Goal: Task Accomplishment & Management: Manage account settings

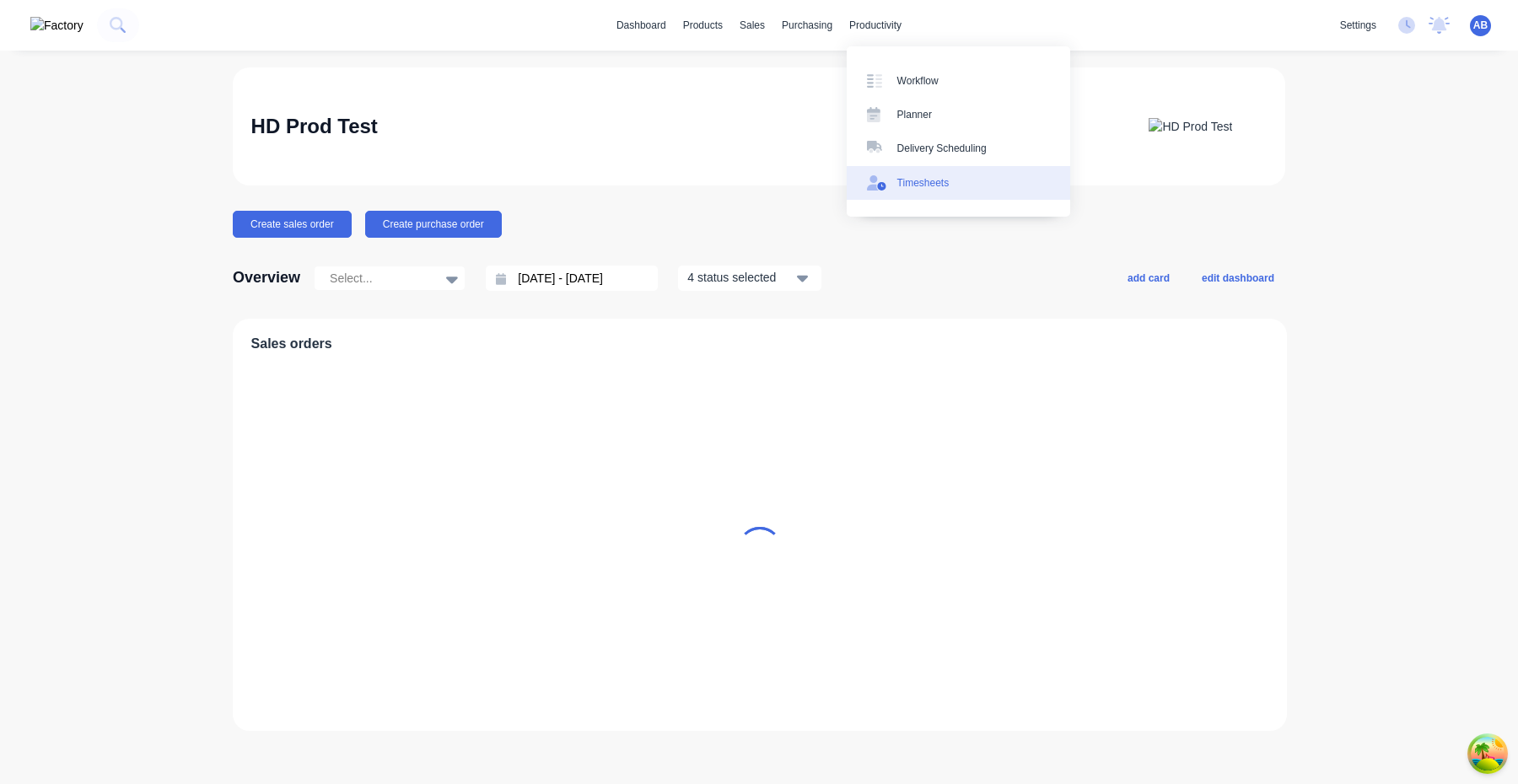
click at [937, 189] on div "Timesheets" at bounding box center [923, 182] width 52 height 15
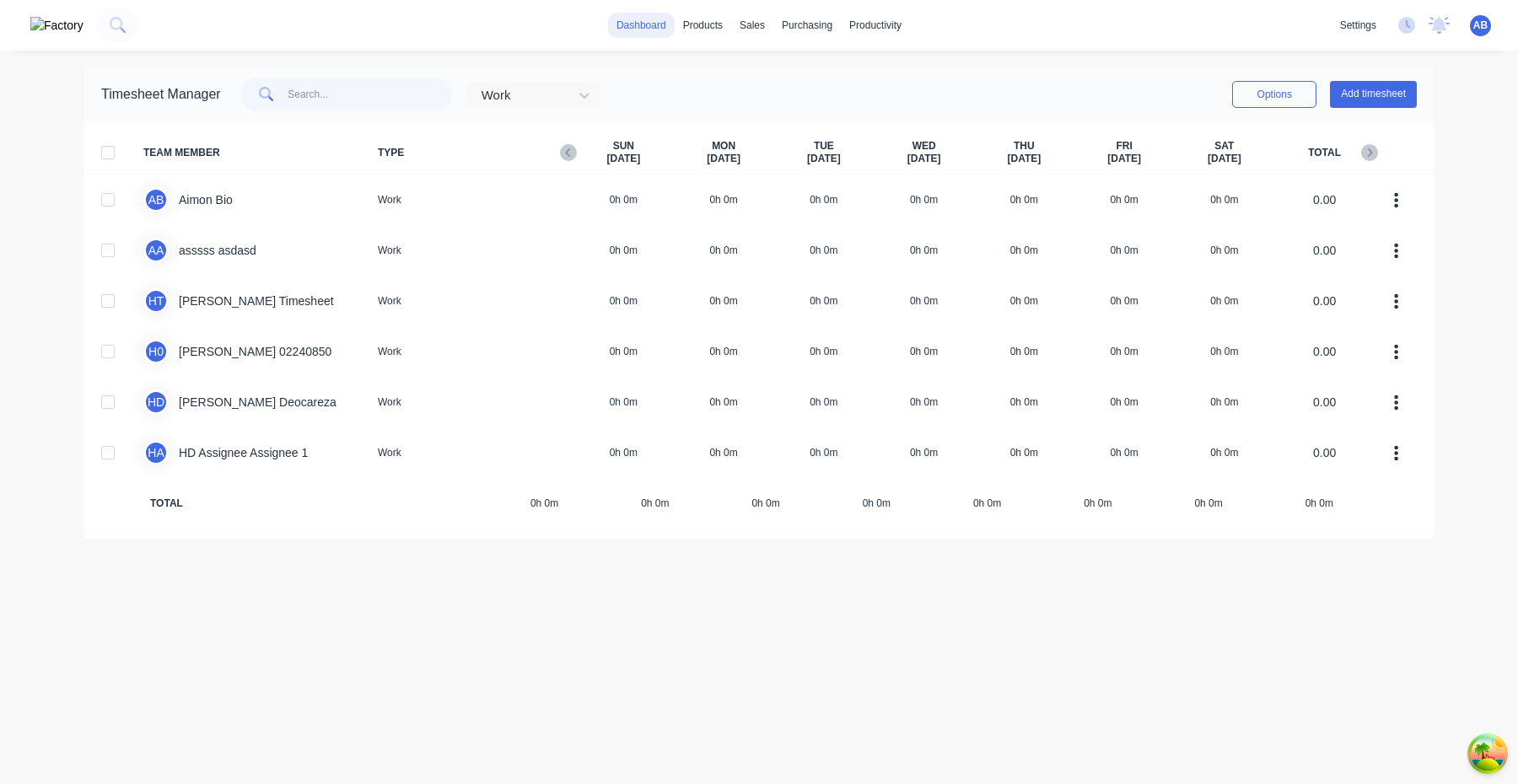
click at [632, 29] on link "dashboard" at bounding box center [641, 25] width 66 height 25
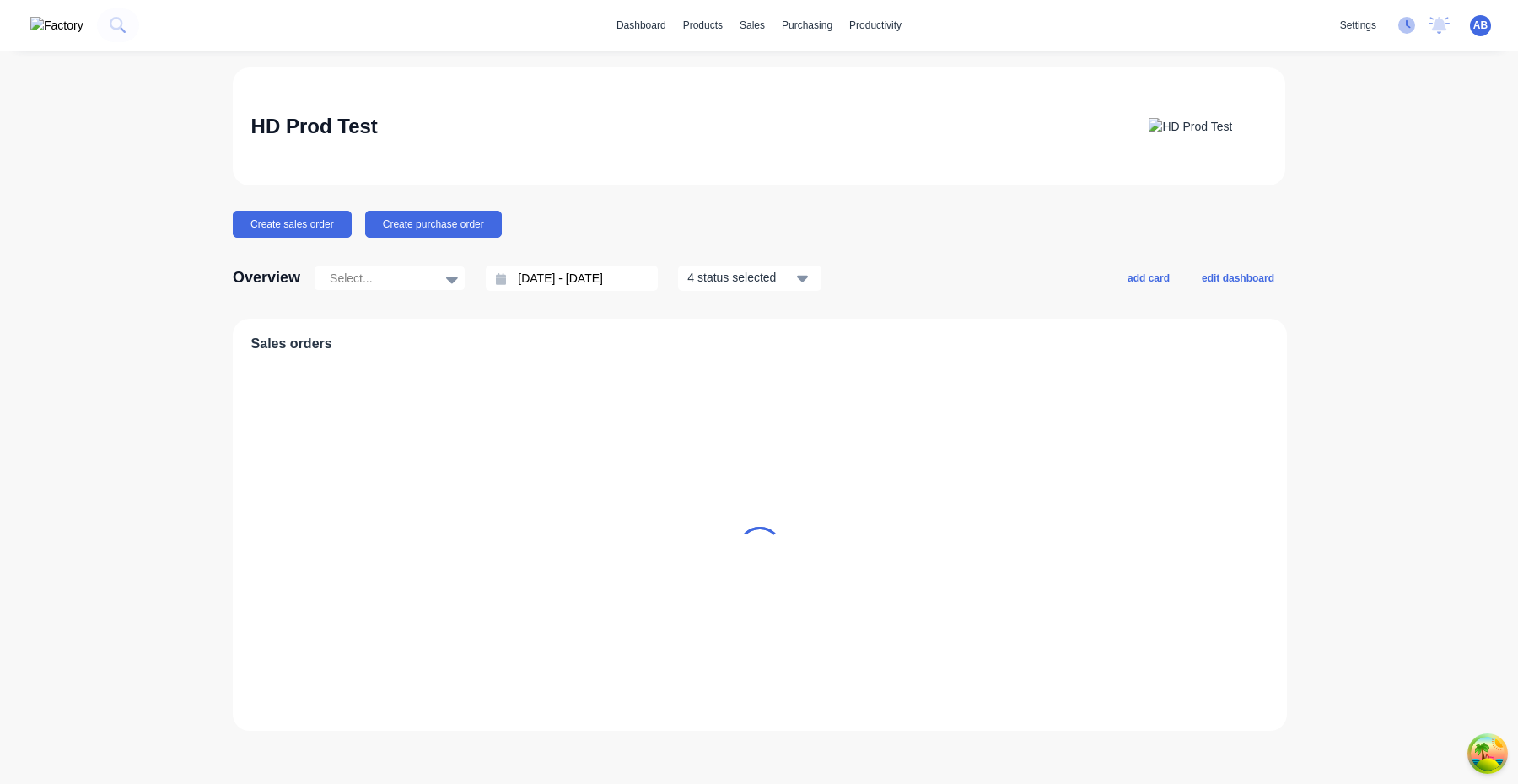
click at [1407, 28] on icon at bounding box center [1407, 25] width 17 height 17
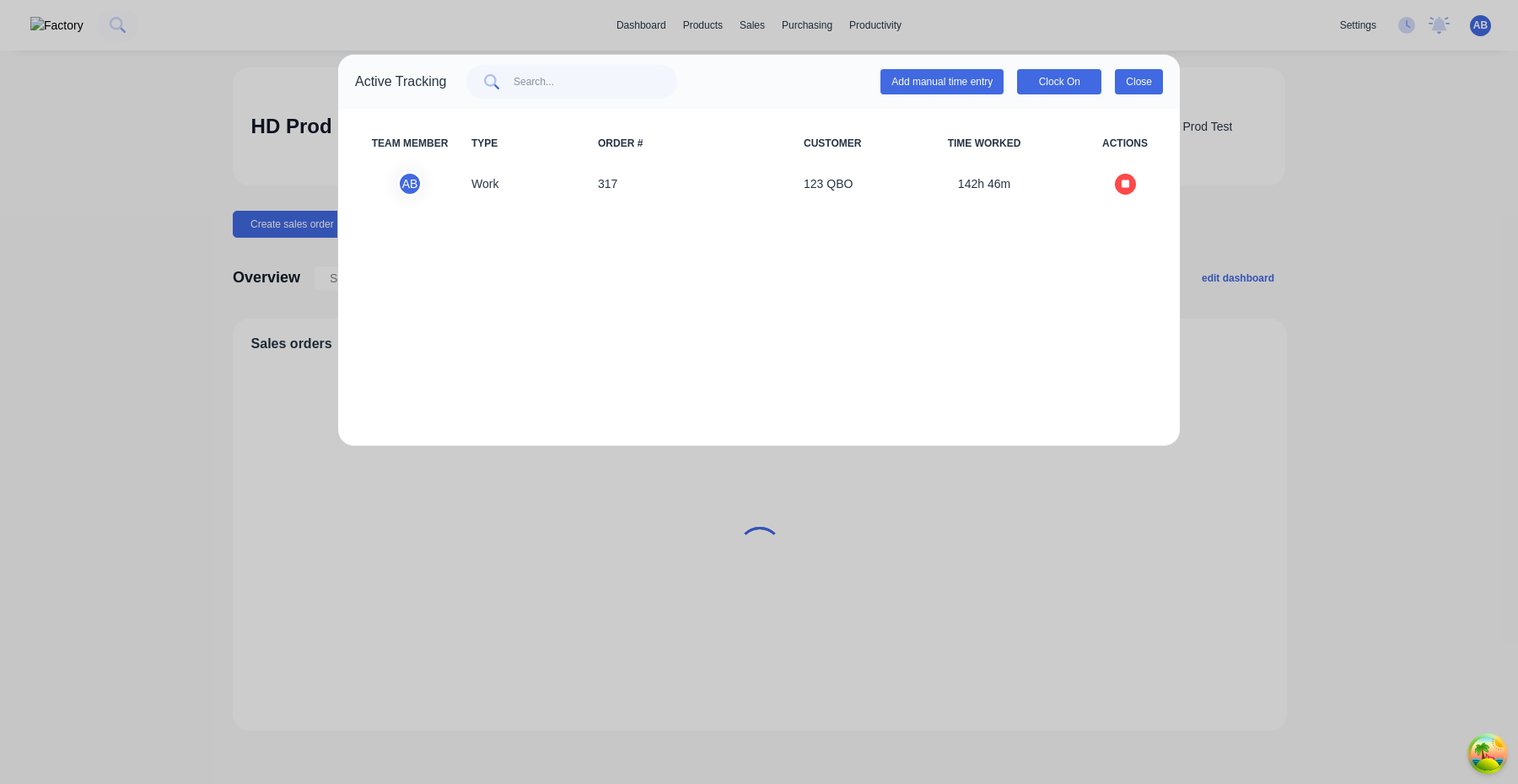
click at [1134, 82] on button "Close" at bounding box center [1139, 82] width 49 height 25
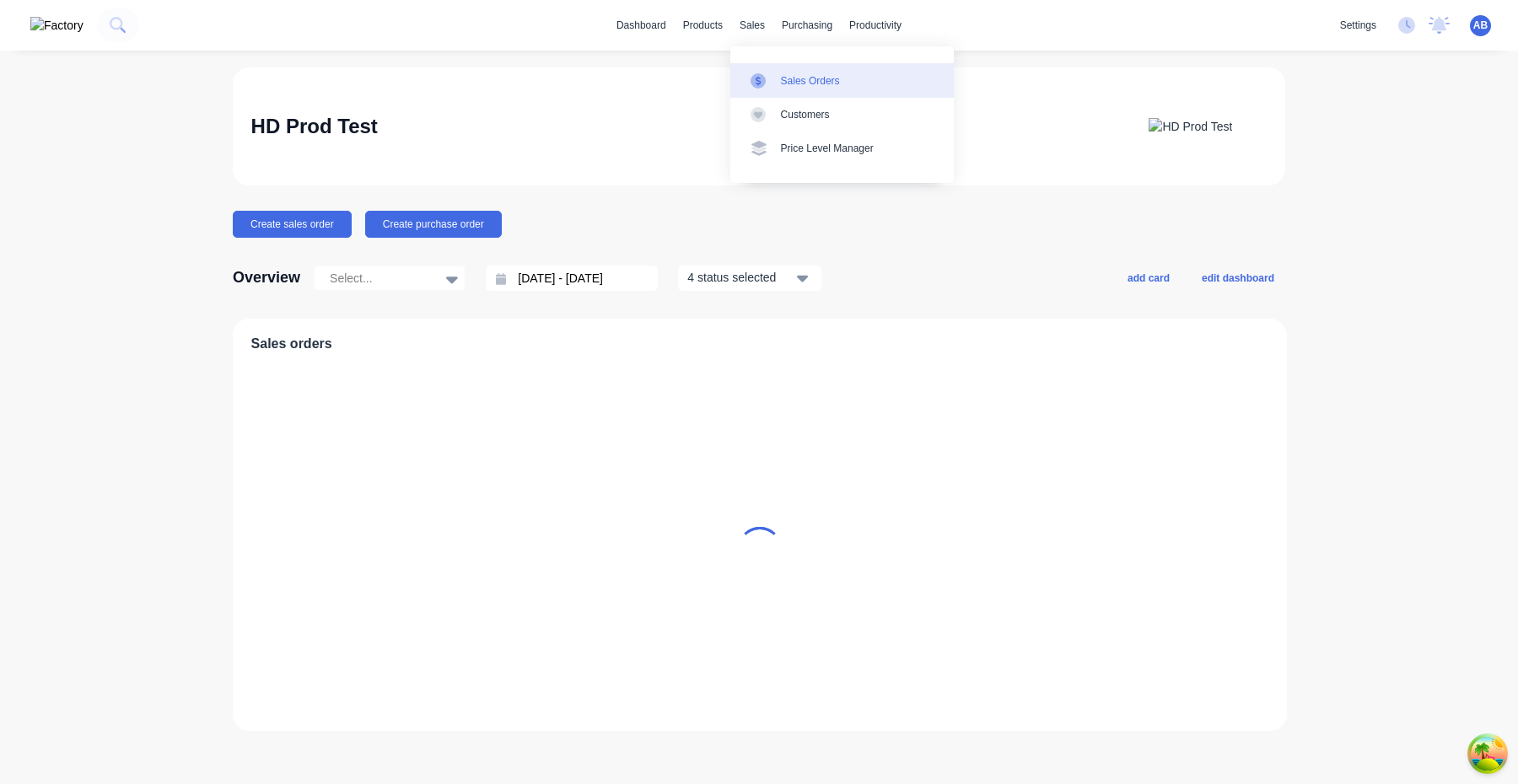
click at [793, 82] on div "Sales Orders" at bounding box center [811, 81] width 59 height 15
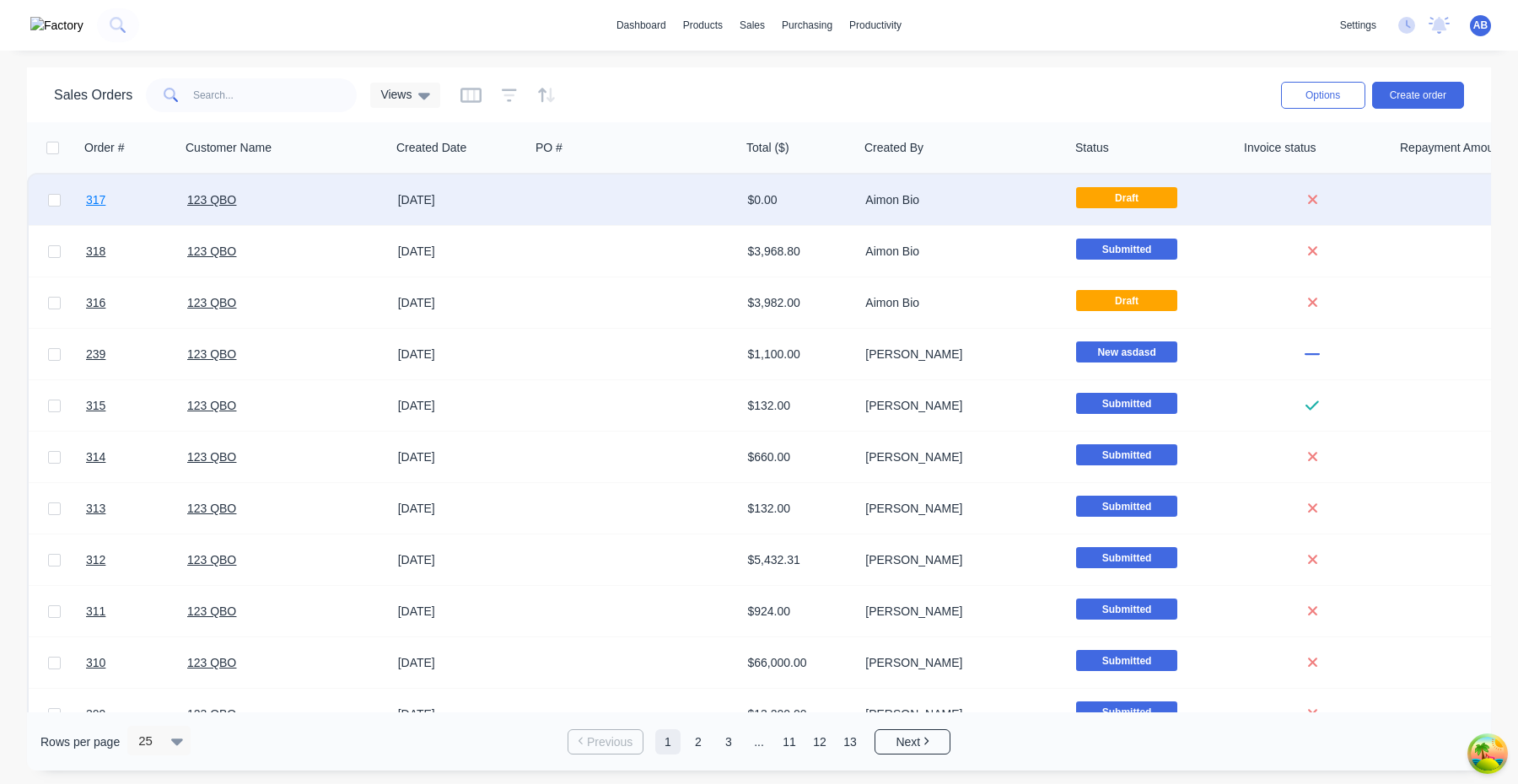
click at [87, 204] on span "317" at bounding box center [96, 199] width 20 height 17
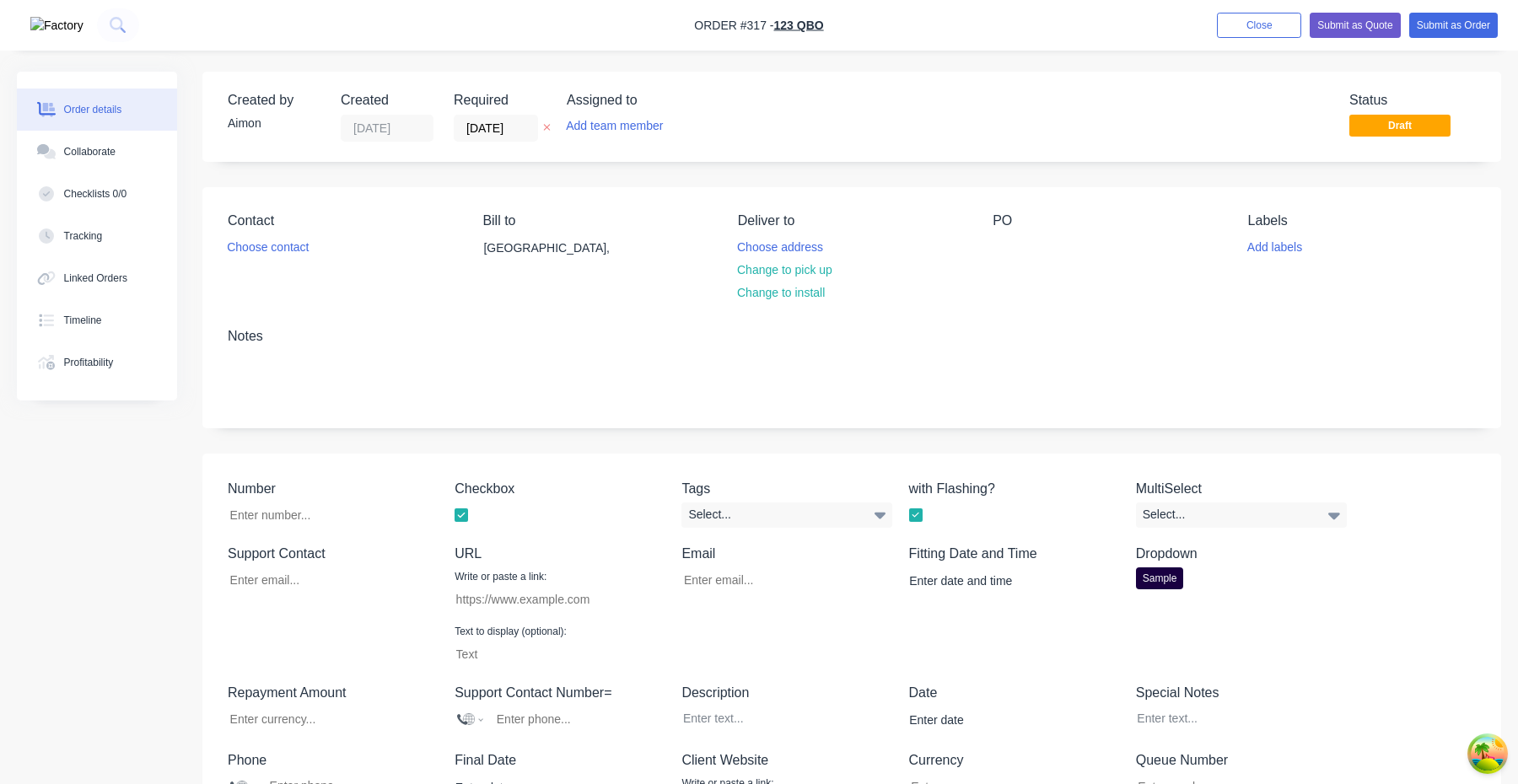
type input "[DATE]"
type input "[EMAIL_ADDRESS][DOMAIN_NAME]"
type input "[URL][DOMAIN_NAME]"
type input "$1,000.00"
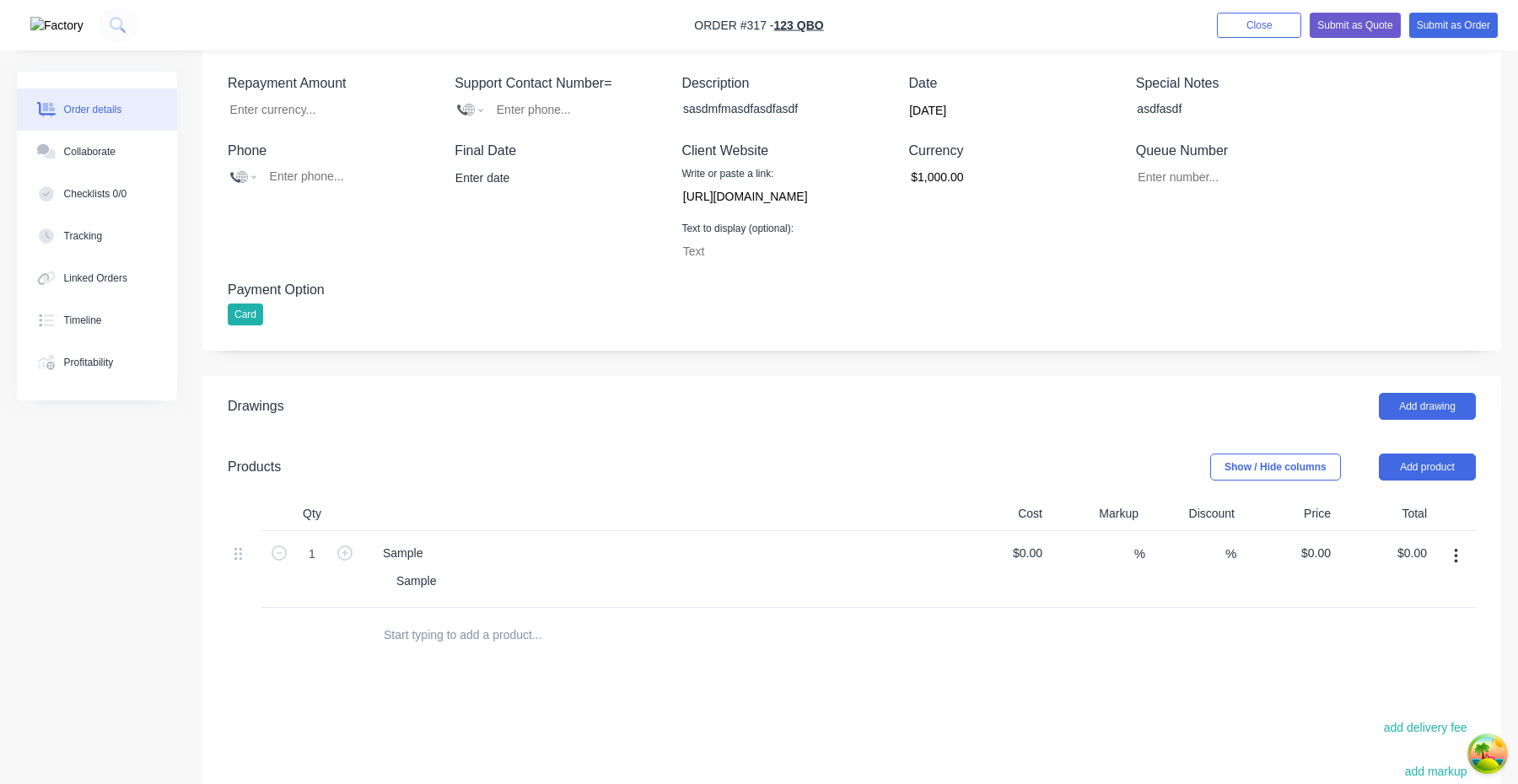
scroll to position [945, 0]
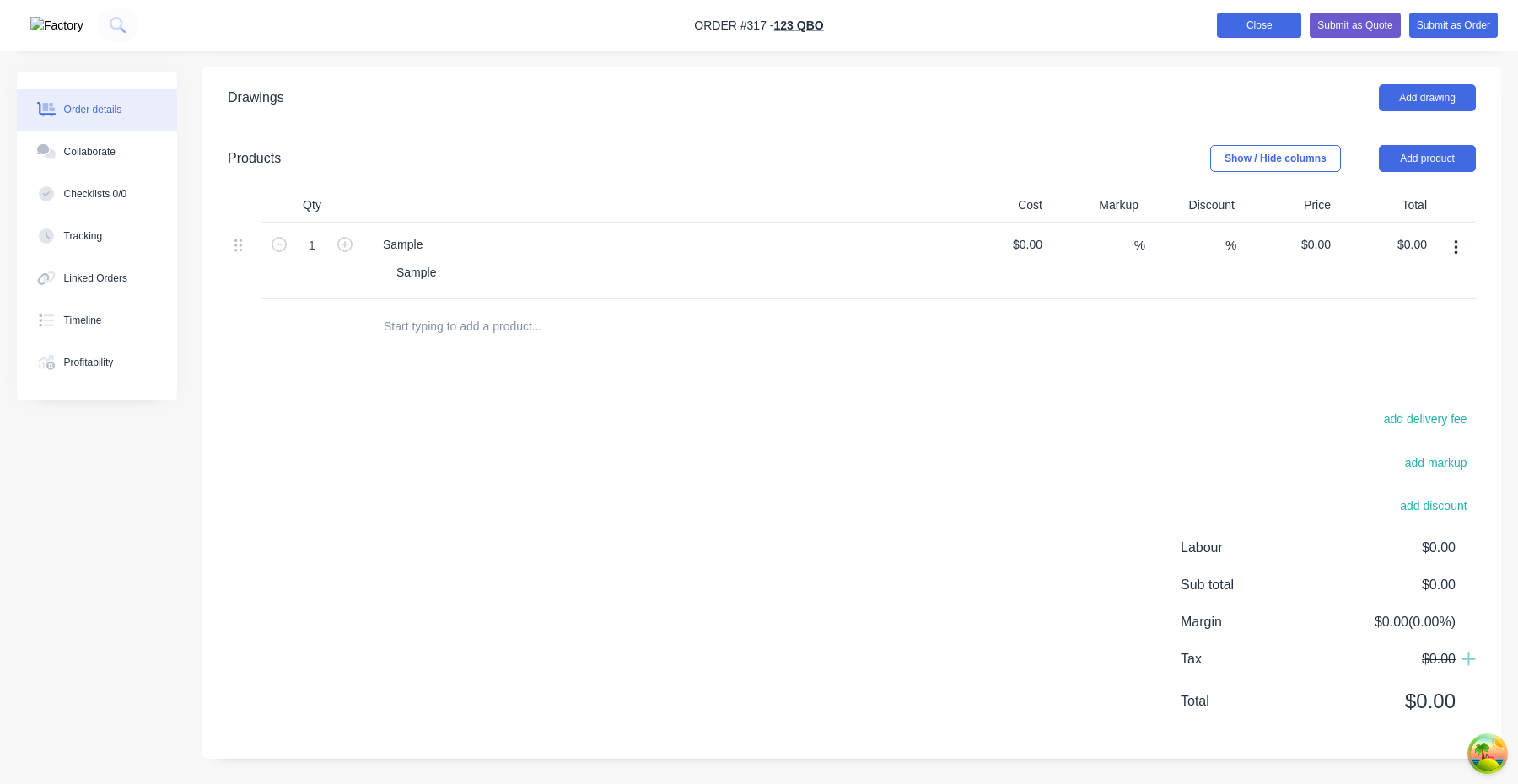
click at [1266, 37] on button "Close" at bounding box center [1259, 25] width 84 height 25
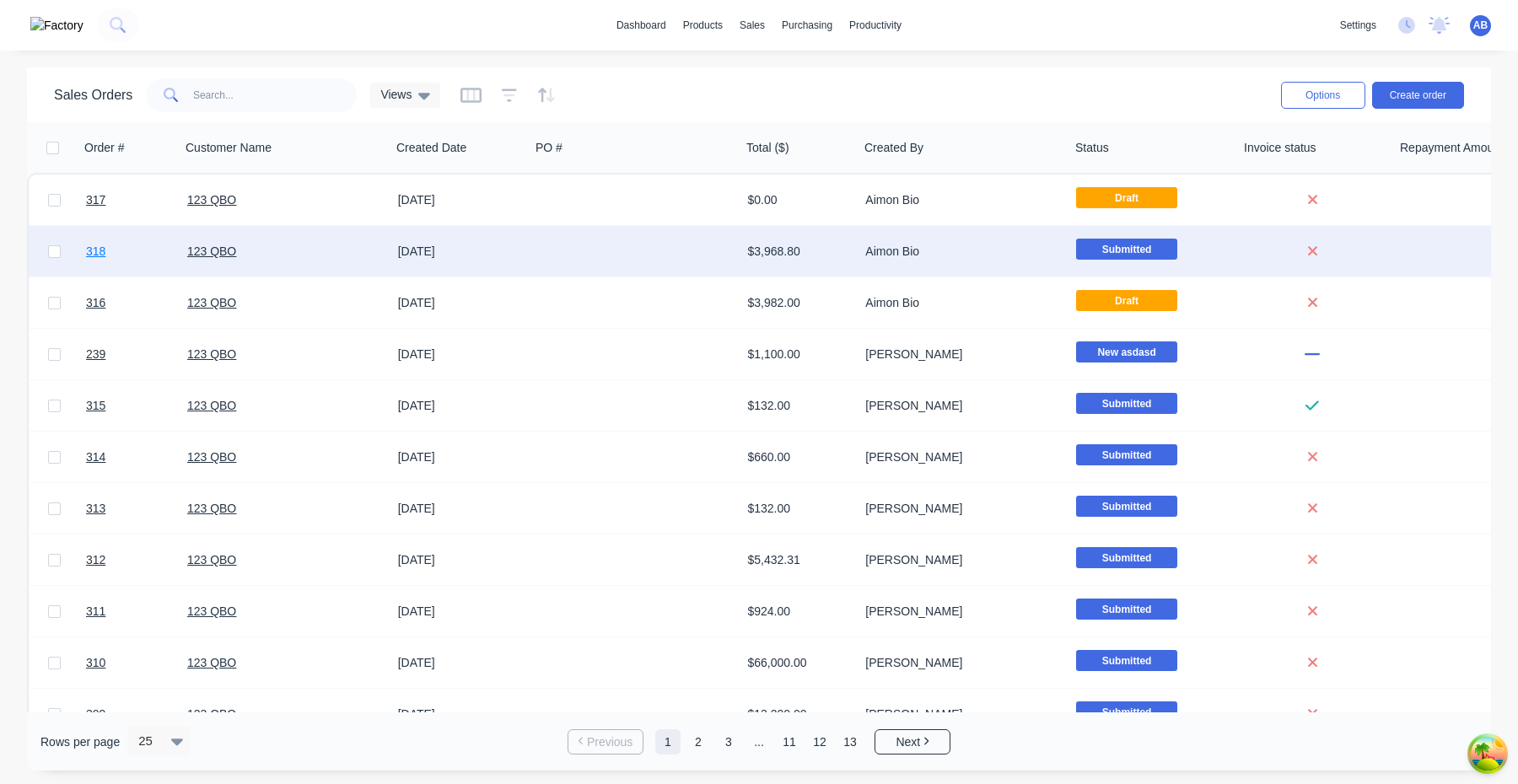
click at [95, 259] on span "318" at bounding box center [96, 251] width 20 height 17
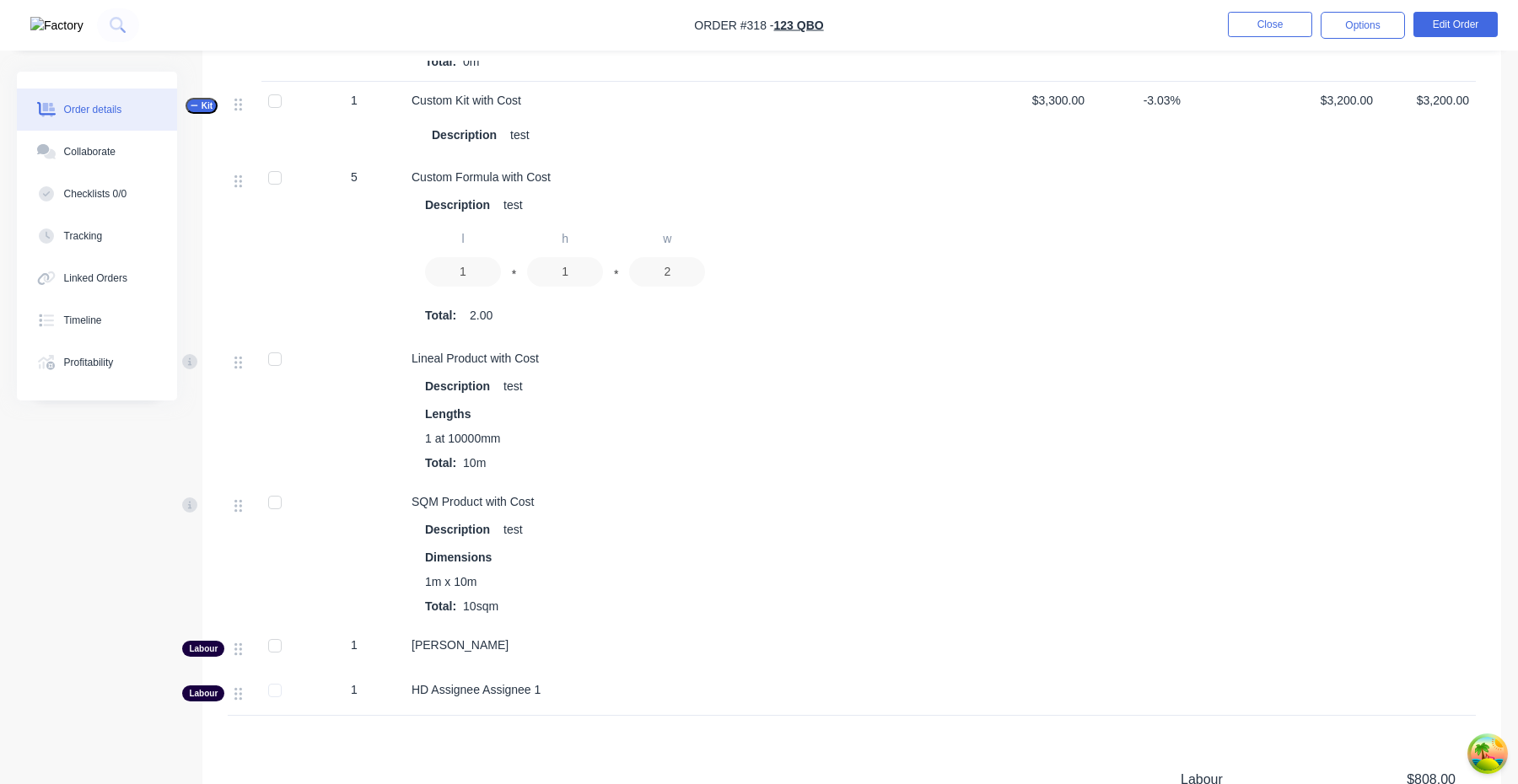
scroll to position [1088, 0]
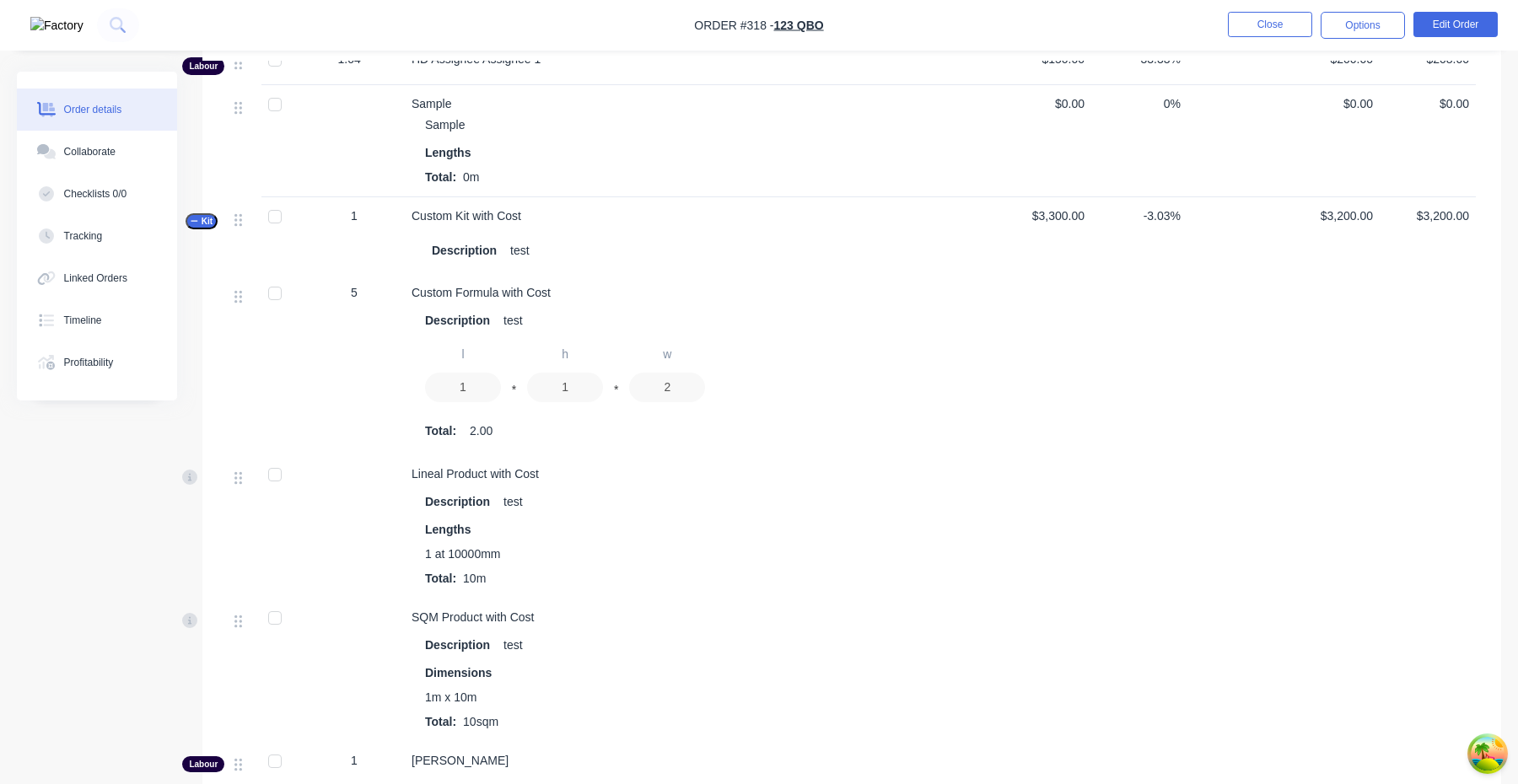
click at [212, 223] on span "Kit" at bounding box center [201, 221] width 22 height 13
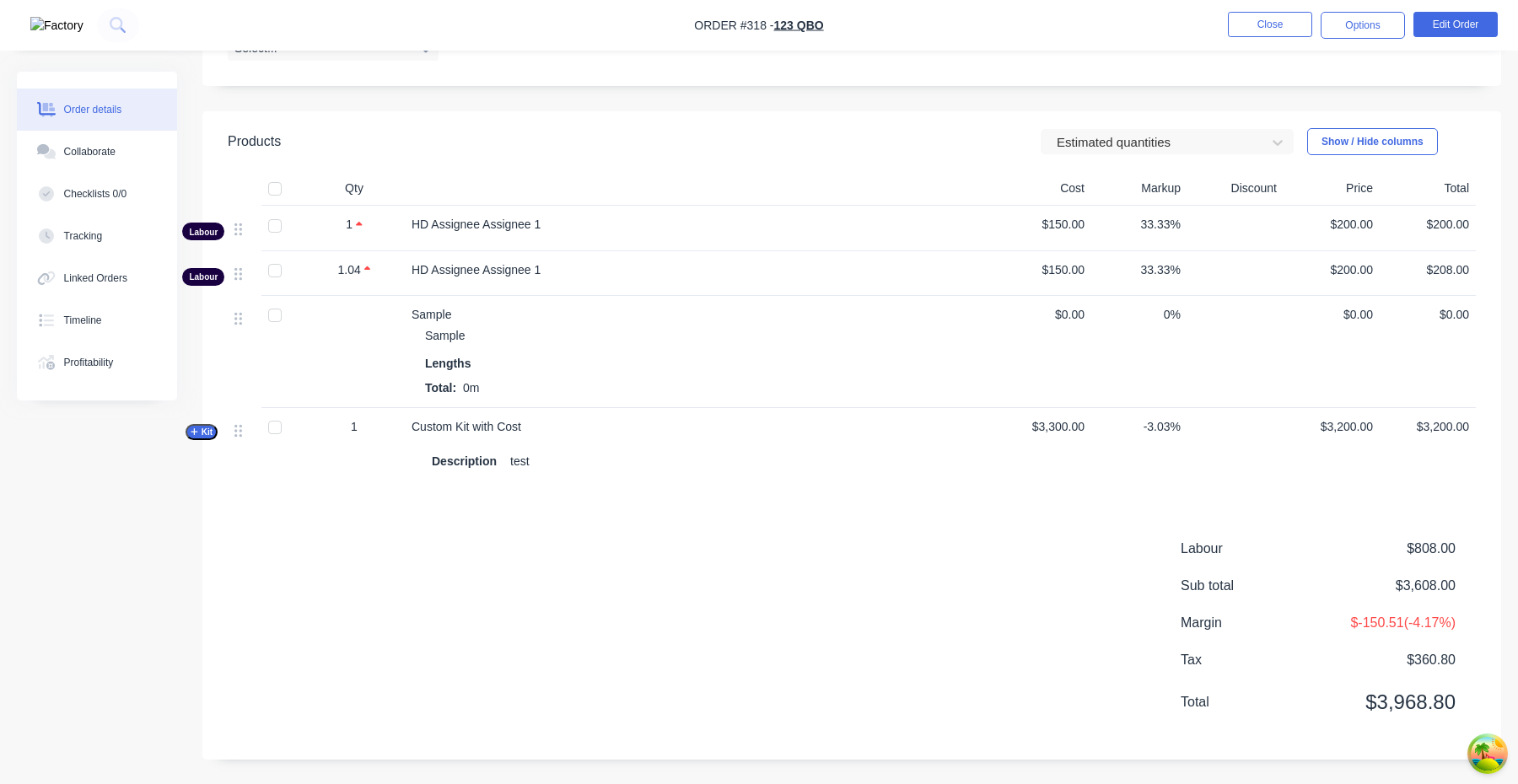
click at [206, 436] on span "Kit" at bounding box center [201, 432] width 22 height 13
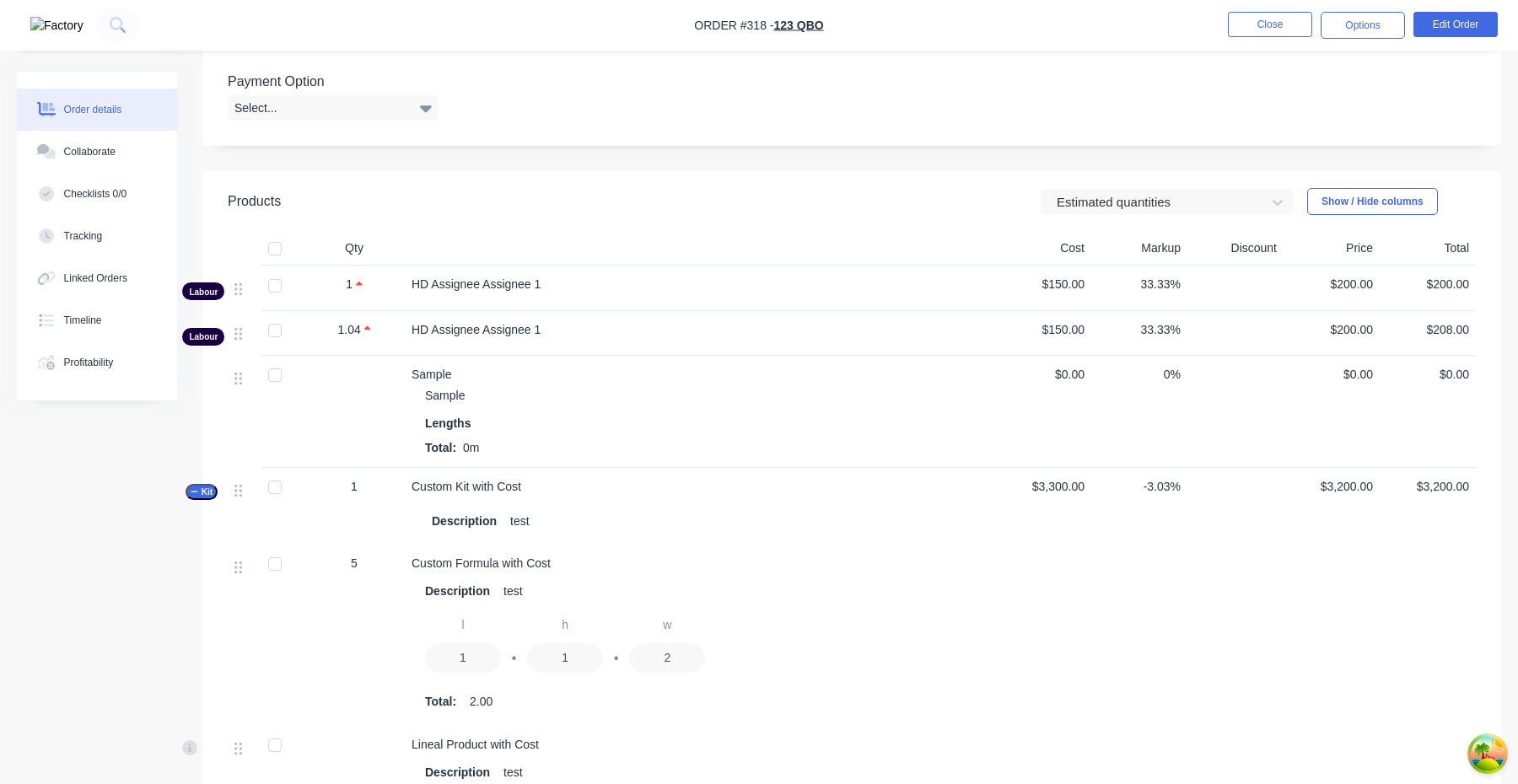
scroll to position [552, 0]
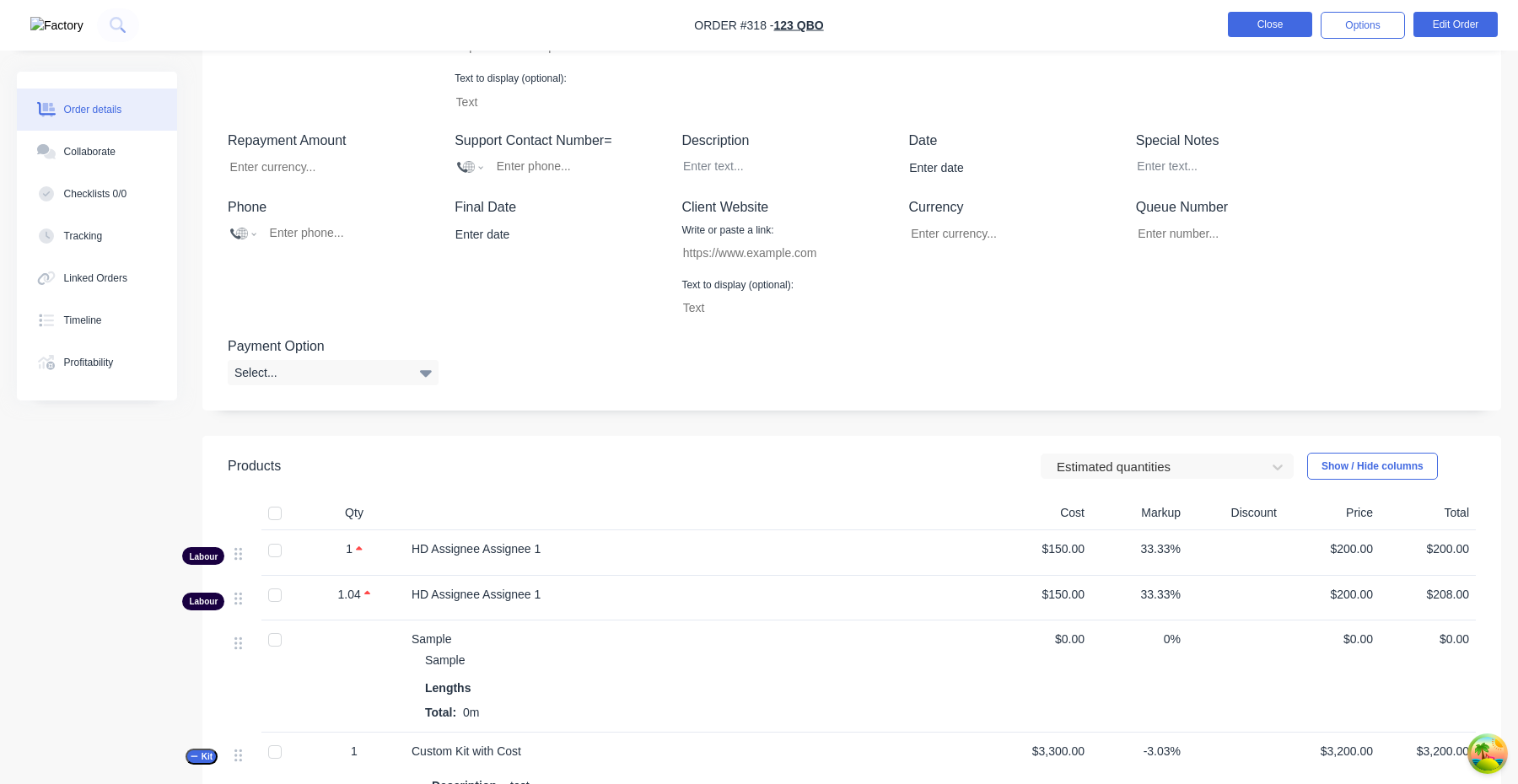
click at [1272, 18] on button "Close" at bounding box center [1270, 24] width 84 height 25
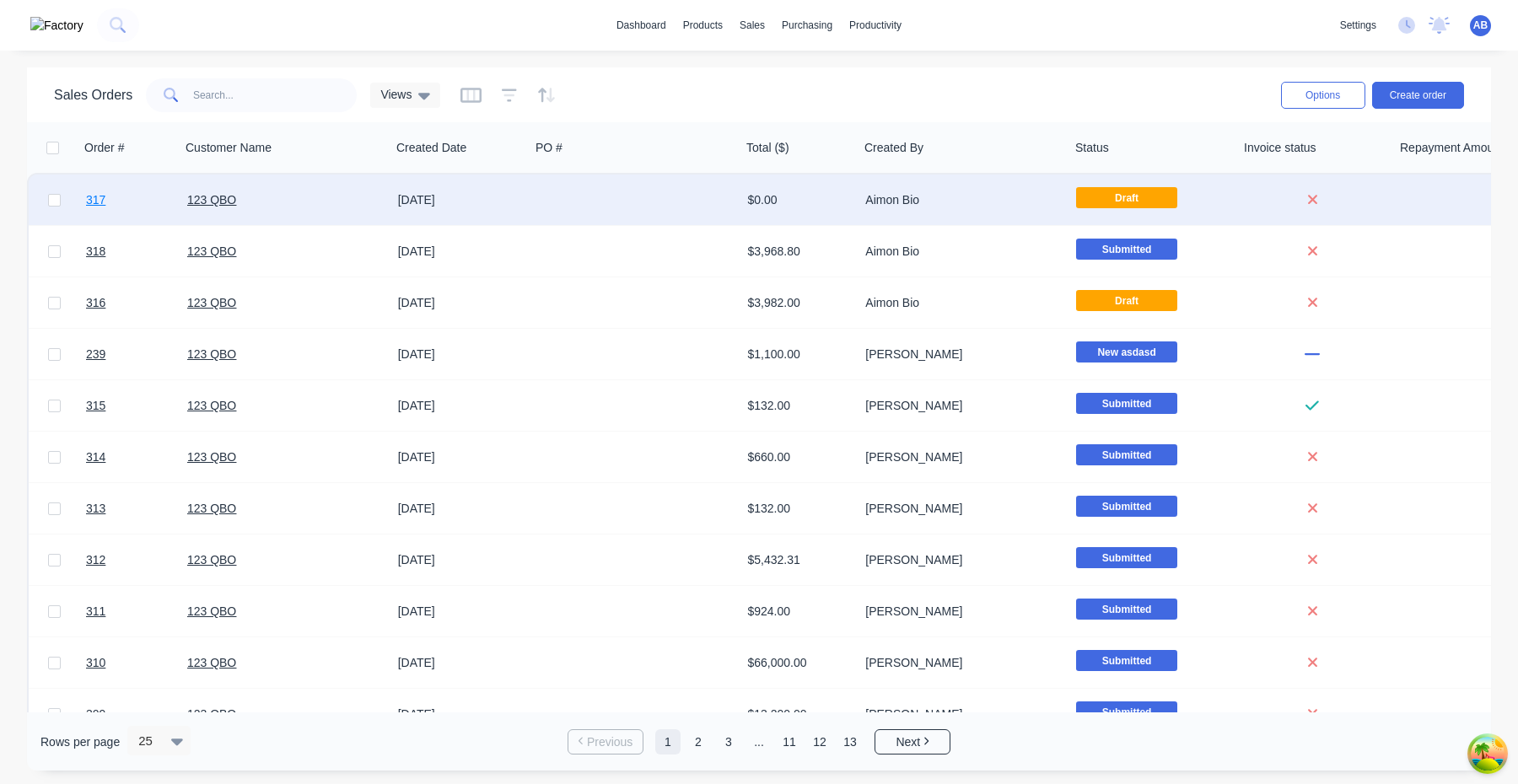
click at [86, 203] on span "317" at bounding box center [96, 199] width 20 height 17
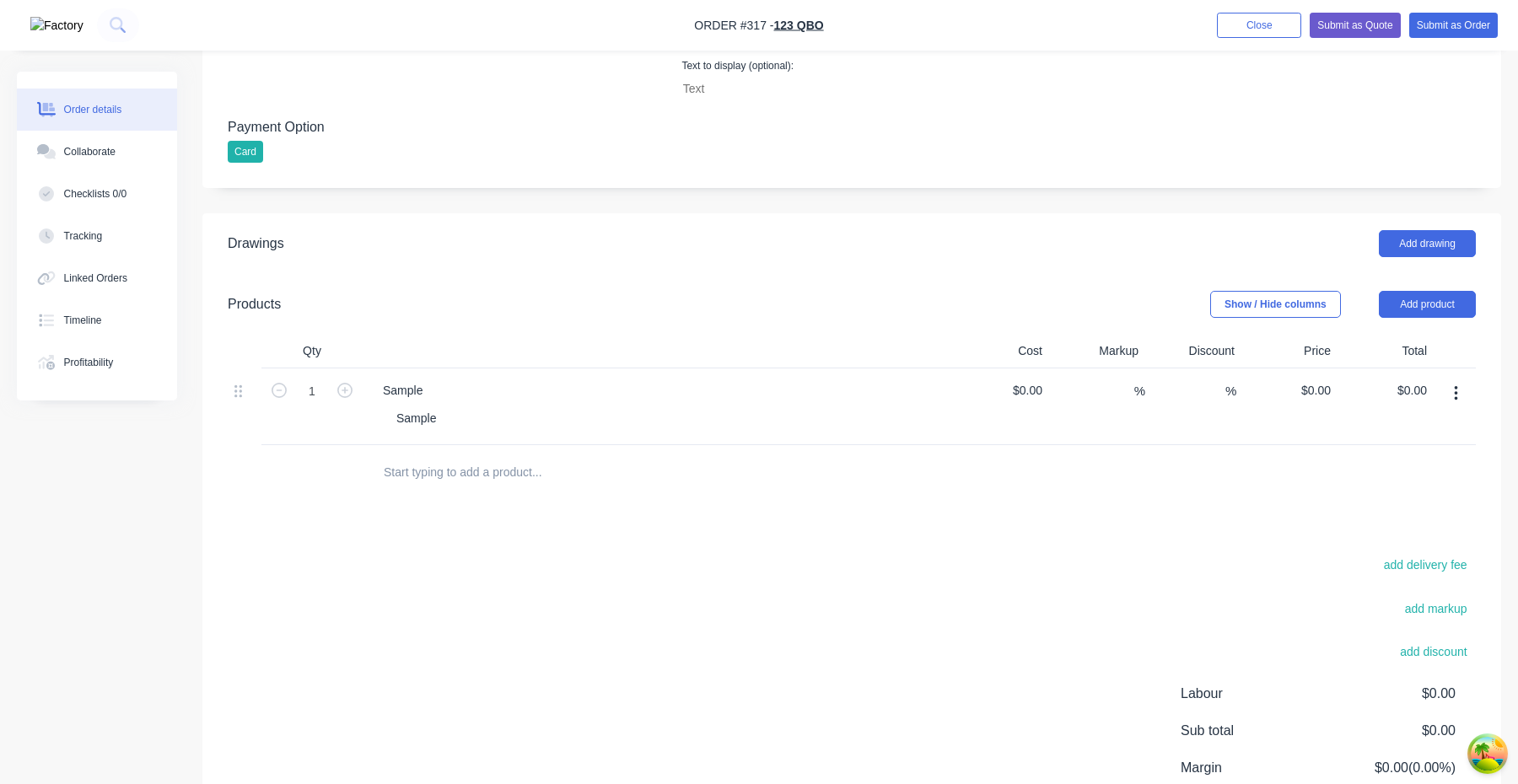
scroll to position [945, 0]
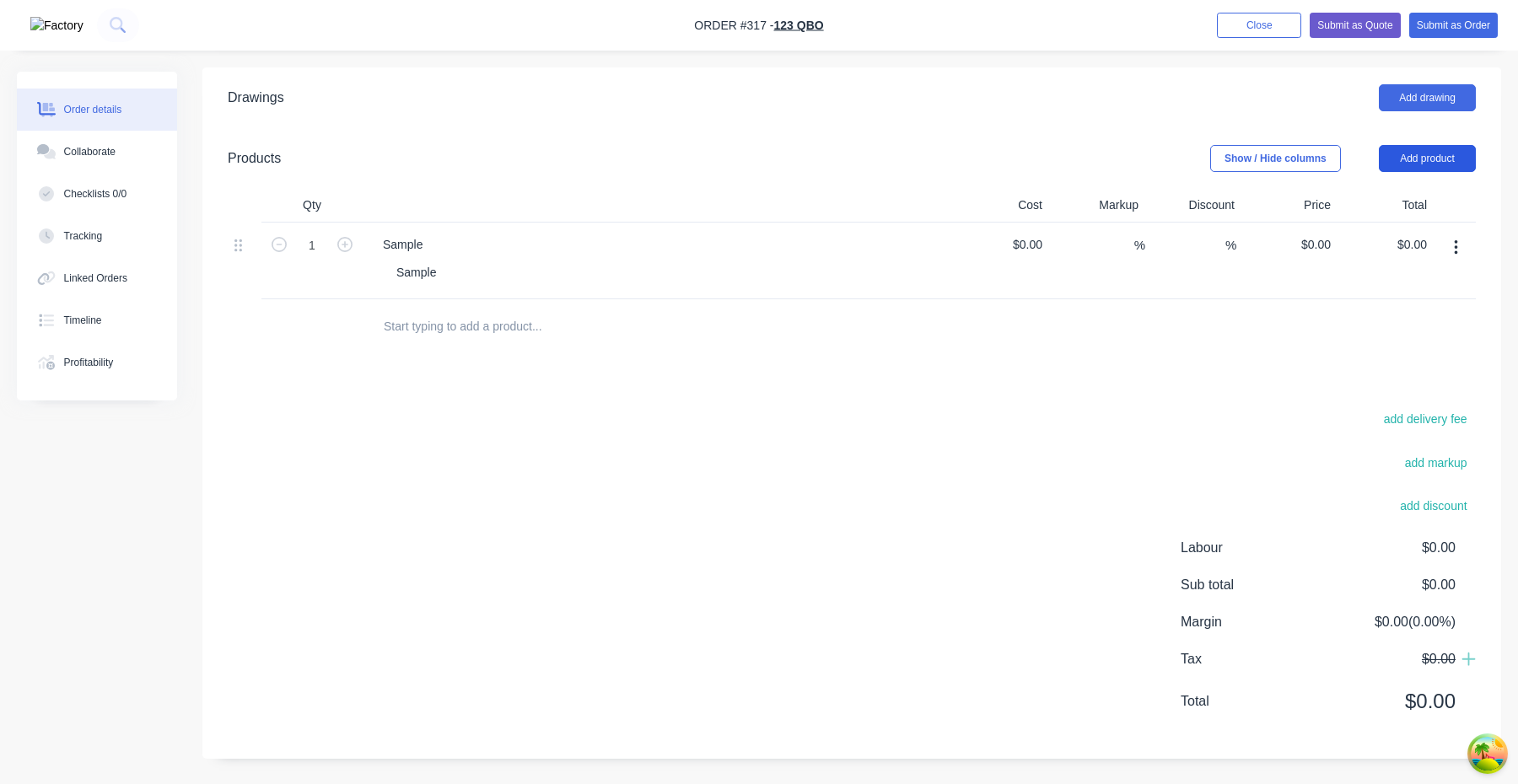
click at [1425, 164] on button "Add product" at bounding box center [1427, 159] width 97 height 27
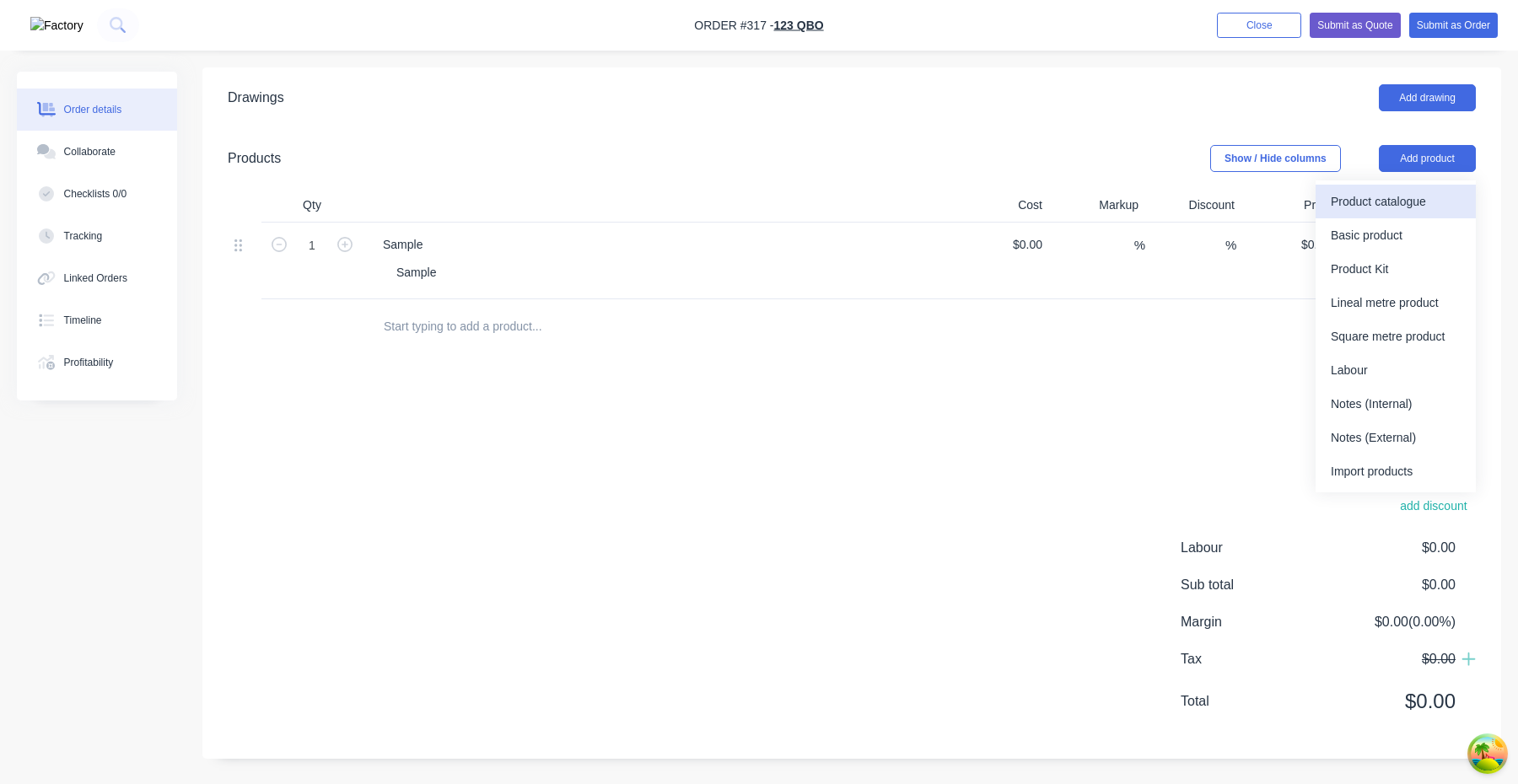
click at [1402, 205] on div "Product catalogue" at bounding box center [1396, 201] width 130 height 24
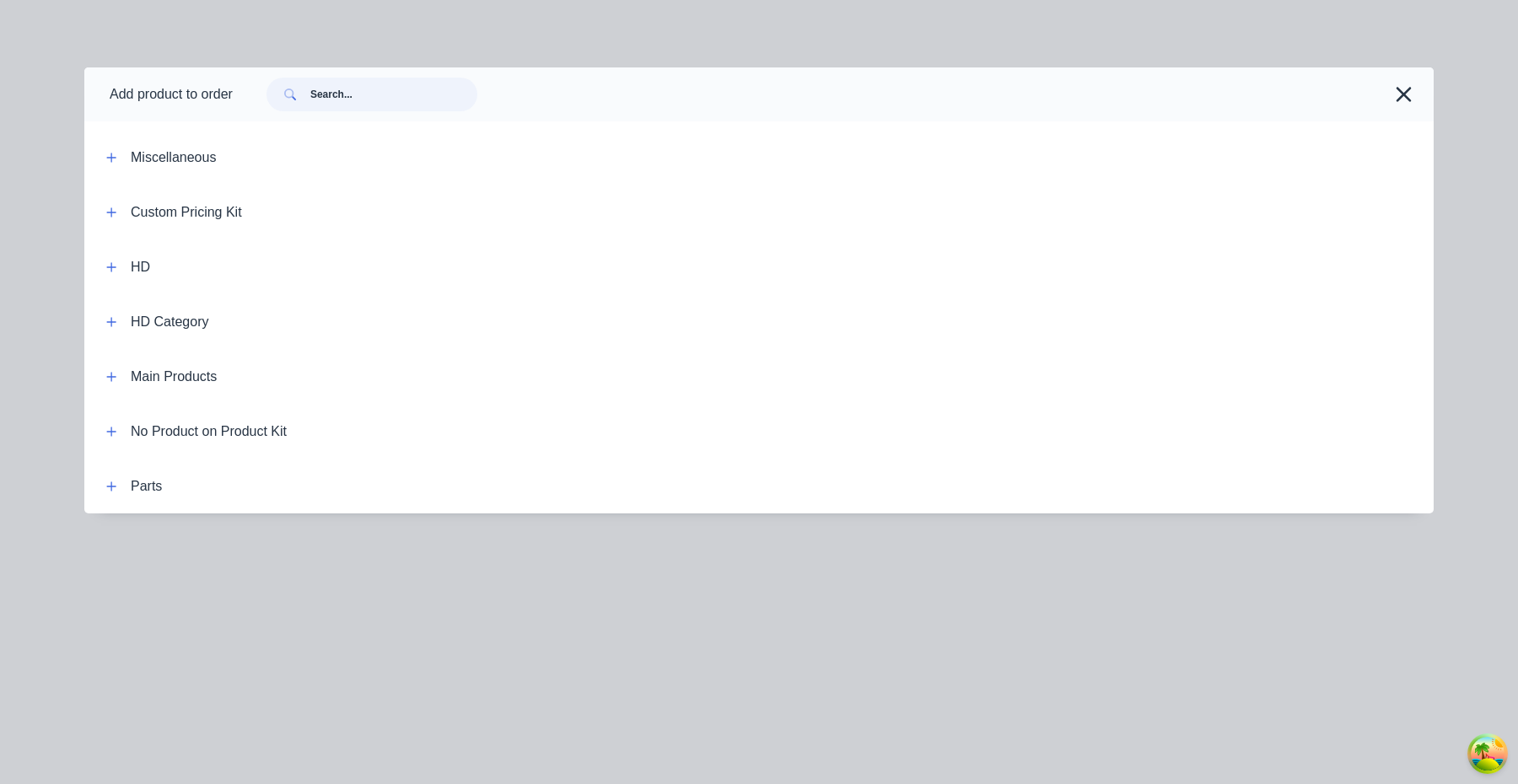
click at [378, 93] on input "text" at bounding box center [394, 94] width 167 height 34
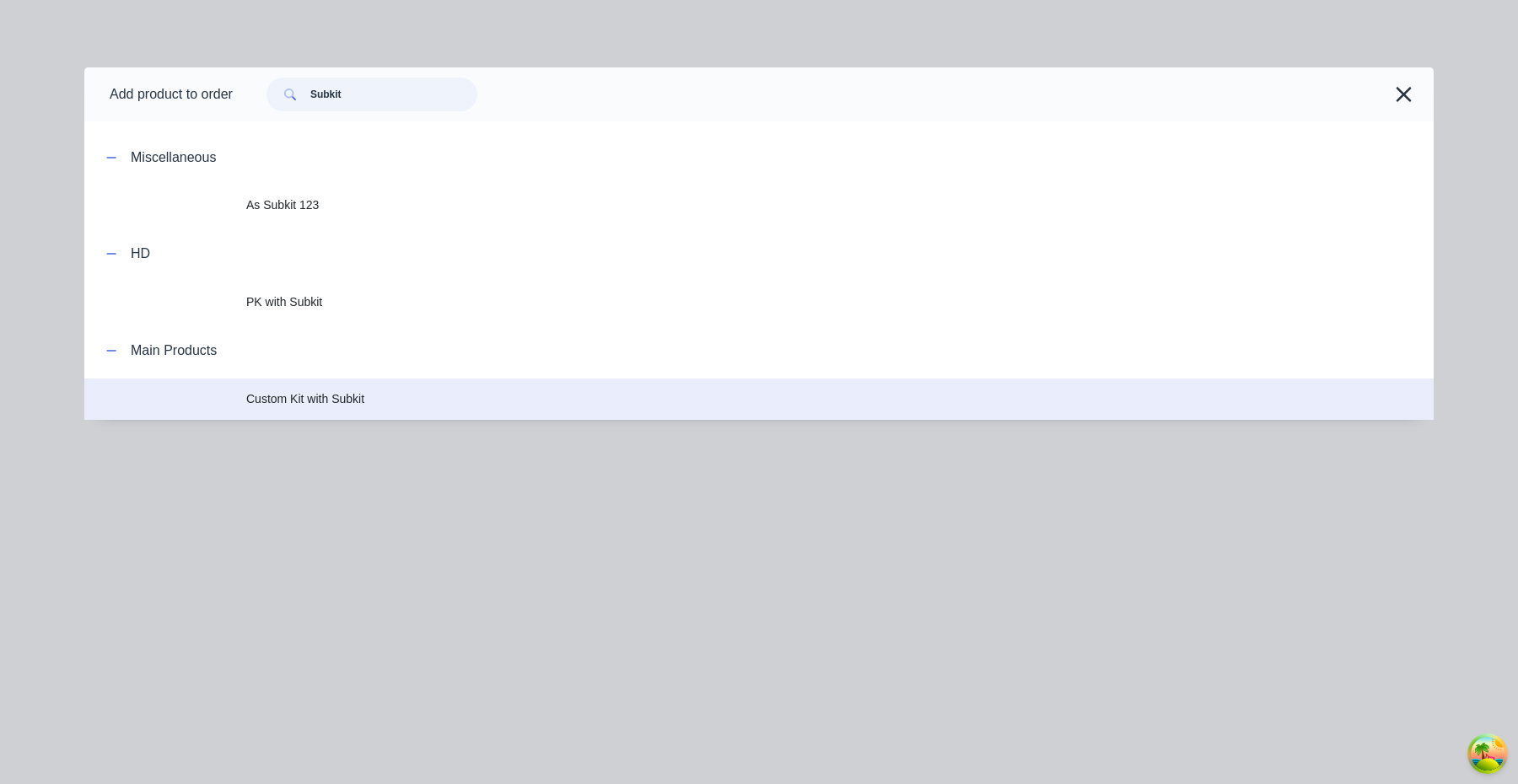
type input "Subkit"
click at [380, 400] on span "Custom Kit with Subkit" at bounding box center [720, 400] width 949 height 18
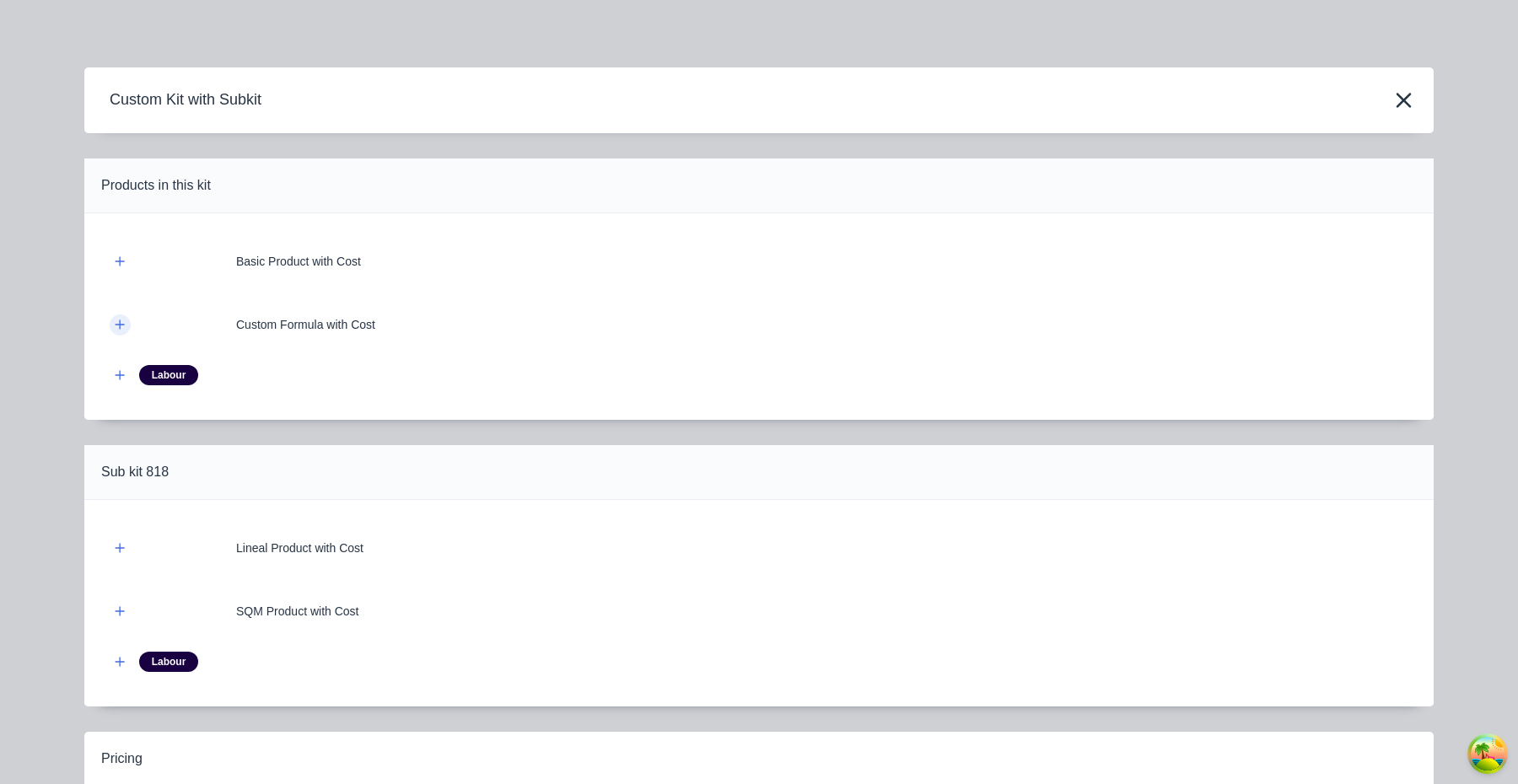
click at [119, 323] on icon "button" at bounding box center [120, 324] width 9 height 9
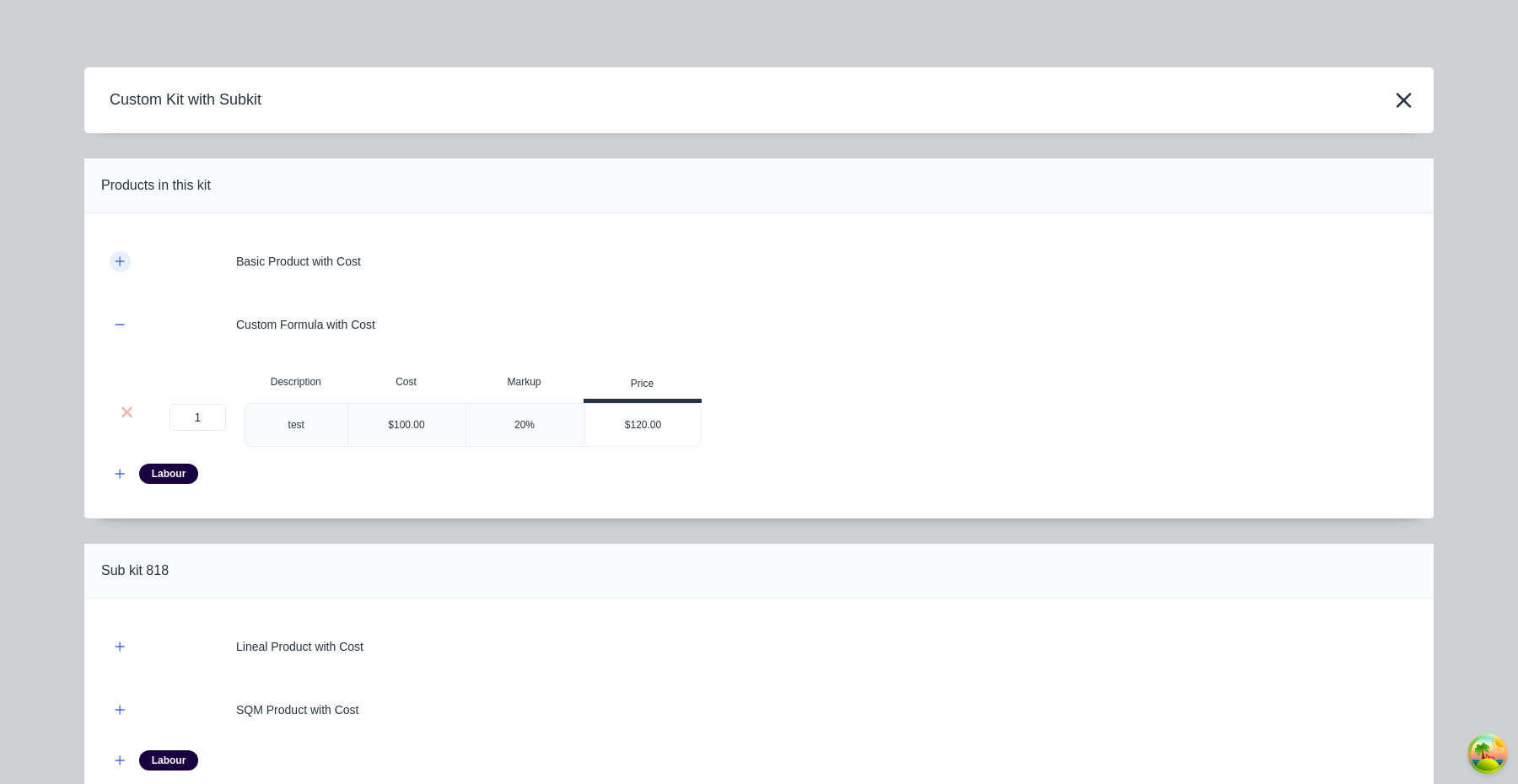
click at [120, 269] on button "button" at bounding box center [119, 261] width 21 height 21
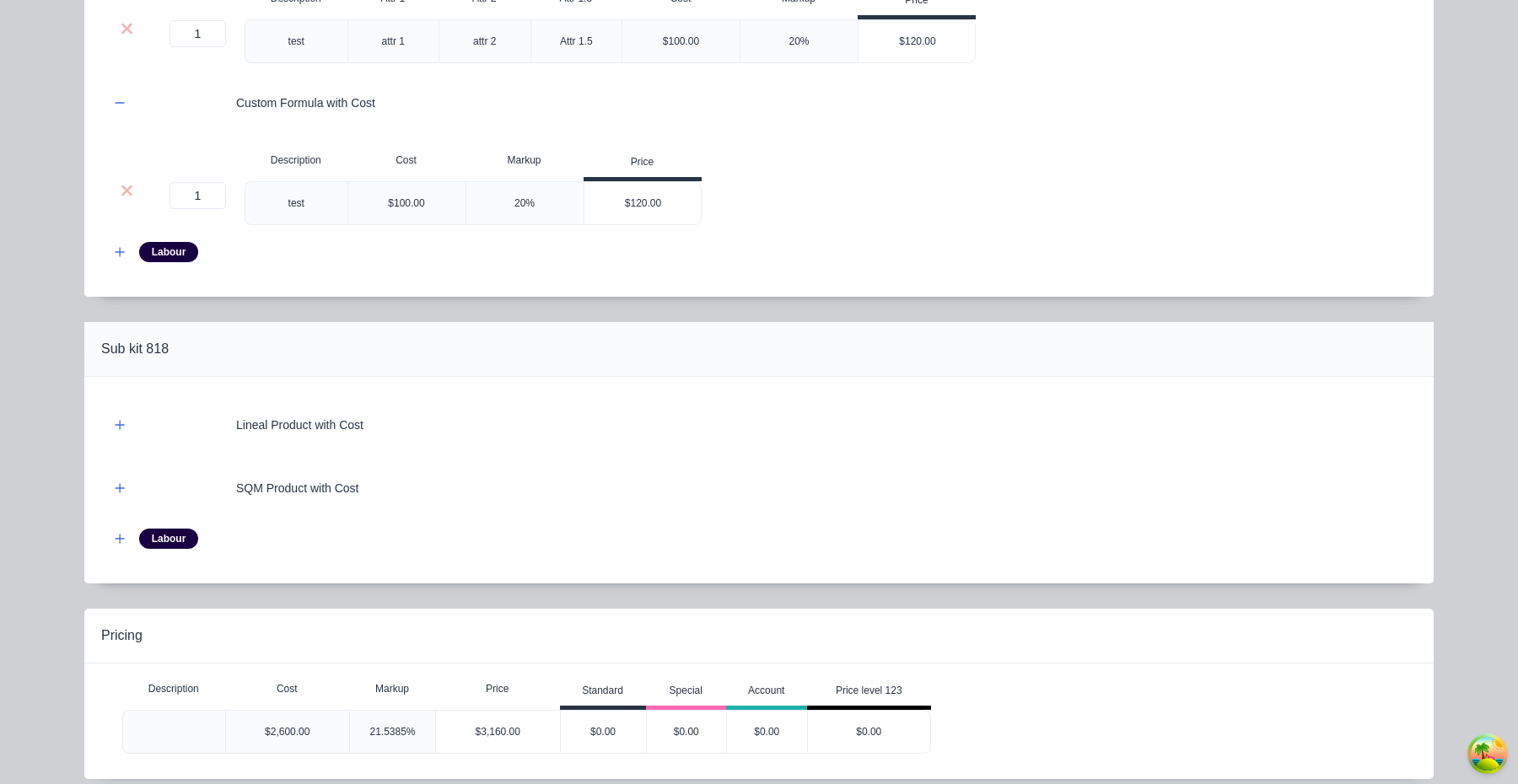
scroll to position [389, 0]
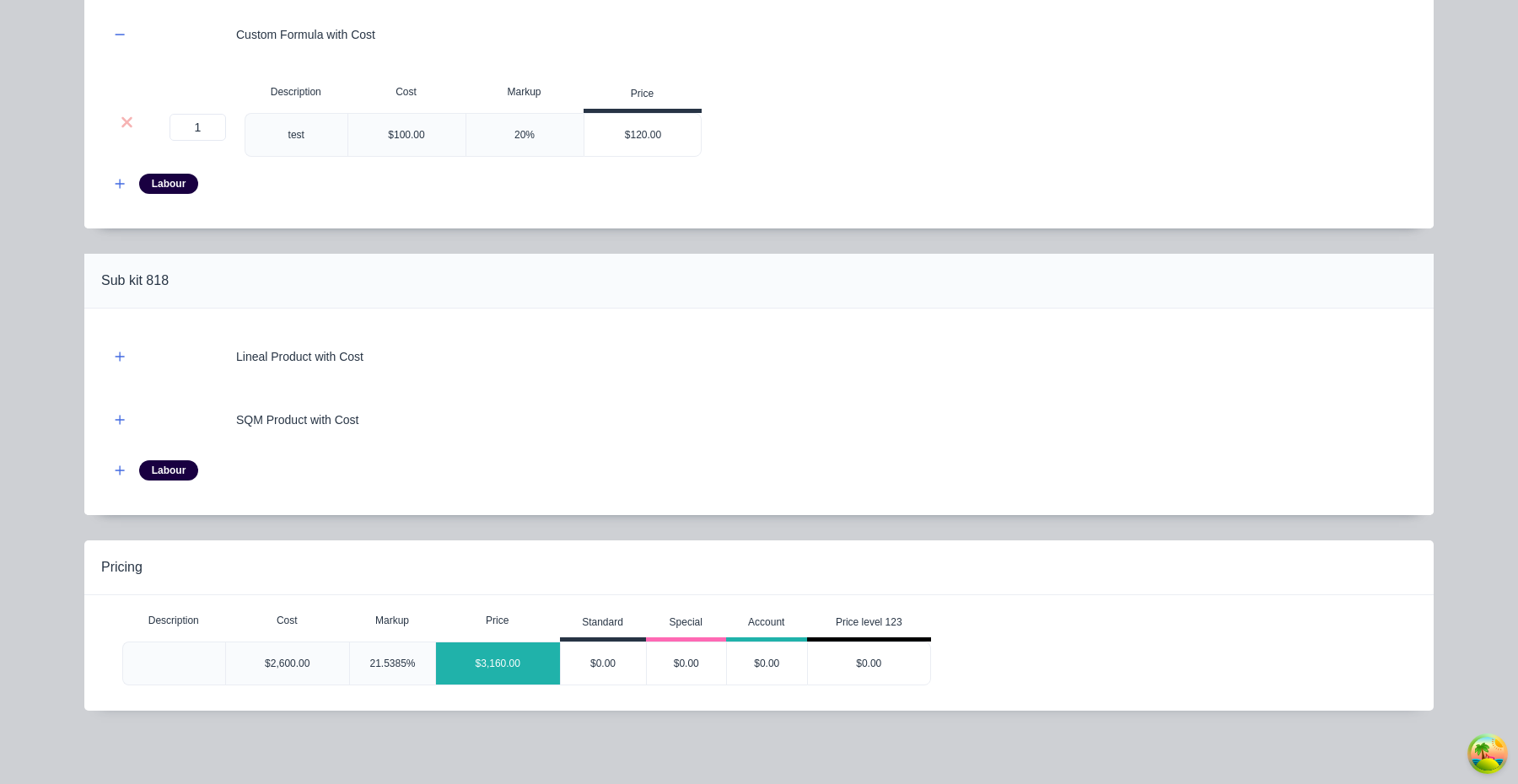
click at [539, 653] on div "$3,160.00" at bounding box center [498, 664] width 124 height 42
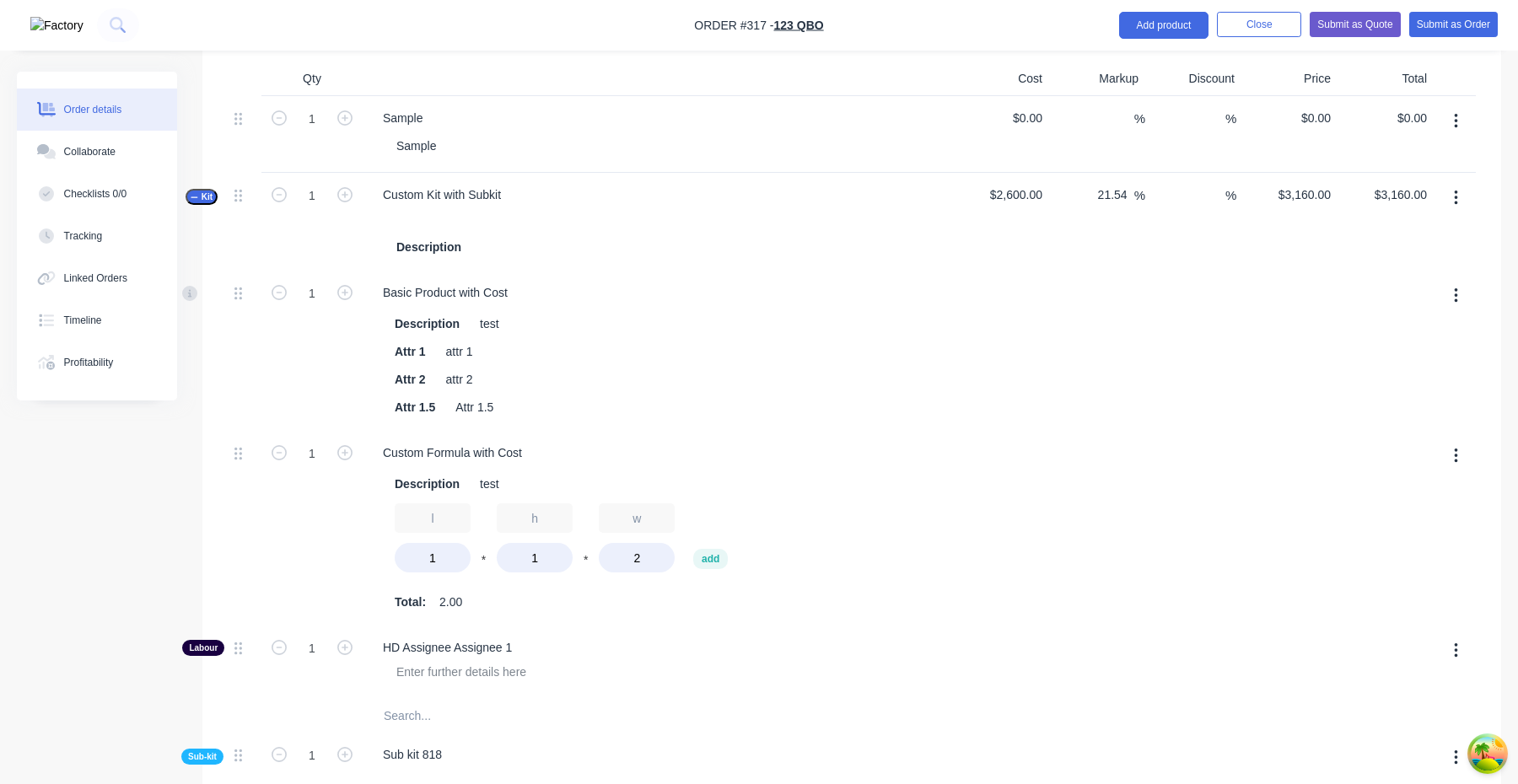
scroll to position [977, 0]
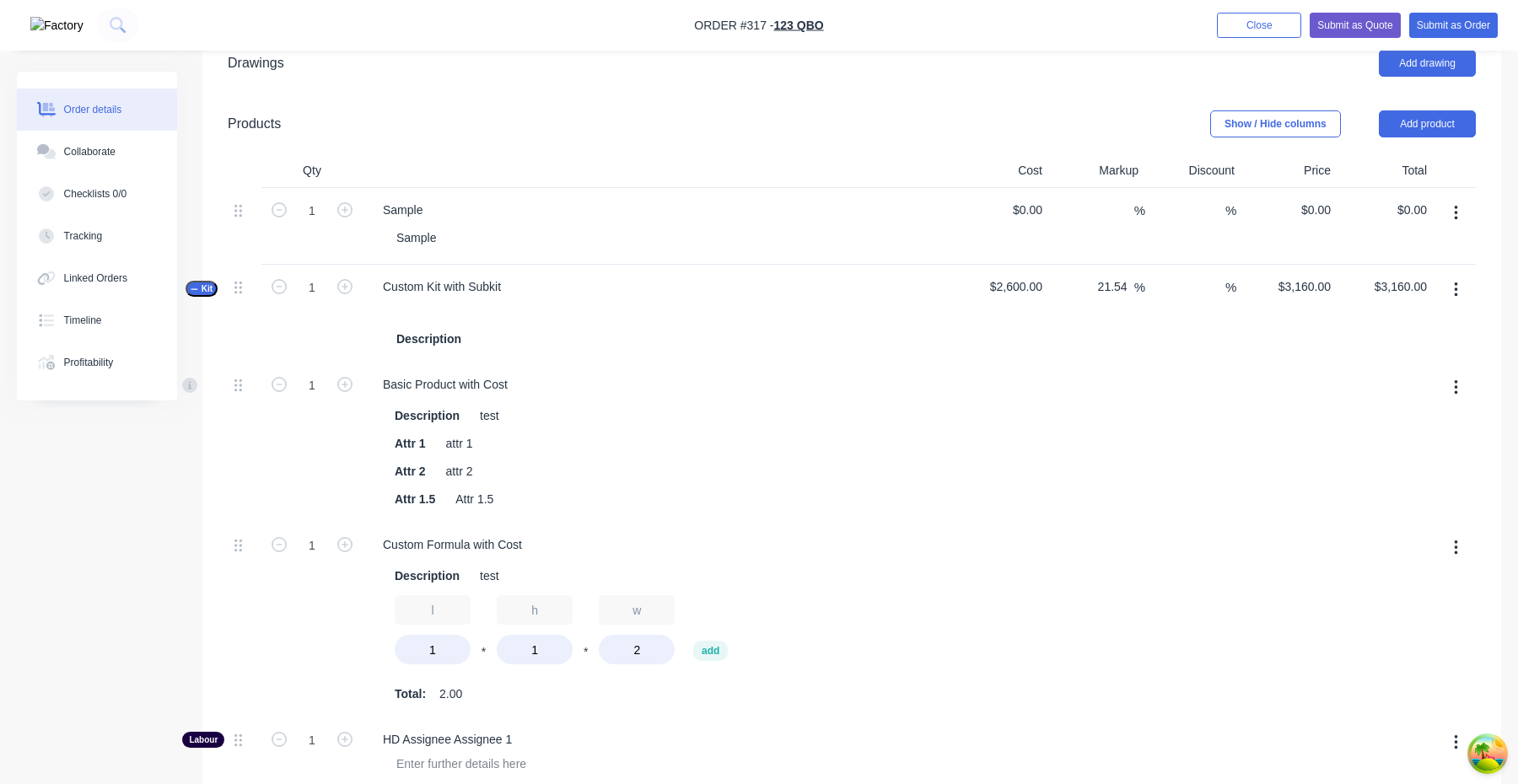
click at [1449, 290] on button "button" at bounding box center [1456, 290] width 40 height 31
click at [1342, 462] on div "Delete" at bounding box center [1396, 469] width 130 height 24
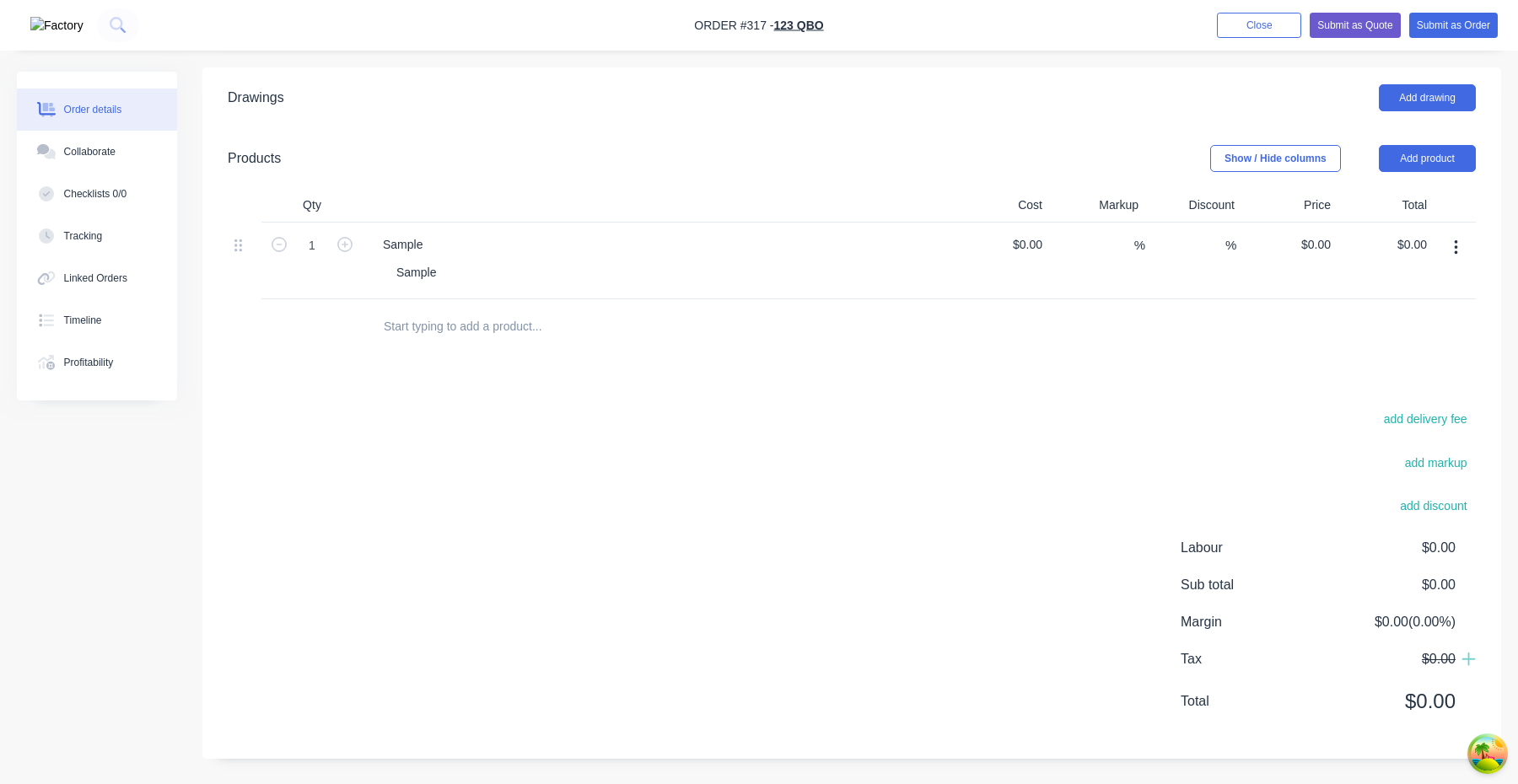
scroll to position [945, 0]
click at [1455, 251] on icon "button" at bounding box center [1456, 248] width 4 height 19
click at [1357, 389] on div "Delete" at bounding box center [1396, 392] width 130 height 24
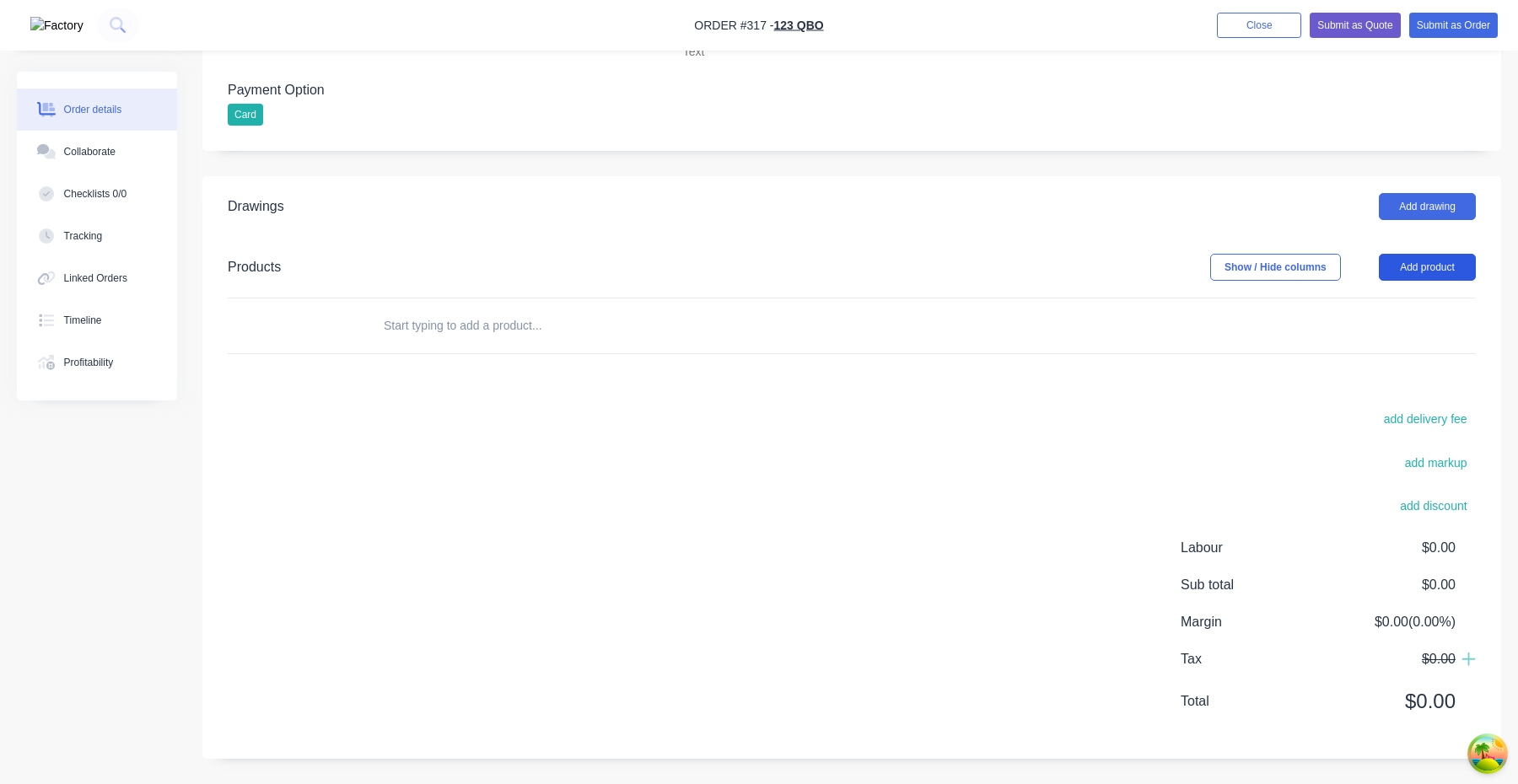
click at [1435, 269] on button "Add product" at bounding box center [1427, 268] width 97 height 27
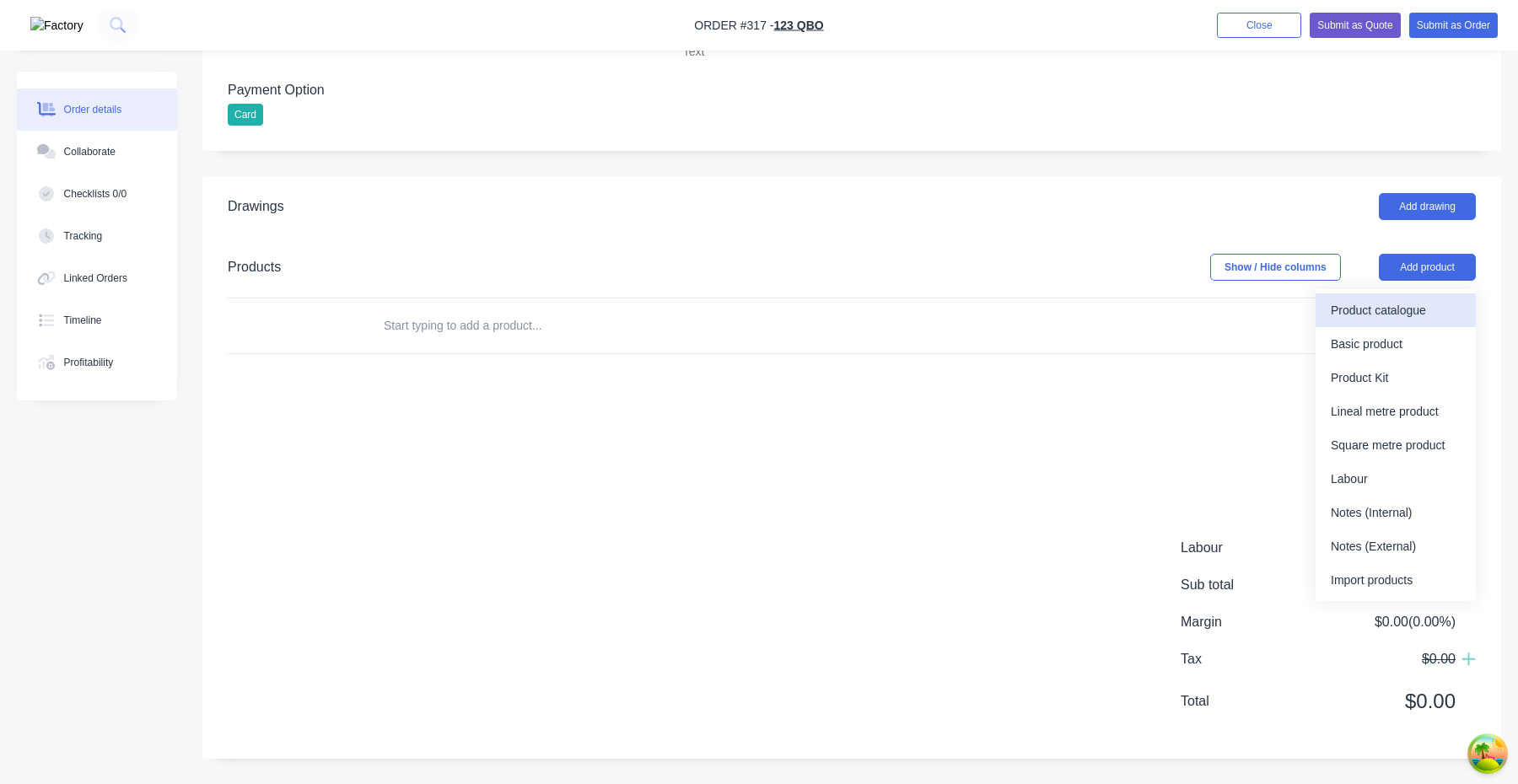
click at [1398, 310] on div "Product catalogue" at bounding box center [1396, 310] width 130 height 24
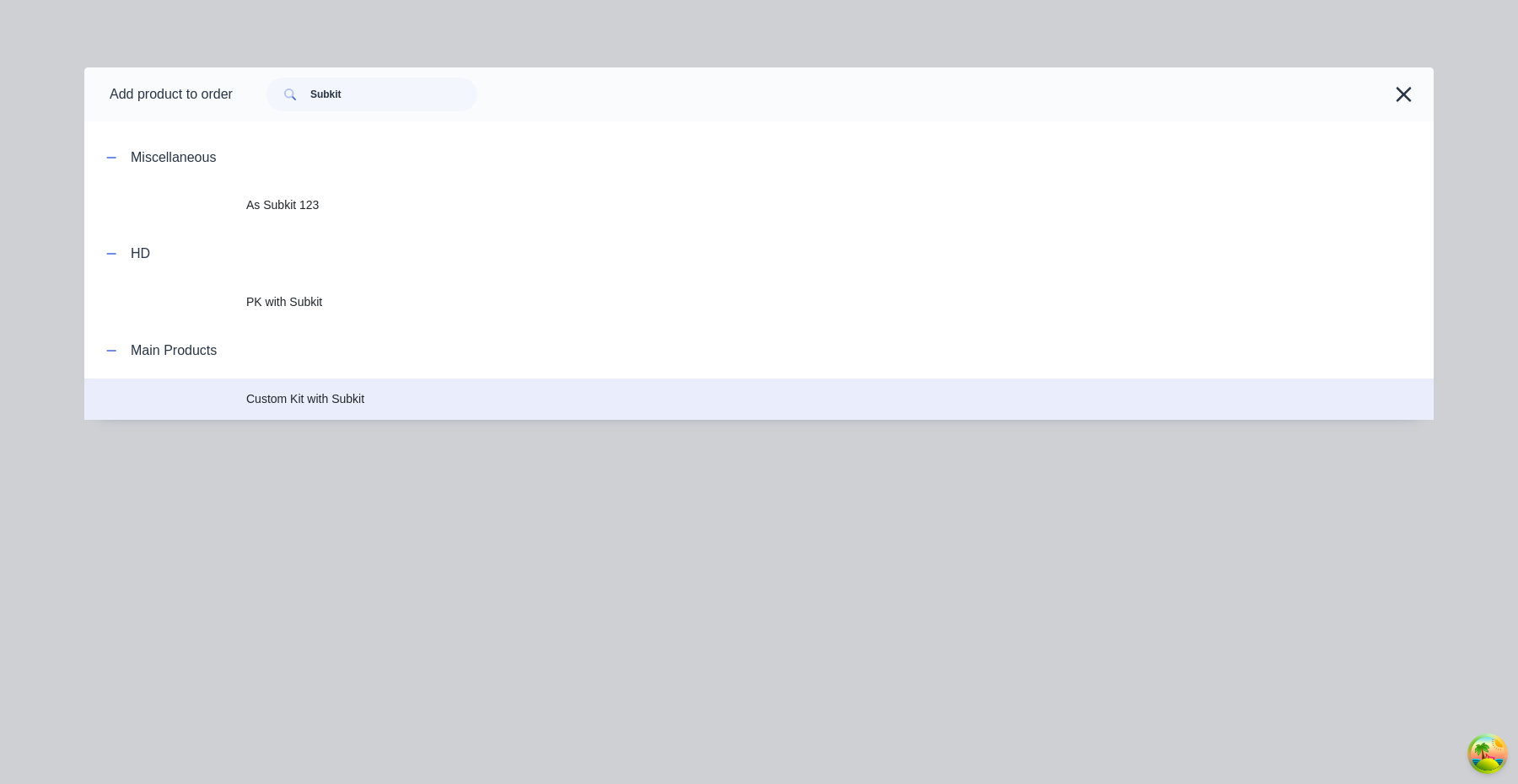
click at [343, 409] on td "Custom Kit with Subkit" at bounding box center [840, 400] width 1187 height 42
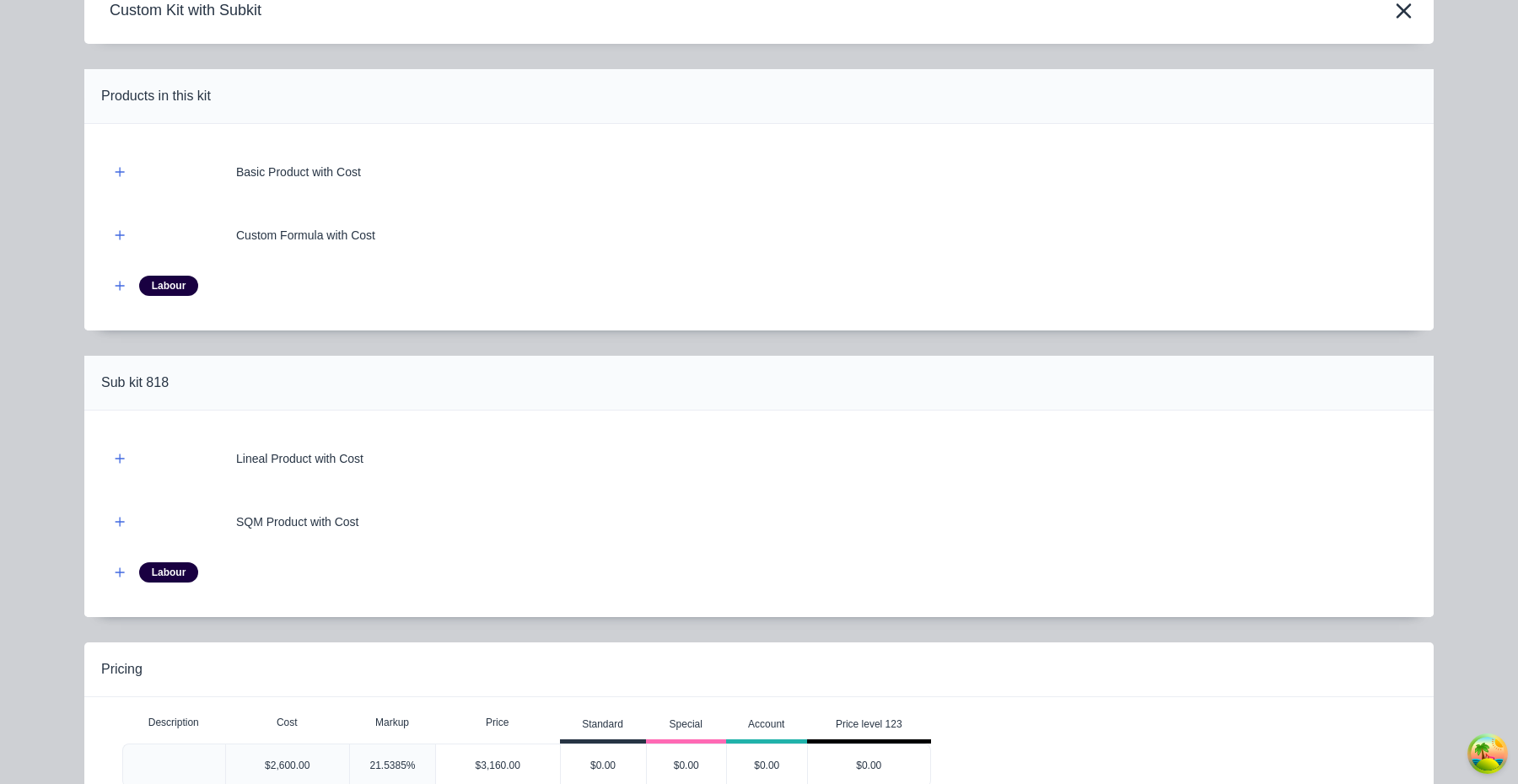
scroll to position [191, 0]
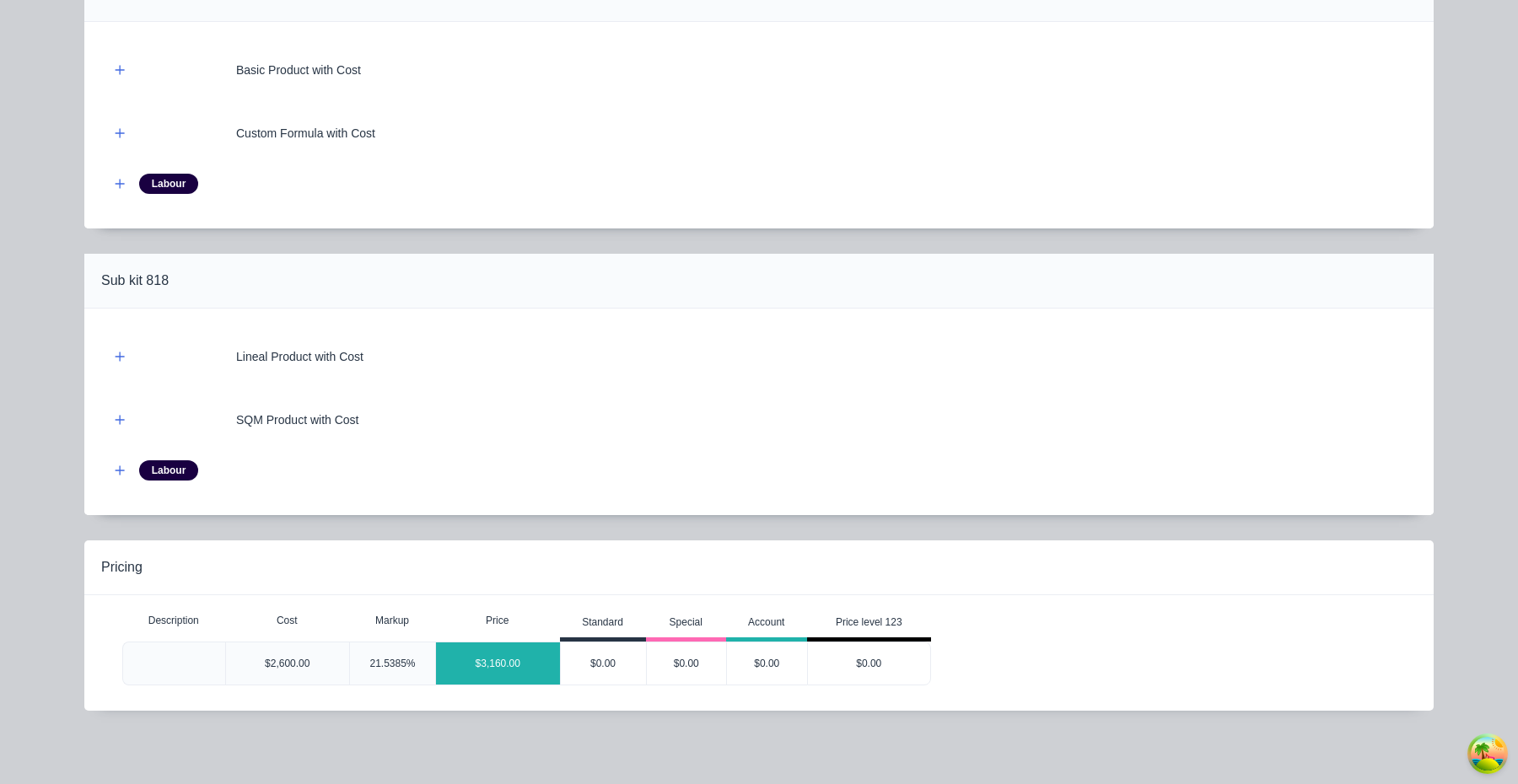
click at [493, 665] on div "$3,160.00" at bounding box center [498, 664] width 124 height 42
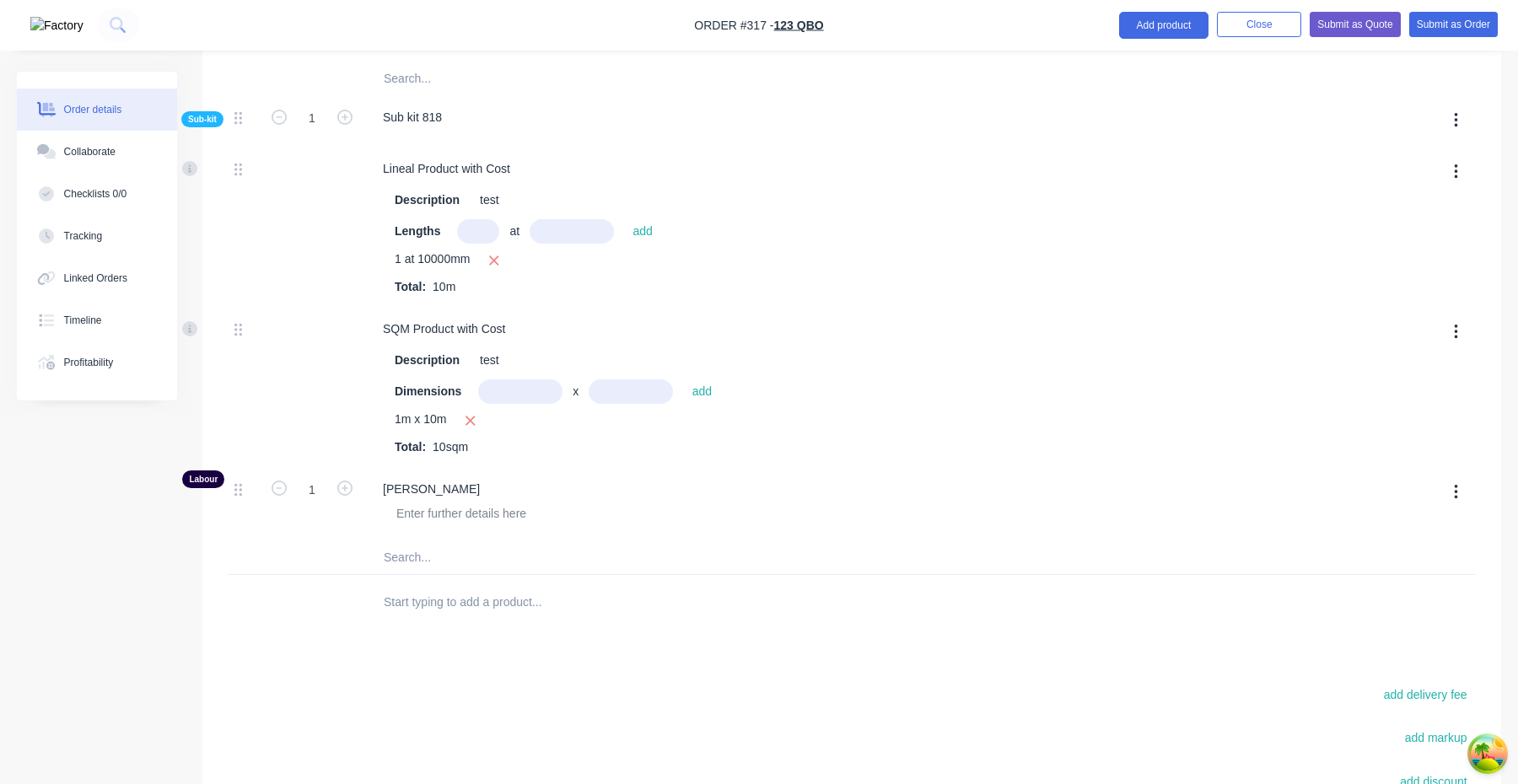
scroll to position [1625, 0]
click at [282, 124] on icon "button" at bounding box center [278, 121] width 15 height 15
type input "$2,977.6923"
type input "$2,977.69"
type input "0"
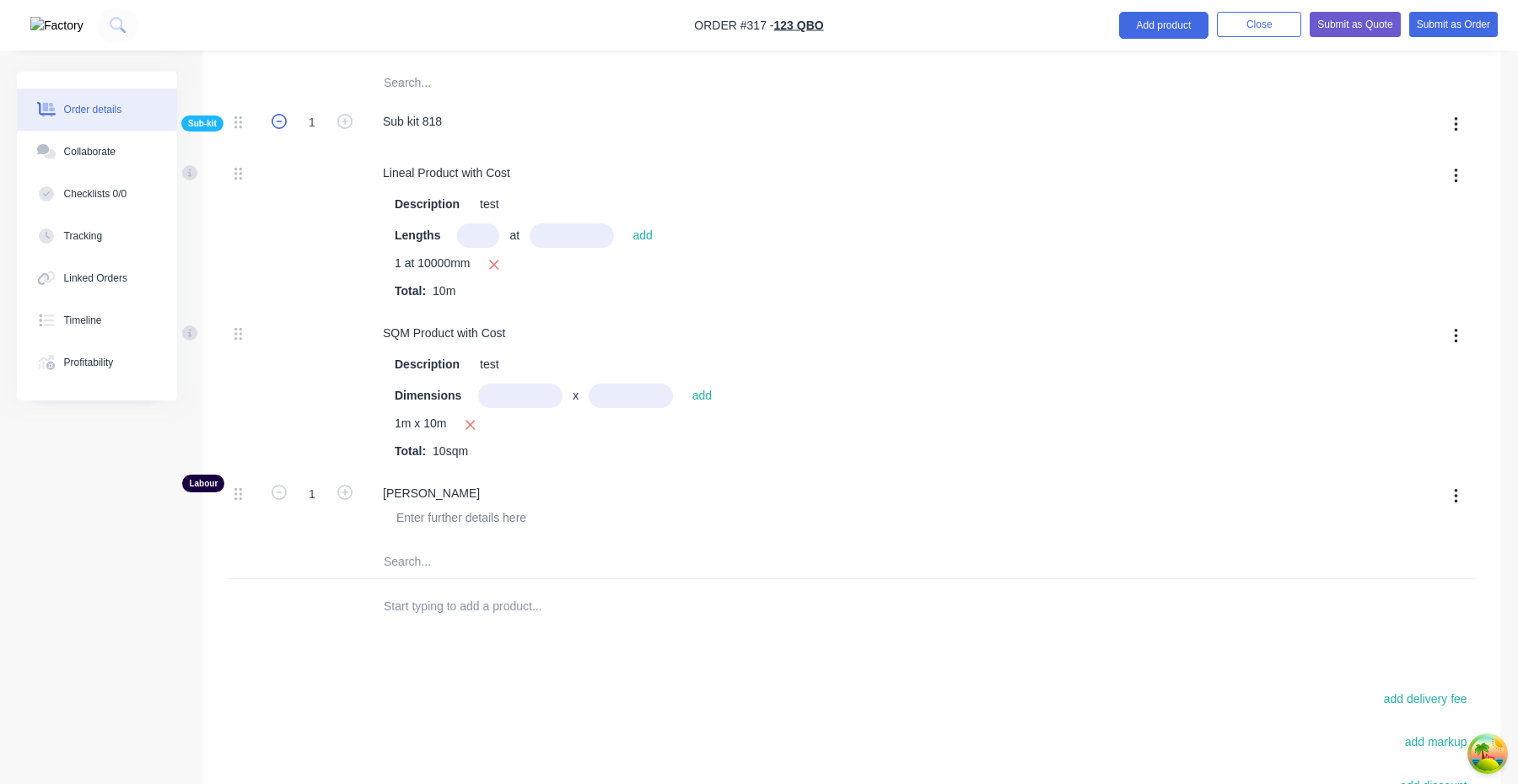
type input "0"
click at [340, 125] on icon "button" at bounding box center [345, 121] width 15 height 15
type input "$3,160.00"
type input "1"
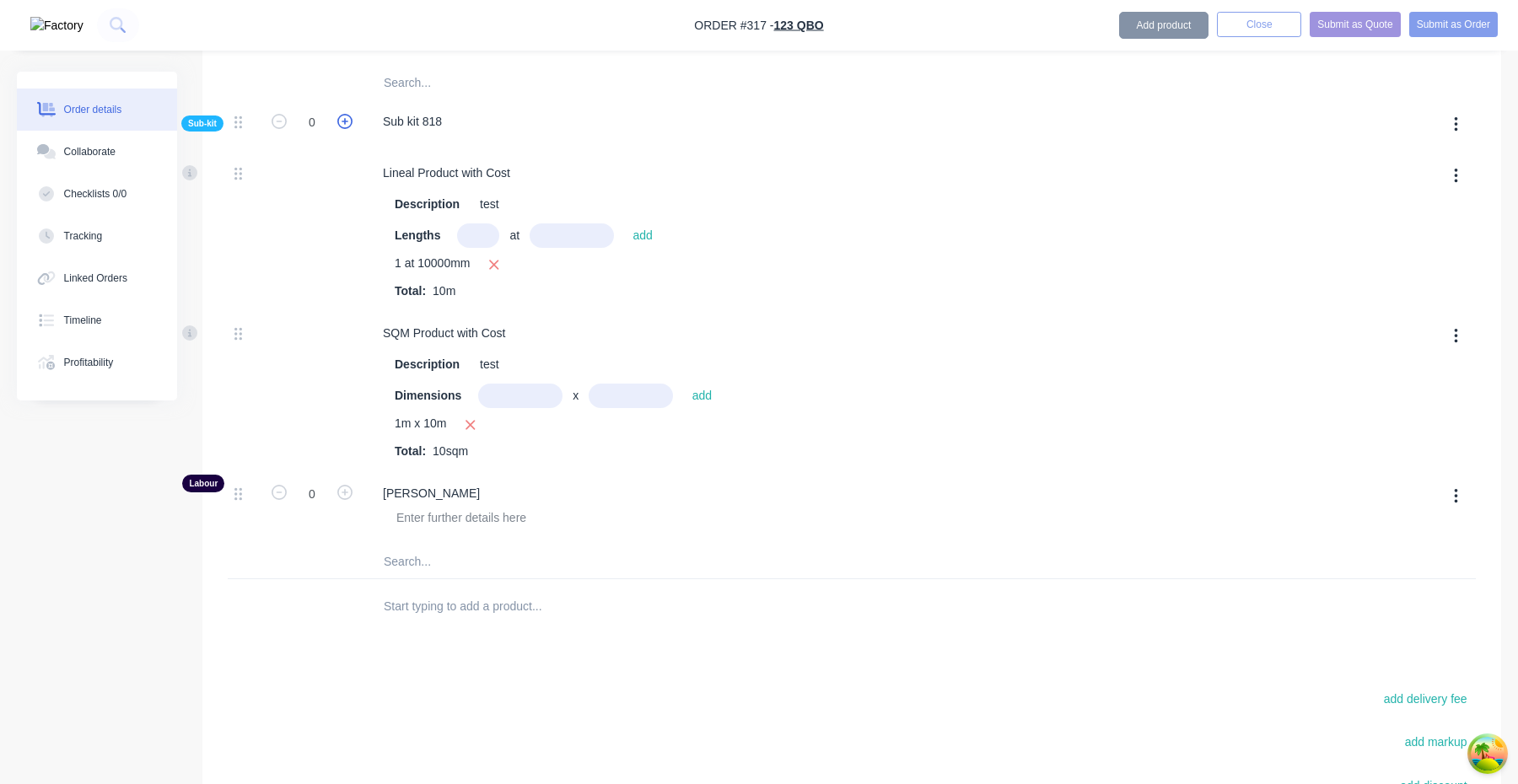
type input "1"
click at [340, 125] on icon "button" at bounding box center [345, 121] width 15 height 15
type input "$3,342.3077"
type input "$3,342.31"
type input "2"
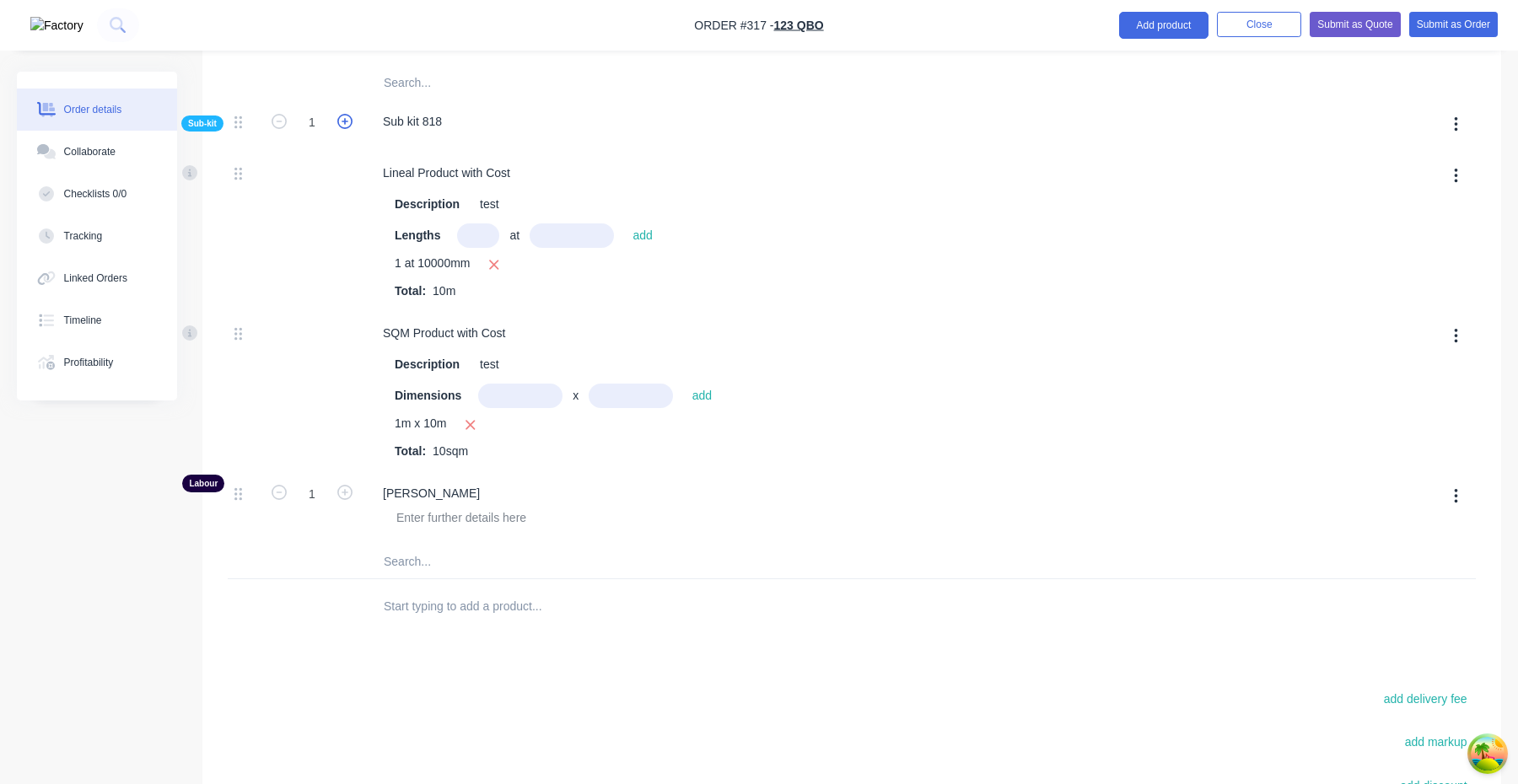
type input "2"
click at [282, 127] on icon "button" at bounding box center [278, 121] width 15 height 15
type input "$3,160.00"
type input "1"
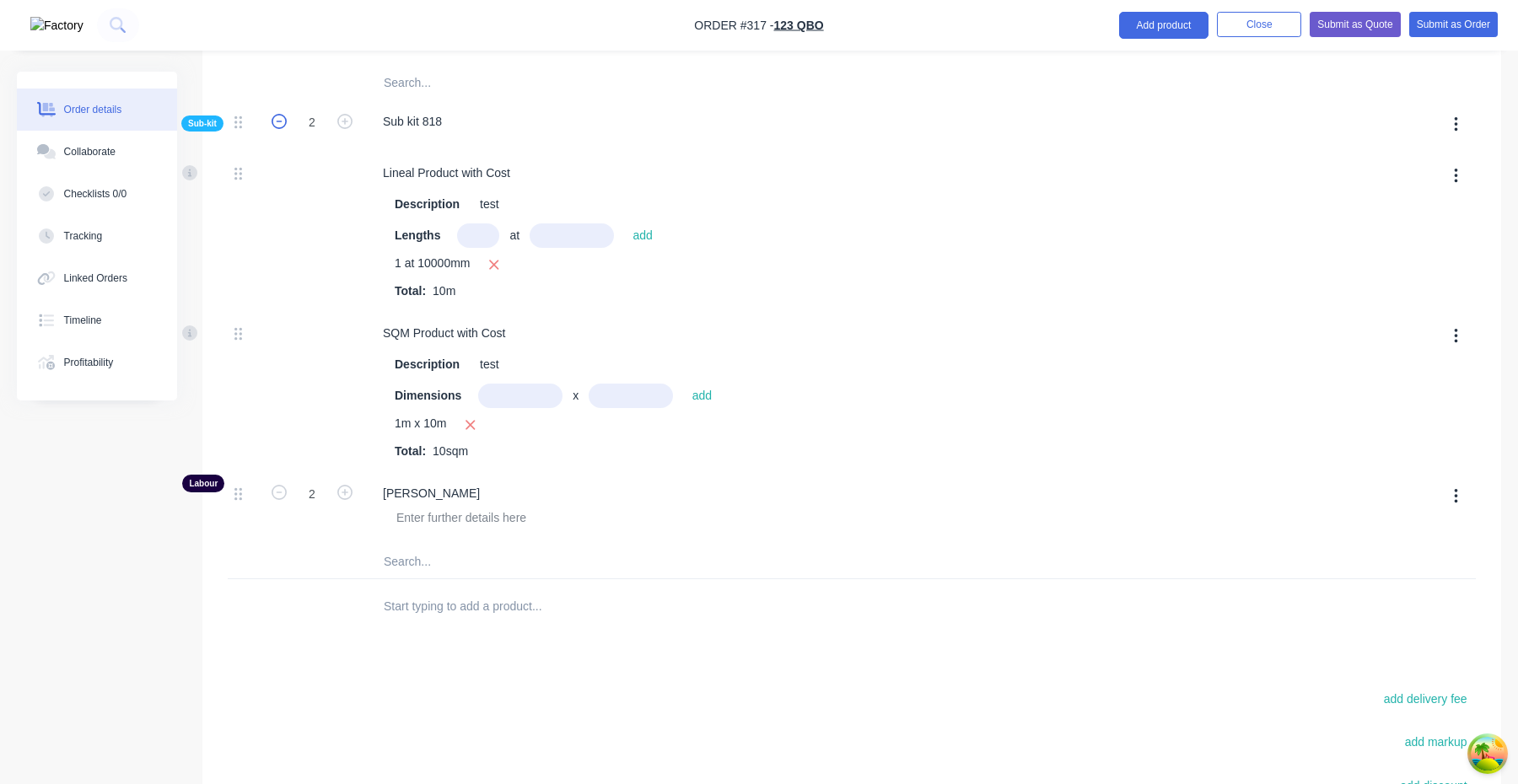
type input "1"
click at [282, 127] on icon "button" at bounding box center [278, 121] width 15 height 15
type input "$2,977.6923"
type input "$2,977.69"
type input "0"
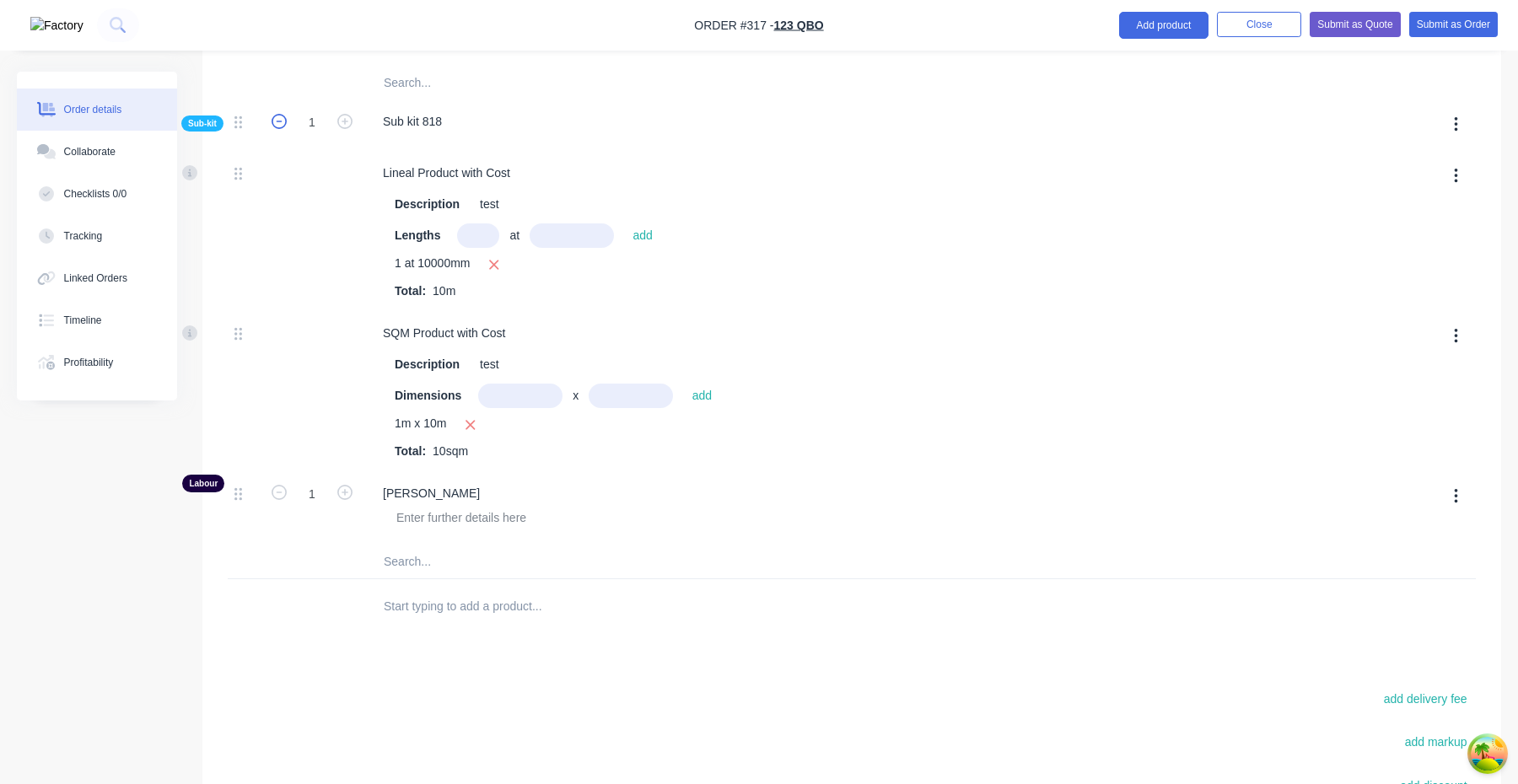
type input "0"
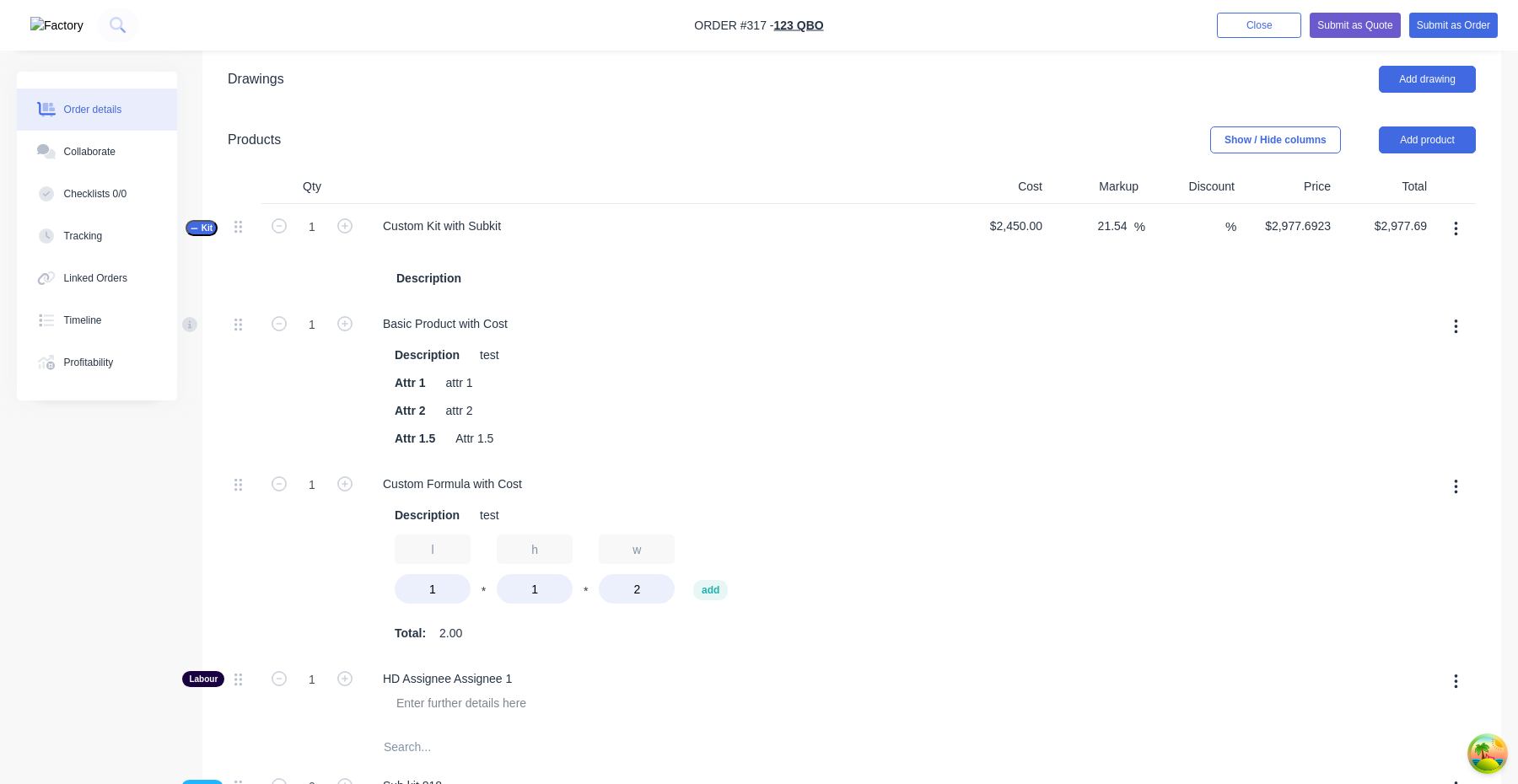
scroll to position [960, 0]
click at [205, 230] on span "Kit" at bounding box center [201, 230] width 22 height 13
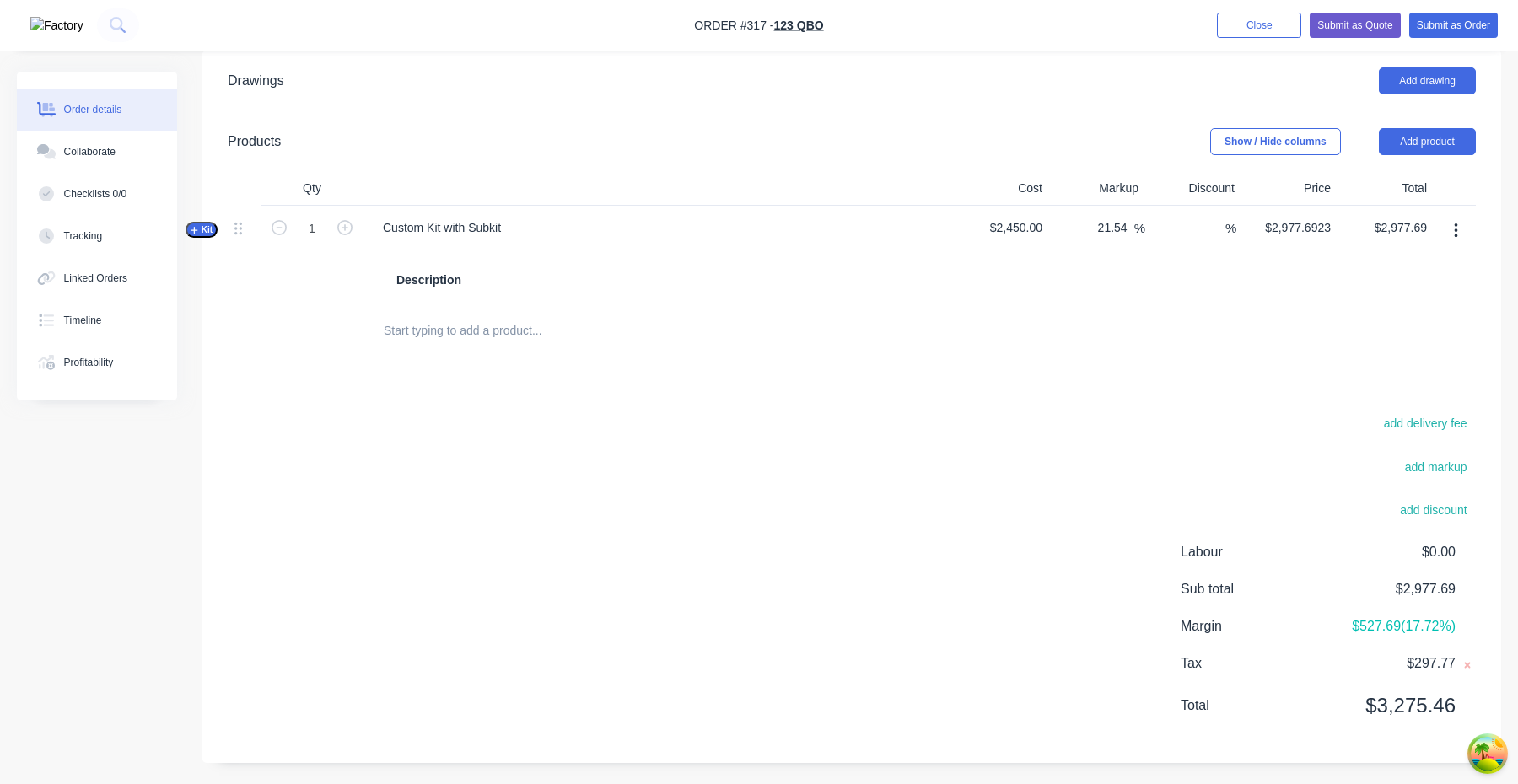
click at [205, 230] on span "Kit" at bounding box center [201, 230] width 22 height 13
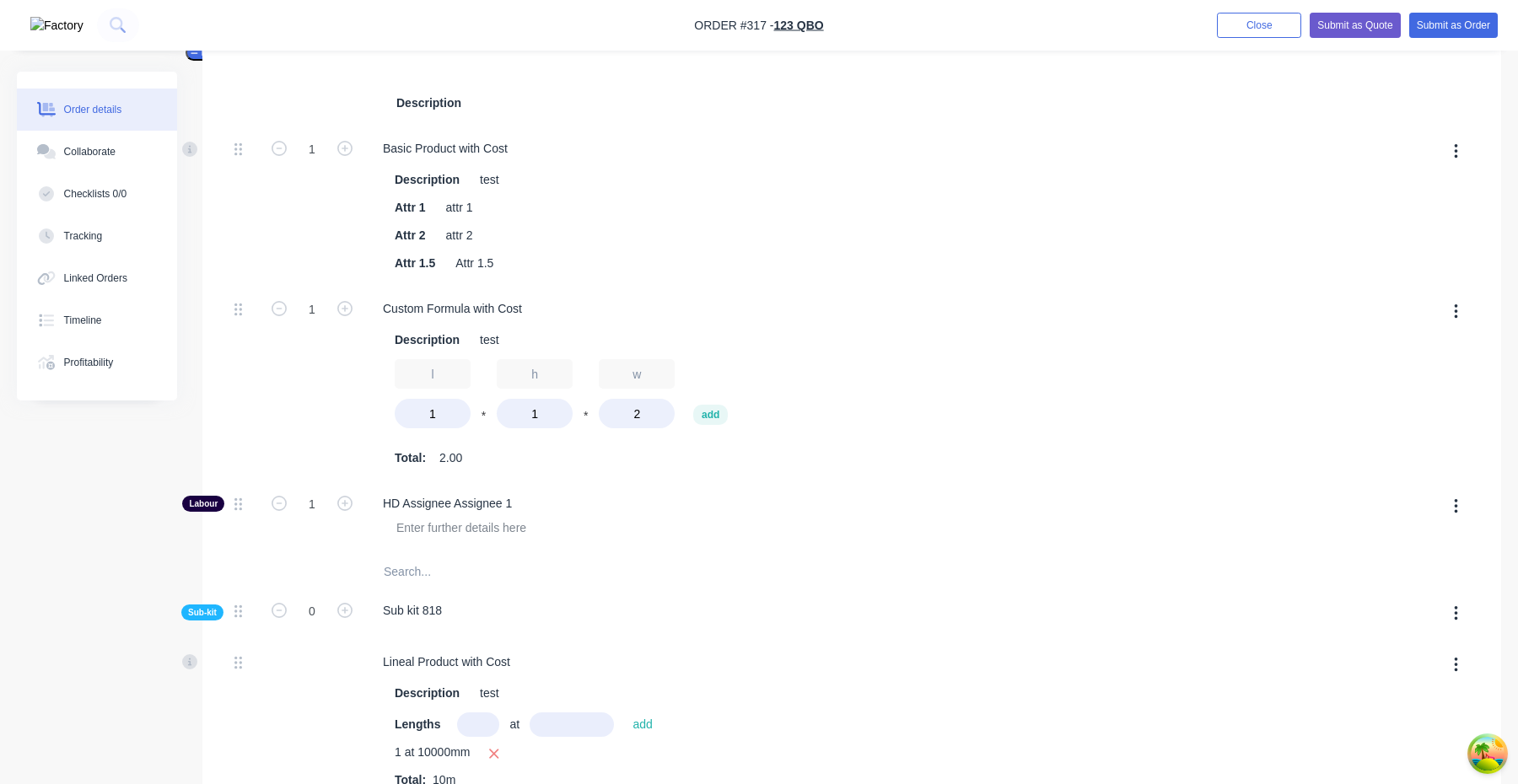
scroll to position [1248, 0]
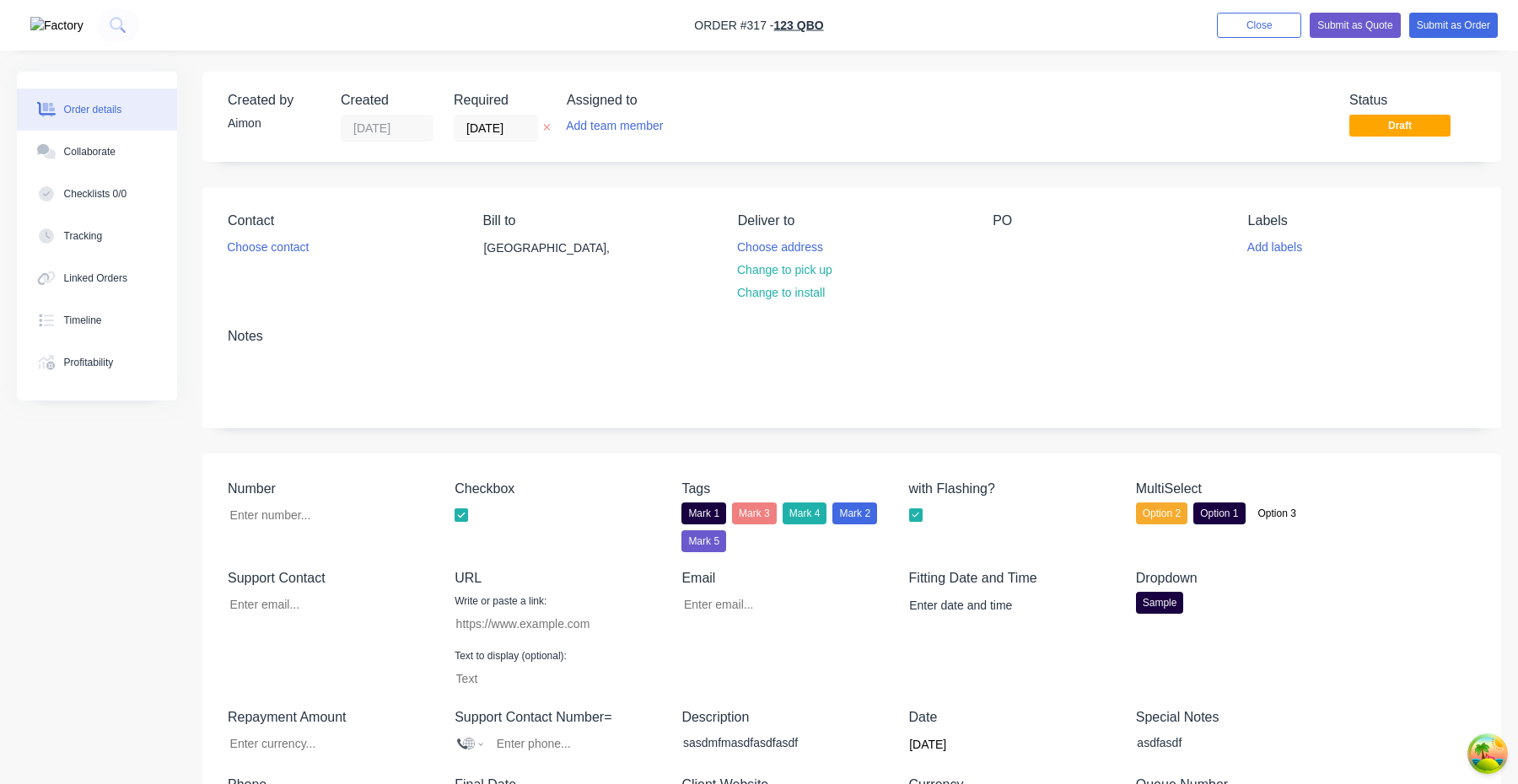
type input "[EMAIL_ADDRESS][DOMAIN_NAME]"
type input "[URL][DOMAIN_NAME]"
type input "$1,000.00"
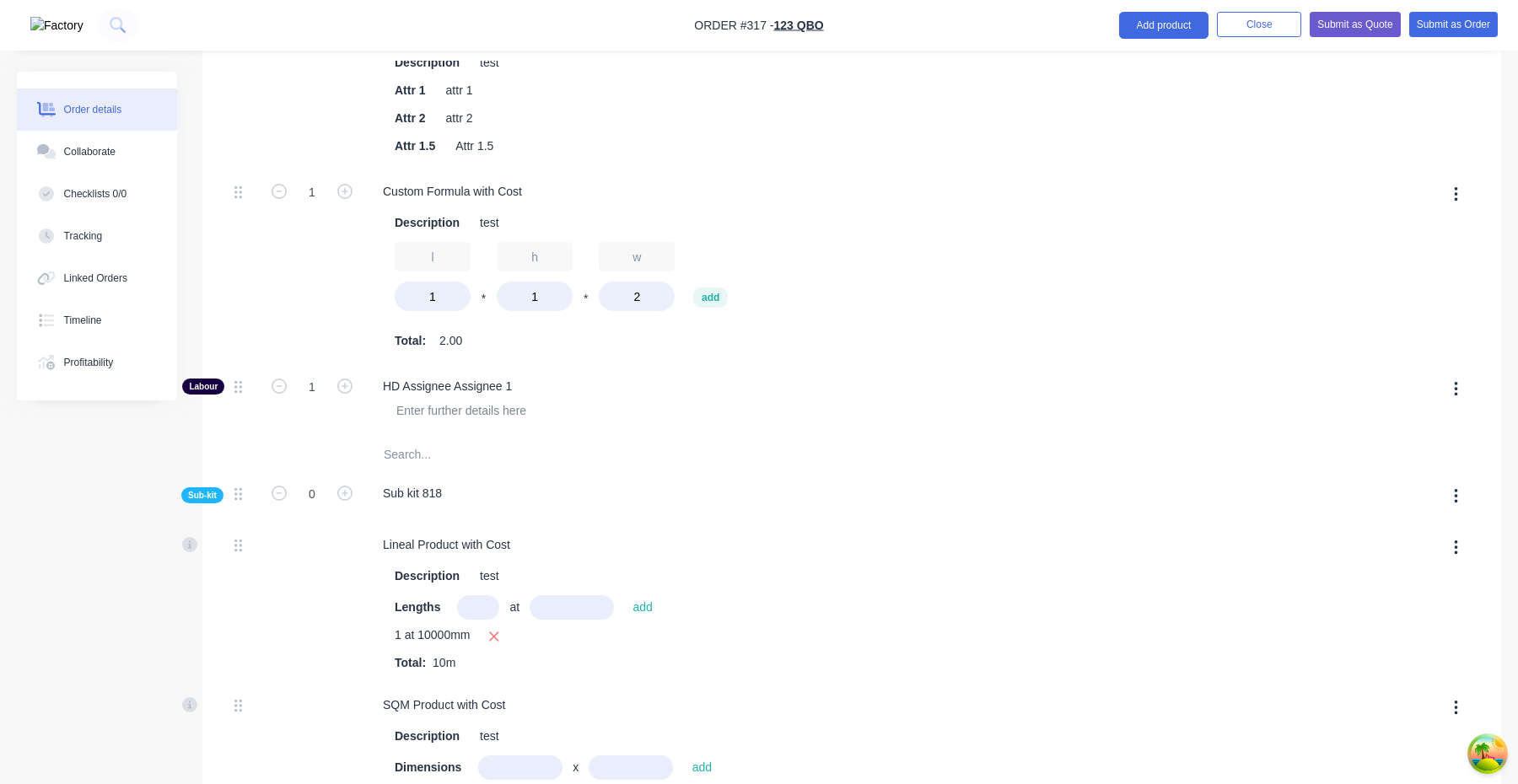
scroll to position [1255, 0]
click at [339, 496] on icon "button" at bounding box center [345, 491] width 15 height 15
type input "$3,160.00"
type input "1"
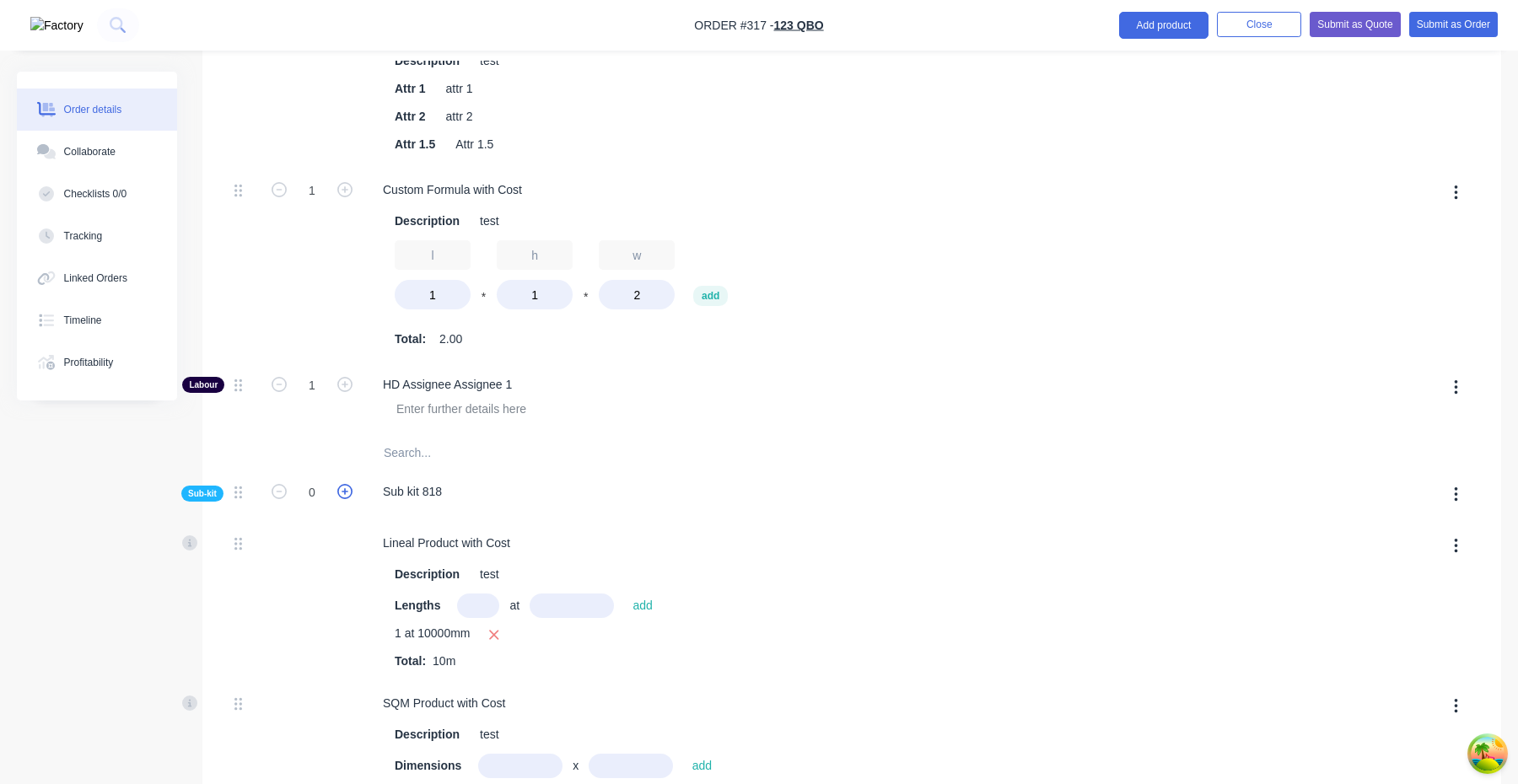
type input "1"
click at [341, 496] on icon "button" at bounding box center [345, 491] width 15 height 15
type input "$3,342.3077"
type input "$3,342.31"
type input "2"
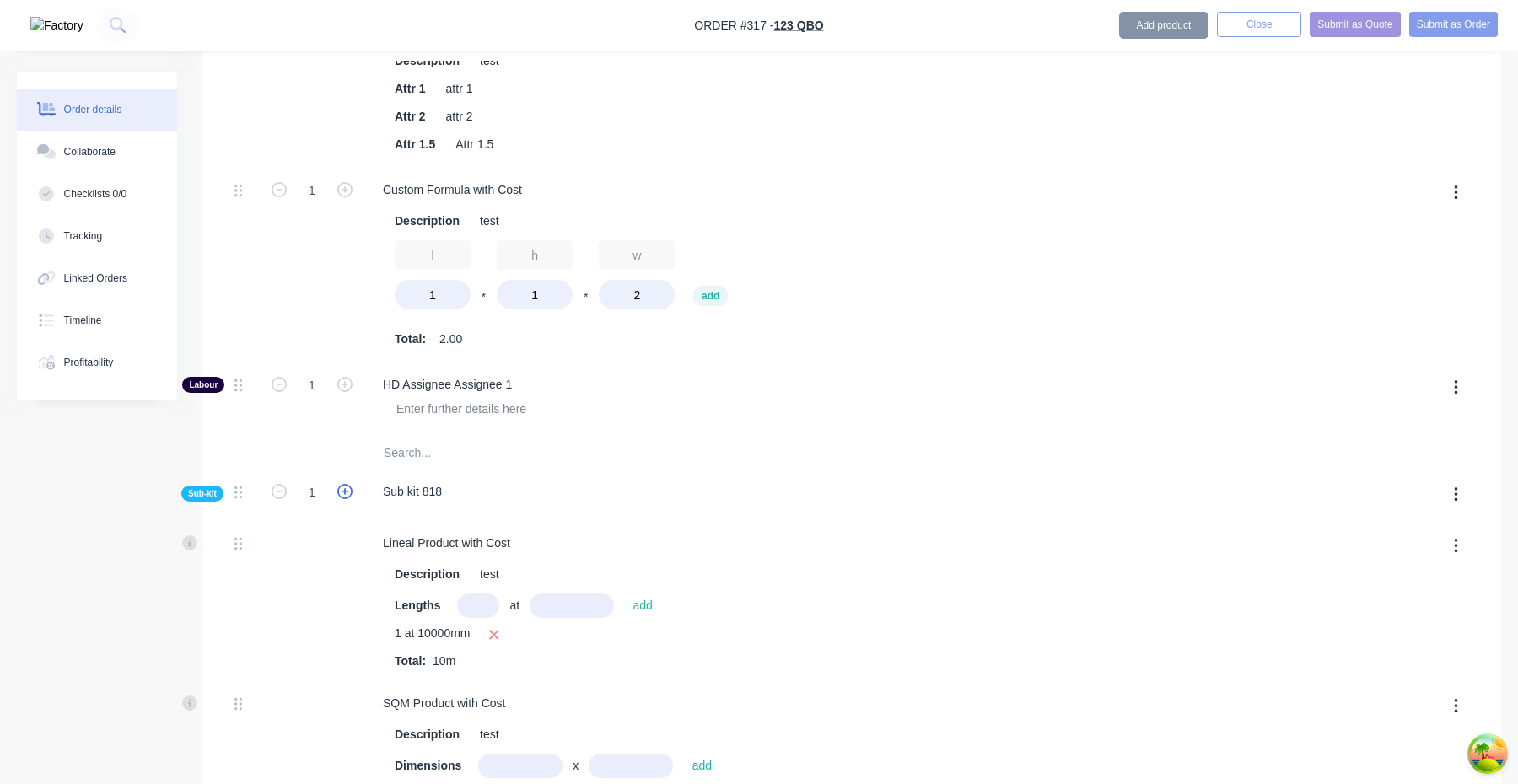
type input "2"
click at [278, 497] on icon "button" at bounding box center [278, 491] width 15 height 15
type input "$3,160.00"
type input "1"
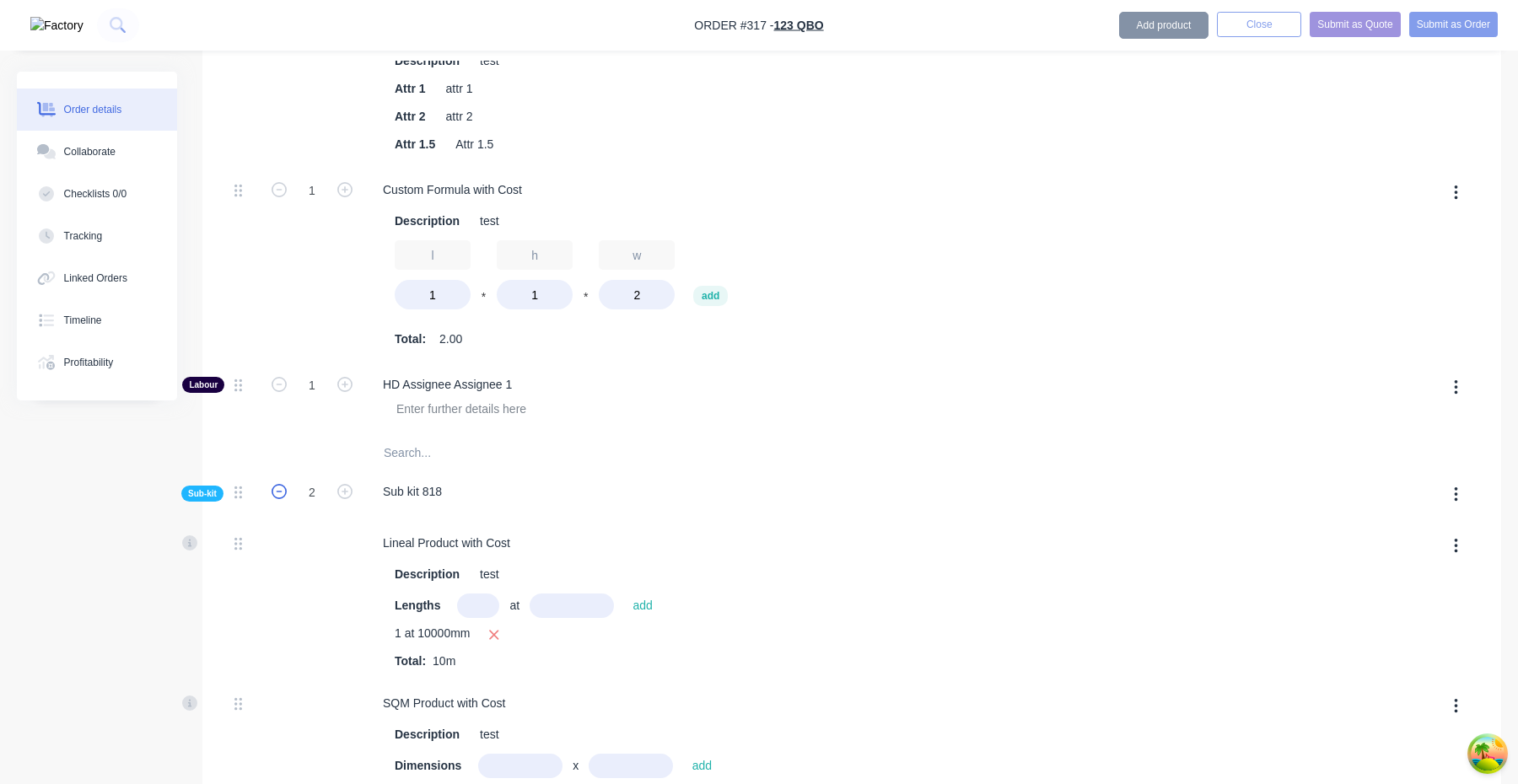
type input "1"
click at [278, 497] on icon "button" at bounding box center [278, 491] width 15 height 15
type input "$2,977.6923"
type input "$2,977.69"
type input "0"
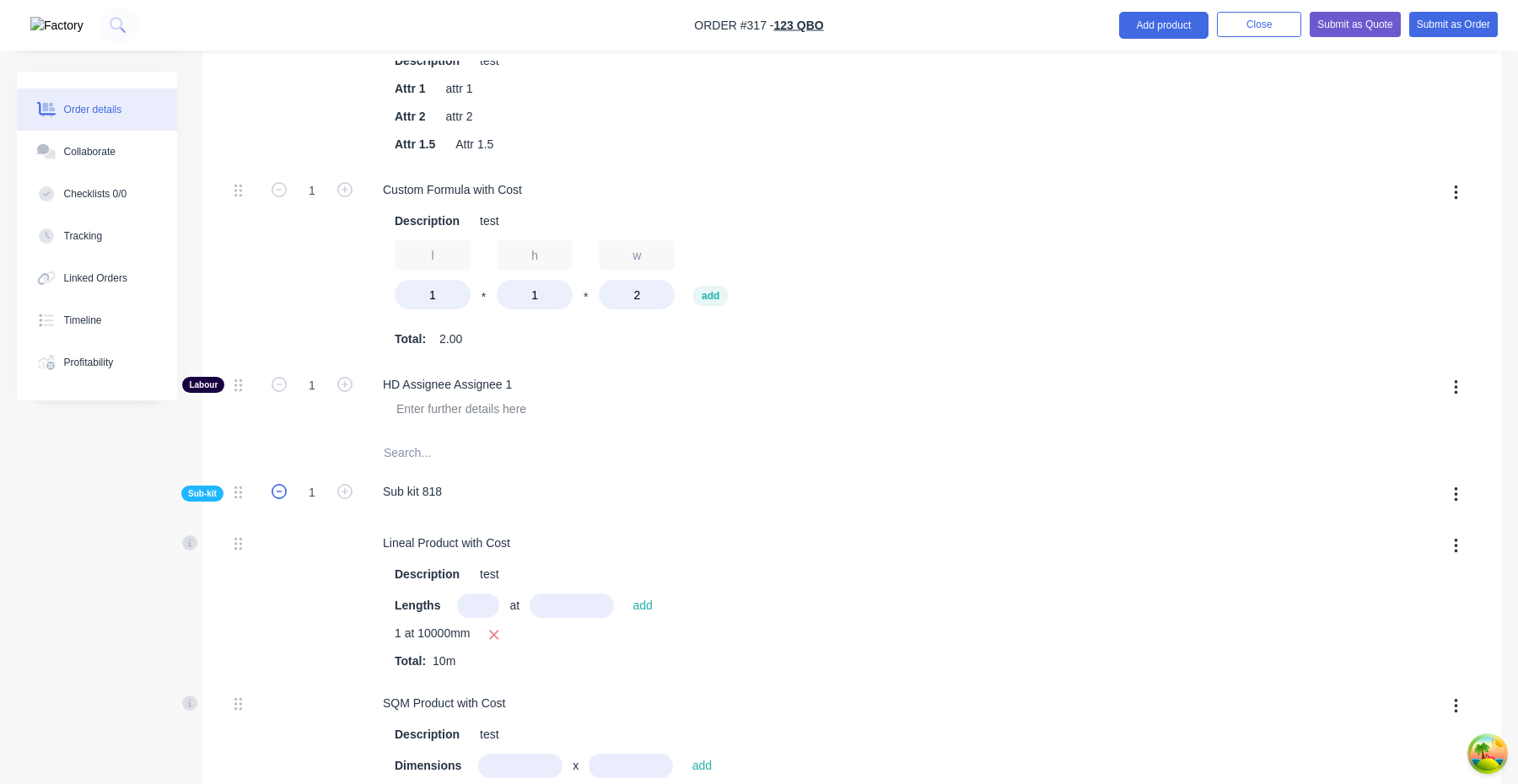
type input "0"
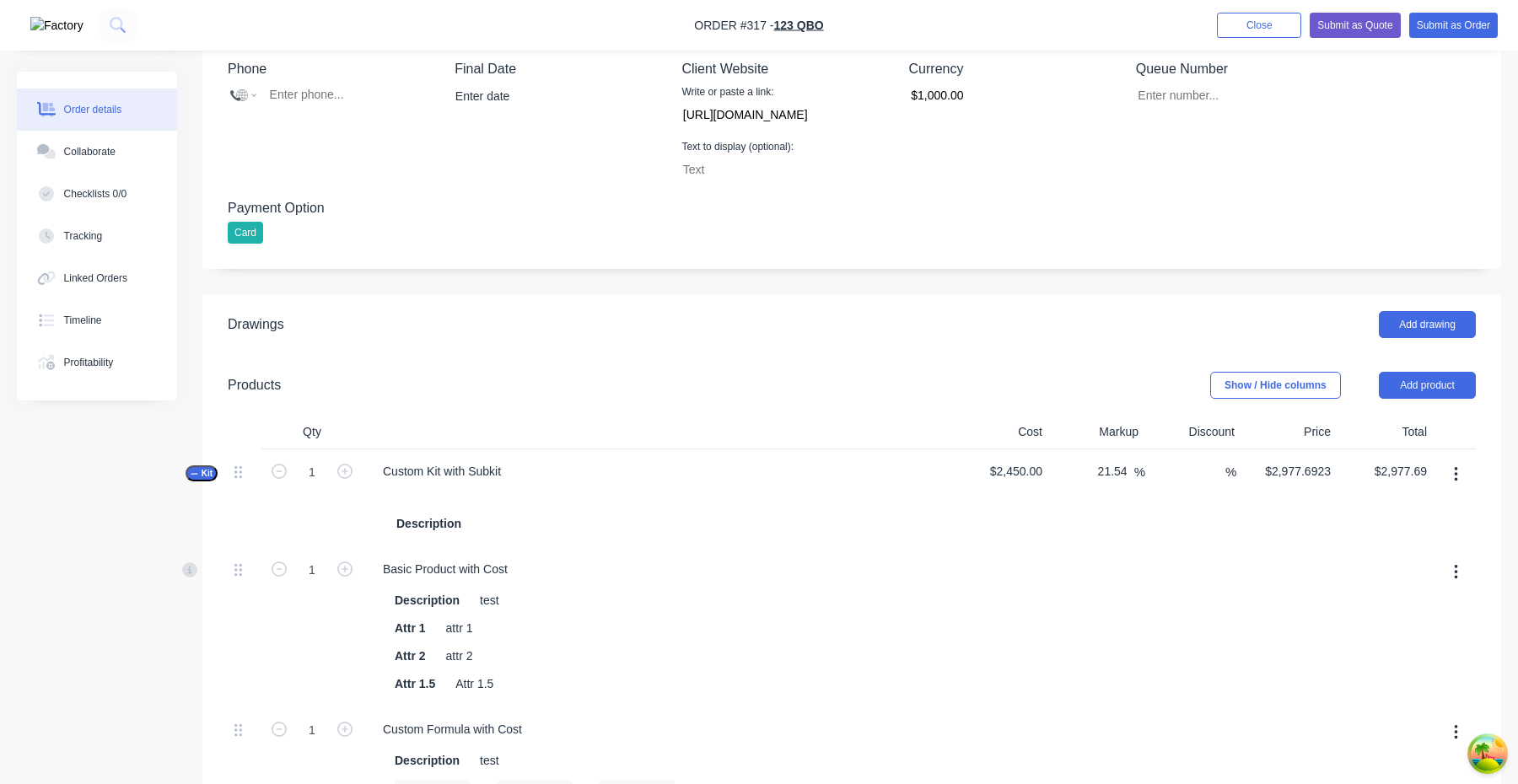
scroll to position [708, 0]
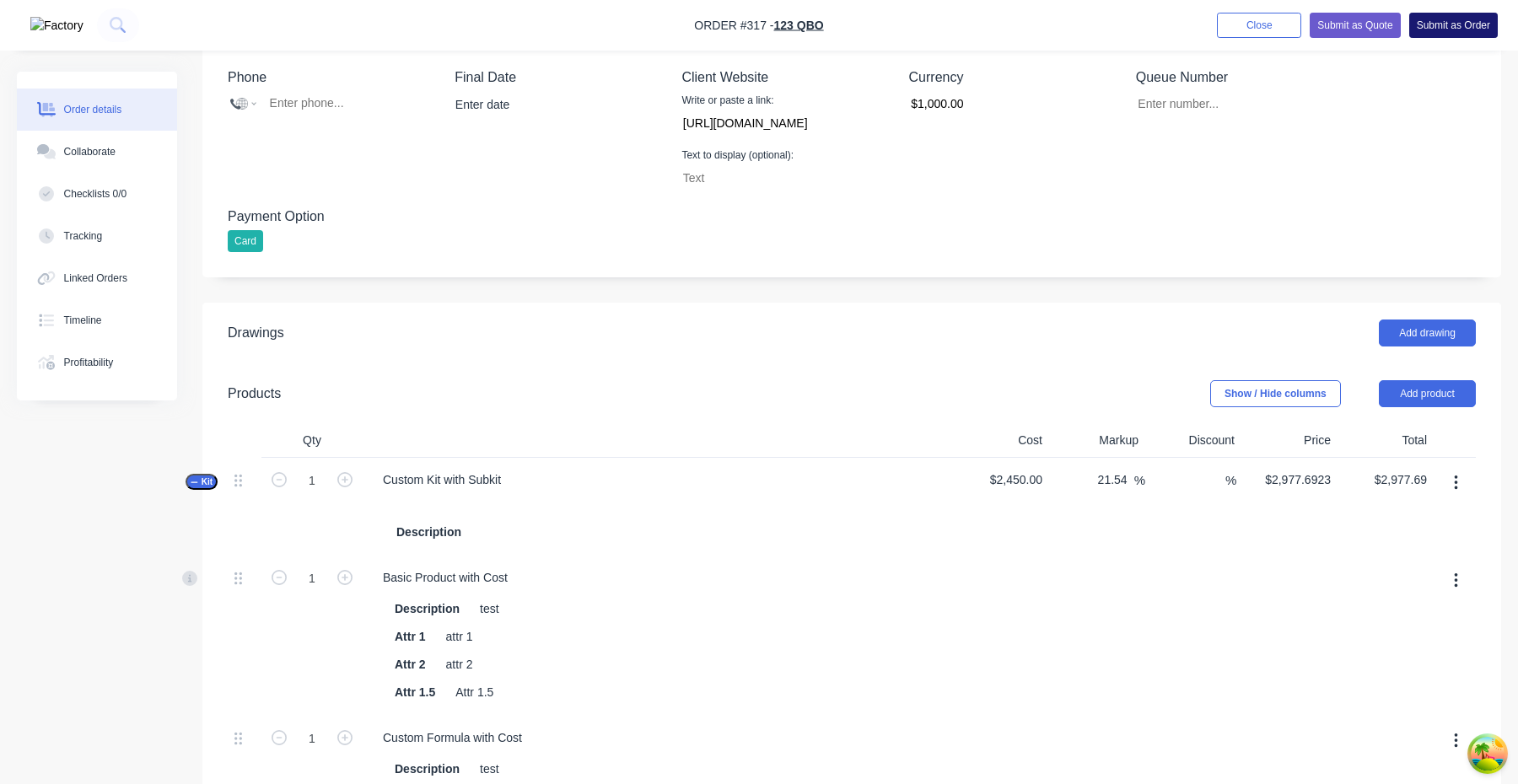
click at [1449, 19] on button "Submit as Order" at bounding box center [1453, 25] width 89 height 25
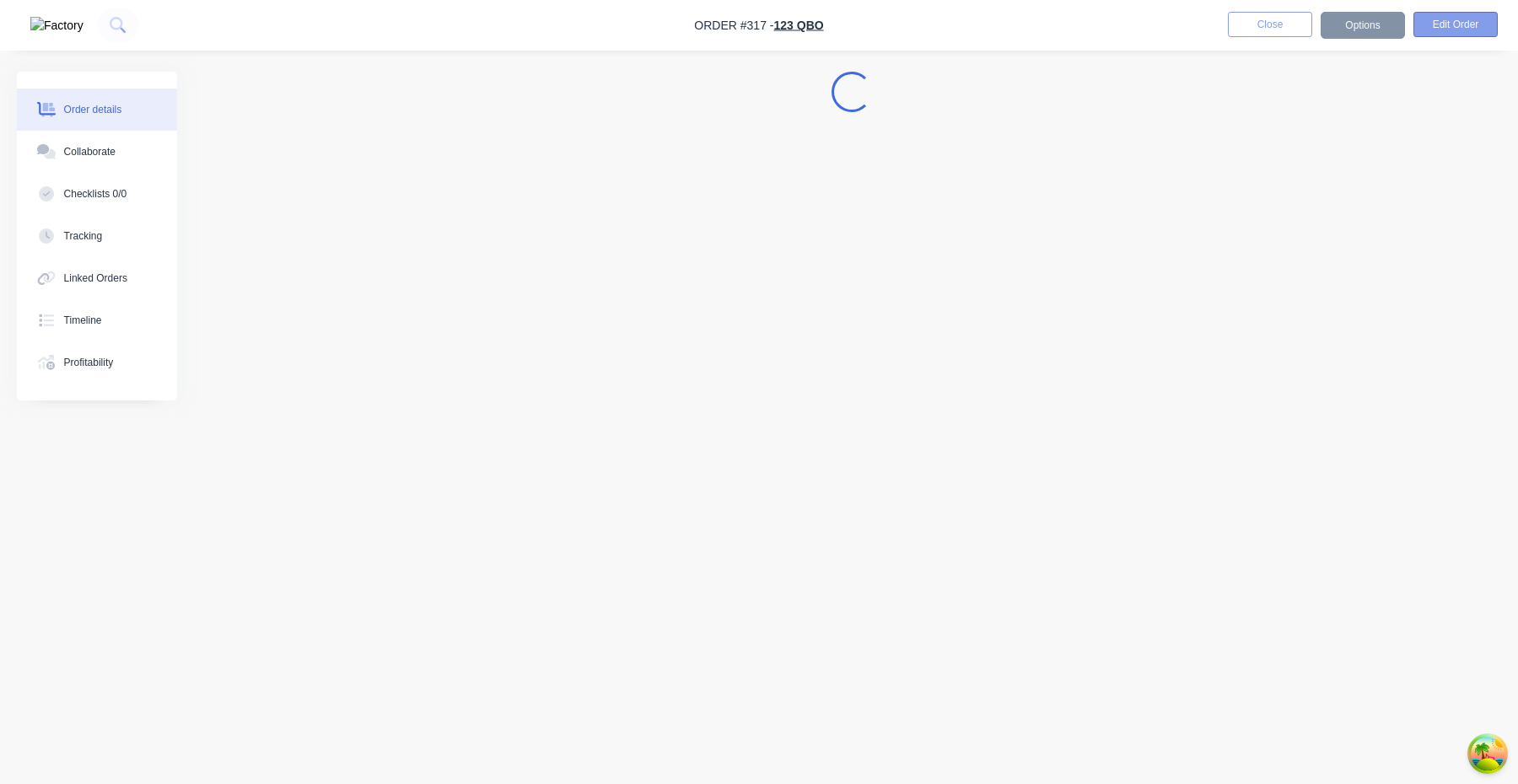
scroll to position [0, 0]
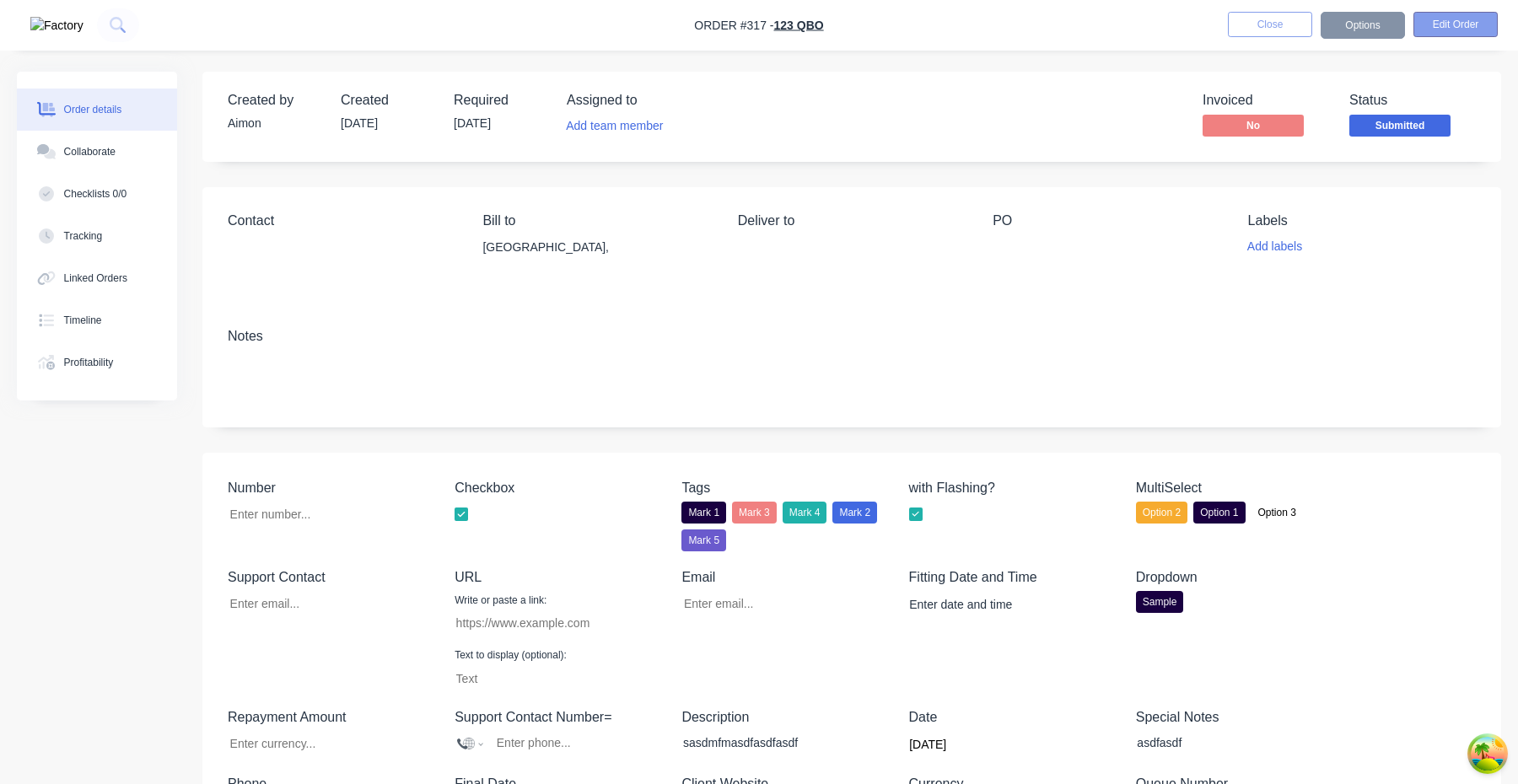
type input "[EMAIL_ADDRESS][DOMAIN_NAME]"
type input "[URL][DOMAIN_NAME]"
type input "$1,000.00"
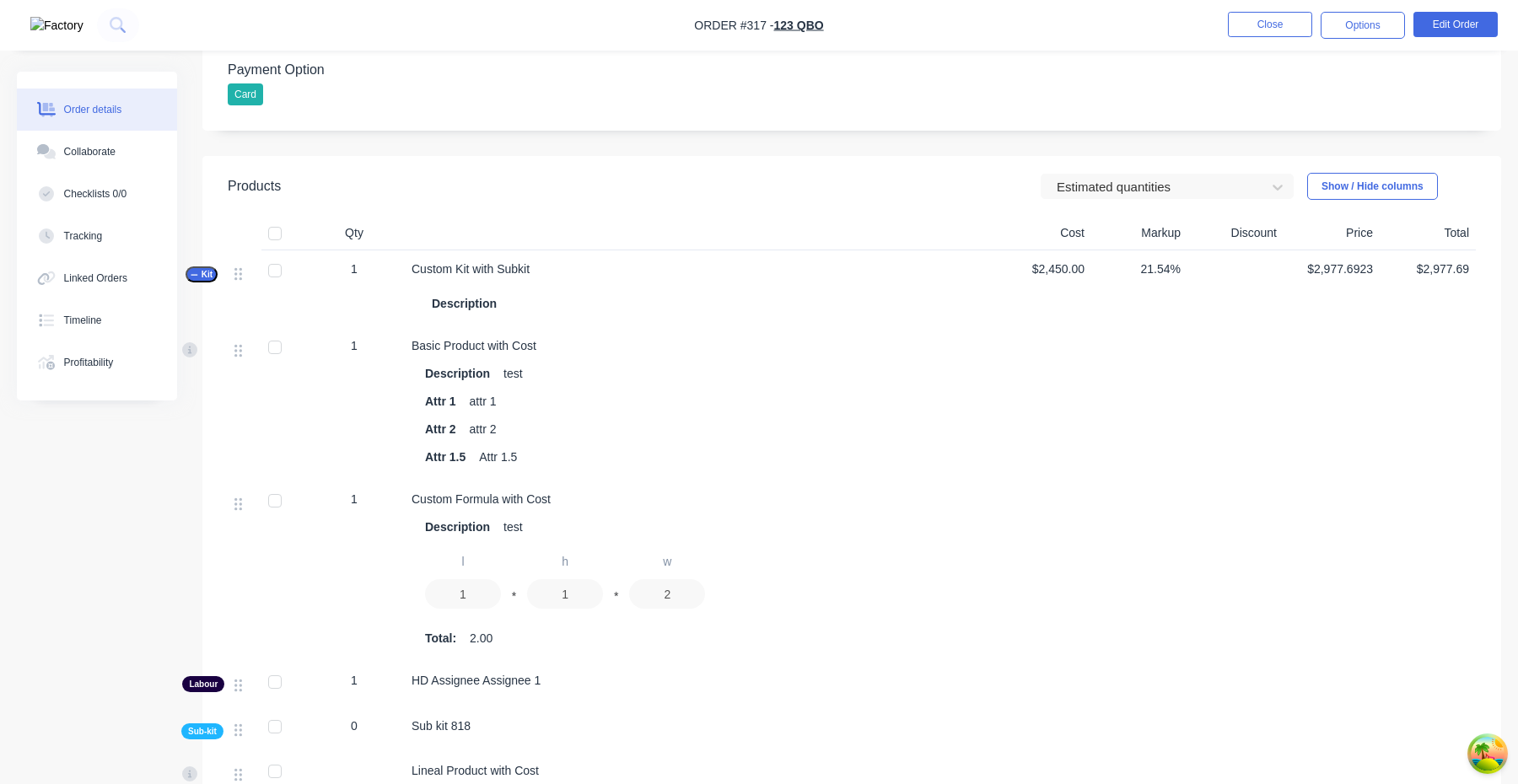
scroll to position [692, 0]
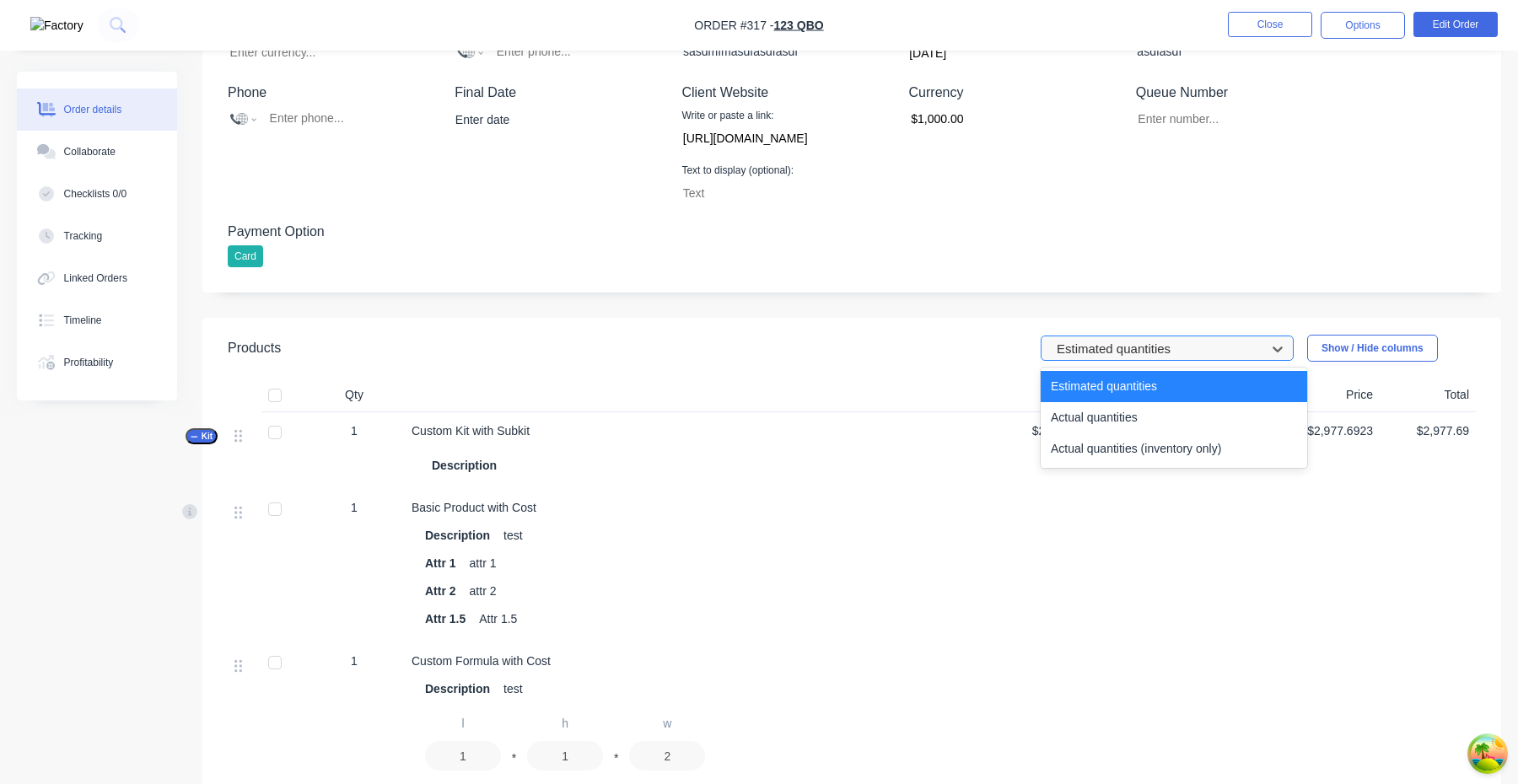
click at [1114, 345] on div at bounding box center [1156, 348] width 202 height 21
click at [1116, 454] on div "Actual quantities (inventory only)" at bounding box center [1174, 449] width 267 height 31
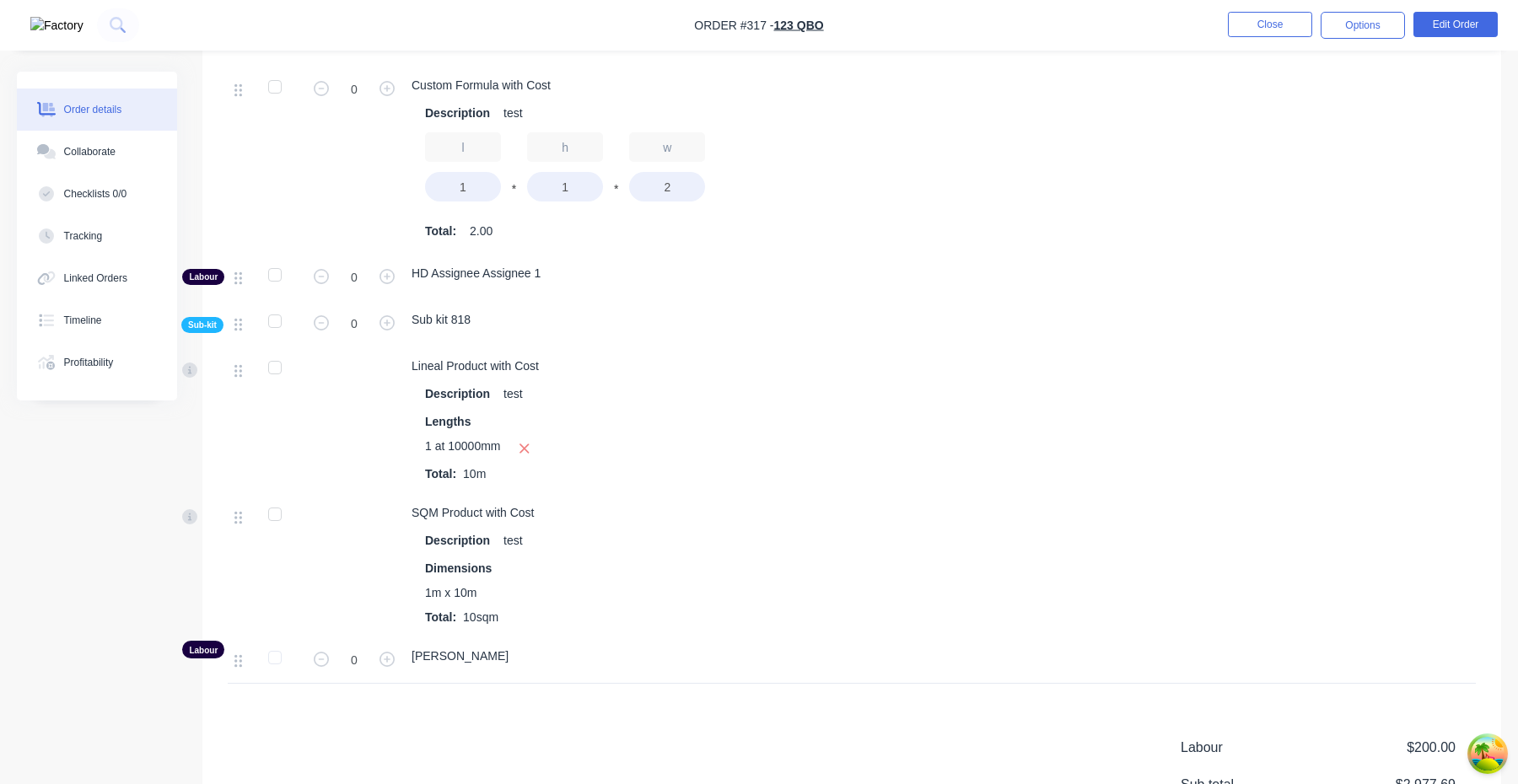
scroll to position [1213, 0]
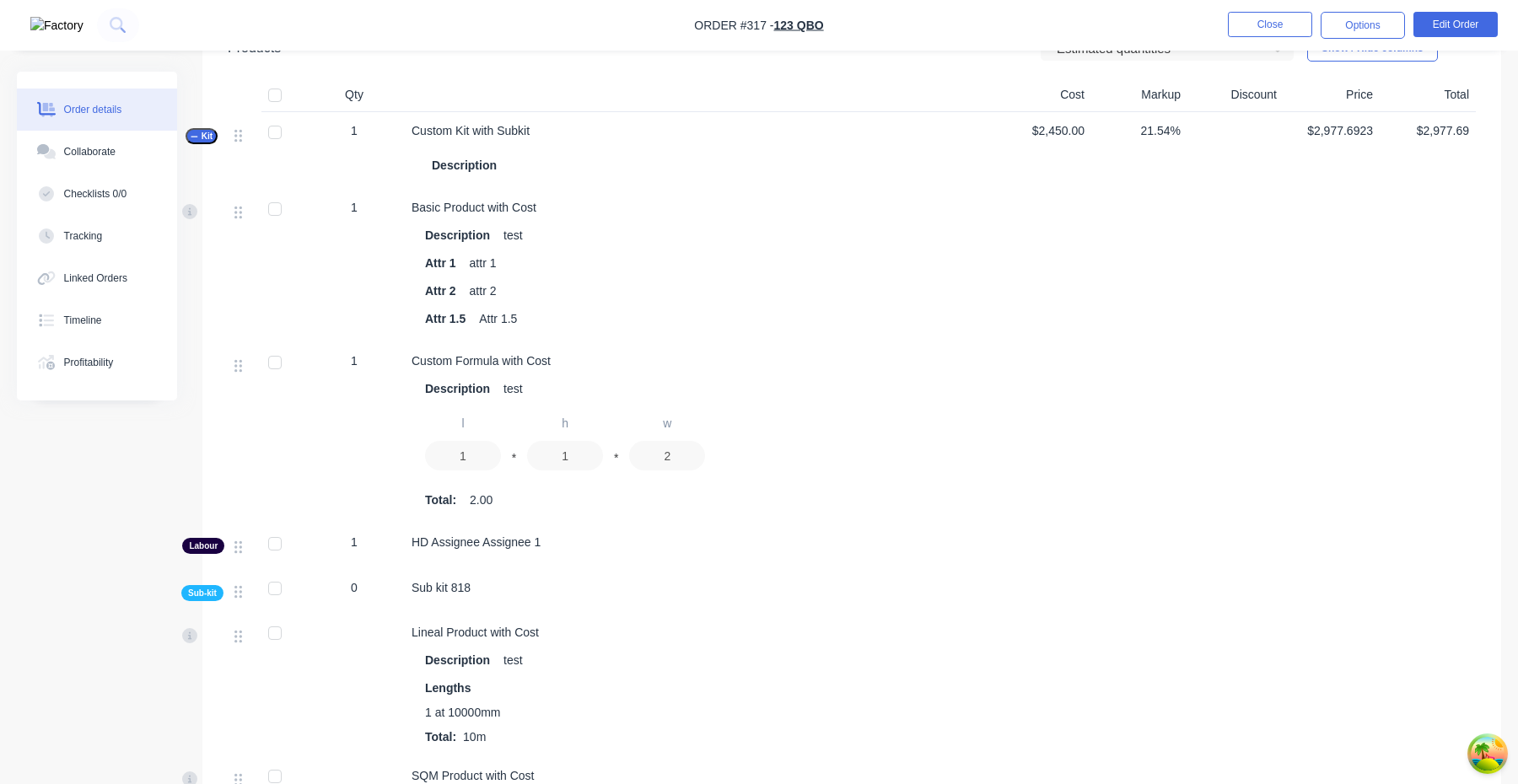
scroll to position [859, 0]
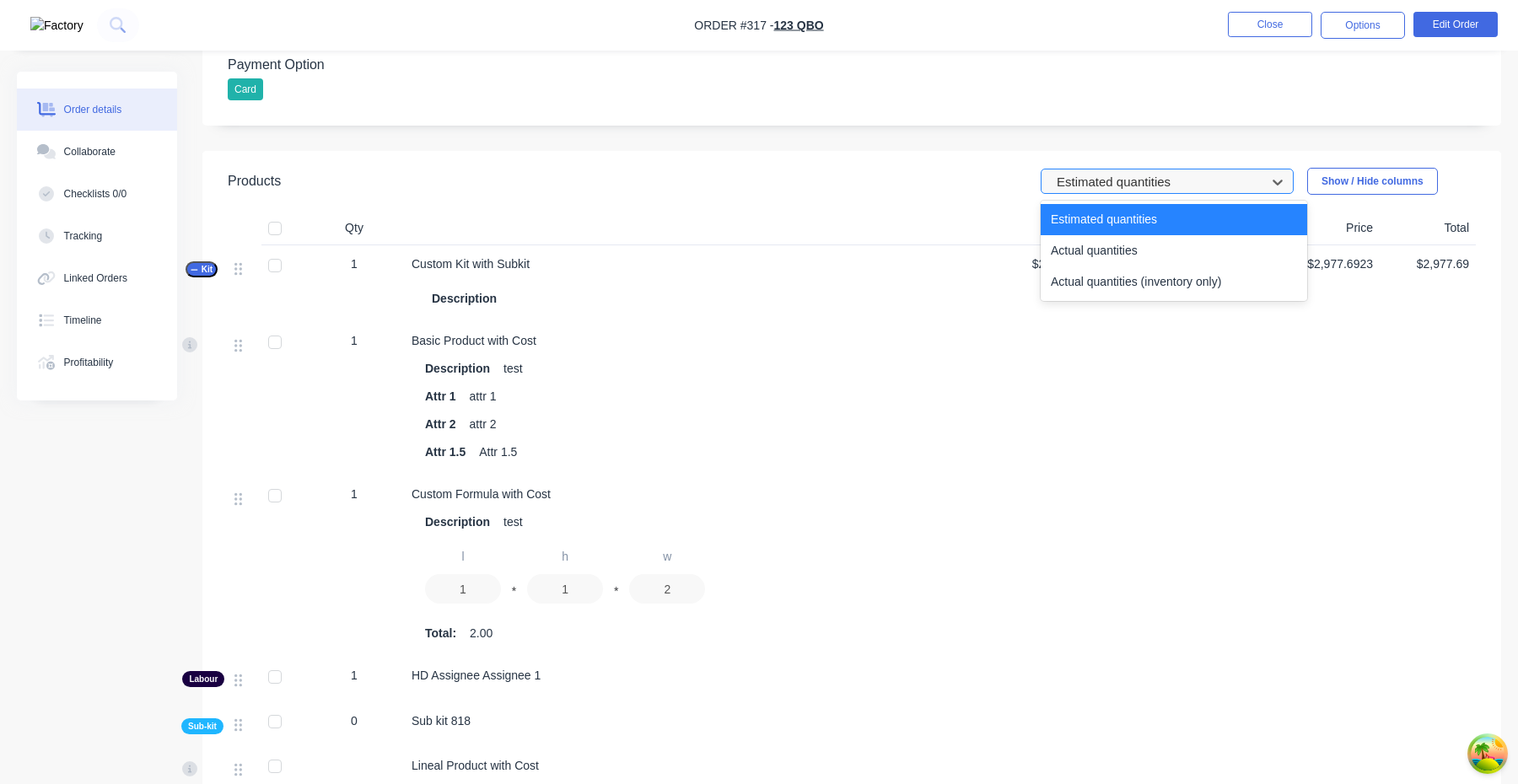
click at [1145, 173] on div at bounding box center [1156, 182] width 202 height 21
click at [1139, 274] on div "Actual quantities (inventory only)" at bounding box center [1174, 282] width 267 height 31
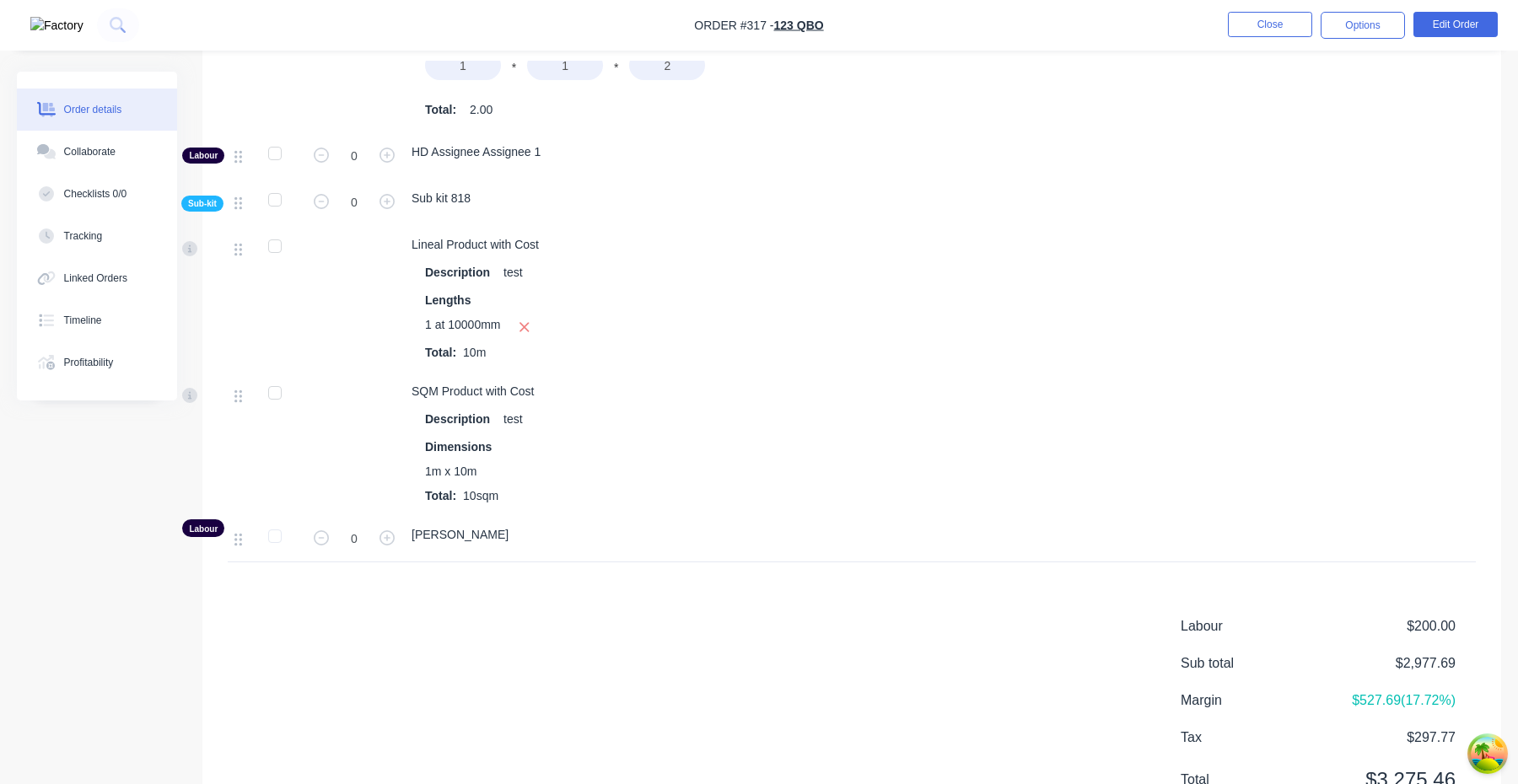
scroll to position [1361, 0]
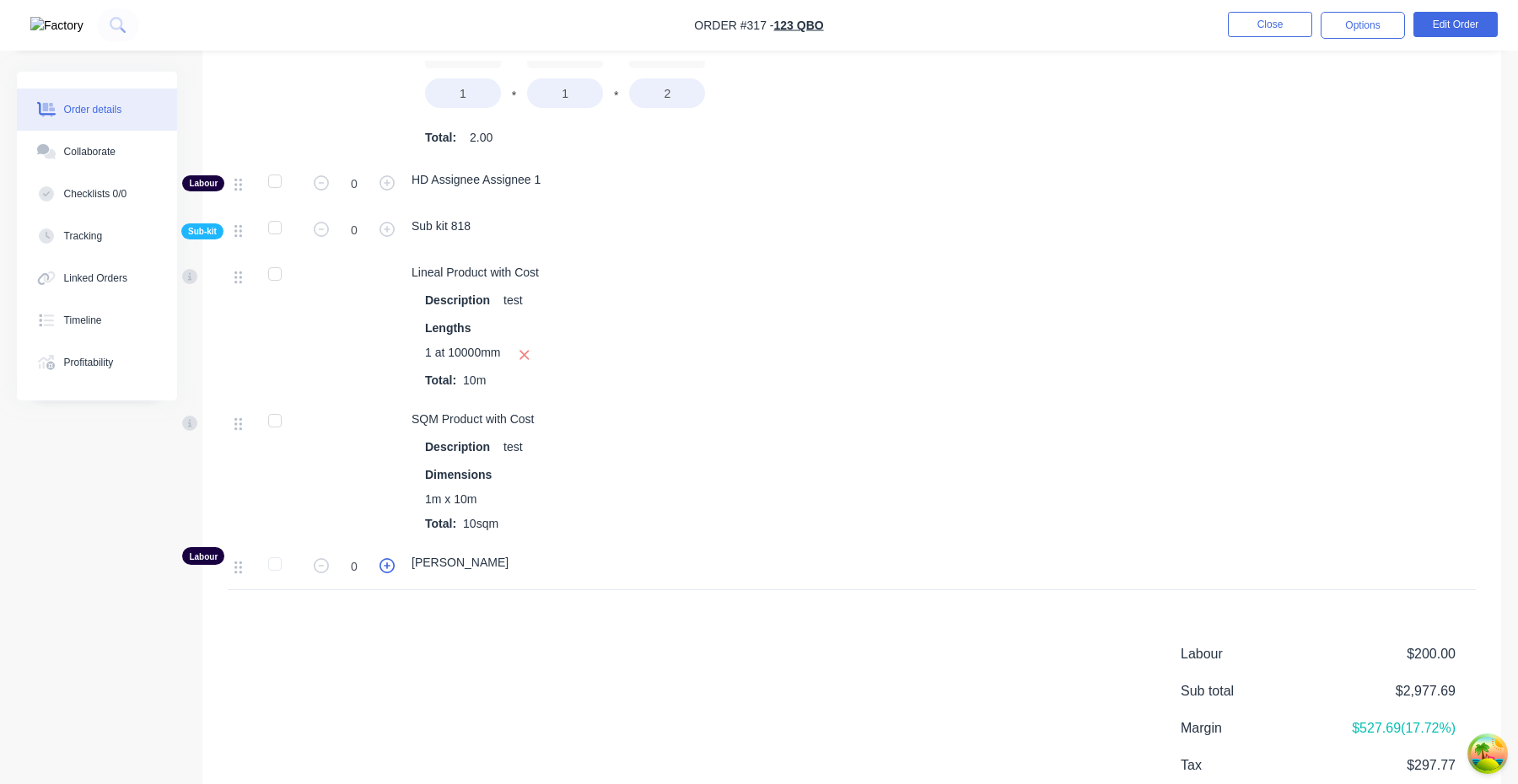
click at [394, 564] on icon "button" at bounding box center [387, 566] width 15 height 15
click at [387, 567] on icon "button" at bounding box center [387, 566] width 15 height 15
click at [329, 568] on button "button" at bounding box center [322, 566] width 22 height 18
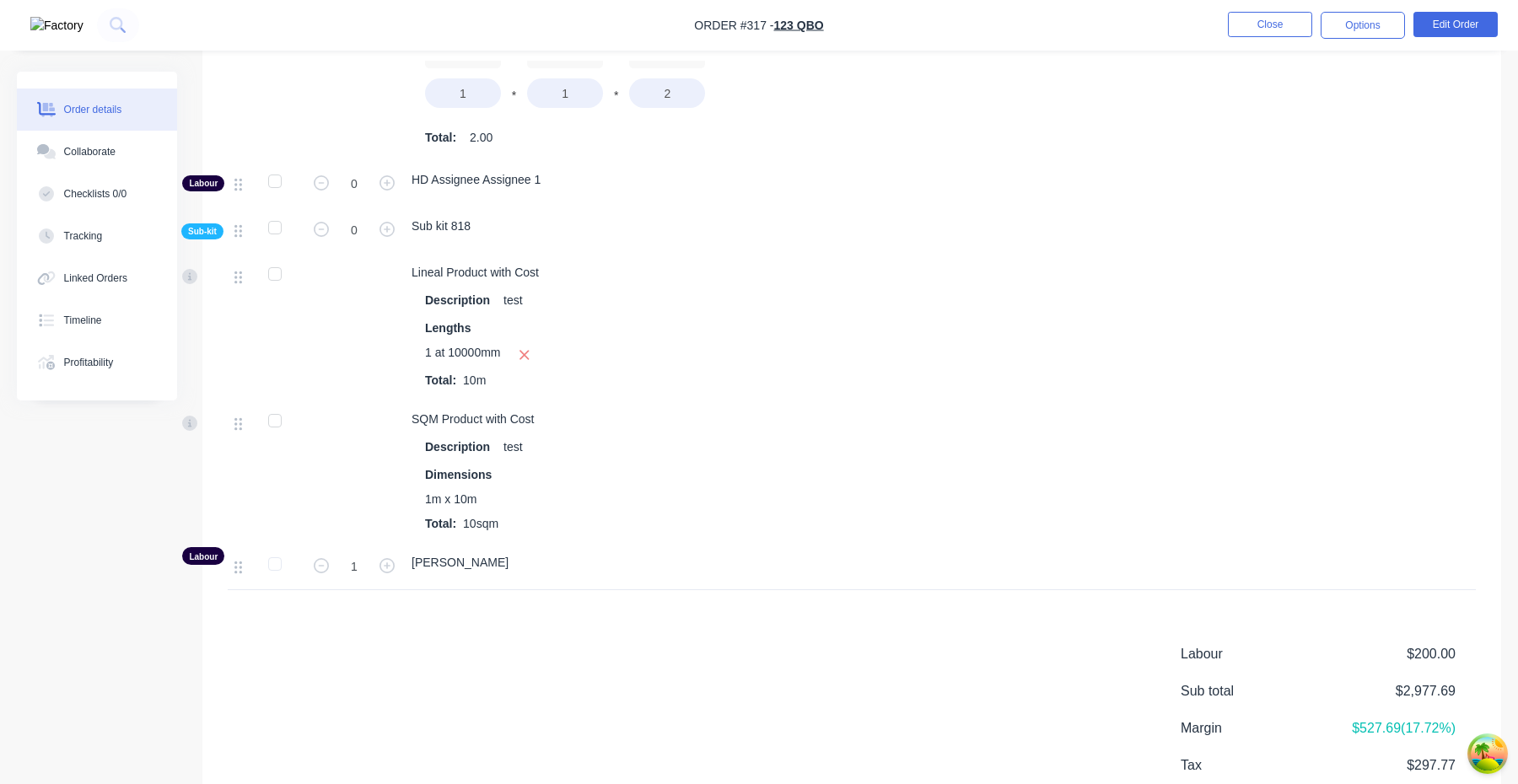
click at [329, 567] on button "button" at bounding box center [322, 566] width 22 height 18
type input "0"
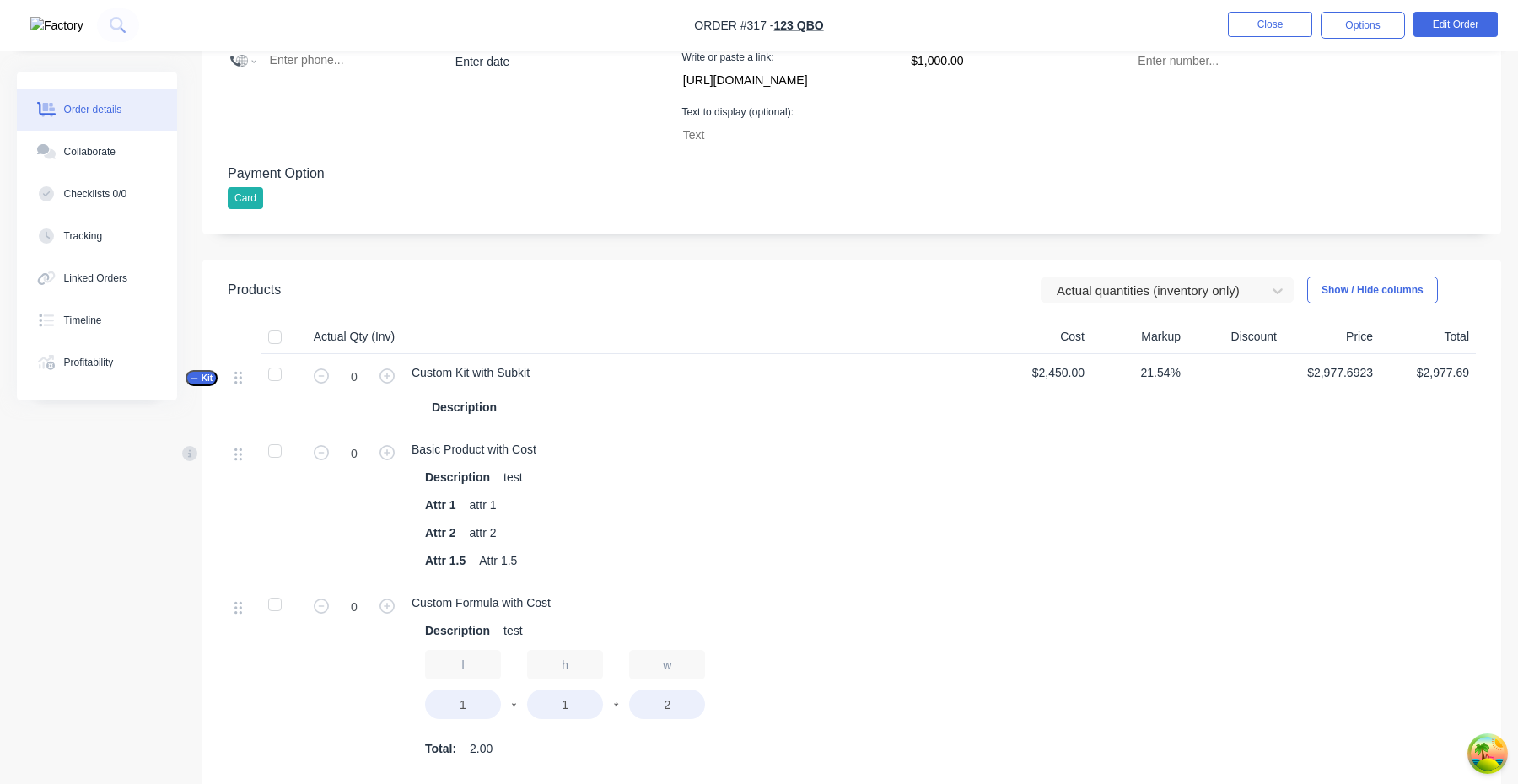
scroll to position [615, 0]
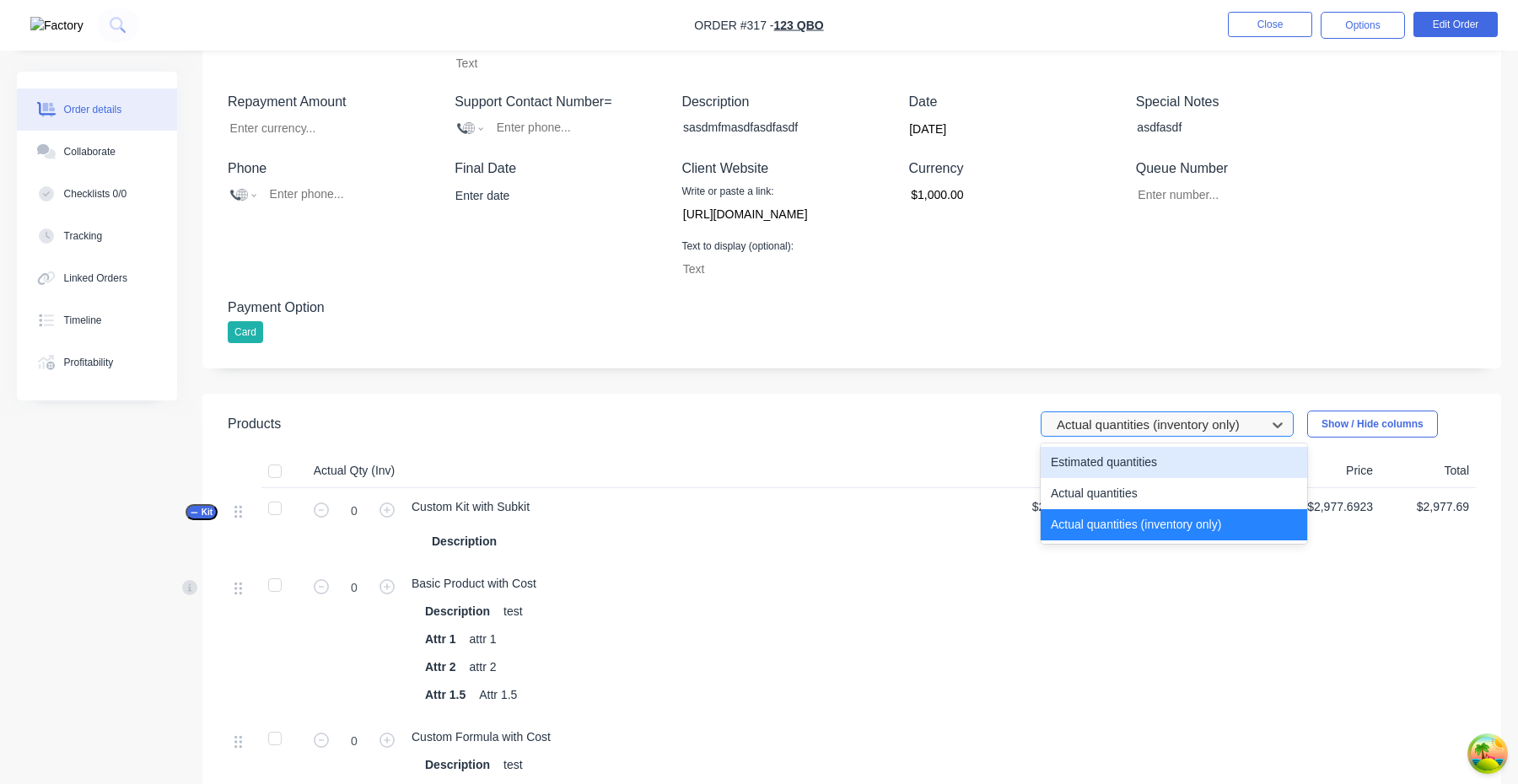
click at [1119, 423] on div at bounding box center [1156, 425] width 202 height 21
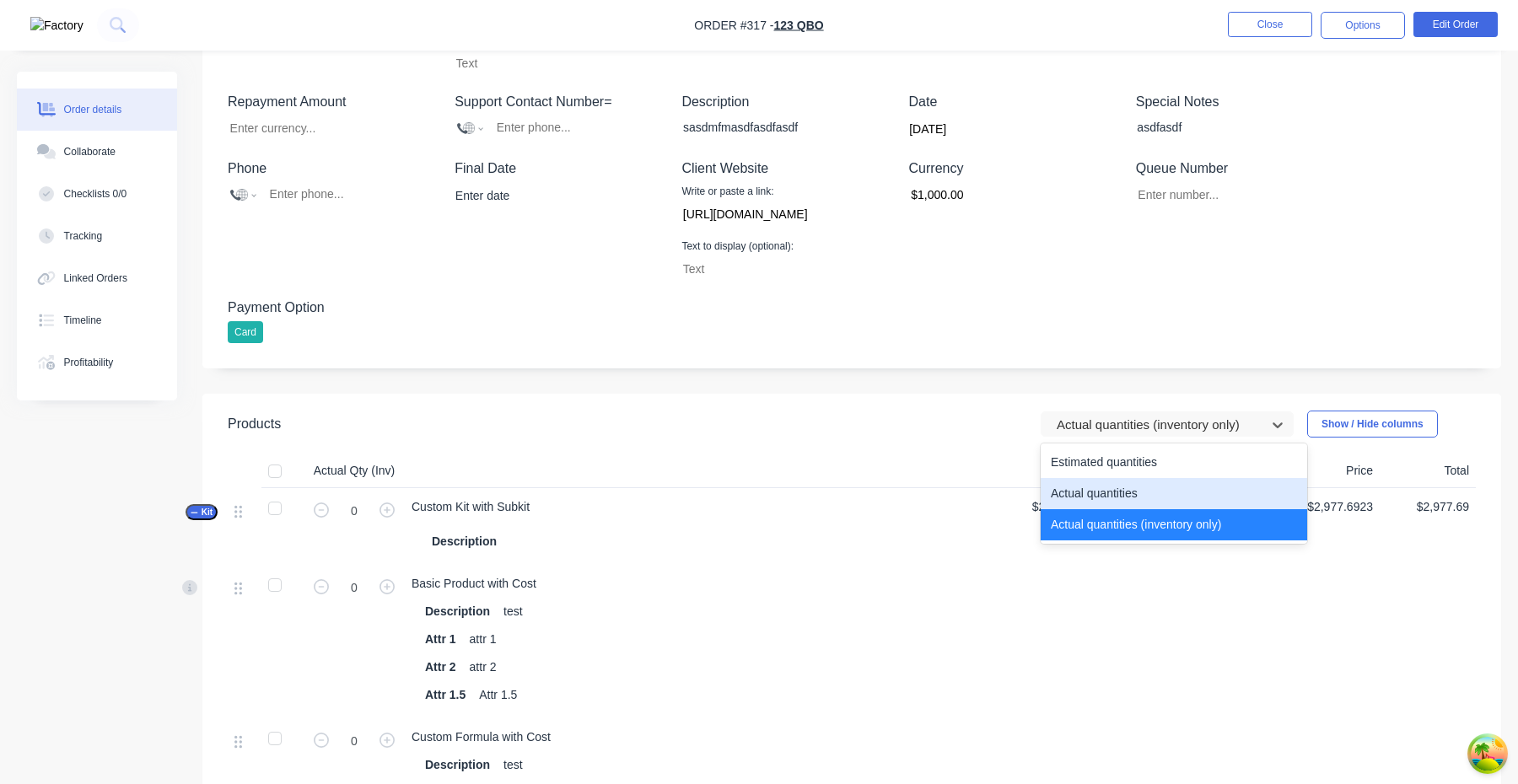
click at [1118, 499] on div "Actual quantities" at bounding box center [1174, 493] width 267 height 31
type input "1"
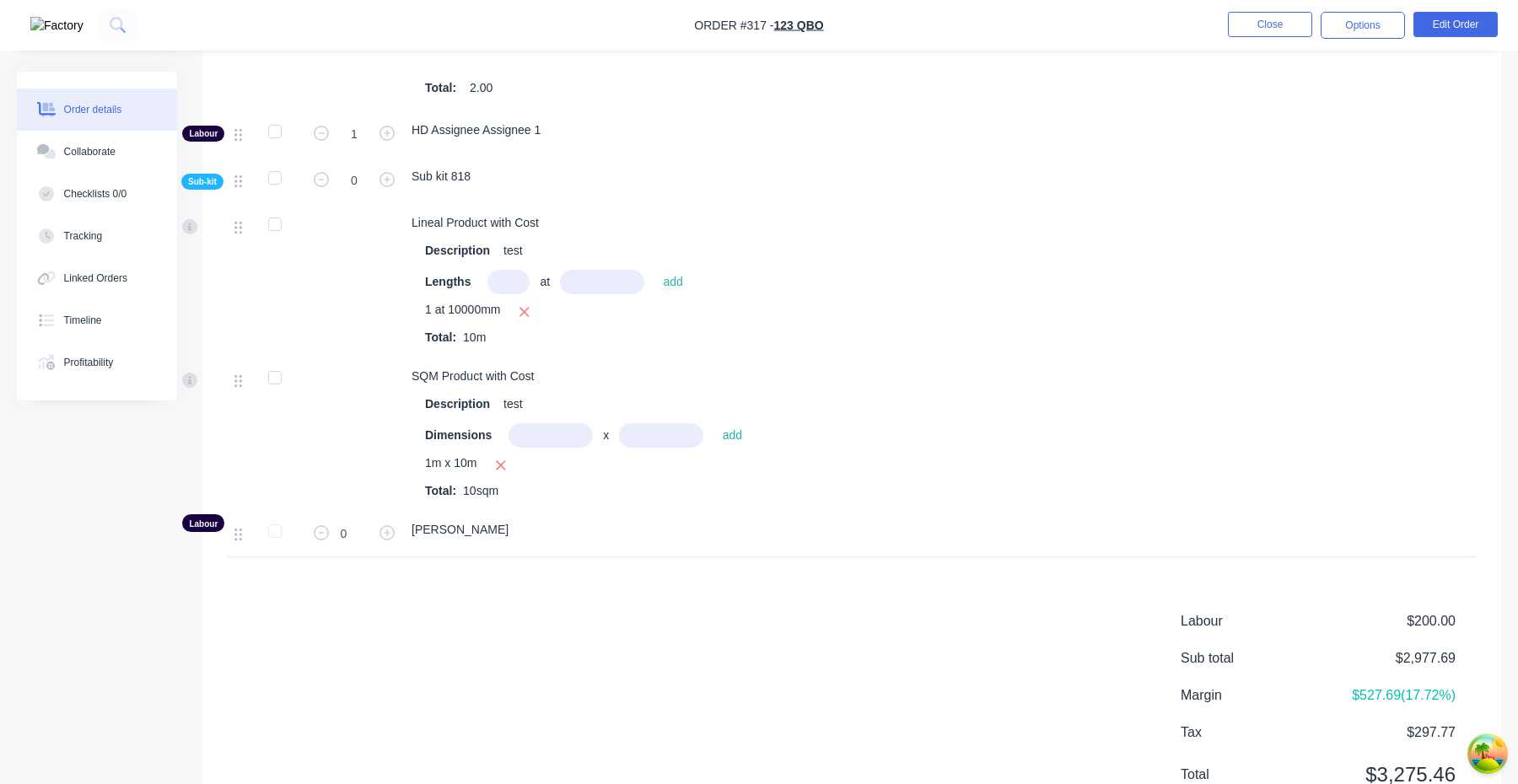
scroll to position [1388, 0]
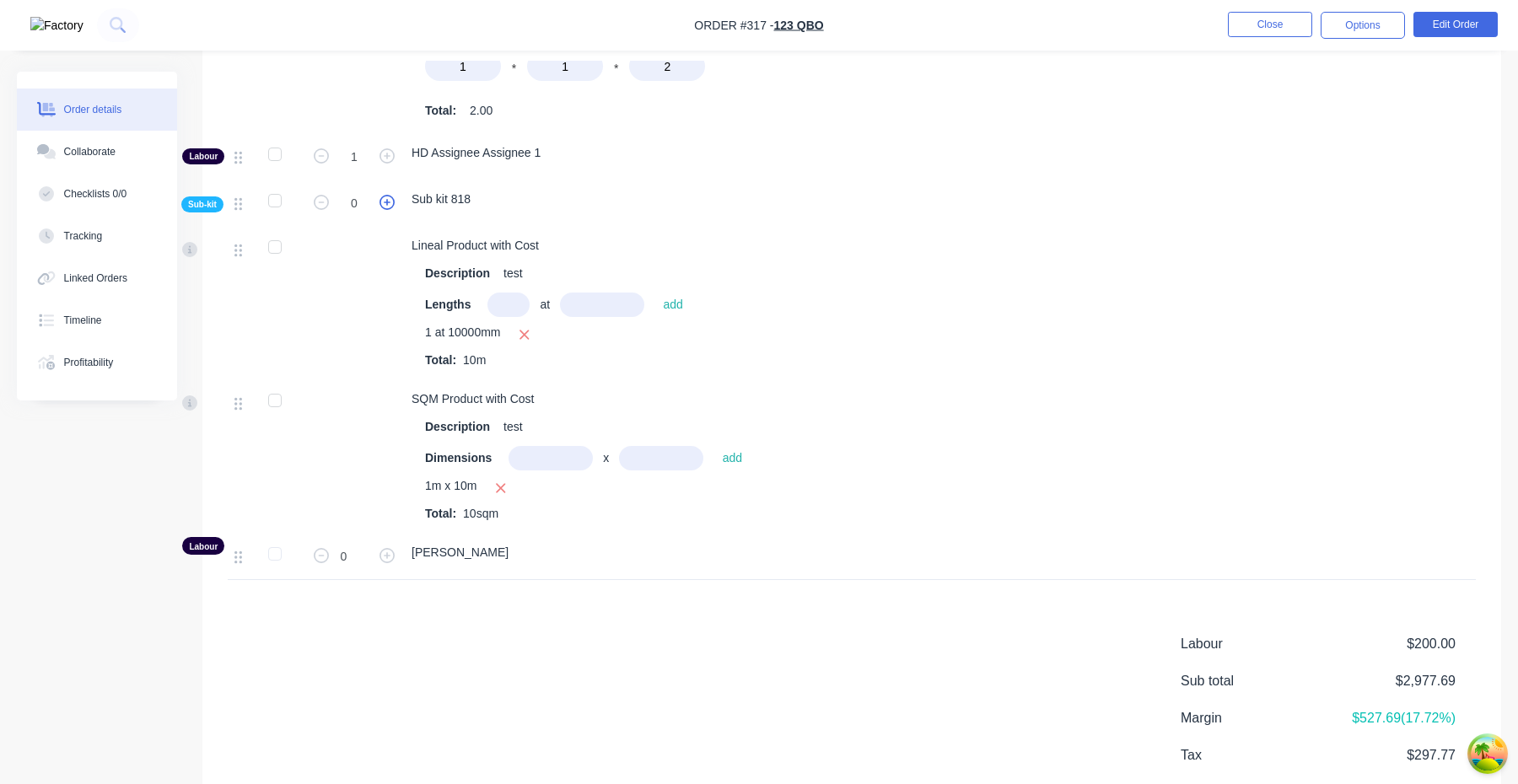
click at [384, 207] on icon "button" at bounding box center [387, 202] width 15 height 15
type input "1"
click at [387, 207] on icon "button" at bounding box center [387, 202] width 15 height 15
type input "2"
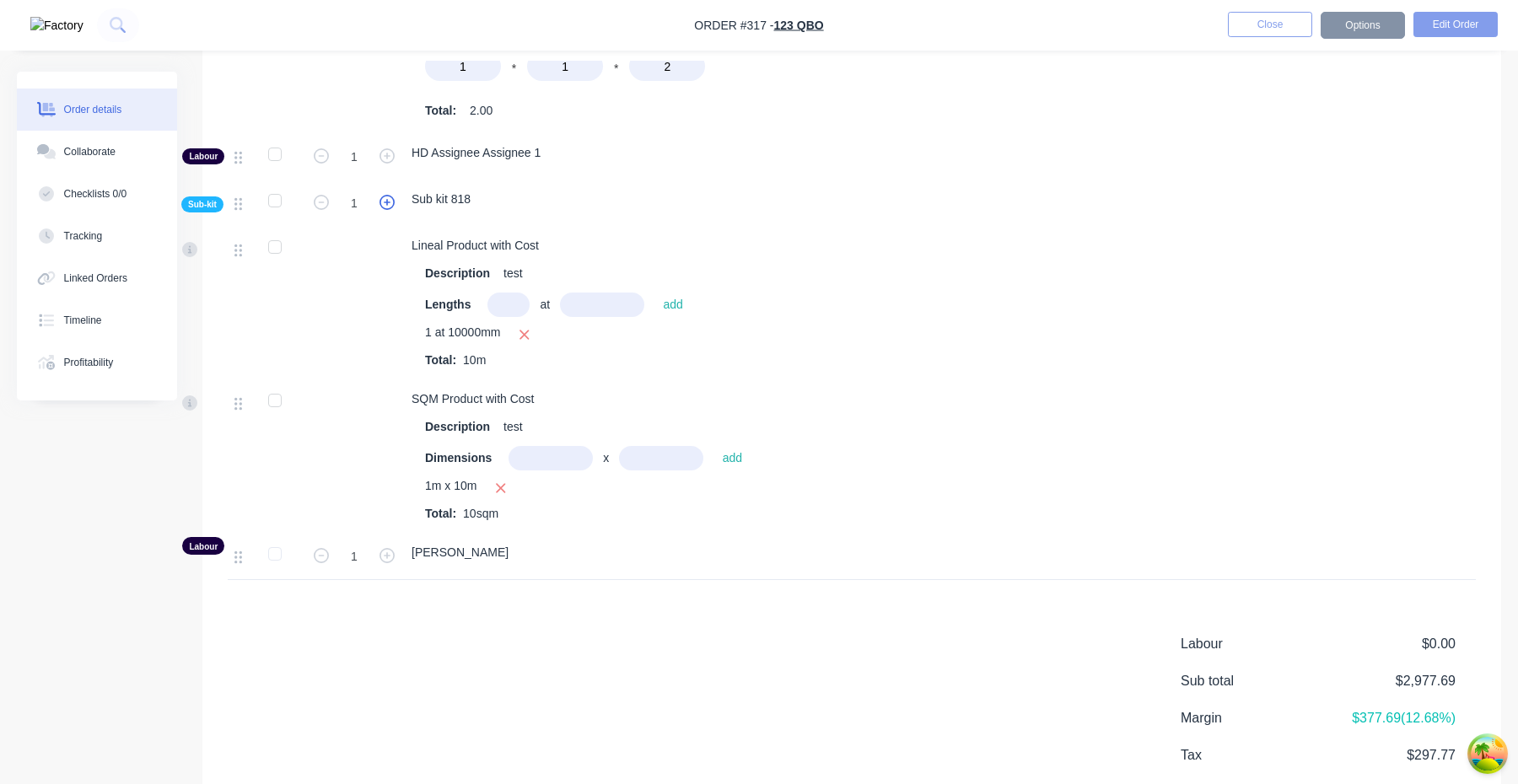
type input "2"
click at [313, 205] on icon "button" at bounding box center [321, 202] width 15 height 15
type input "1"
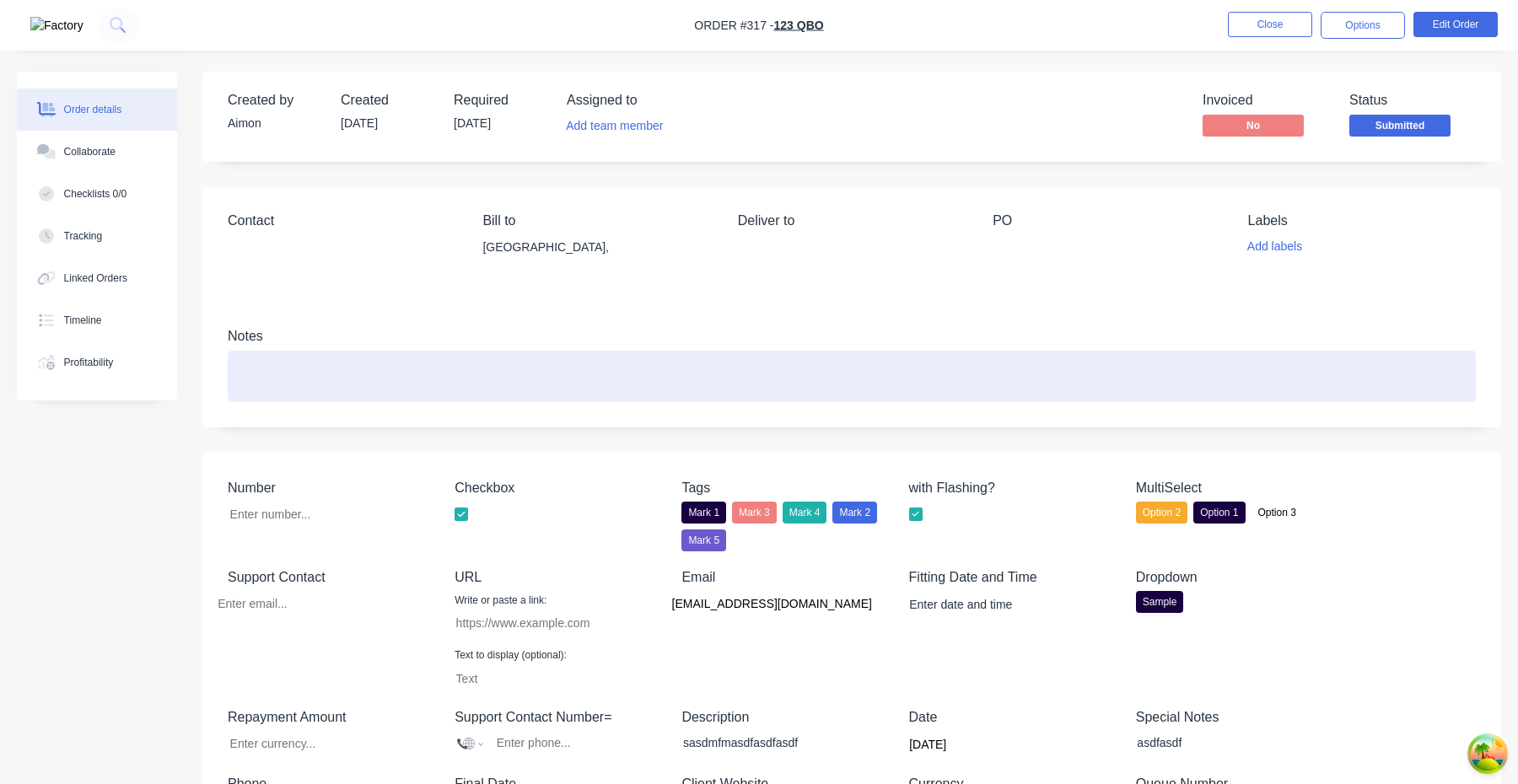
scroll to position [187, 0]
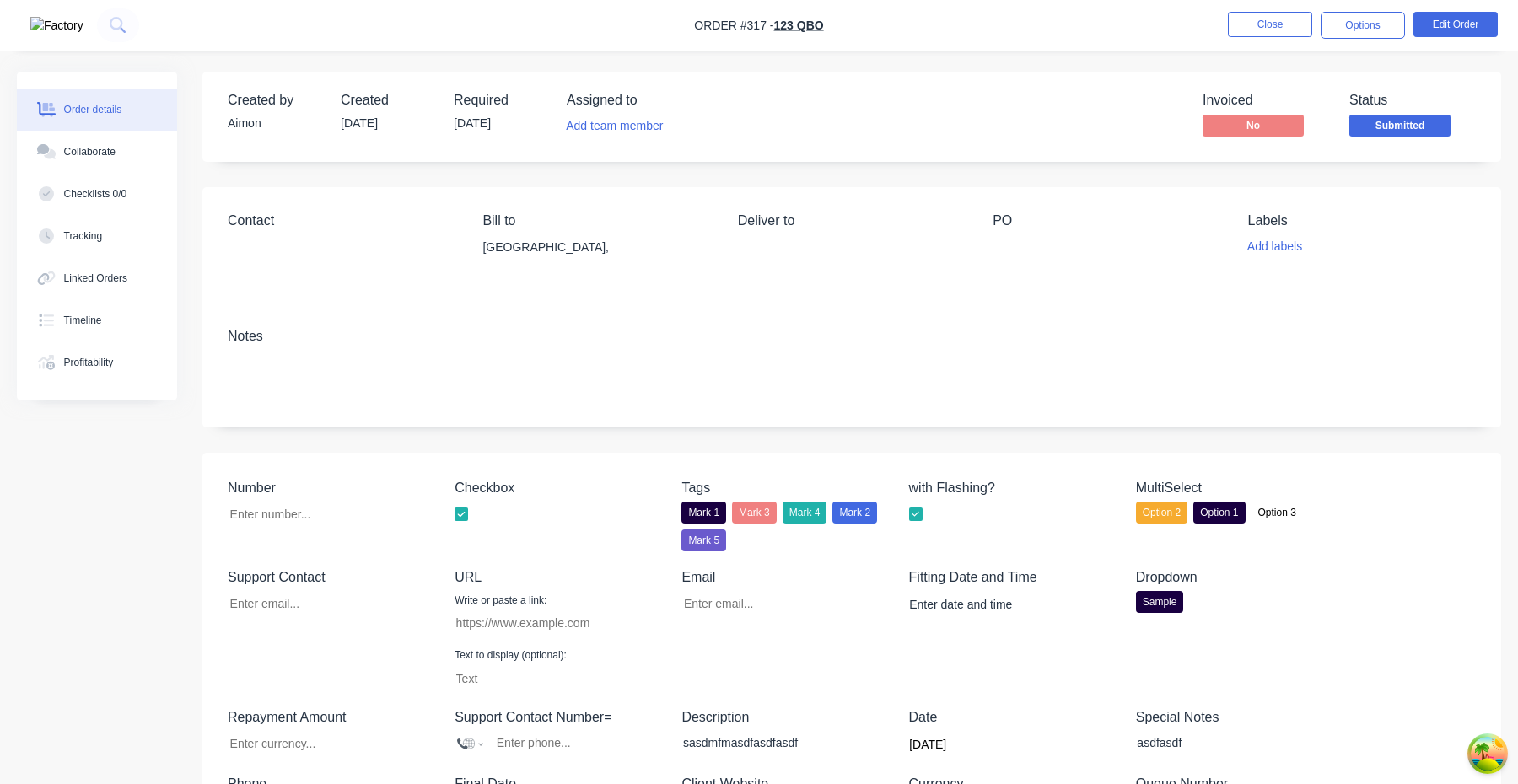
type input "[EMAIL_ADDRESS][DOMAIN_NAME]"
type input "[URL][DOMAIN_NAME]"
type input "$1,000.00"
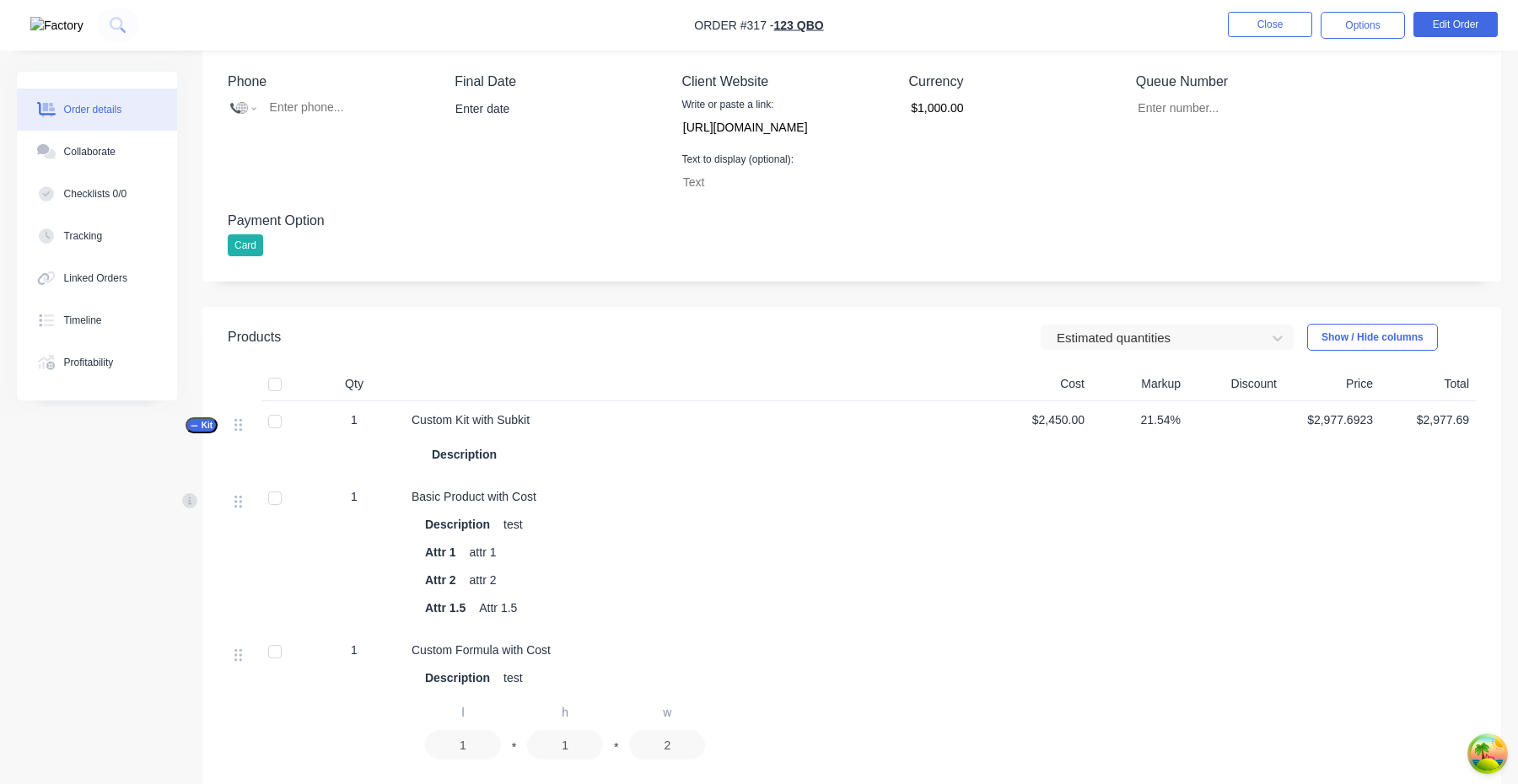
scroll to position [533, 0]
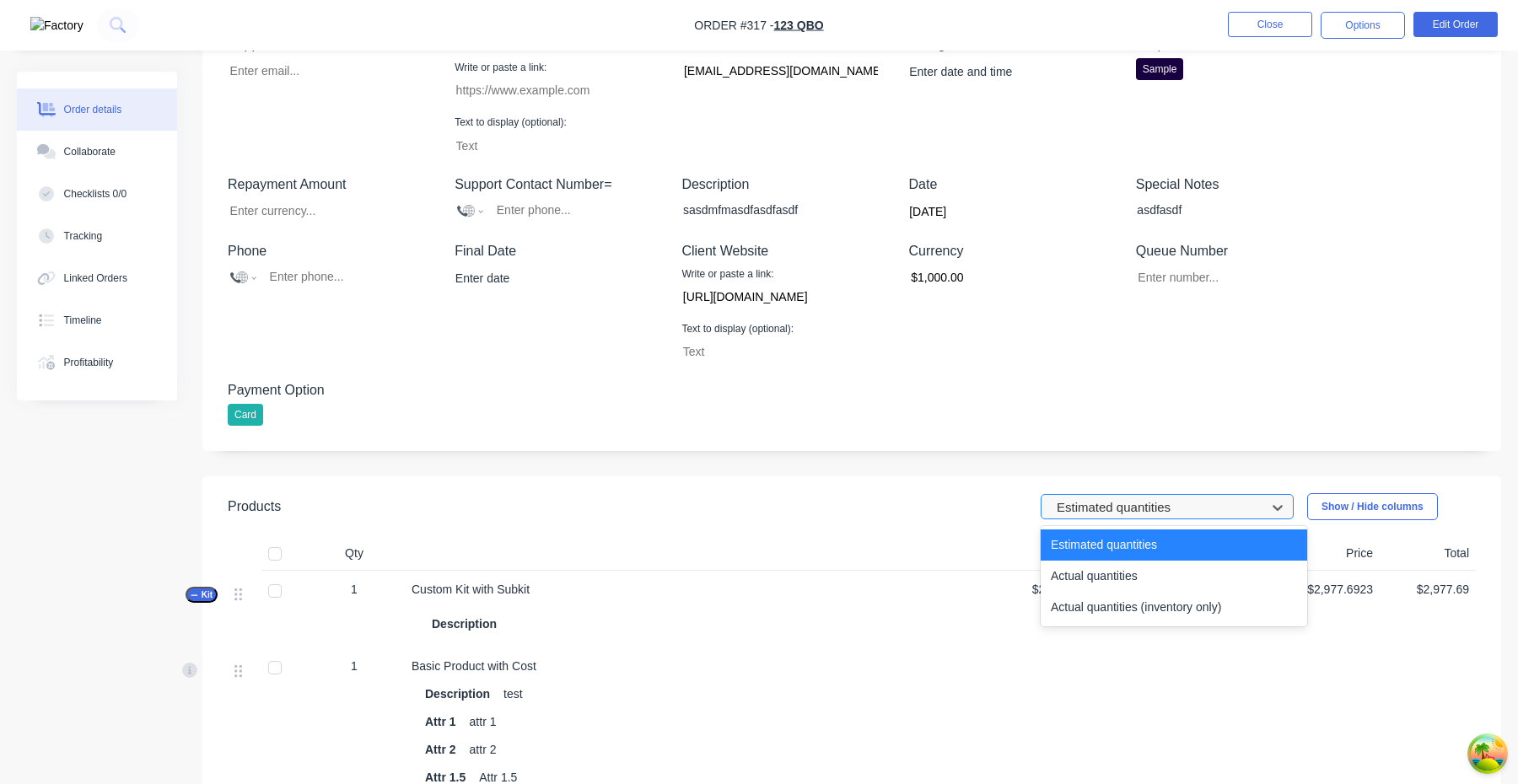
click at [1147, 519] on div "Estimated quantities" at bounding box center [1156, 507] width 213 height 25
click at [1119, 573] on div "Actual quantities" at bounding box center [1174, 576] width 267 height 31
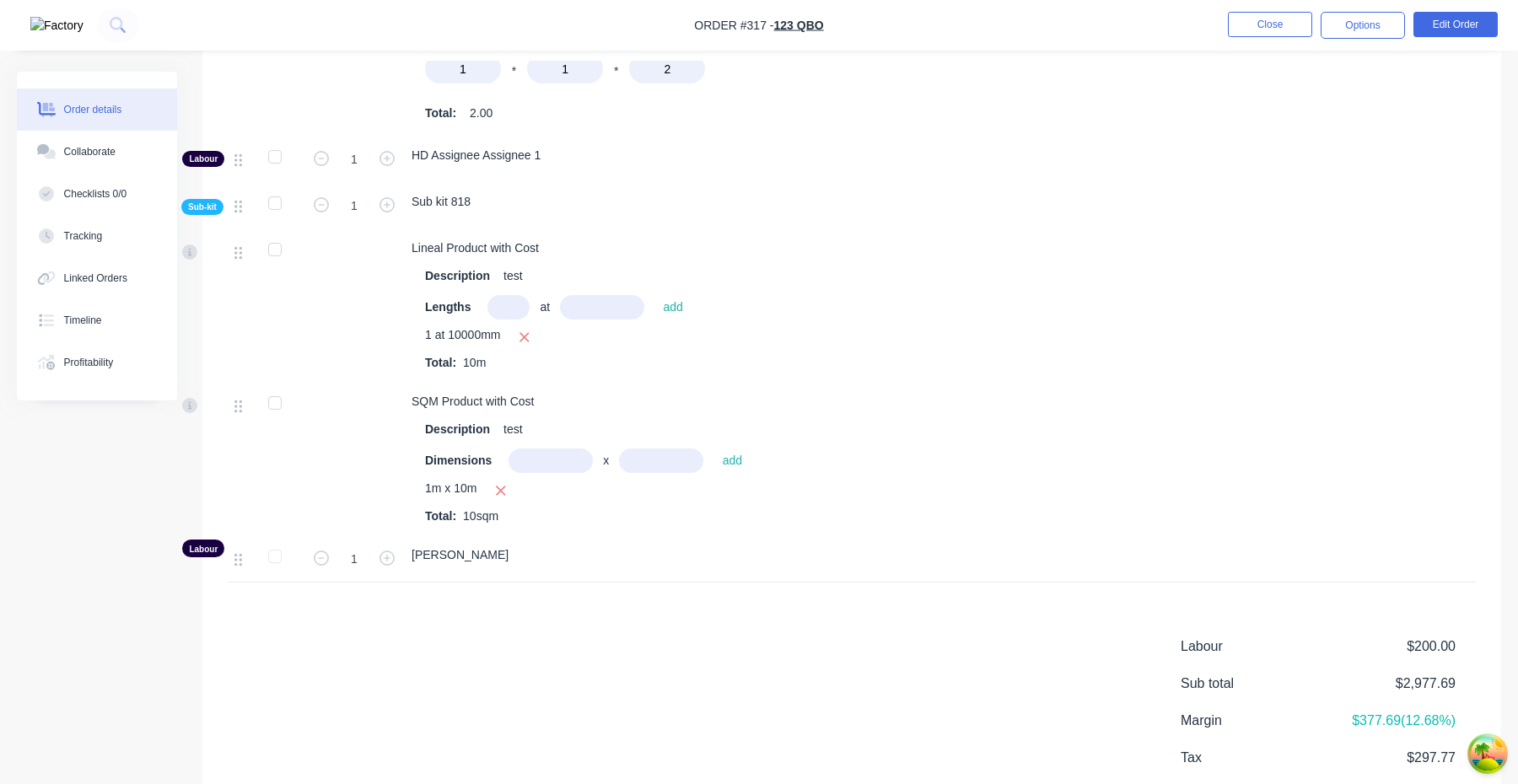
scroll to position [1378, 0]
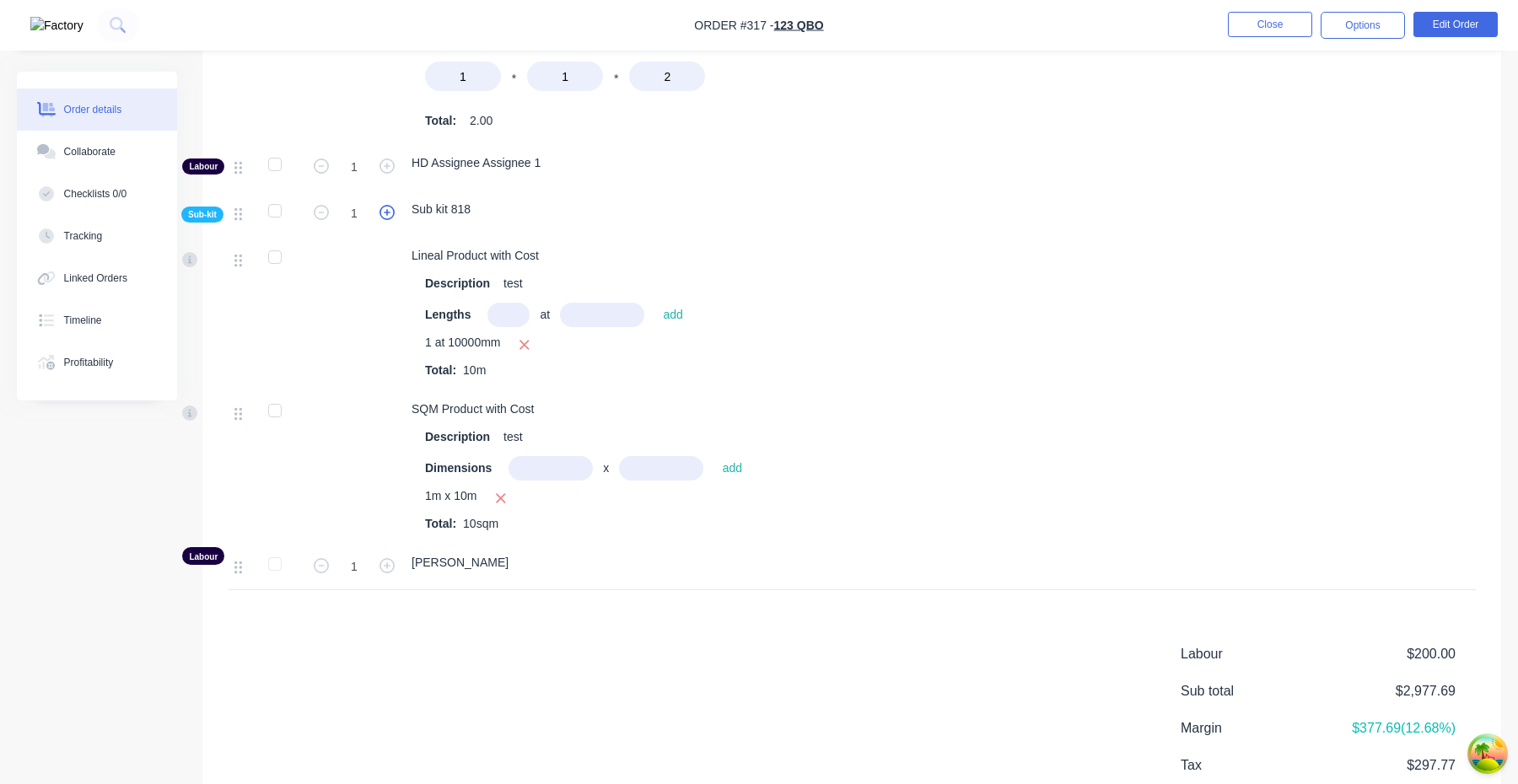
click at [380, 210] on icon "button" at bounding box center [387, 212] width 15 height 15
type input "2"
click at [389, 217] on icon "button" at bounding box center [387, 212] width 15 height 15
type input "3"
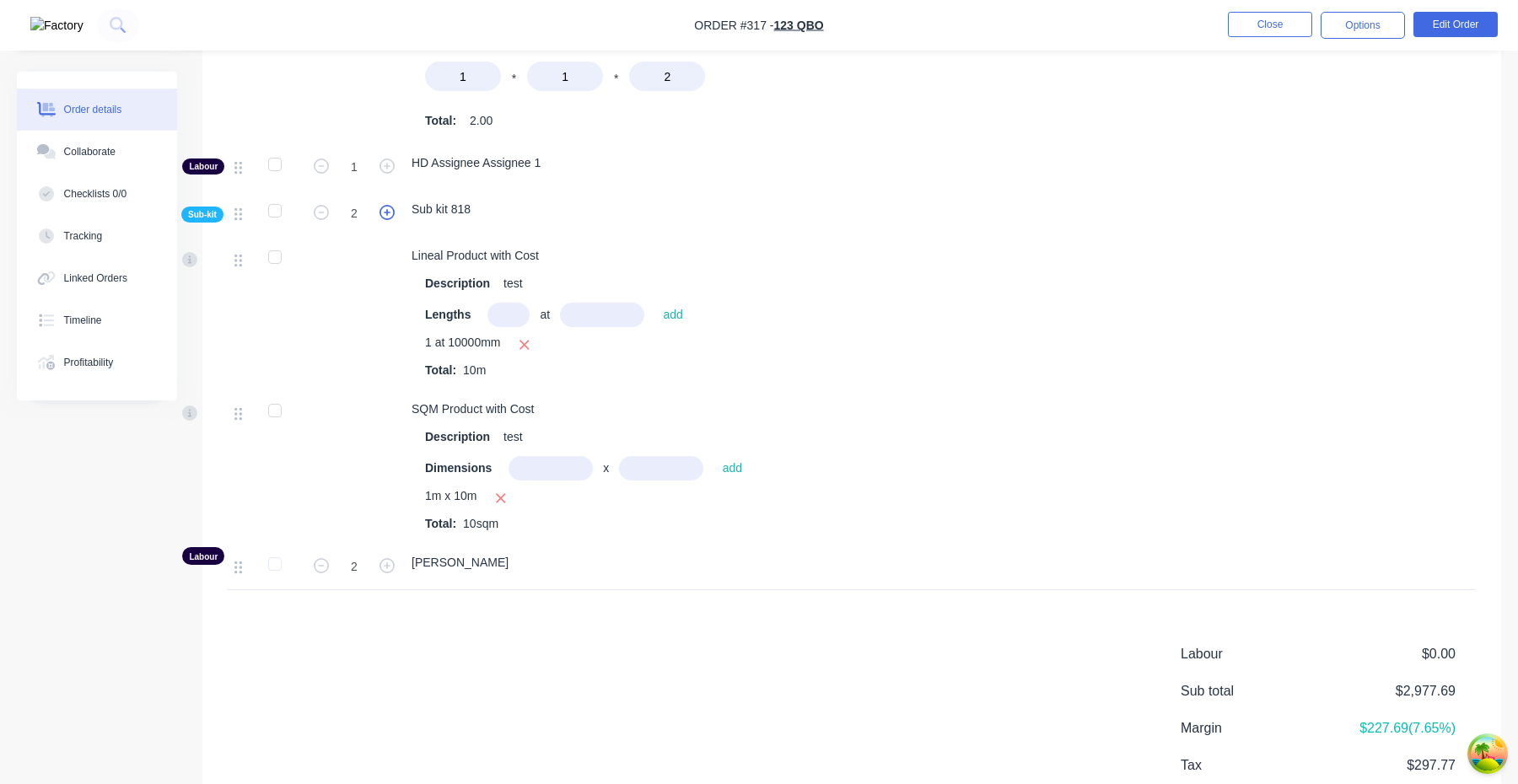
type input "3"
click at [389, 217] on icon "button" at bounding box center [387, 212] width 15 height 15
type input "4"
click at [330, 216] on button "button" at bounding box center [322, 212] width 22 height 18
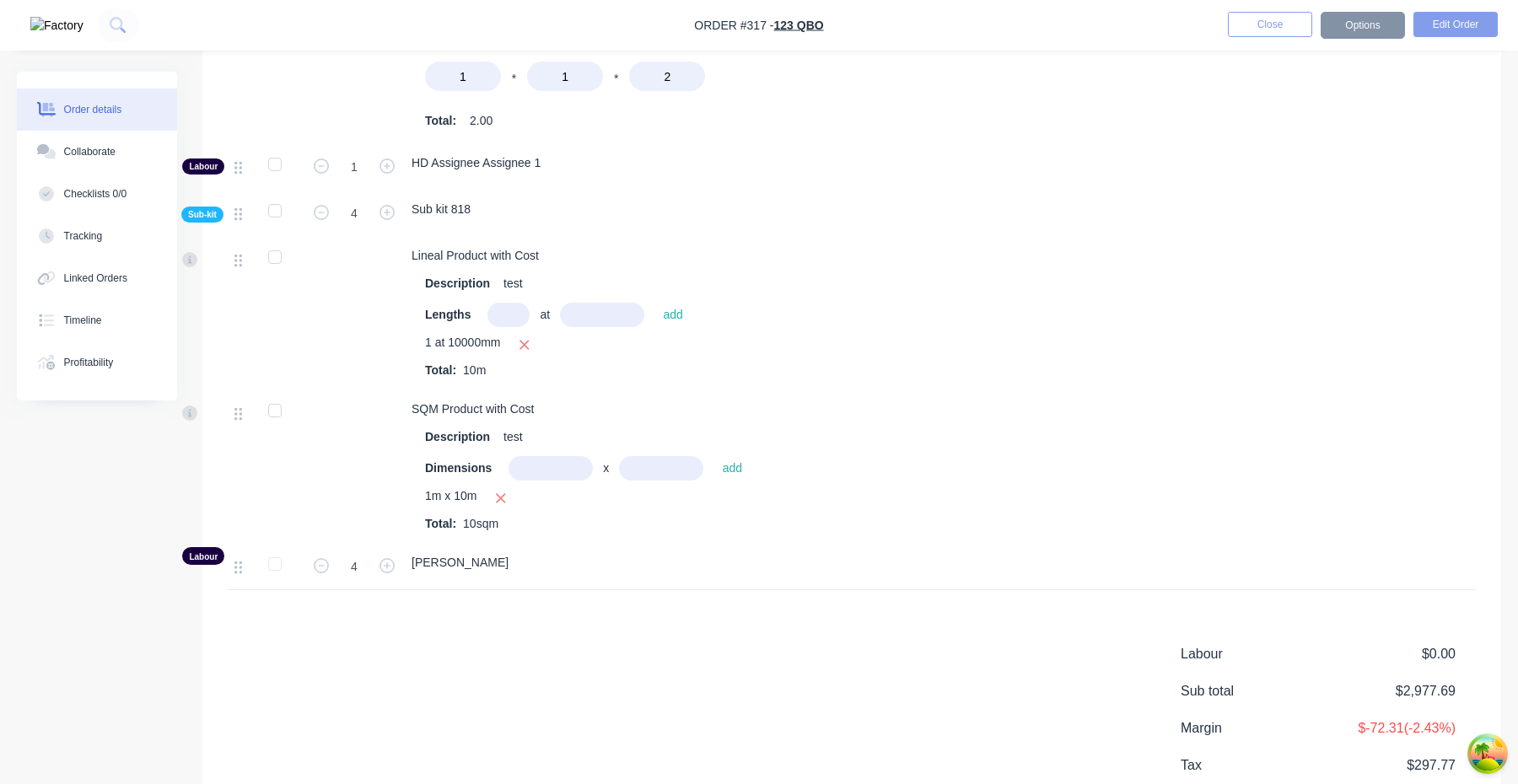
type input "3"
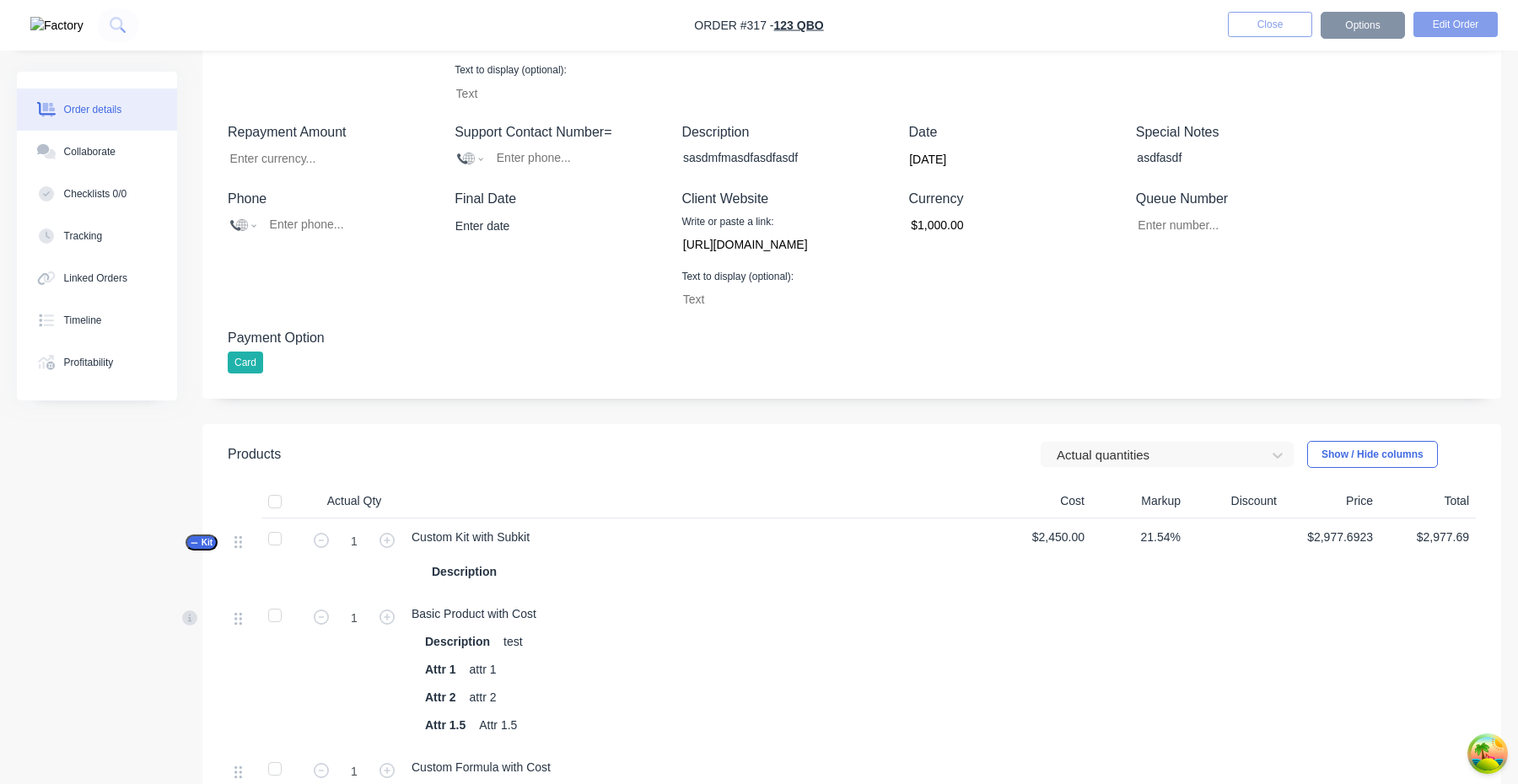
scroll to position [443, 0]
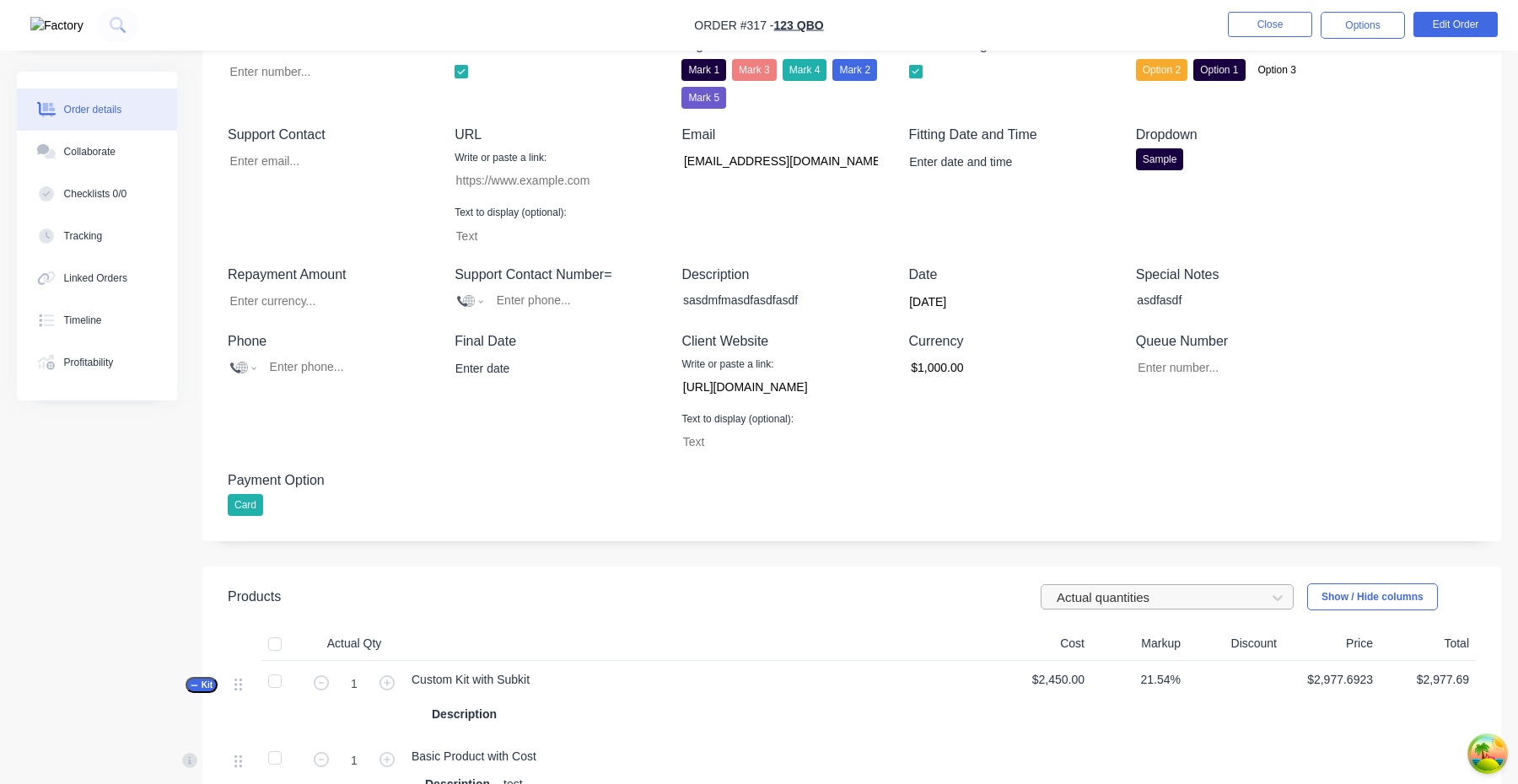
click at [1087, 609] on div at bounding box center [1156, 598] width 202 height 21
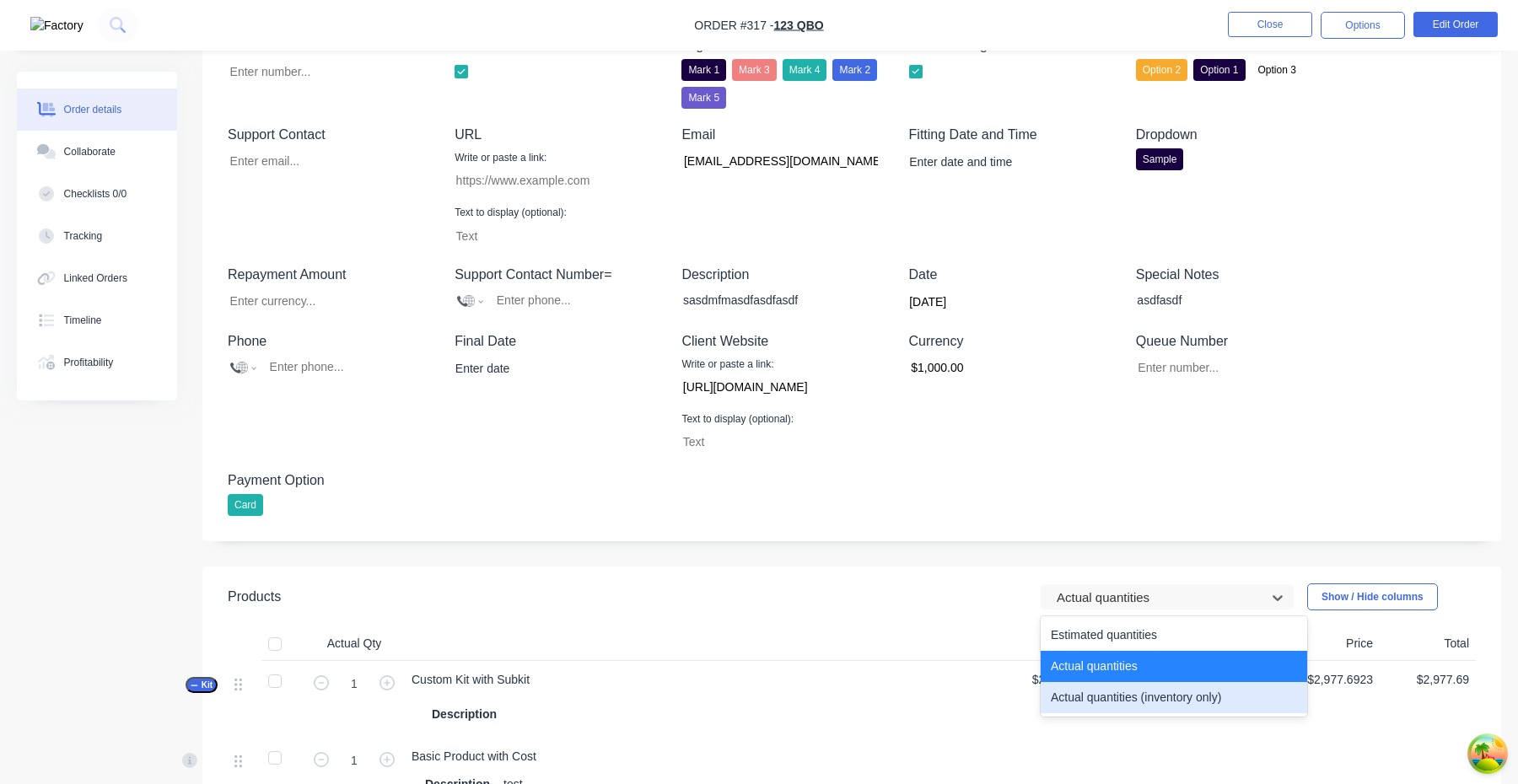
click at [1092, 710] on div "Actual quantities (inventory only)" at bounding box center [1174, 698] width 267 height 31
type input "0"
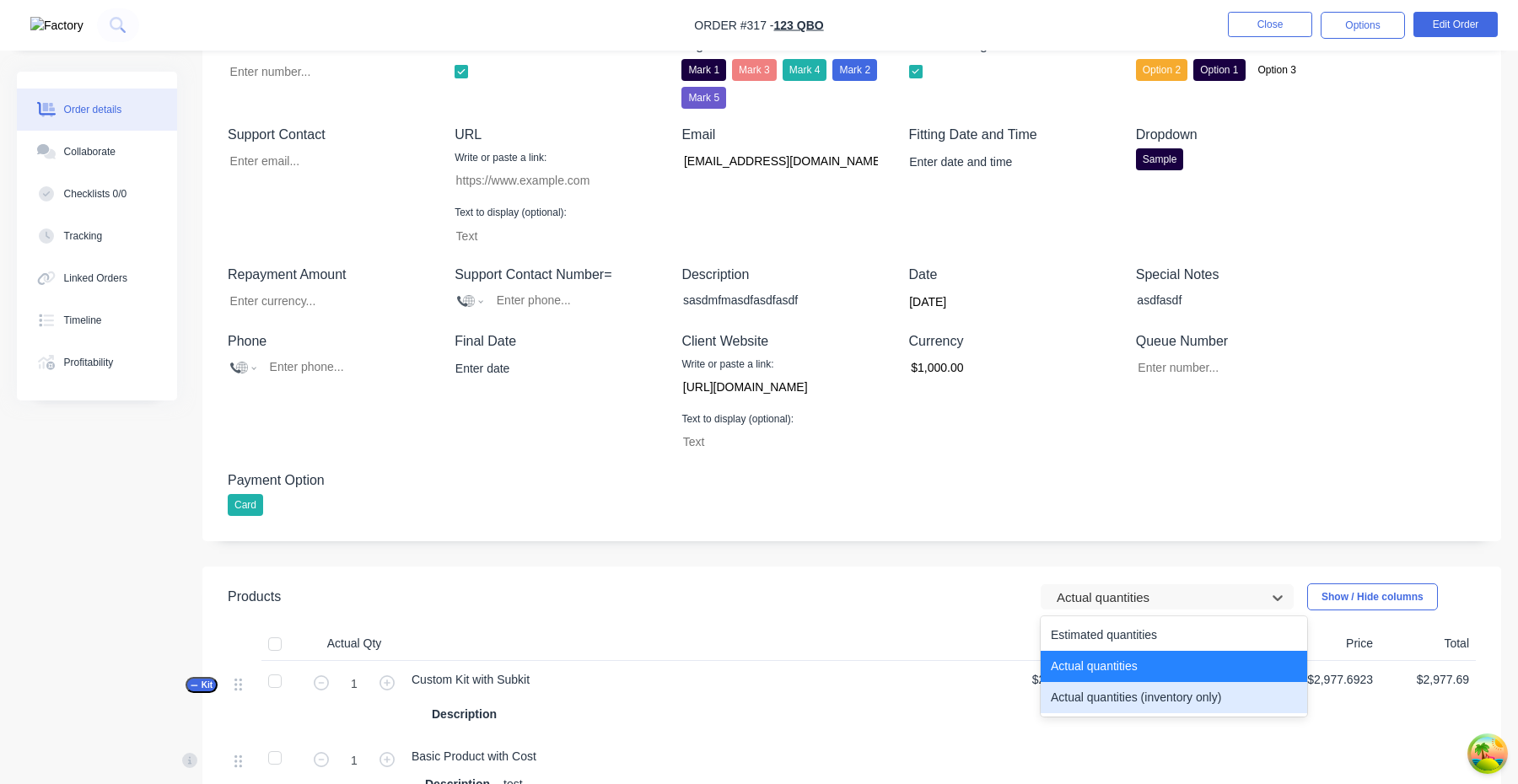
type input "0"
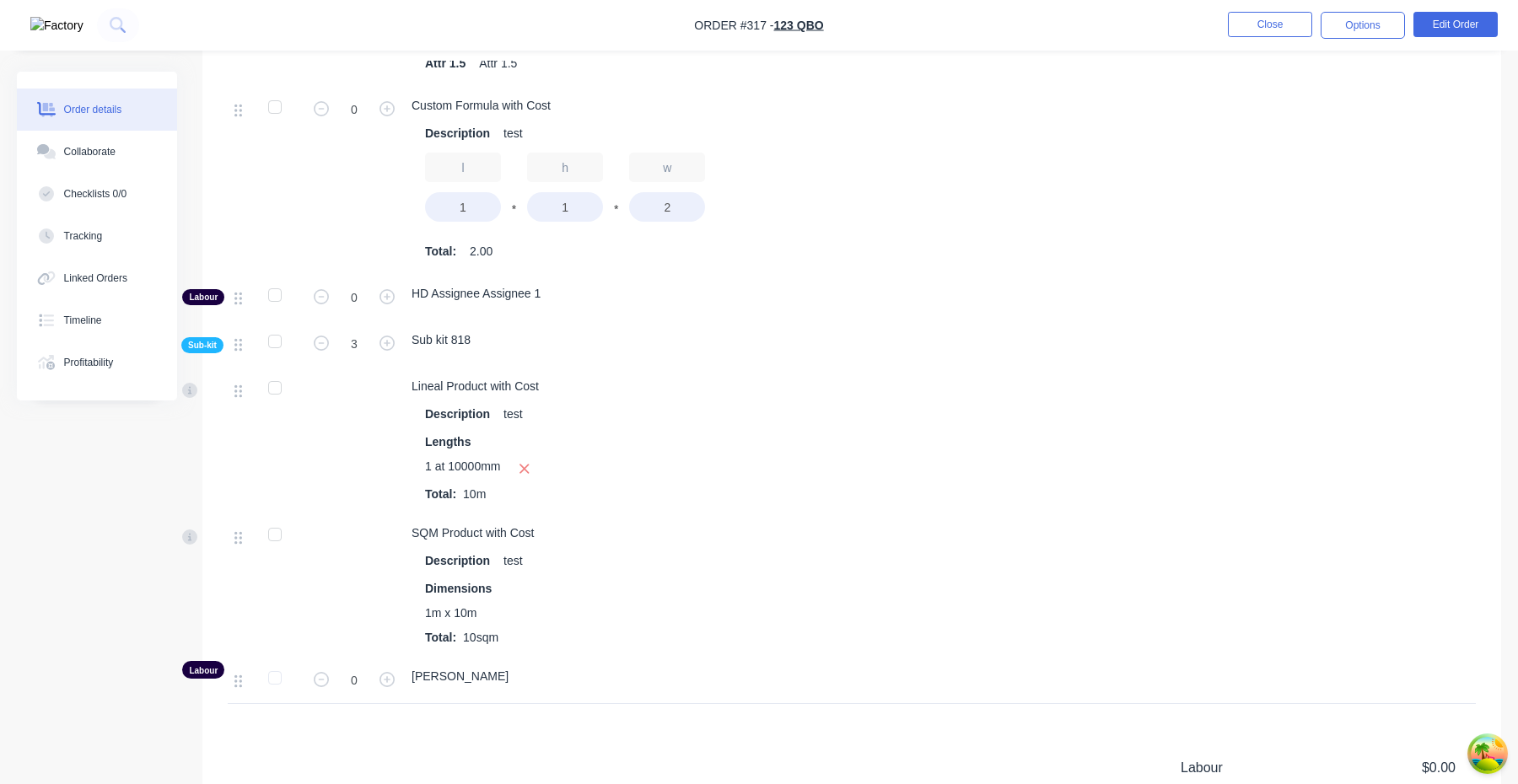
scroll to position [1248, 0]
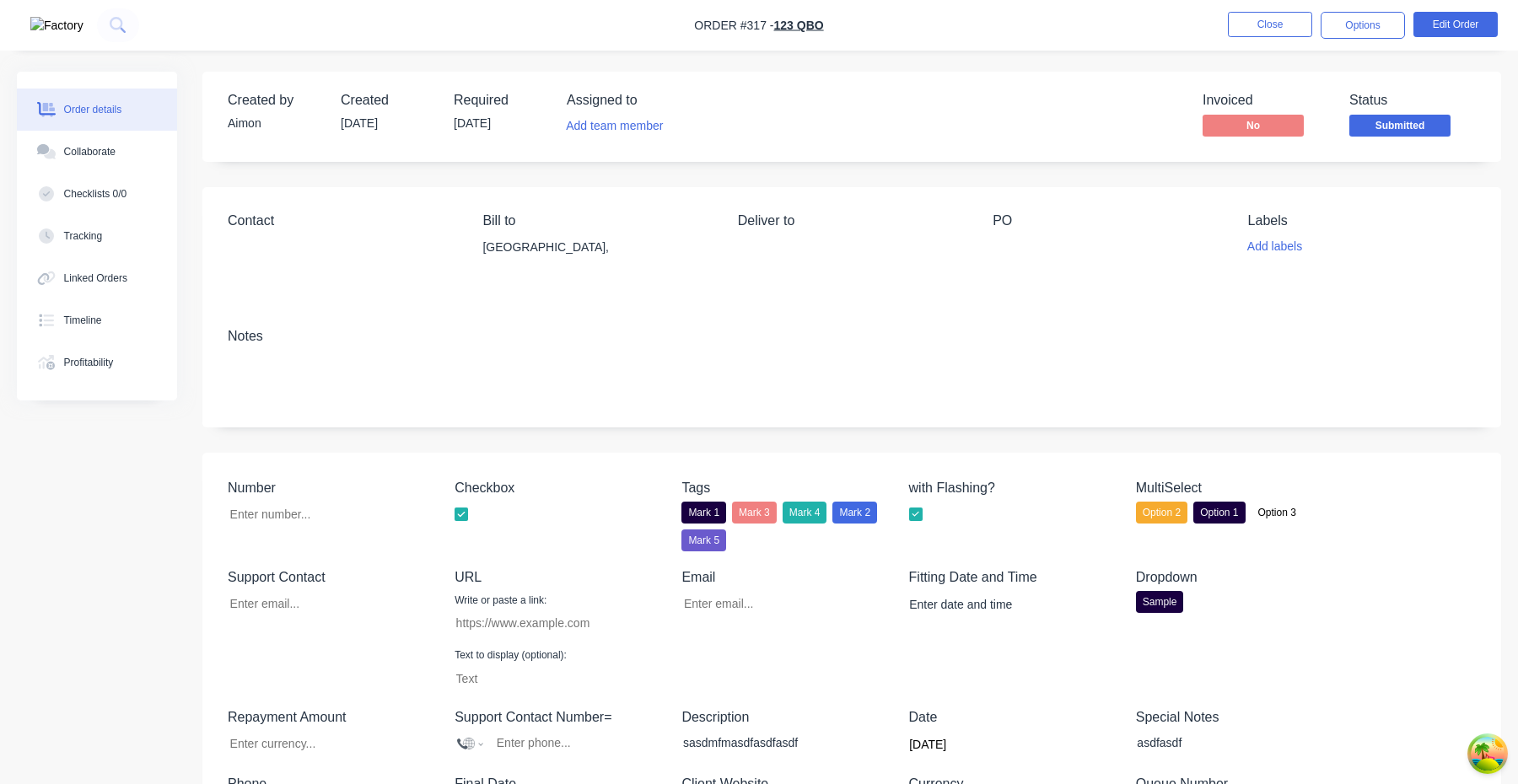
type input "[EMAIL_ADDRESS][DOMAIN_NAME]"
type input "[URL][DOMAIN_NAME]"
type input "$1,000.00"
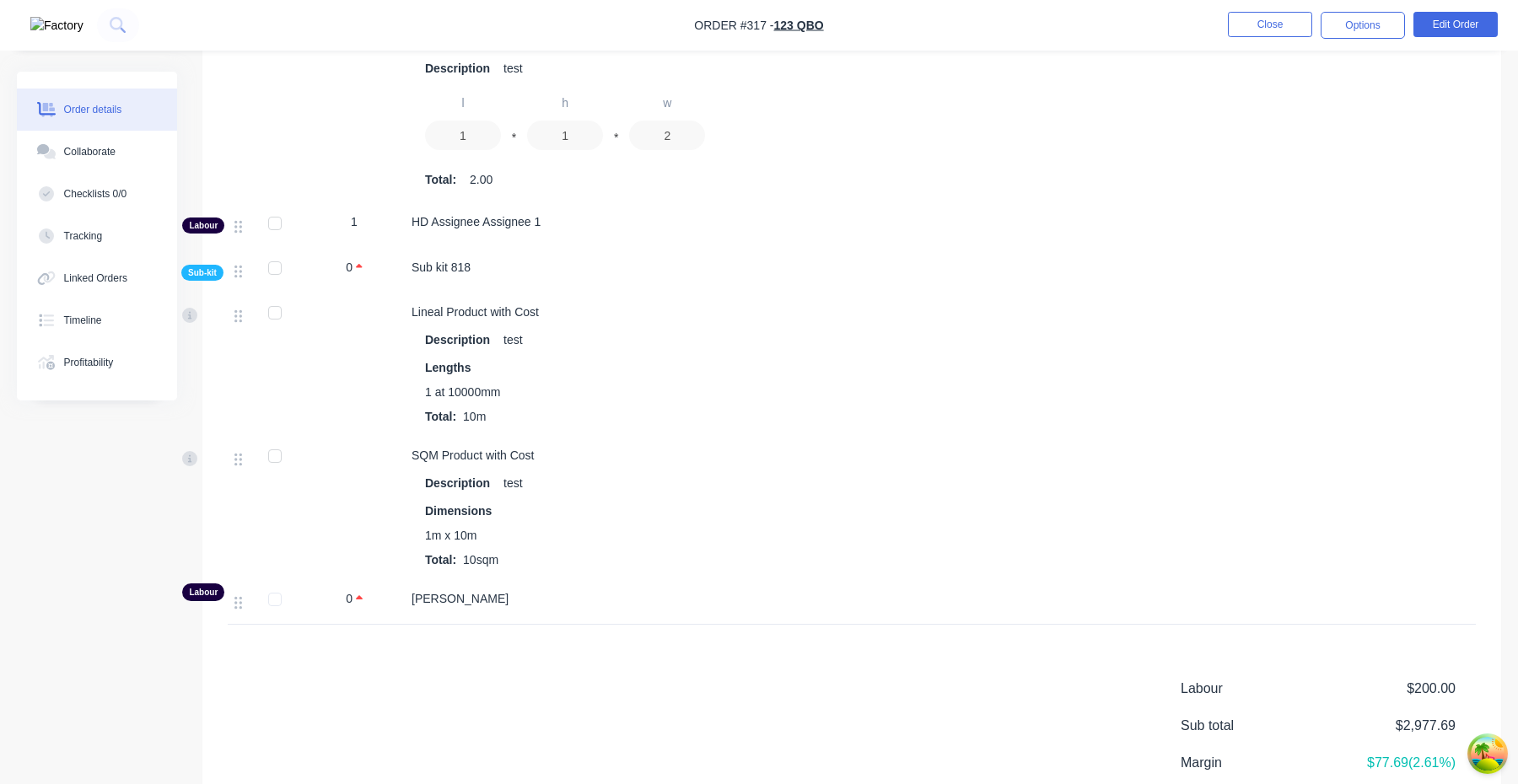
scroll to position [1451, 0]
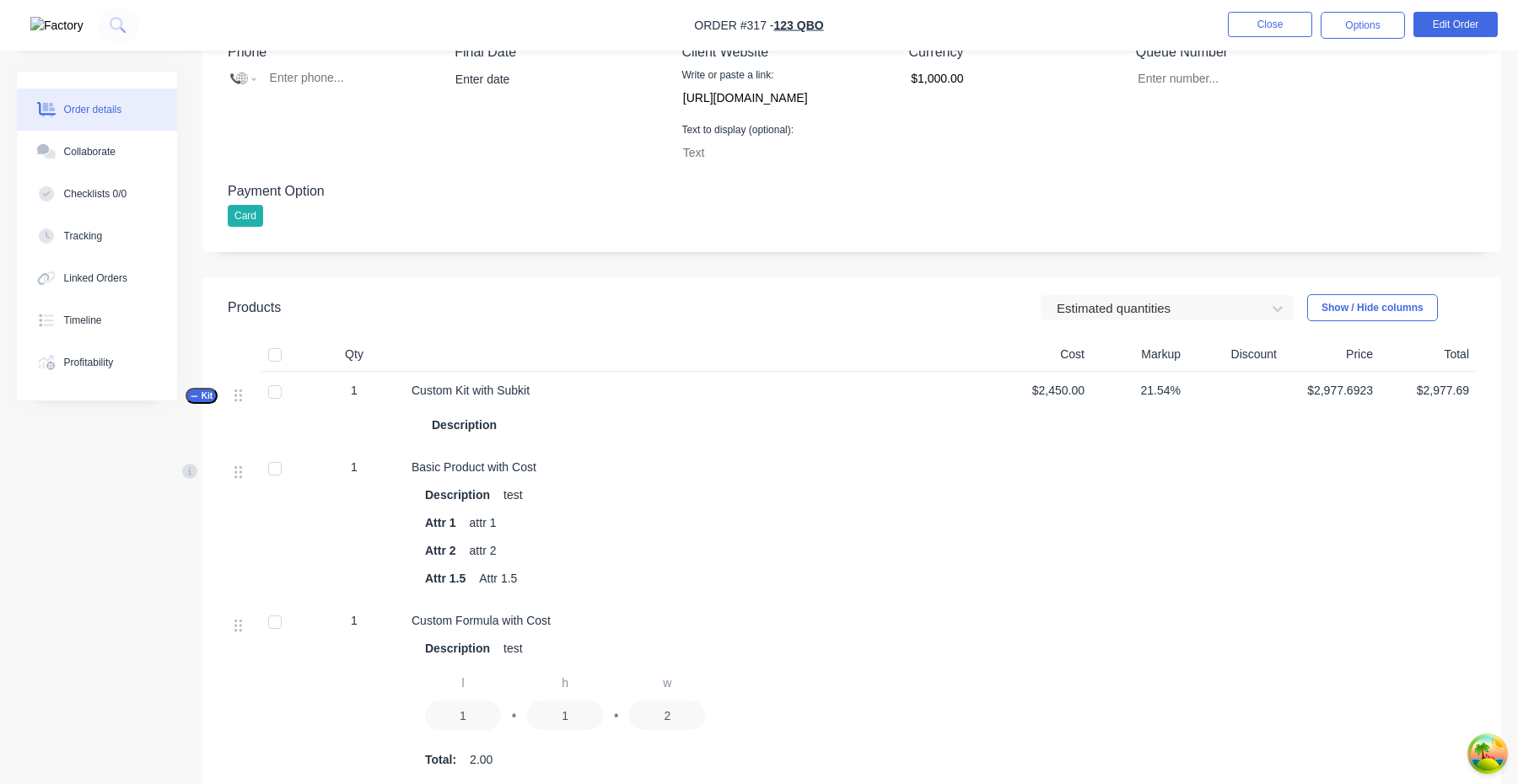
scroll to position [718, 0]
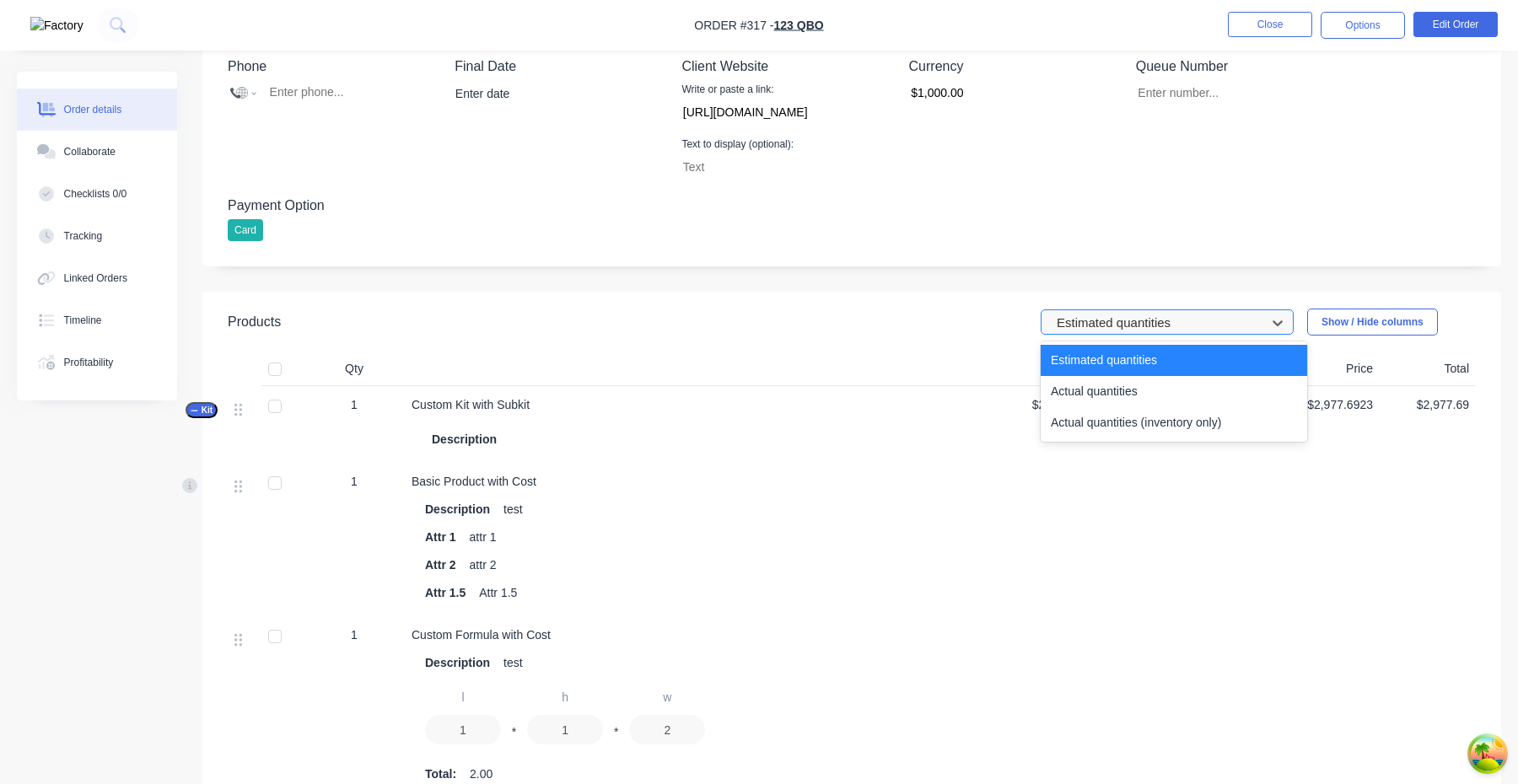
click at [1106, 311] on div "Estimated quantities" at bounding box center [1168, 322] width 253 height 25
click at [1082, 410] on div "Actual quantities (inventory only)" at bounding box center [1174, 423] width 267 height 31
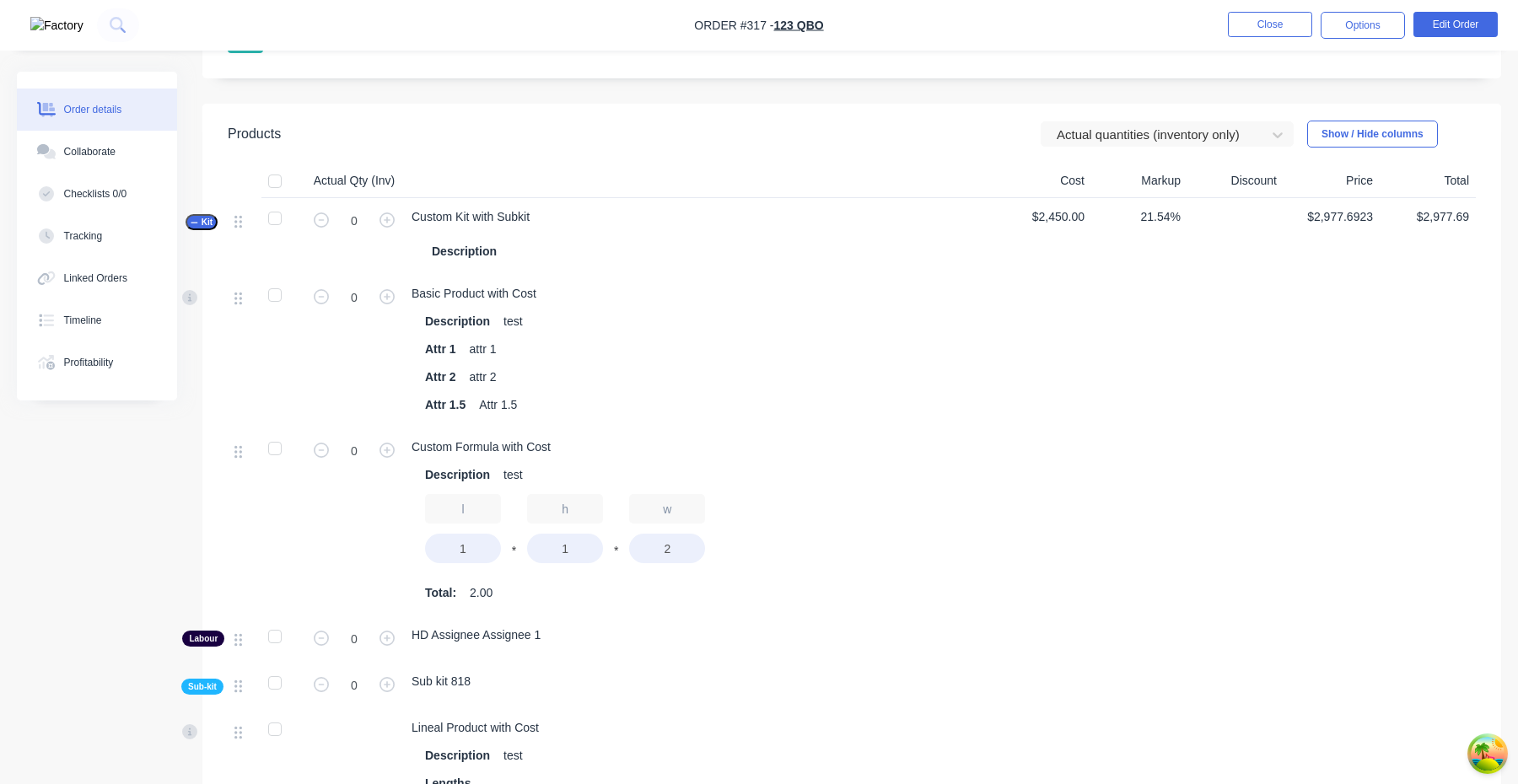
scroll to position [809, 0]
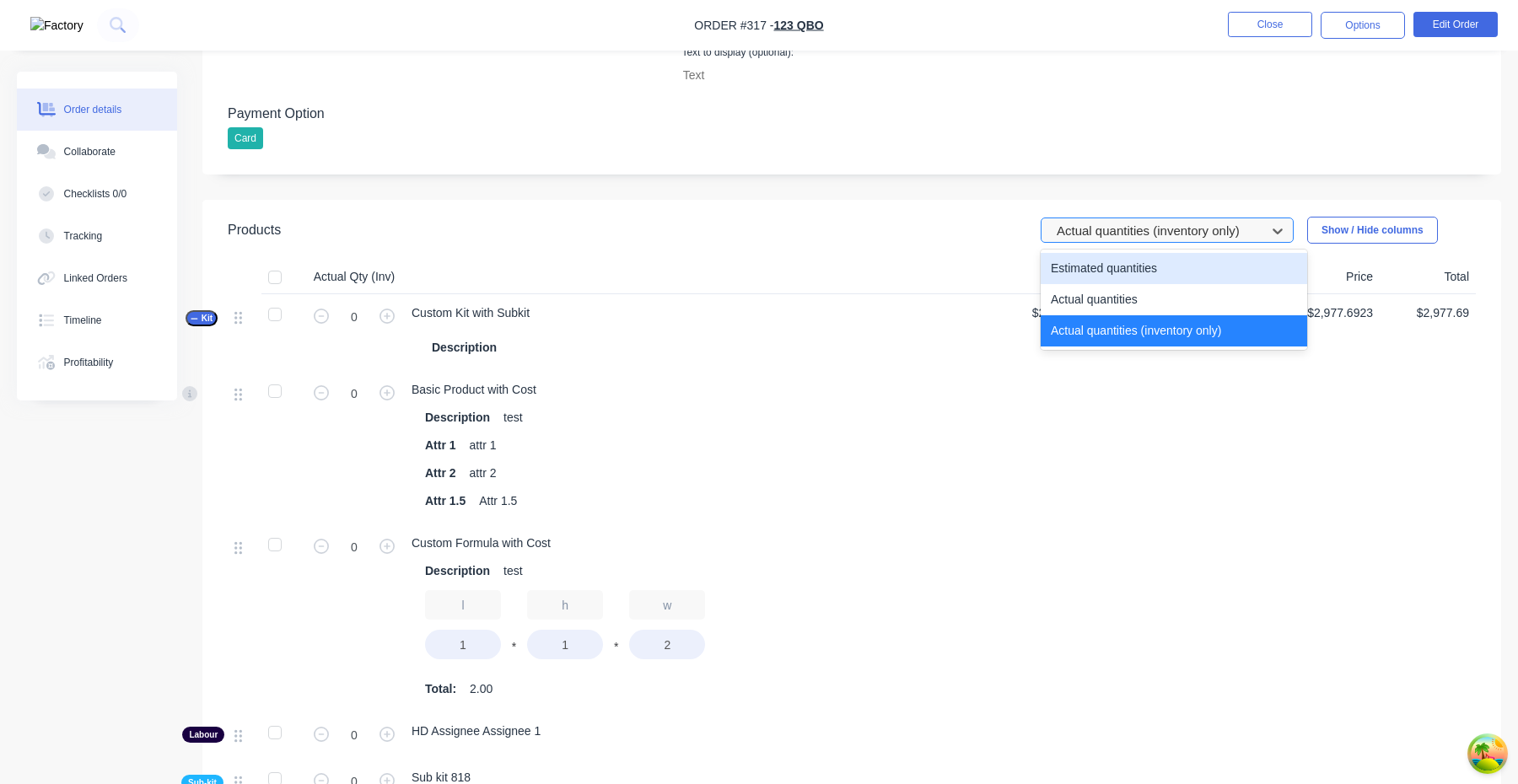
click at [1172, 228] on div at bounding box center [1156, 231] width 202 height 21
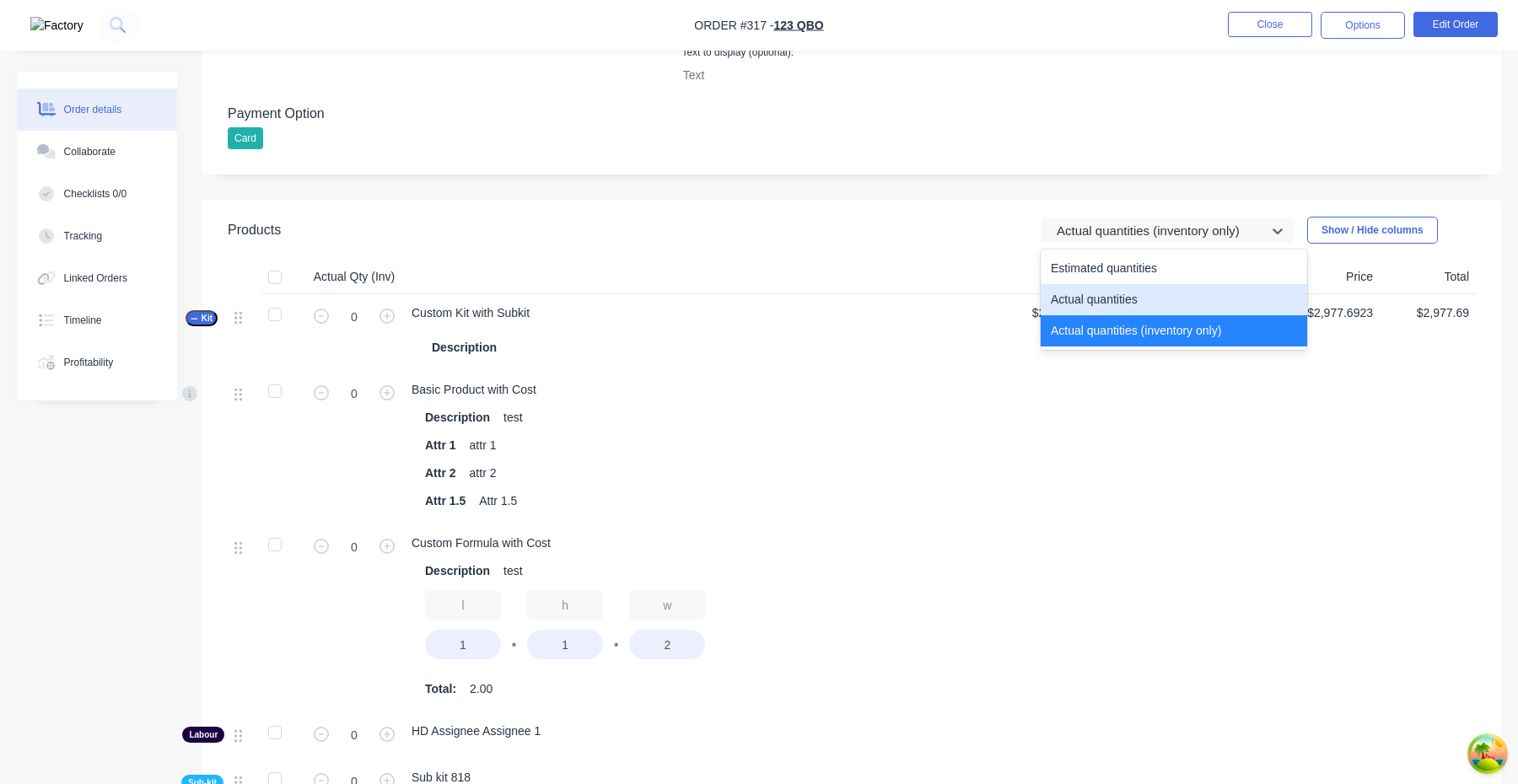
click at [1154, 295] on div "Actual quantities" at bounding box center [1174, 299] width 267 height 31
type input "1"
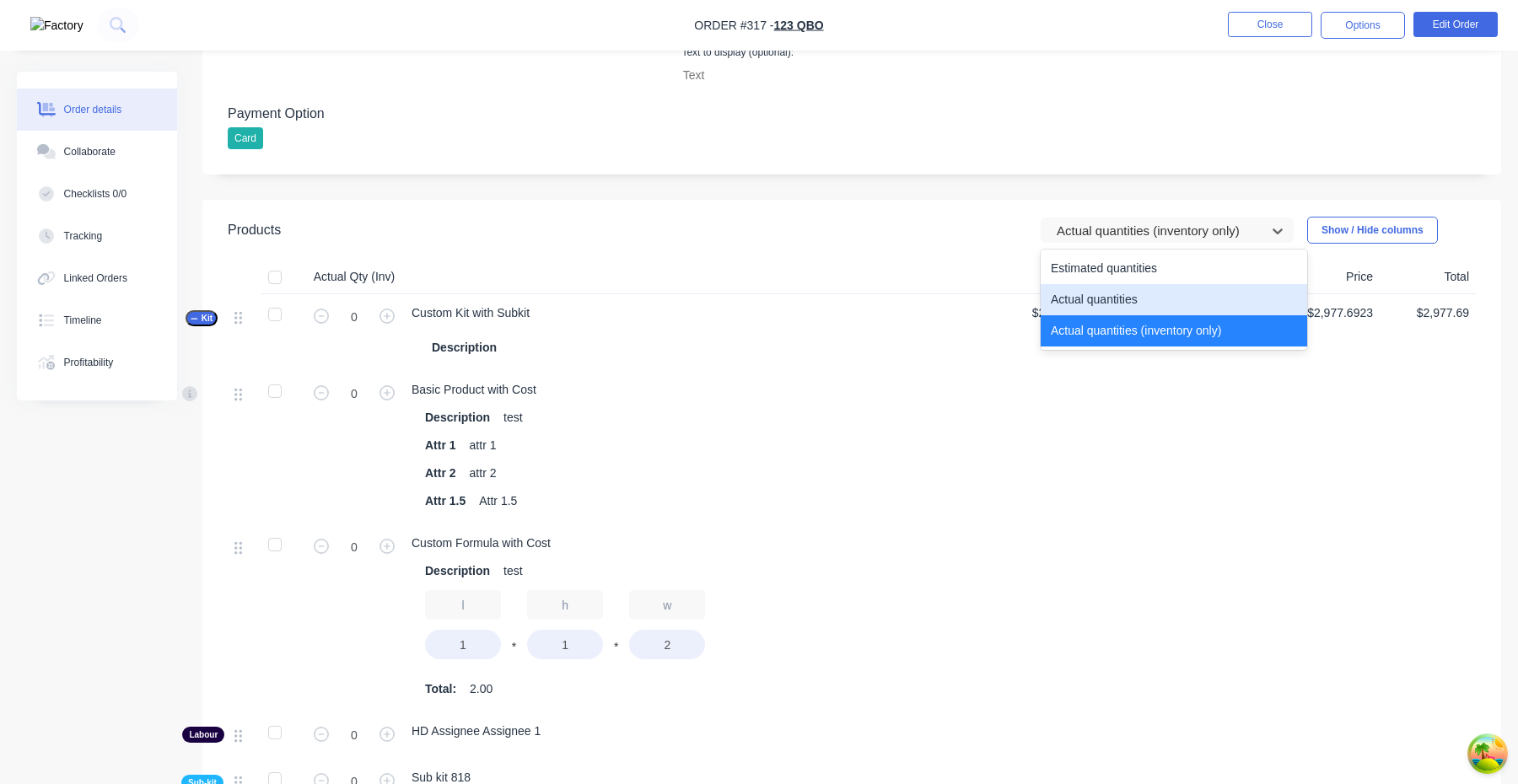
type input "3"
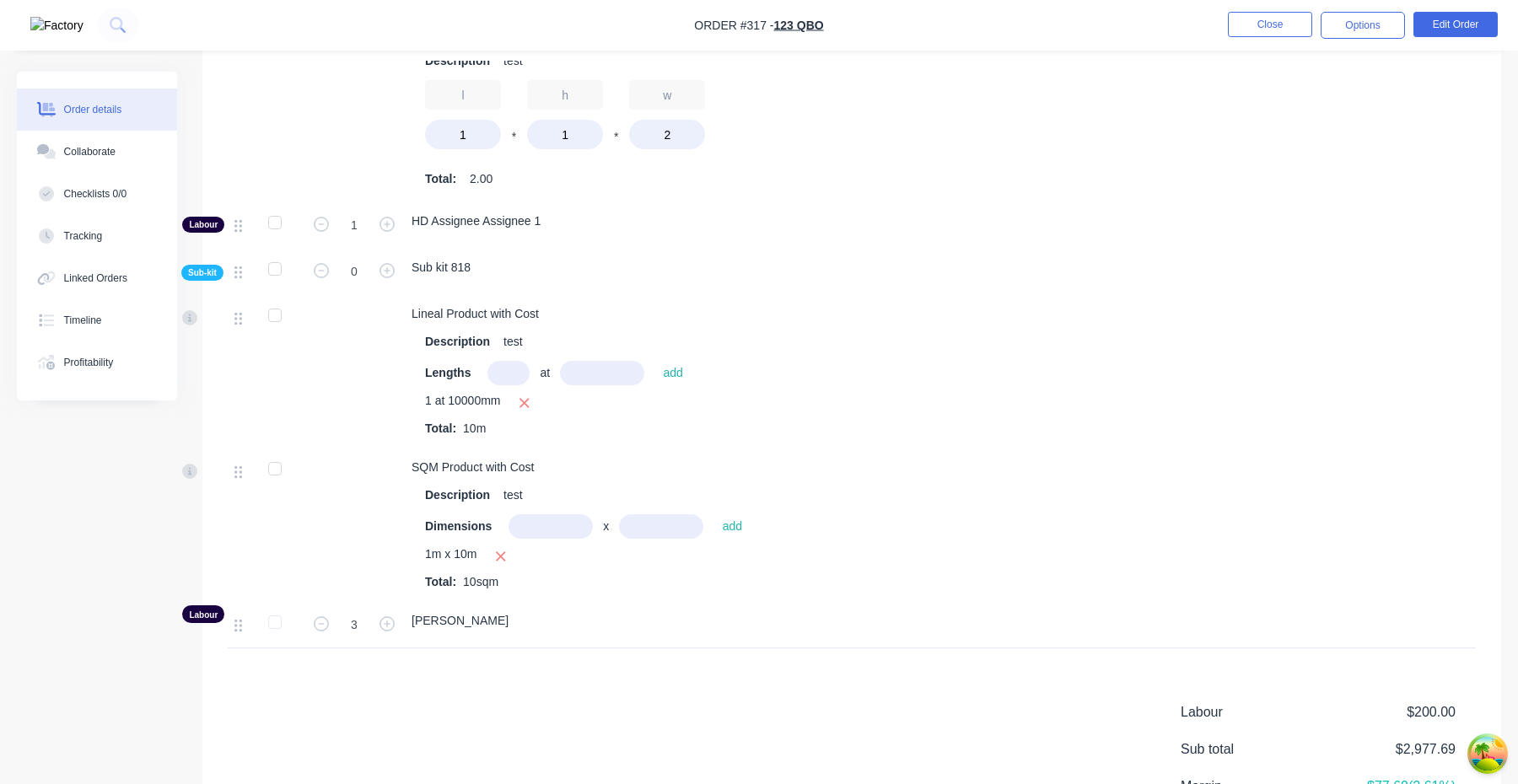
scroll to position [1299, 0]
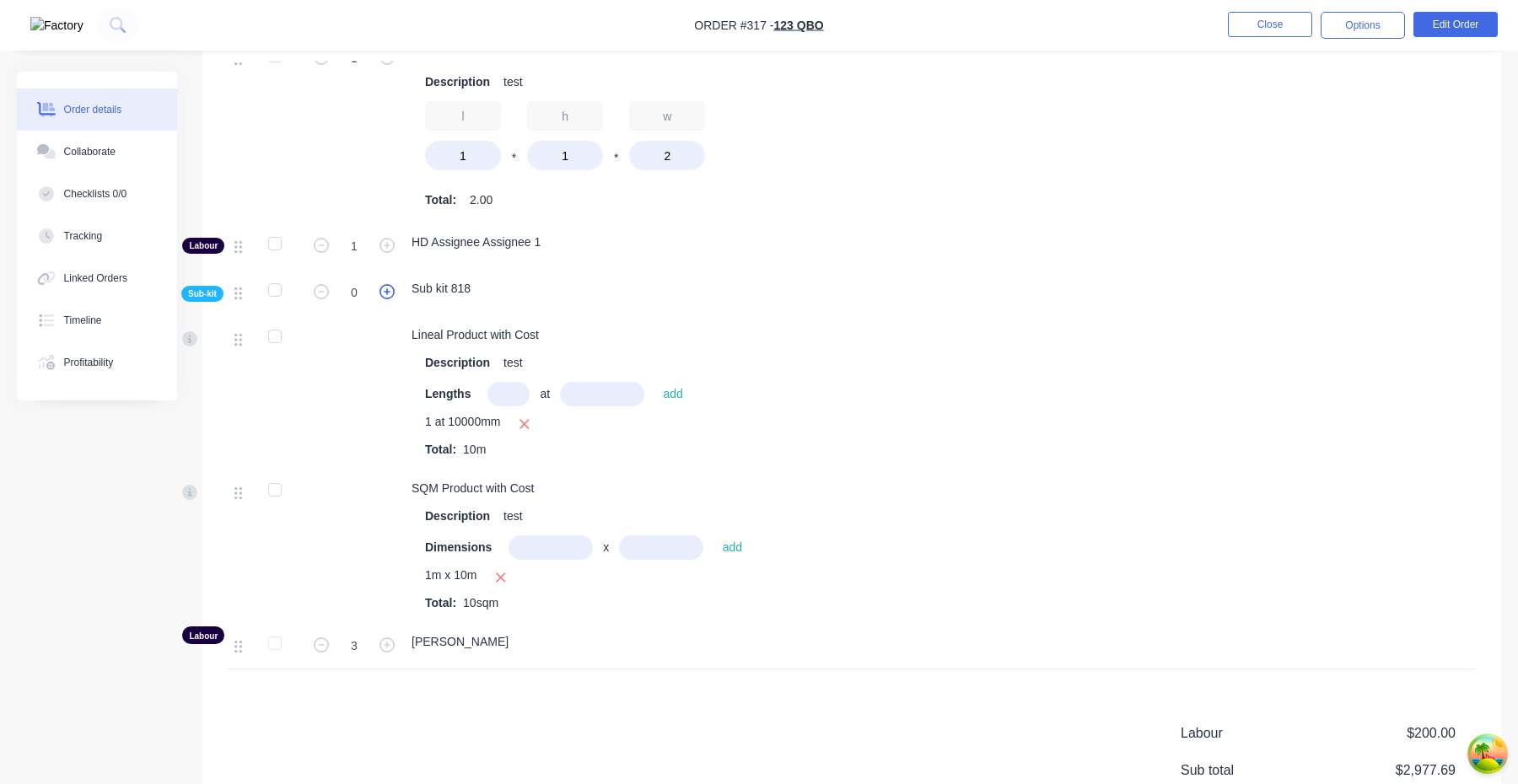
click at [386, 298] on icon "button" at bounding box center [387, 291] width 15 height 15
type input "1"
click at [386, 298] on icon "button" at bounding box center [387, 291] width 15 height 15
type input "2"
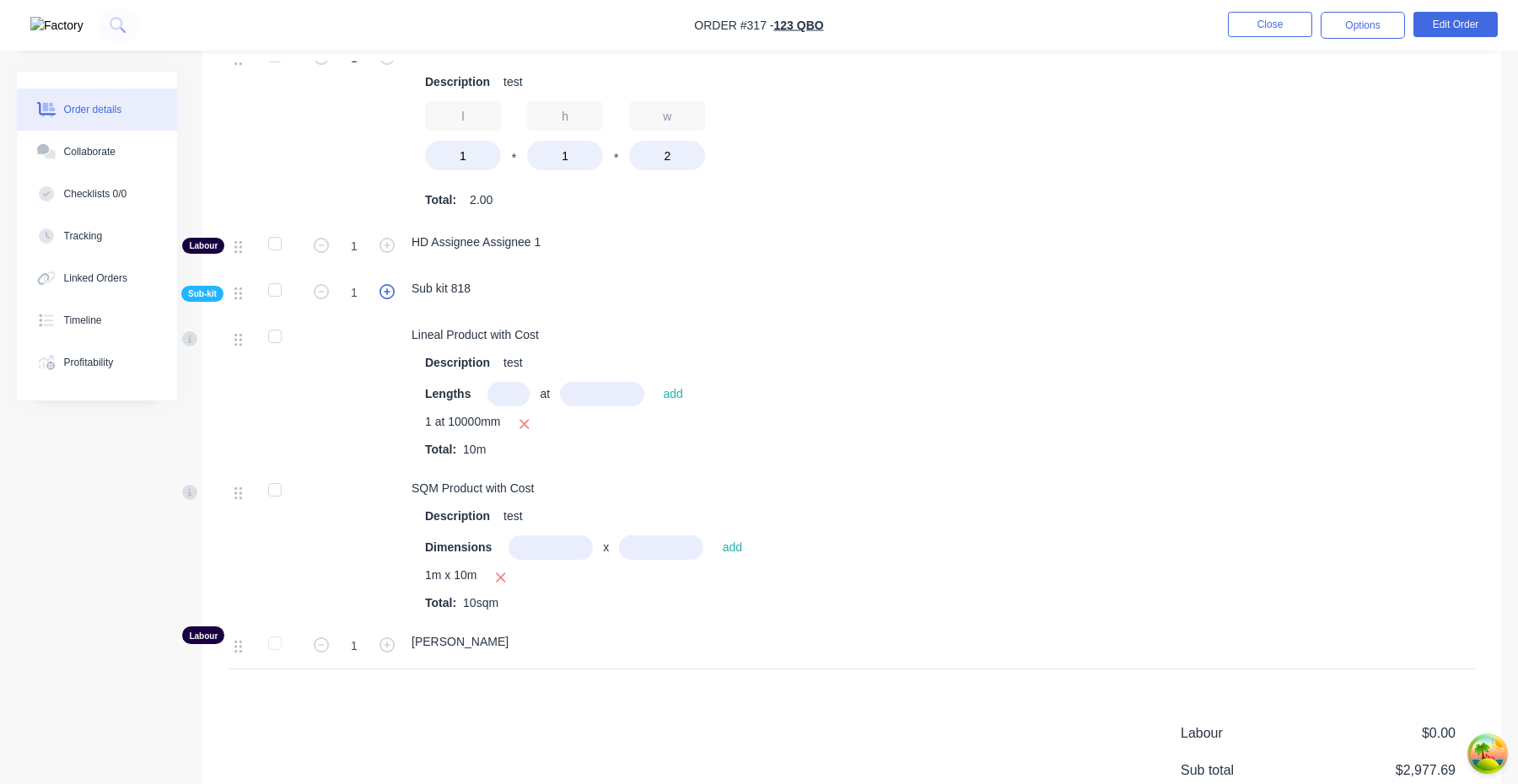
type input "2"
click at [386, 298] on icon "button" at bounding box center [387, 291] width 15 height 15
type input "3"
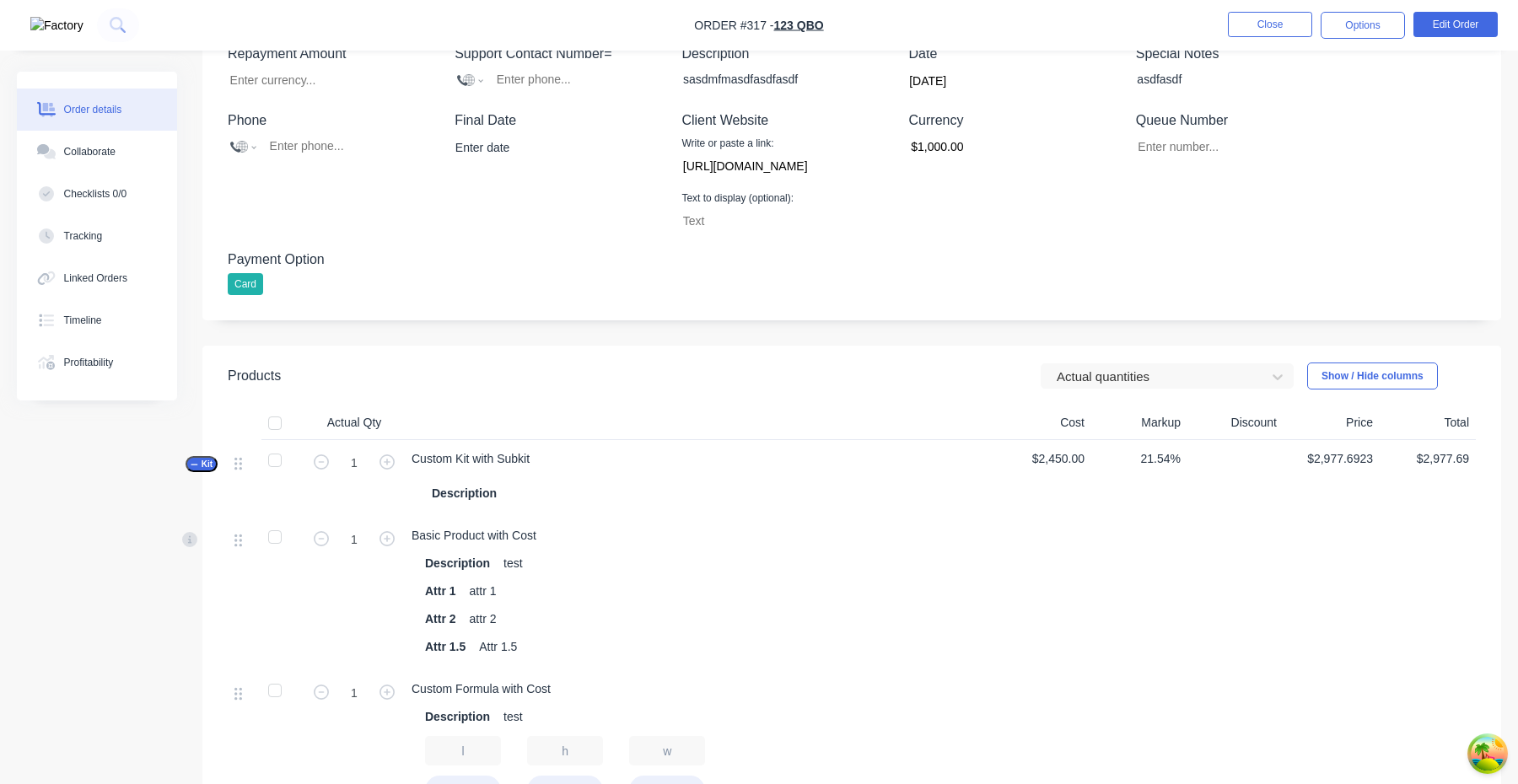
scroll to position [593, 0]
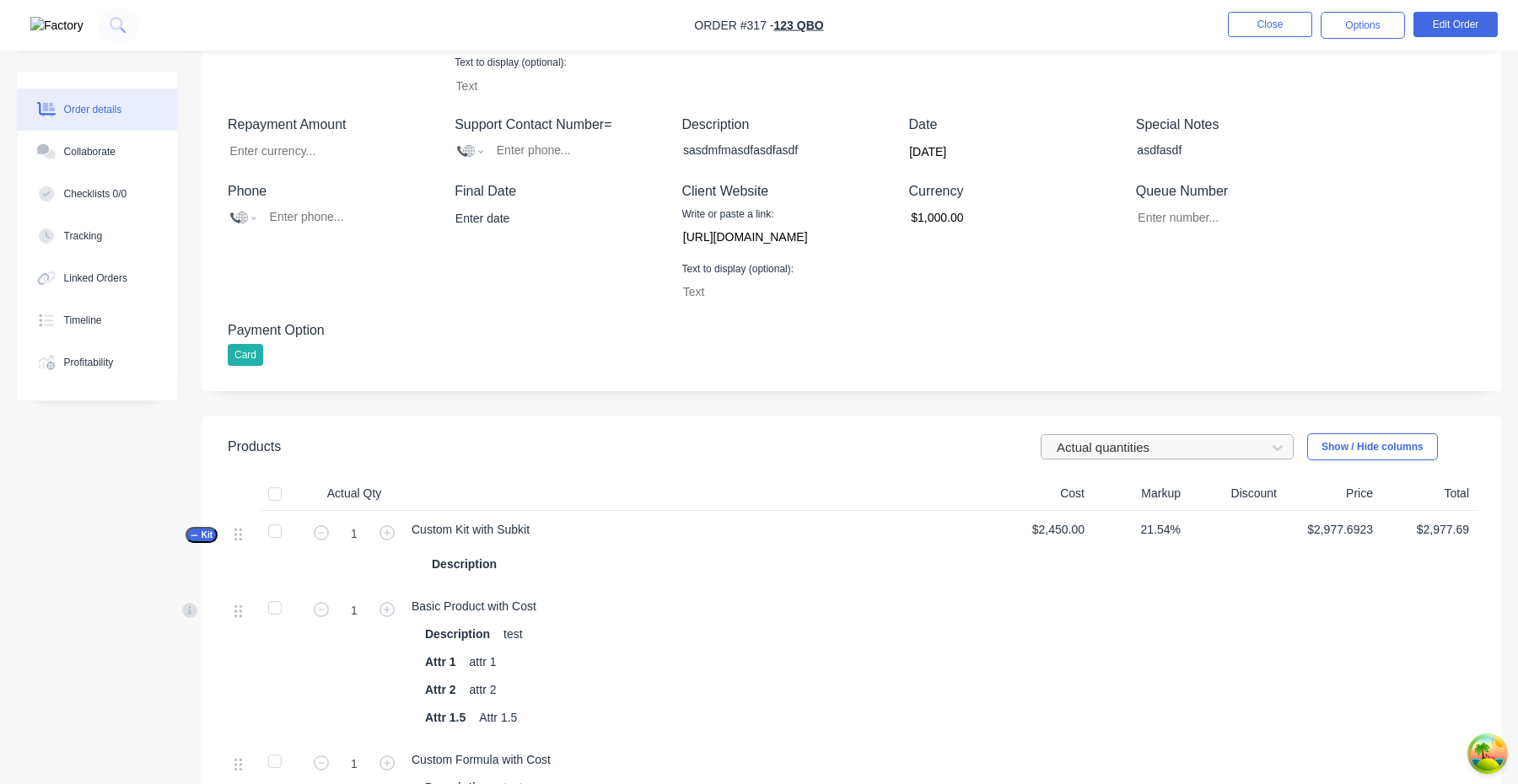
click at [1127, 436] on div "Actual quantities" at bounding box center [1156, 448] width 213 height 25
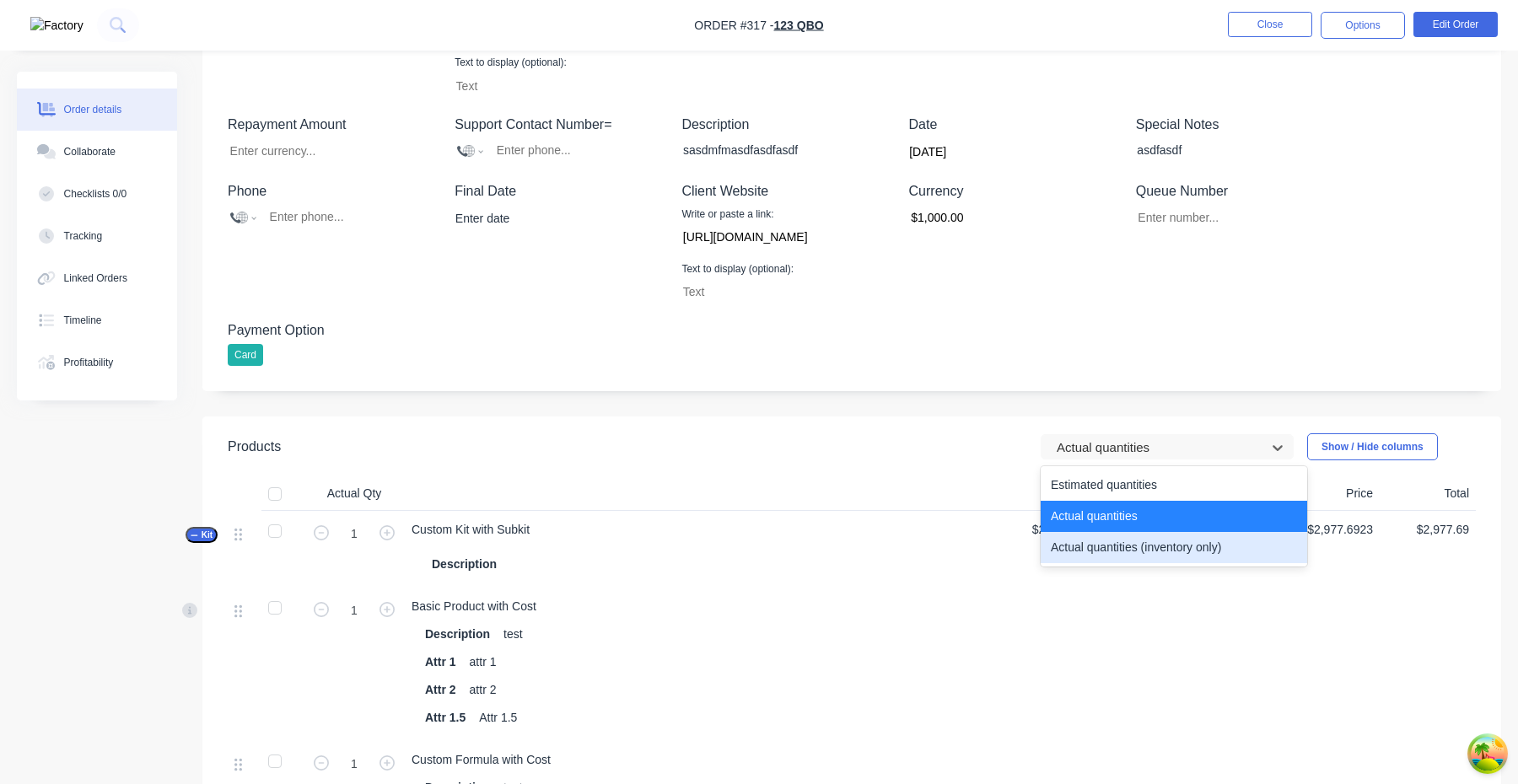
click at [1114, 546] on div "Actual quantities (inventory only)" at bounding box center [1174, 548] width 267 height 31
type input "0"
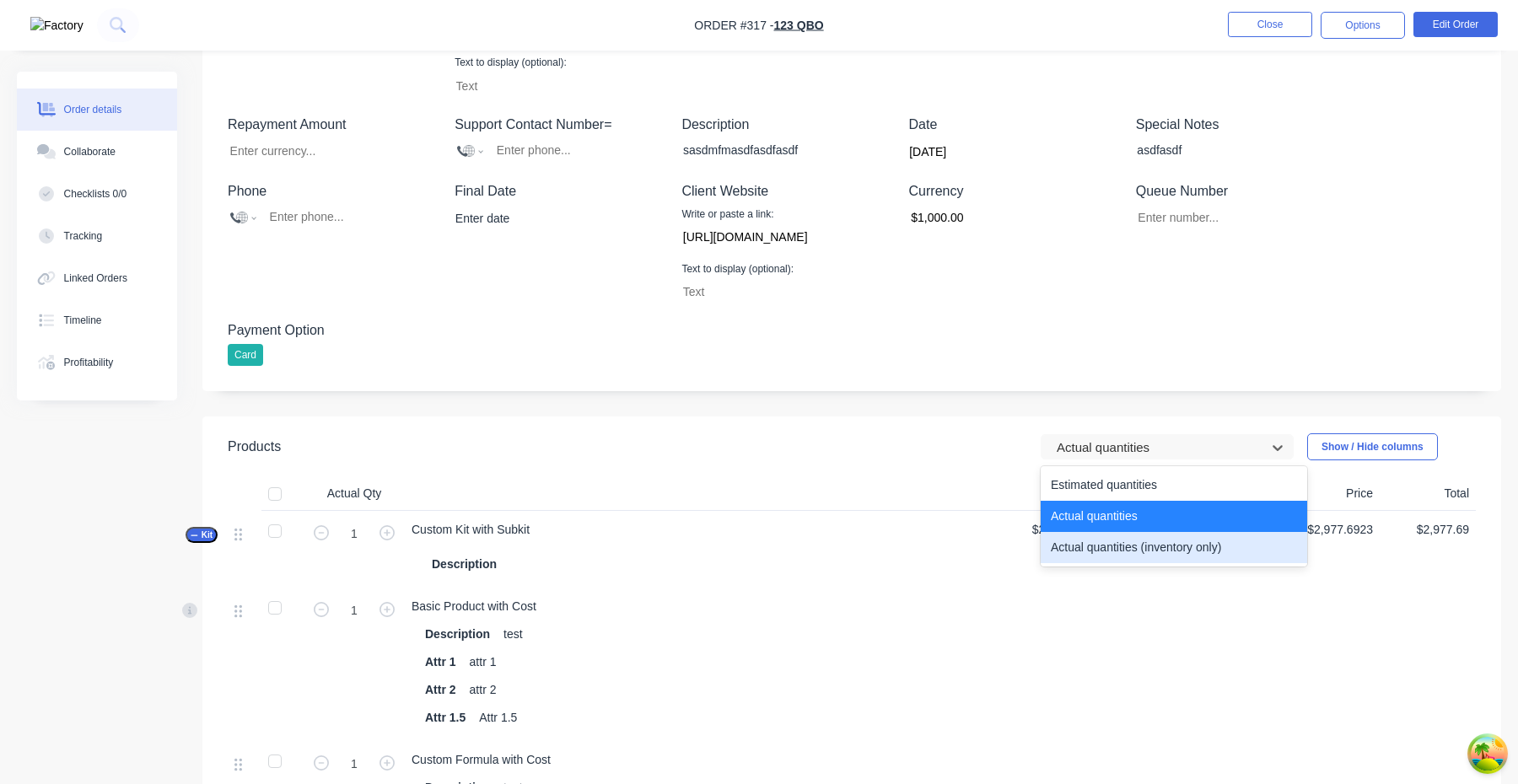
type input "0"
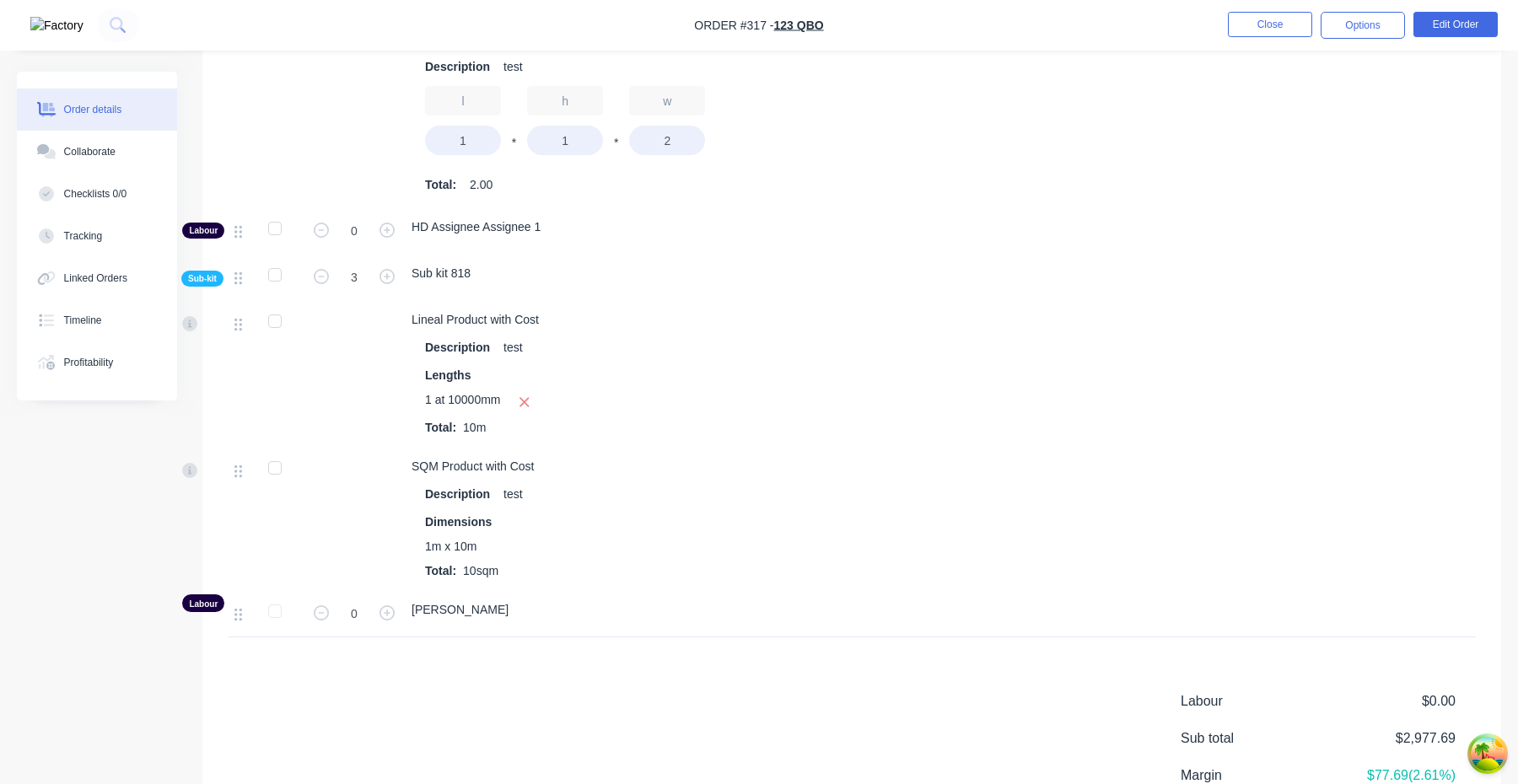
scroll to position [1424, 0]
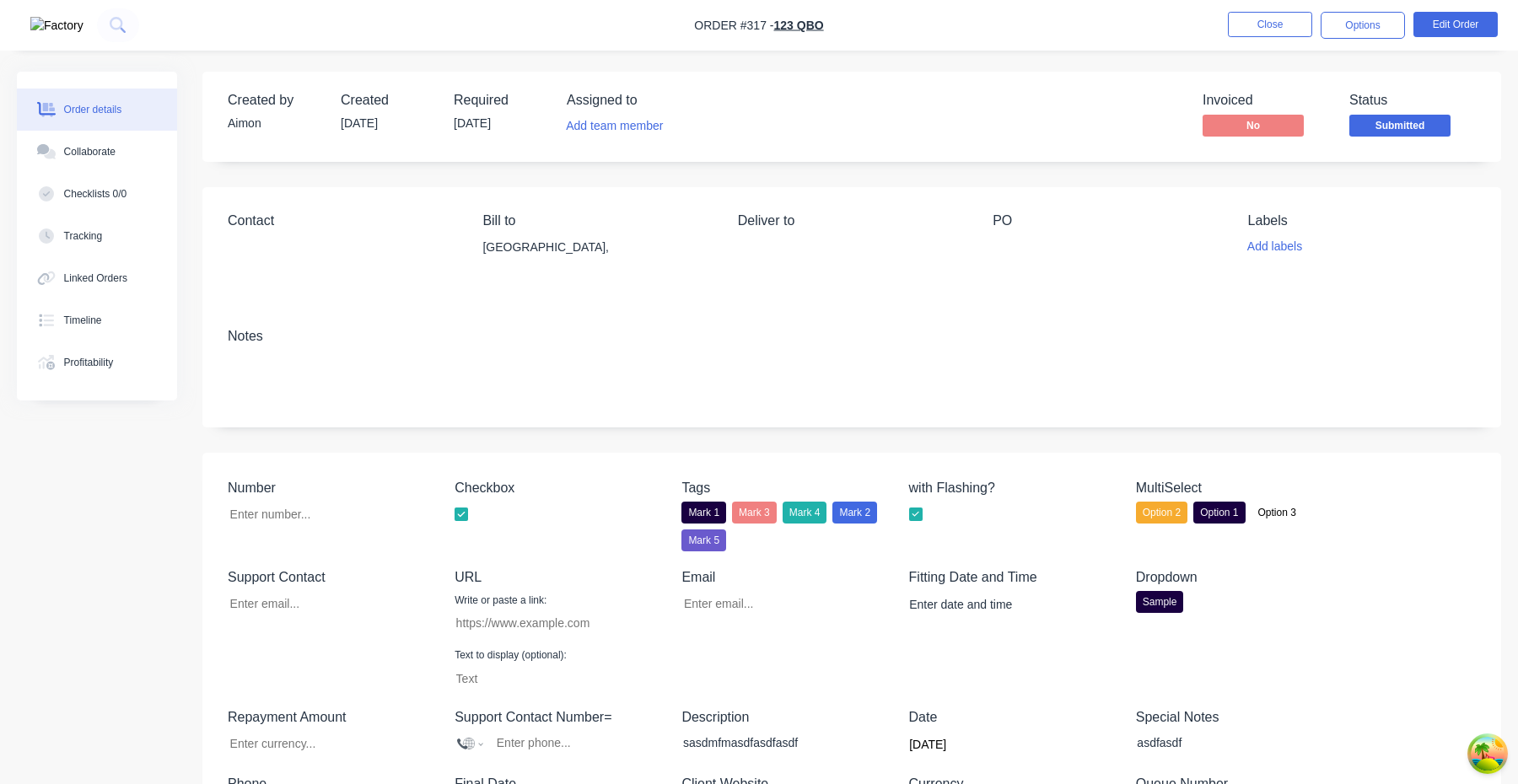
type input "[EMAIL_ADDRESS][DOMAIN_NAME]"
type input "[URL][DOMAIN_NAME]"
type input "$1,000.00"
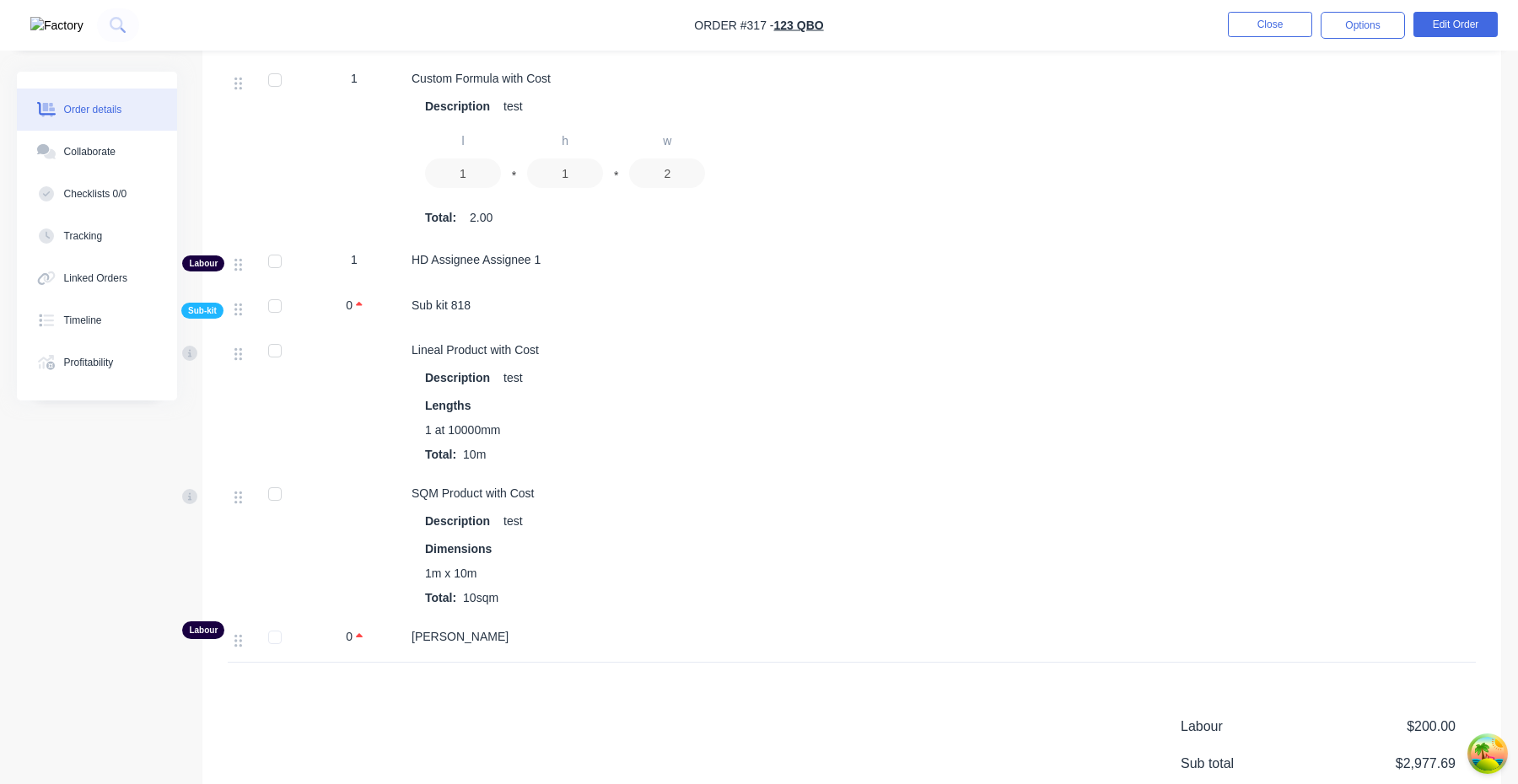
scroll to position [1451, 0]
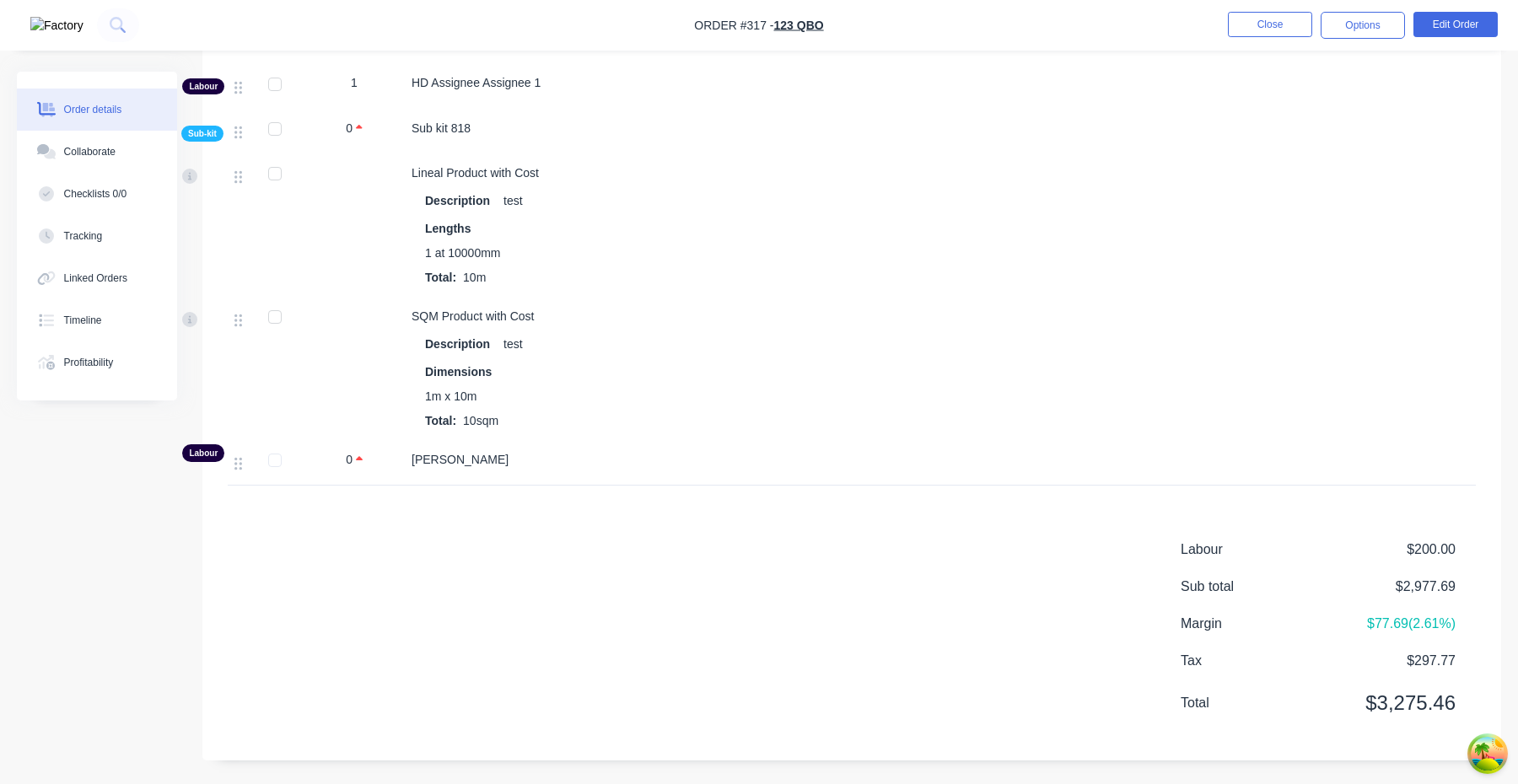
click at [481, 460] on span "[PERSON_NAME]" at bounding box center [460, 459] width 97 height 13
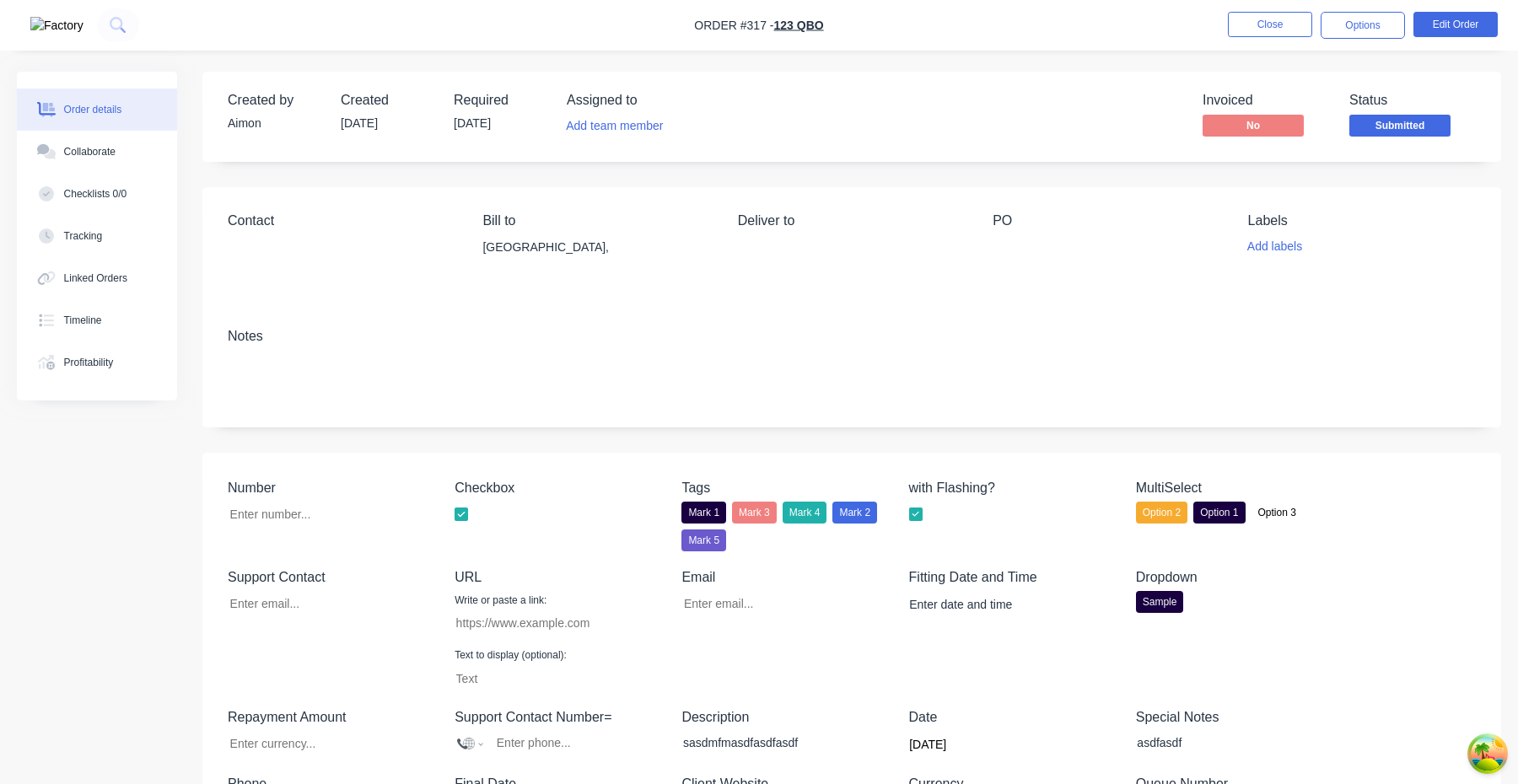
type input "[EMAIL_ADDRESS][DOMAIN_NAME]"
type input "[URL][DOMAIN_NAME]"
type input "$1,000.00"
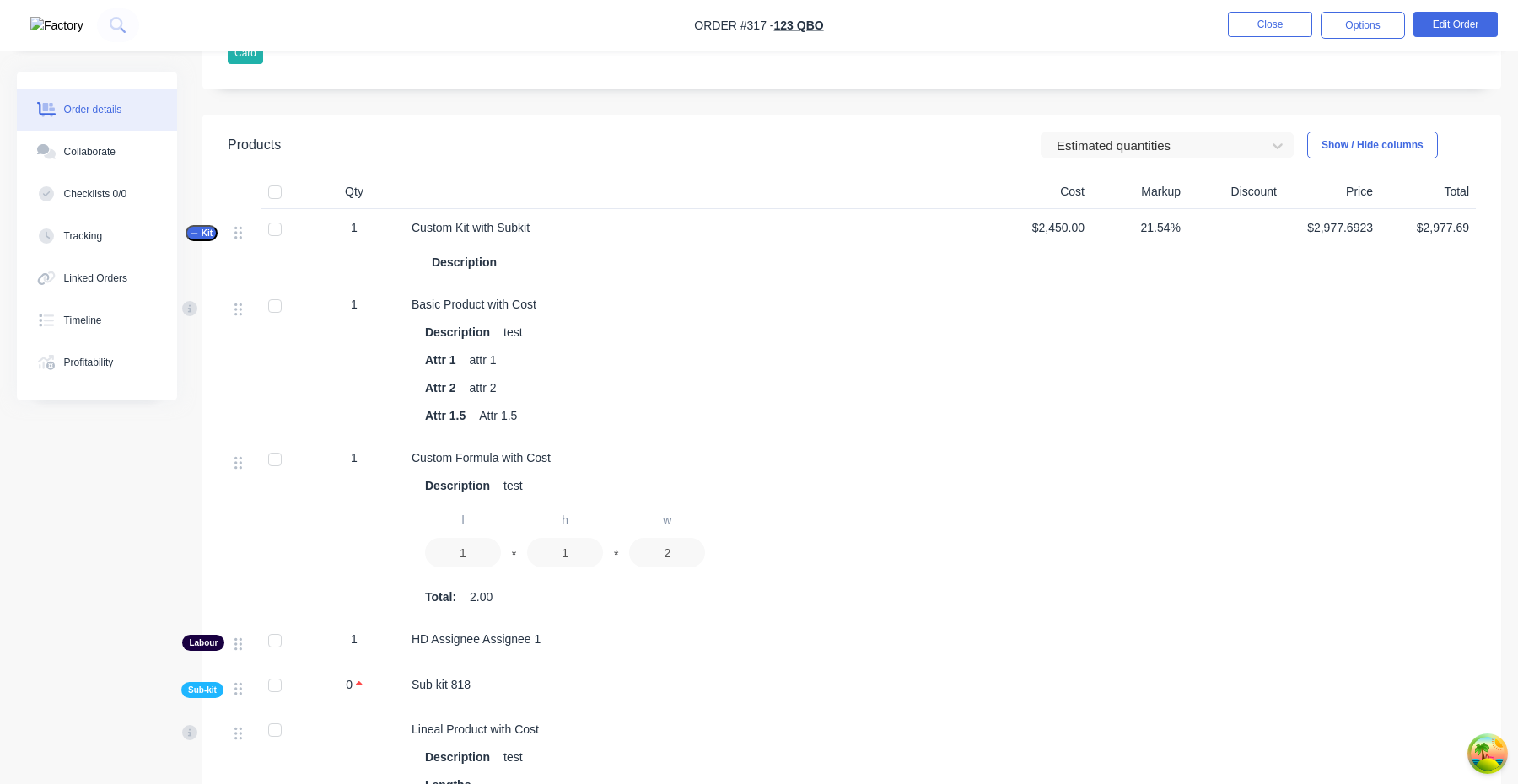
scroll to position [766, 0]
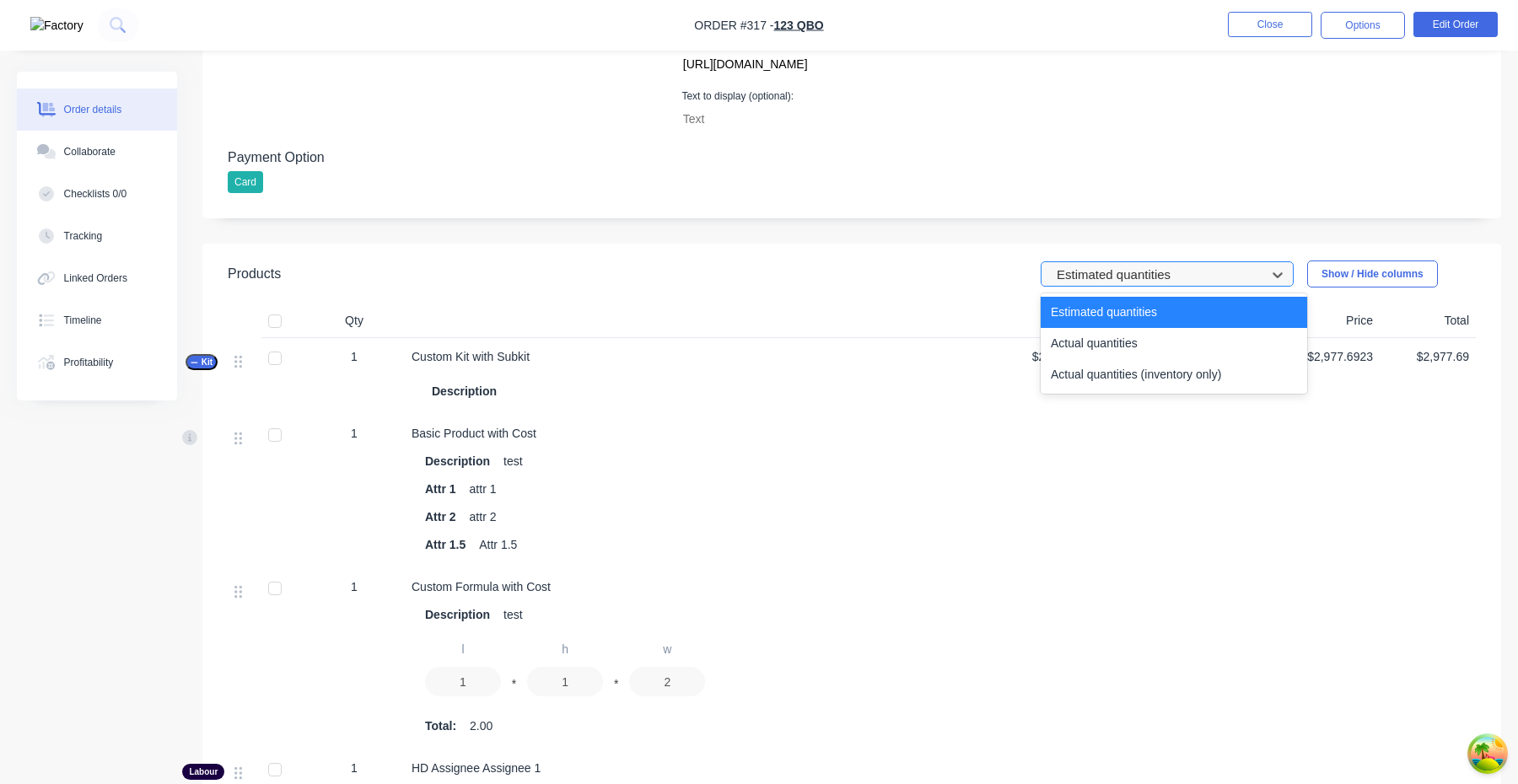
click at [1117, 286] on div at bounding box center [1156, 275] width 202 height 21
click at [1099, 370] on div "Actual quantities (inventory only)" at bounding box center [1174, 374] width 267 height 31
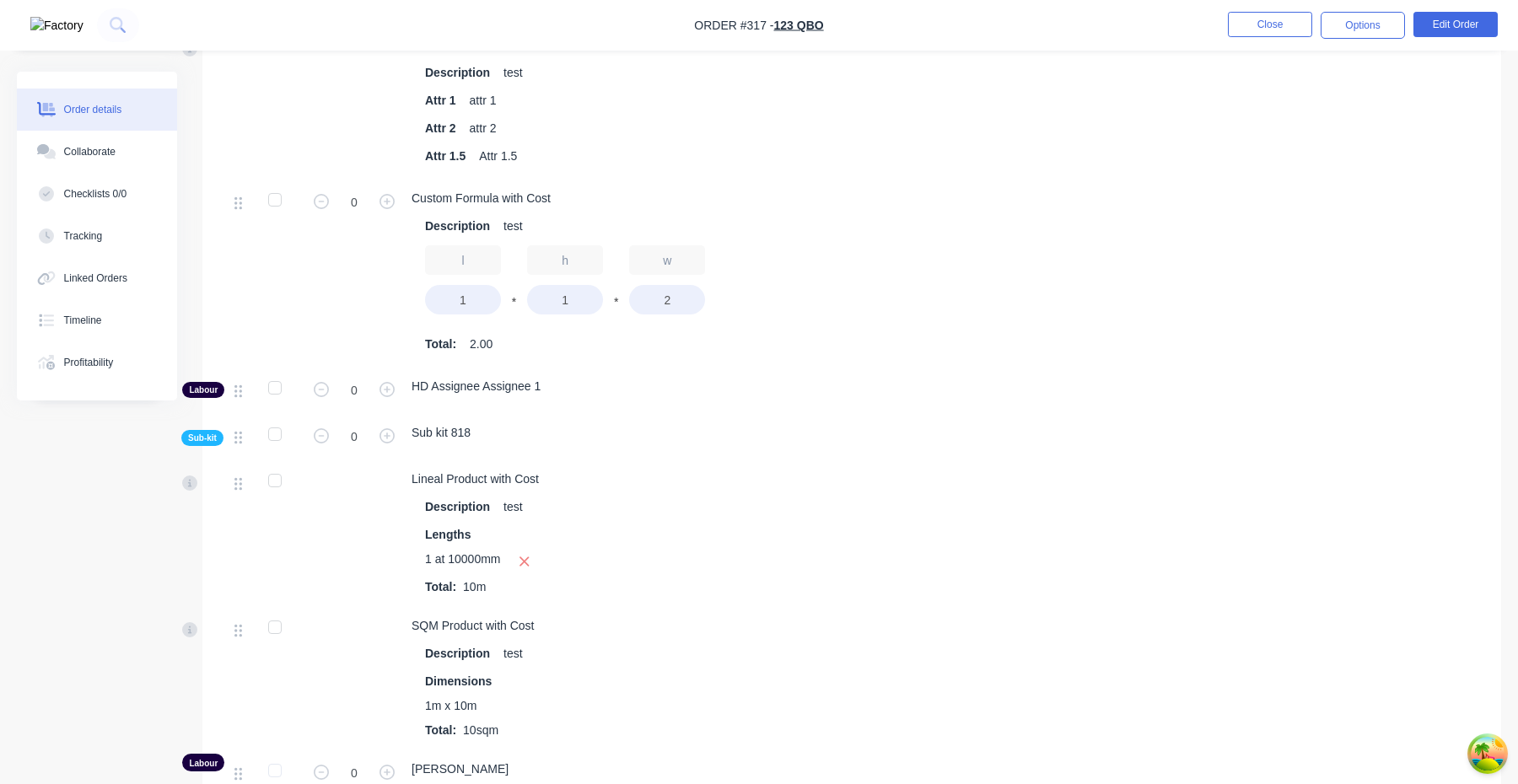
scroll to position [974, 0]
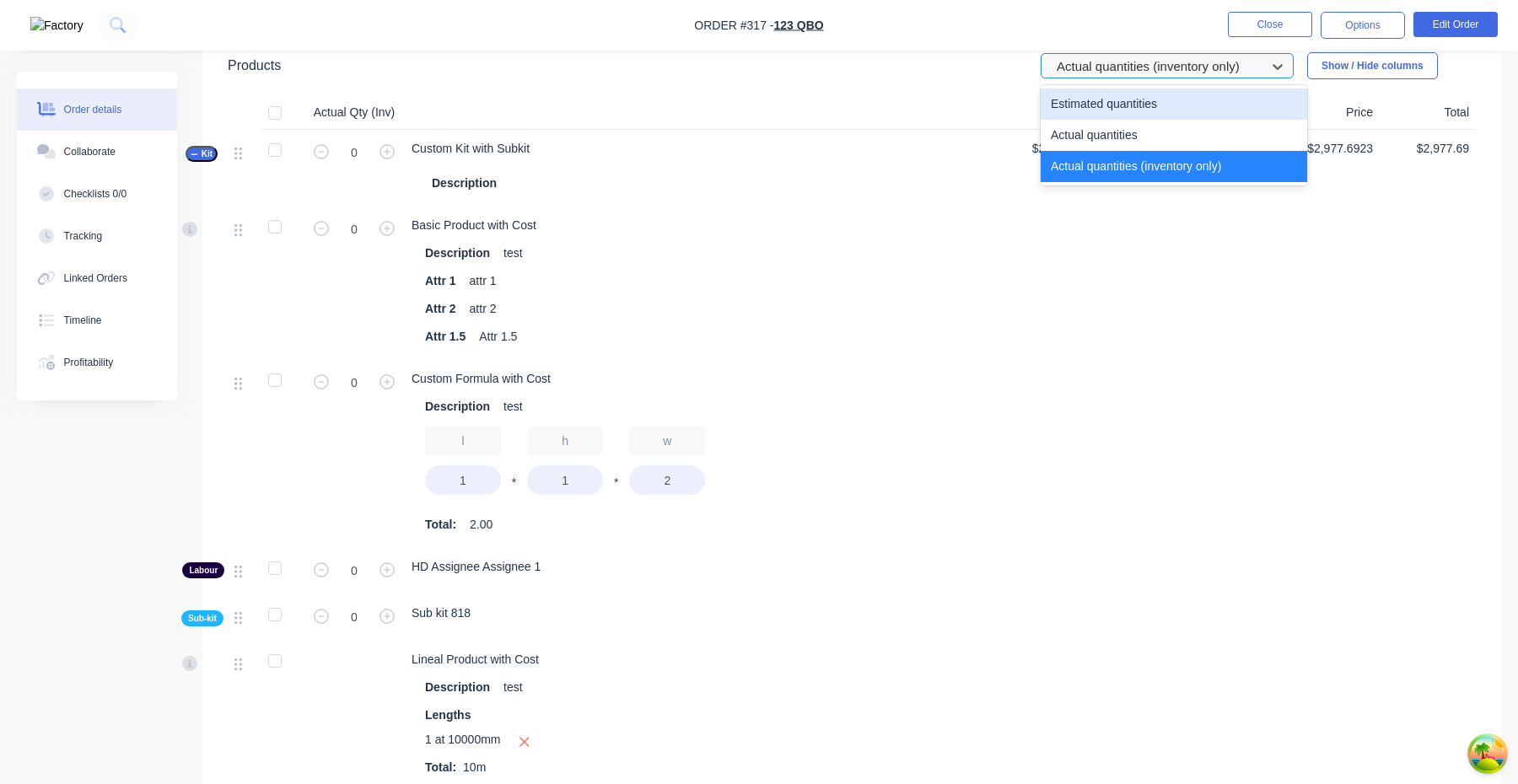
click at [1170, 78] on div "Actual quantities (inventory only)" at bounding box center [1156, 66] width 213 height 25
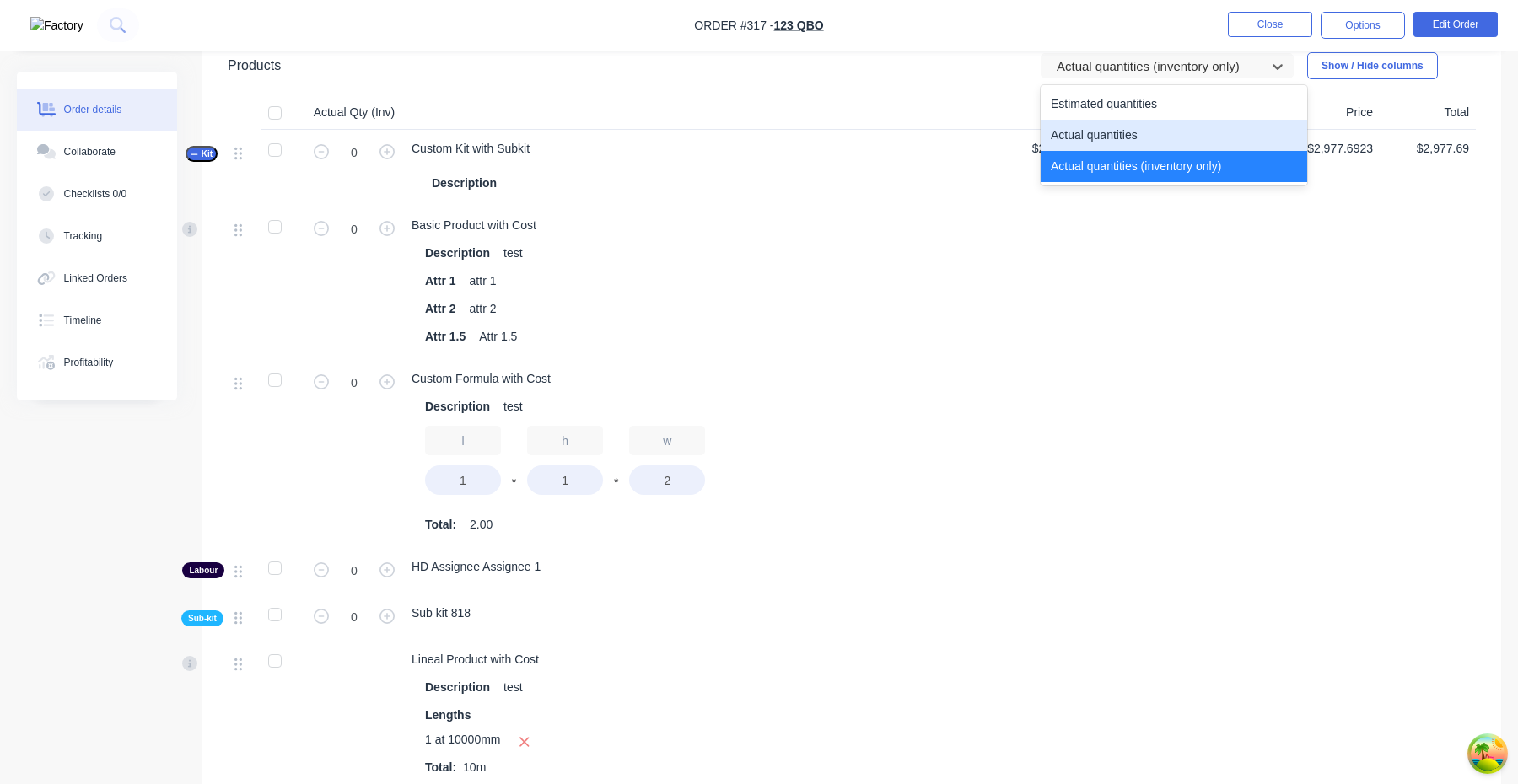
click at [1152, 132] on div "Actual quantities" at bounding box center [1174, 135] width 267 height 31
type input "1"
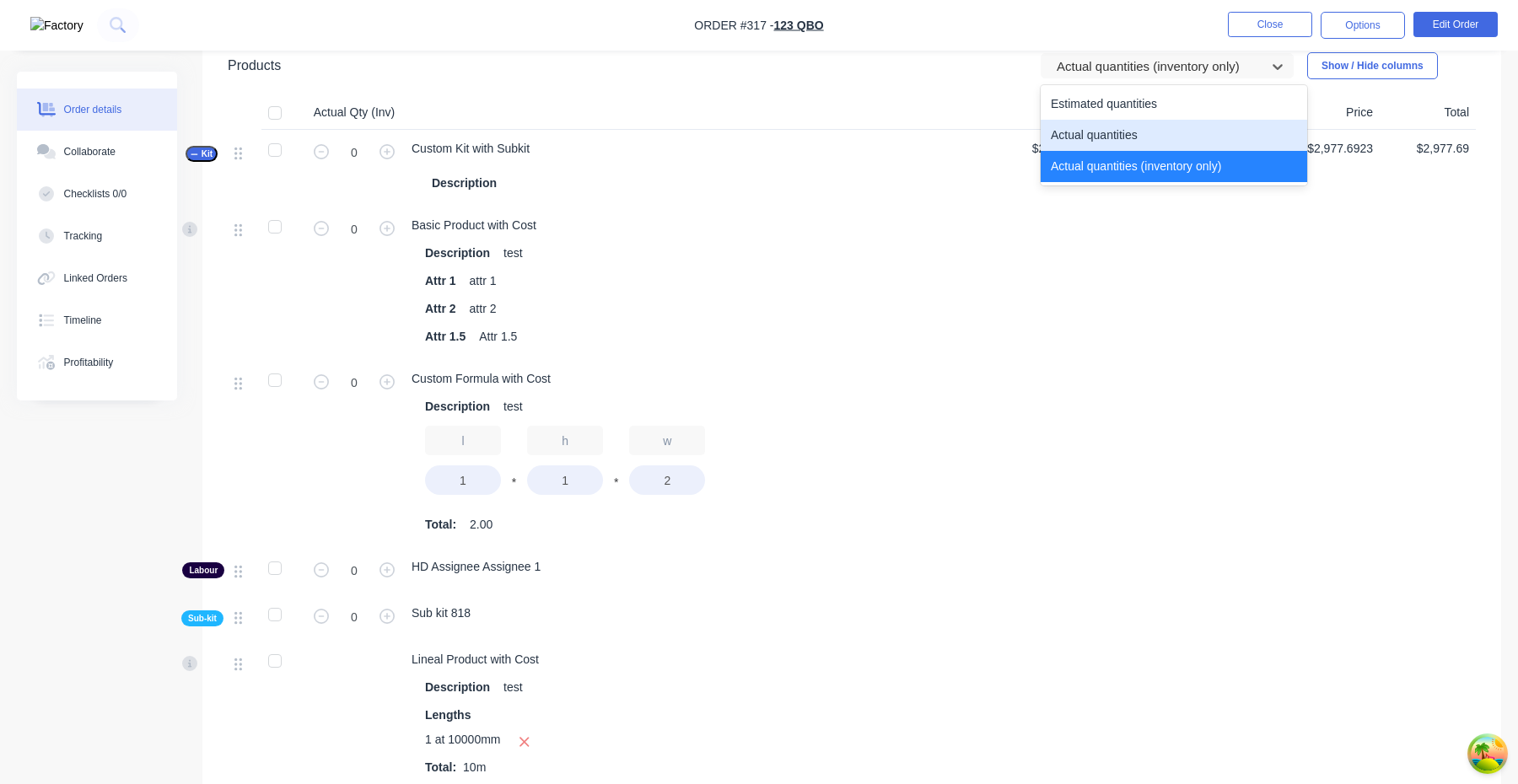
type input "3"
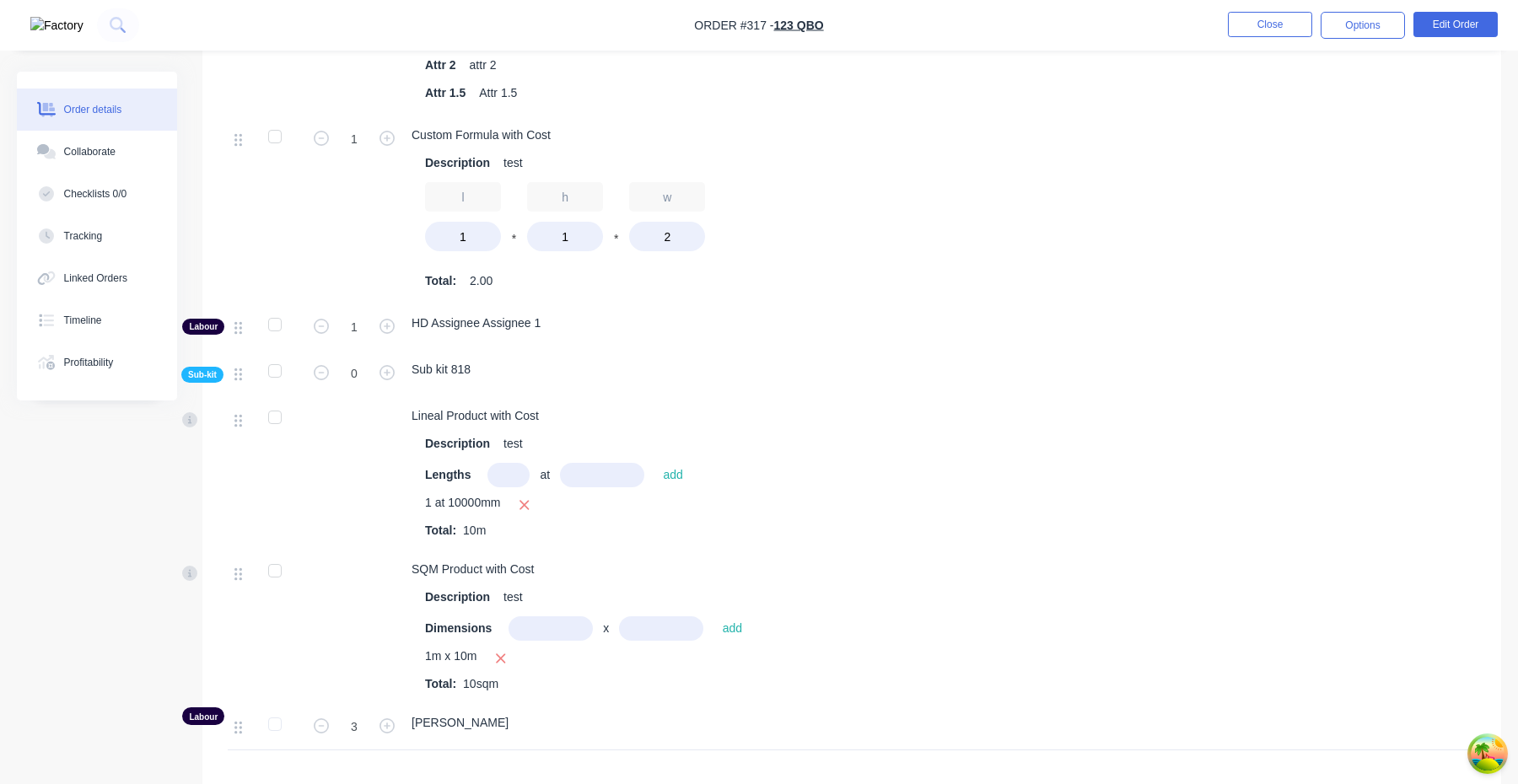
scroll to position [1288, 0]
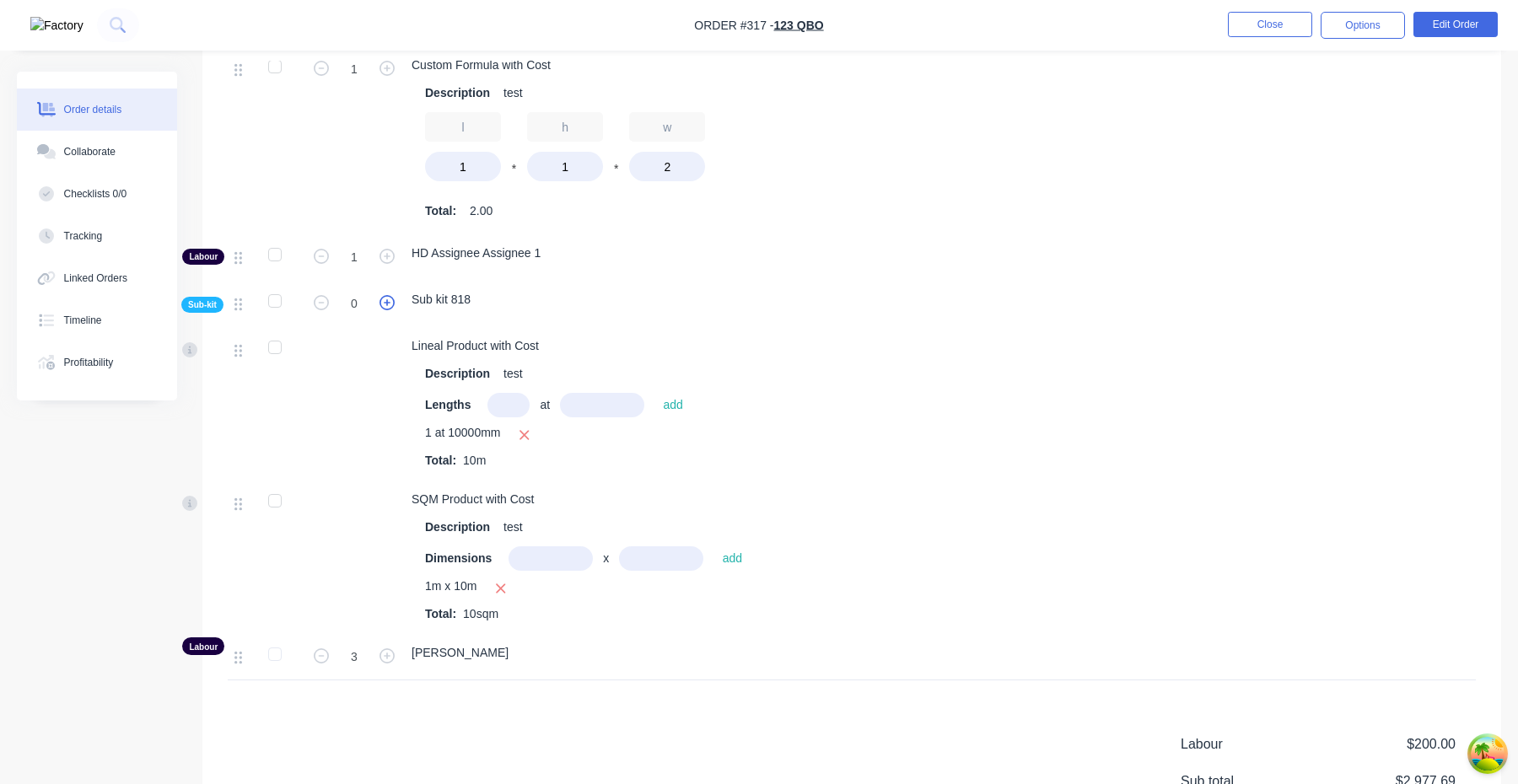
click at [385, 297] on icon "button" at bounding box center [387, 303] width 15 height 15
type input "1"
click at [385, 297] on icon "button" at bounding box center [387, 303] width 15 height 15
type input "2"
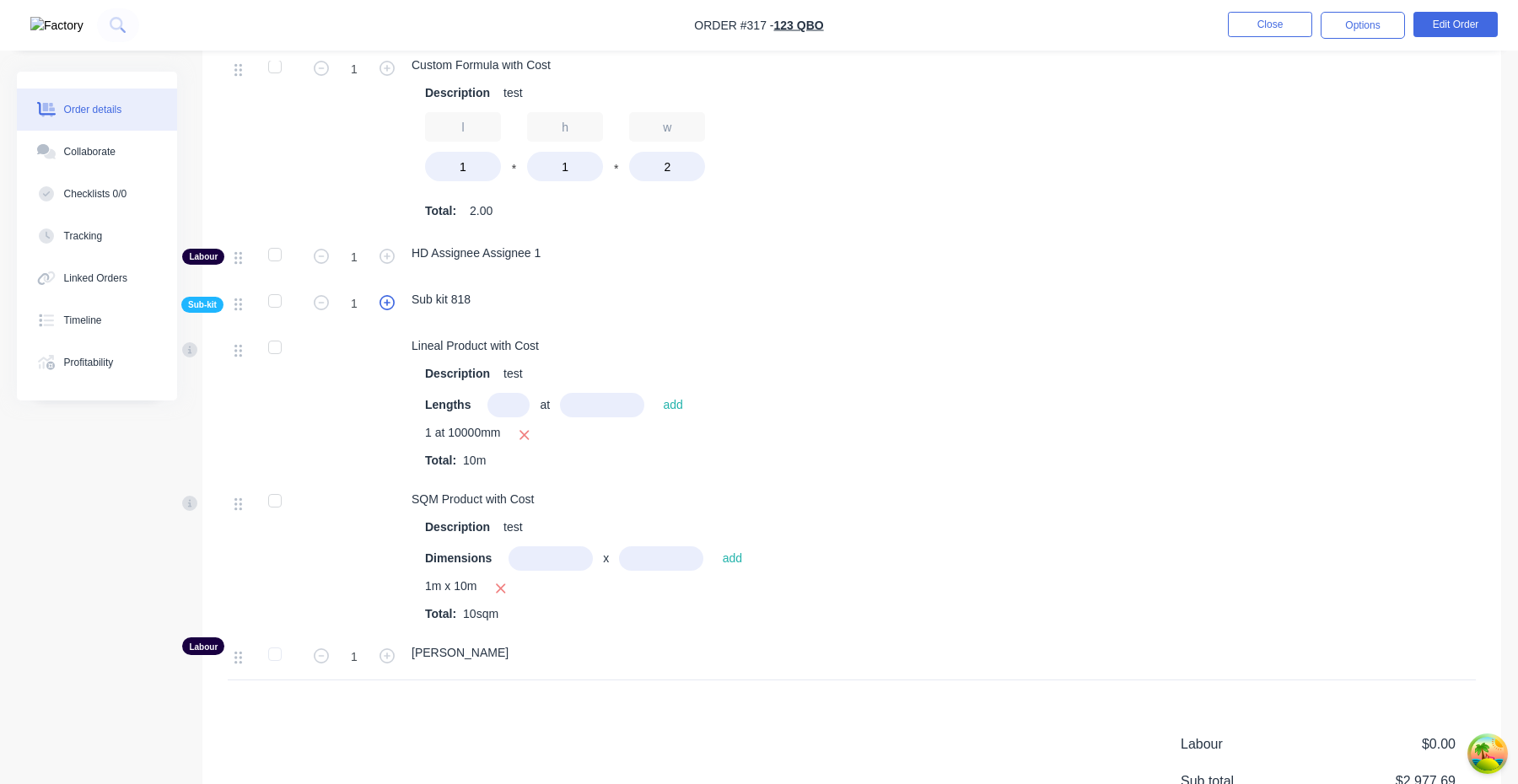
type input "2"
click at [385, 297] on icon "button" at bounding box center [387, 303] width 15 height 15
type input "3"
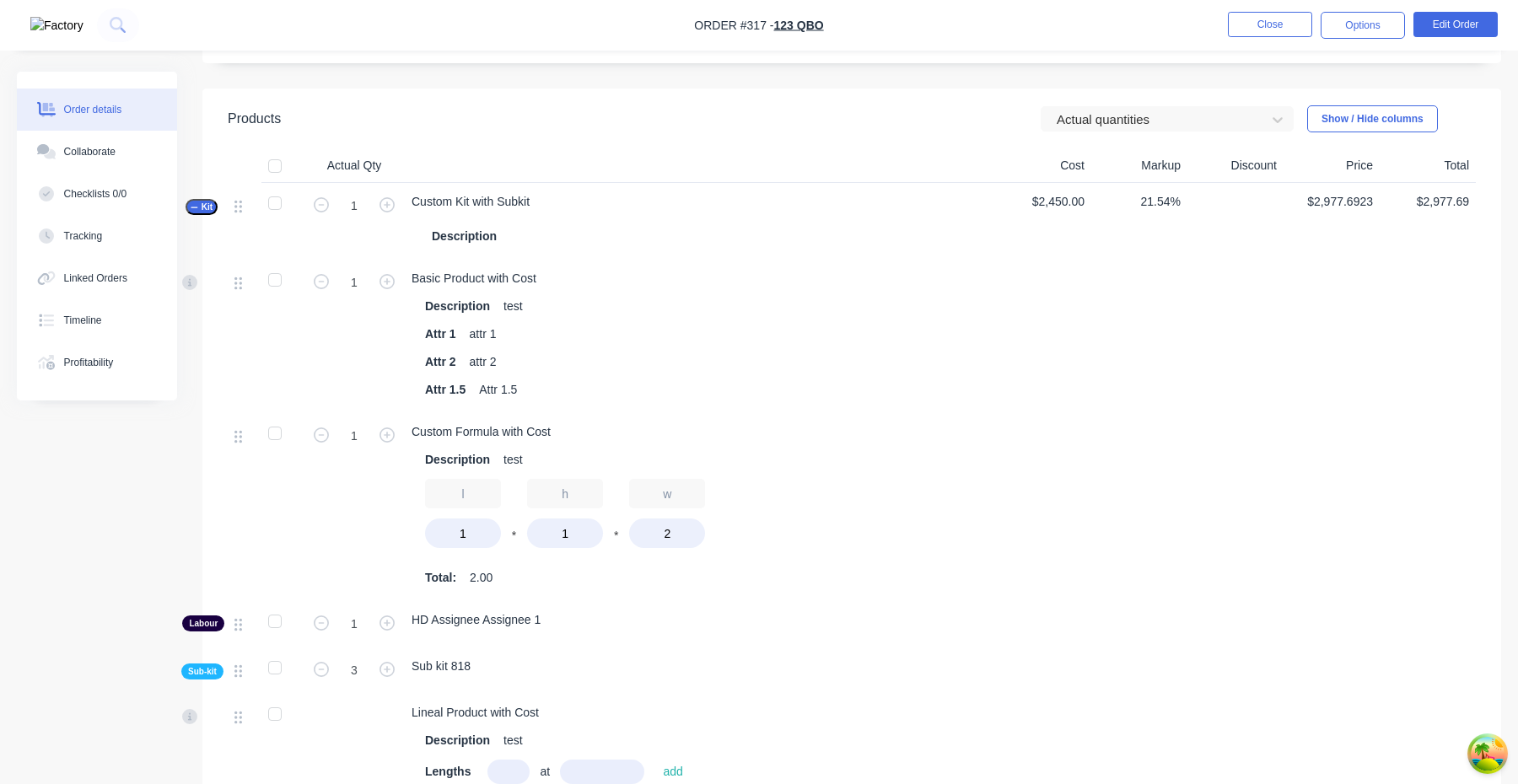
scroll to position [799, 0]
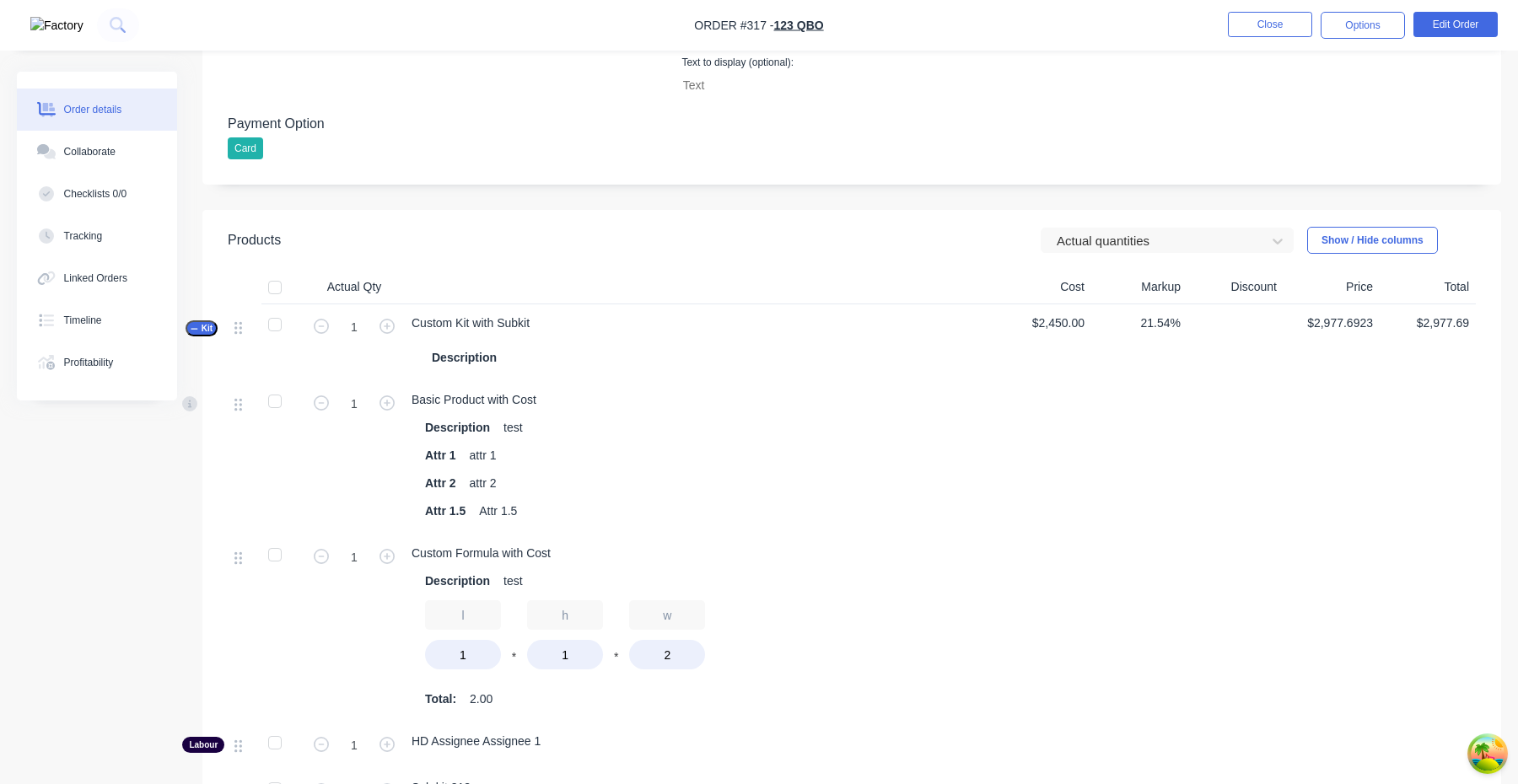
drag, startPoint x: 1141, startPoint y: 242, endPoint x: 1136, endPoint y: 257, distance: 15.8
click at [1141, 242] on div at bounding box center [1156, 241] width 202 height 21
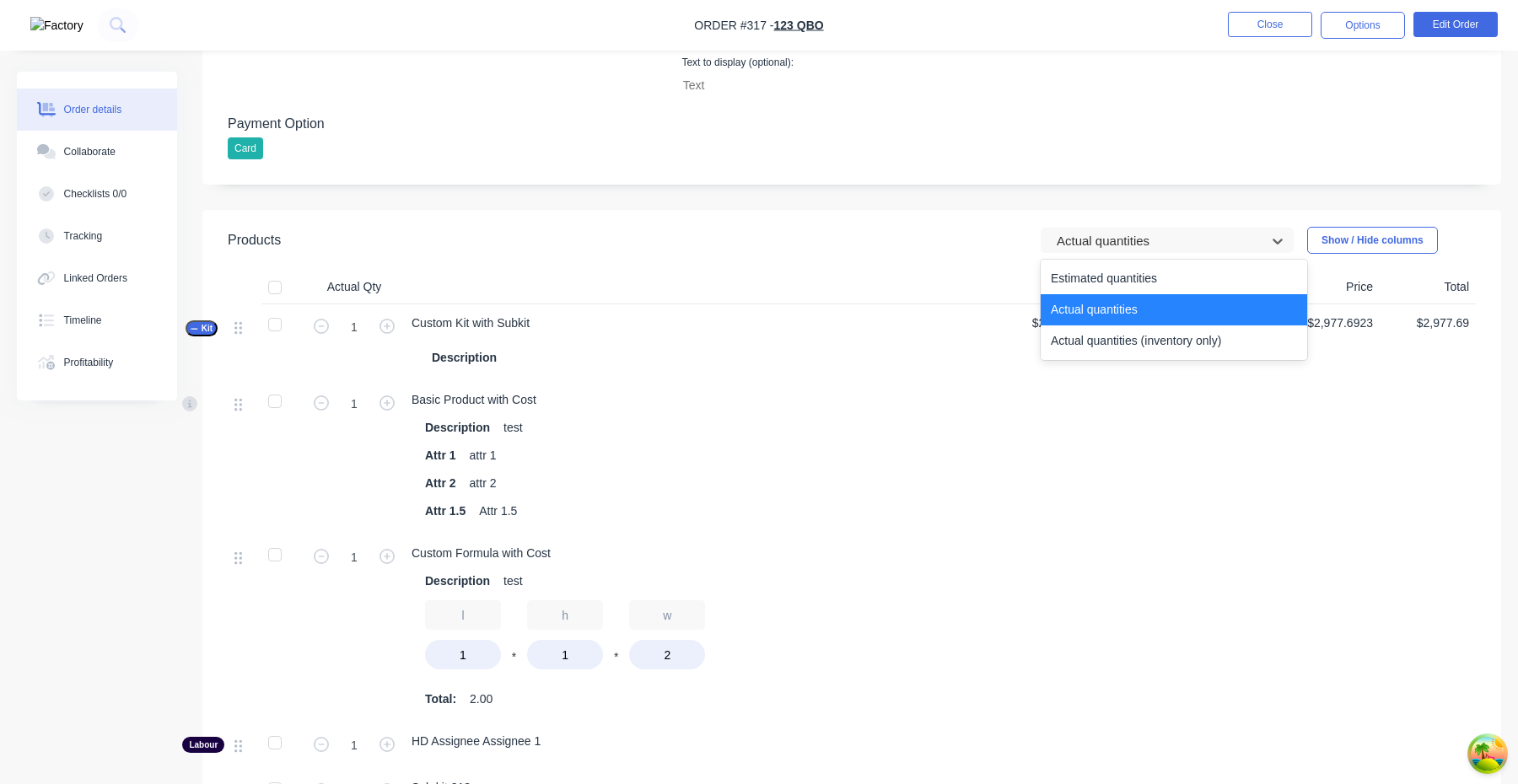
click at [1096, 327] on div "Actual quantities (inventory only)" at bounding box center [1174, 340] width 267 height 31
type input "0"
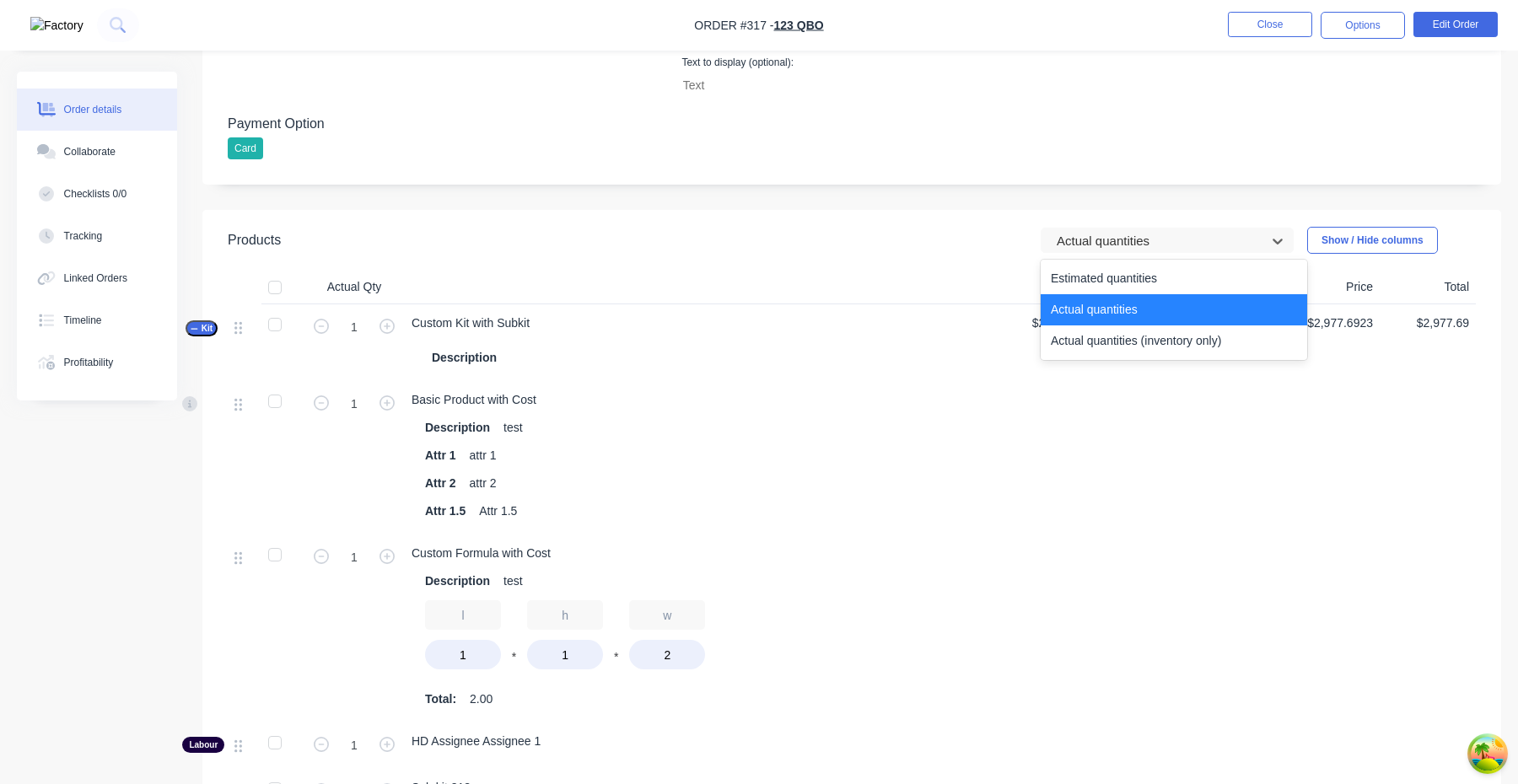
type input "0"
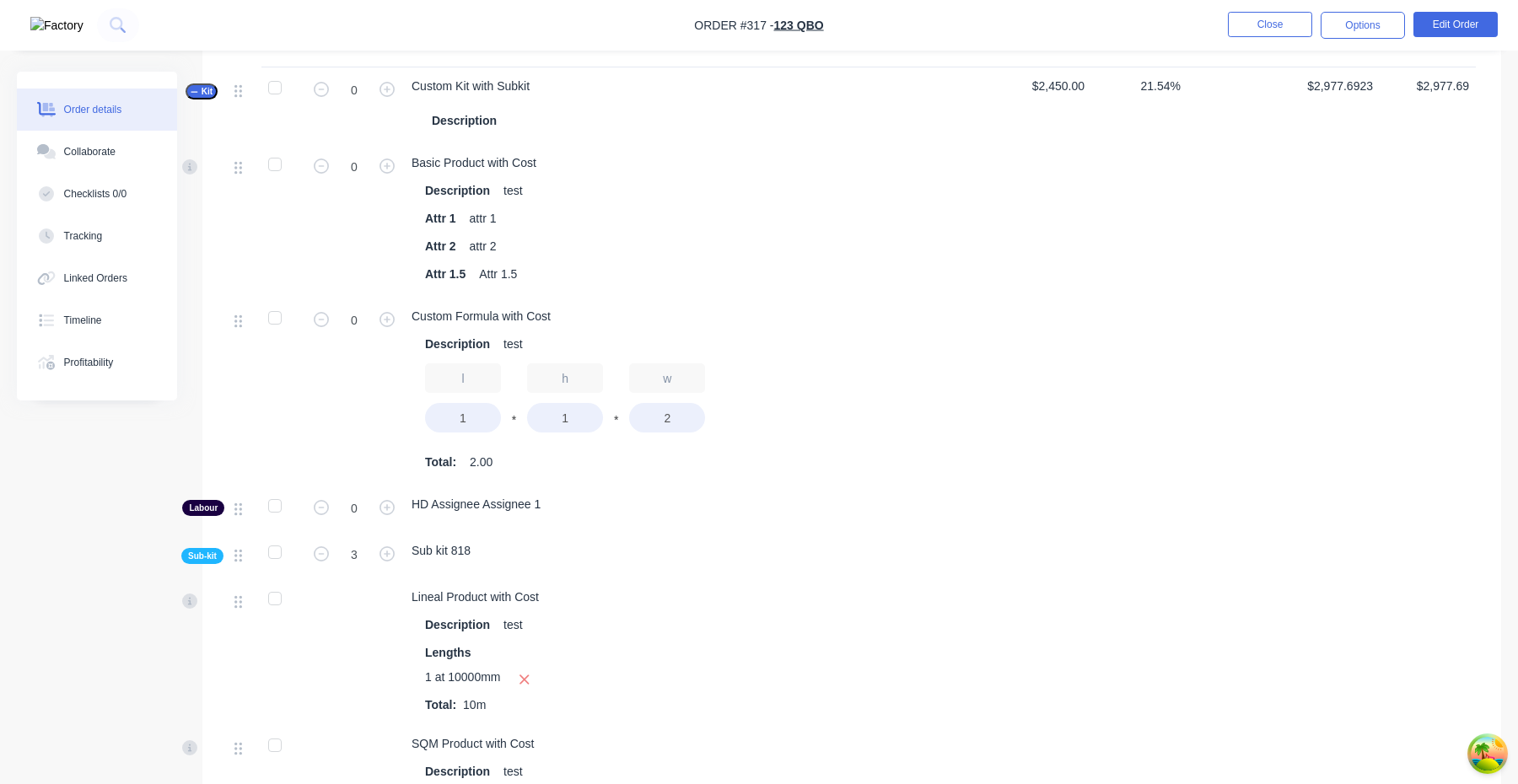
scroll to position [1467, 0]
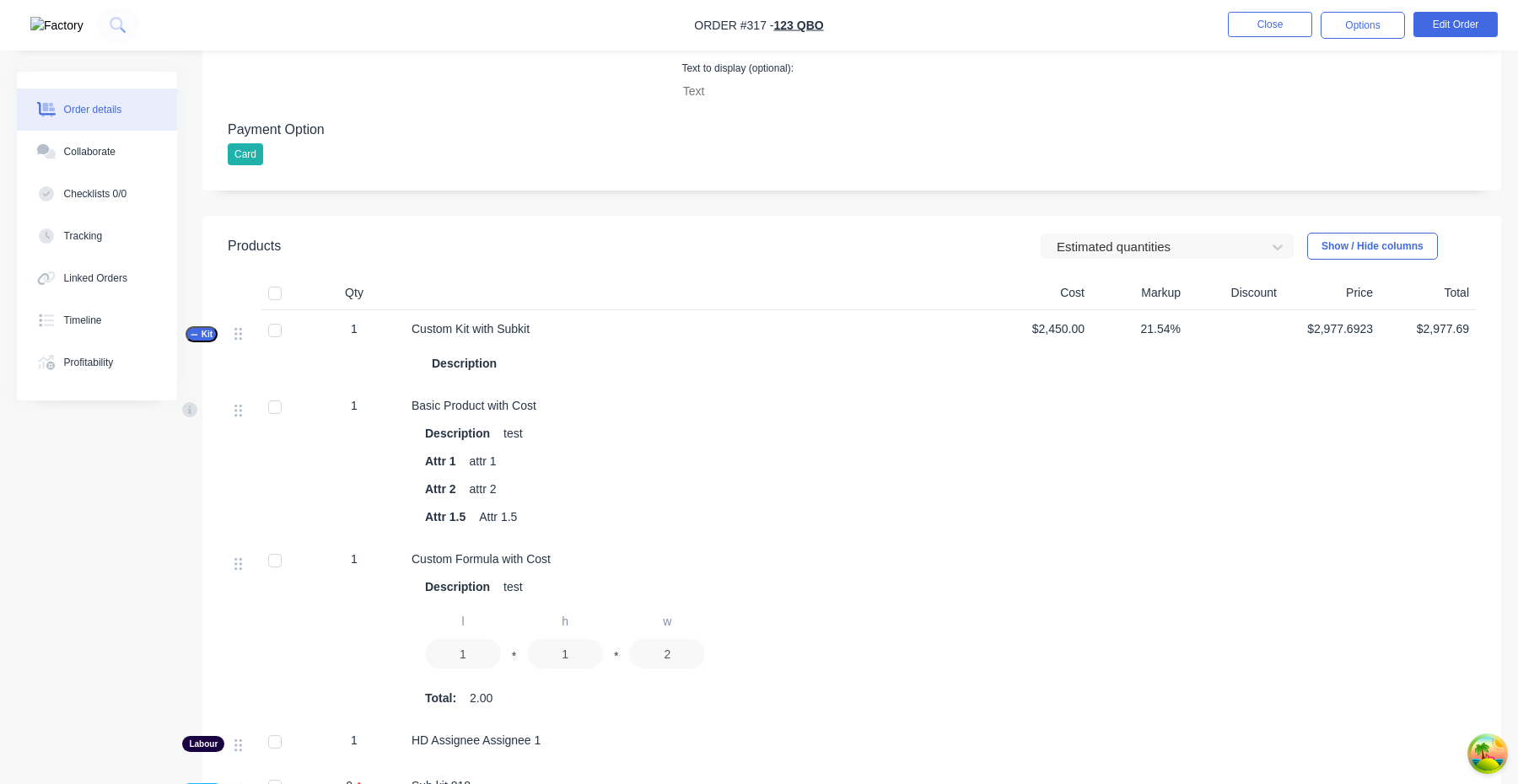
scroll to position [632, 0]
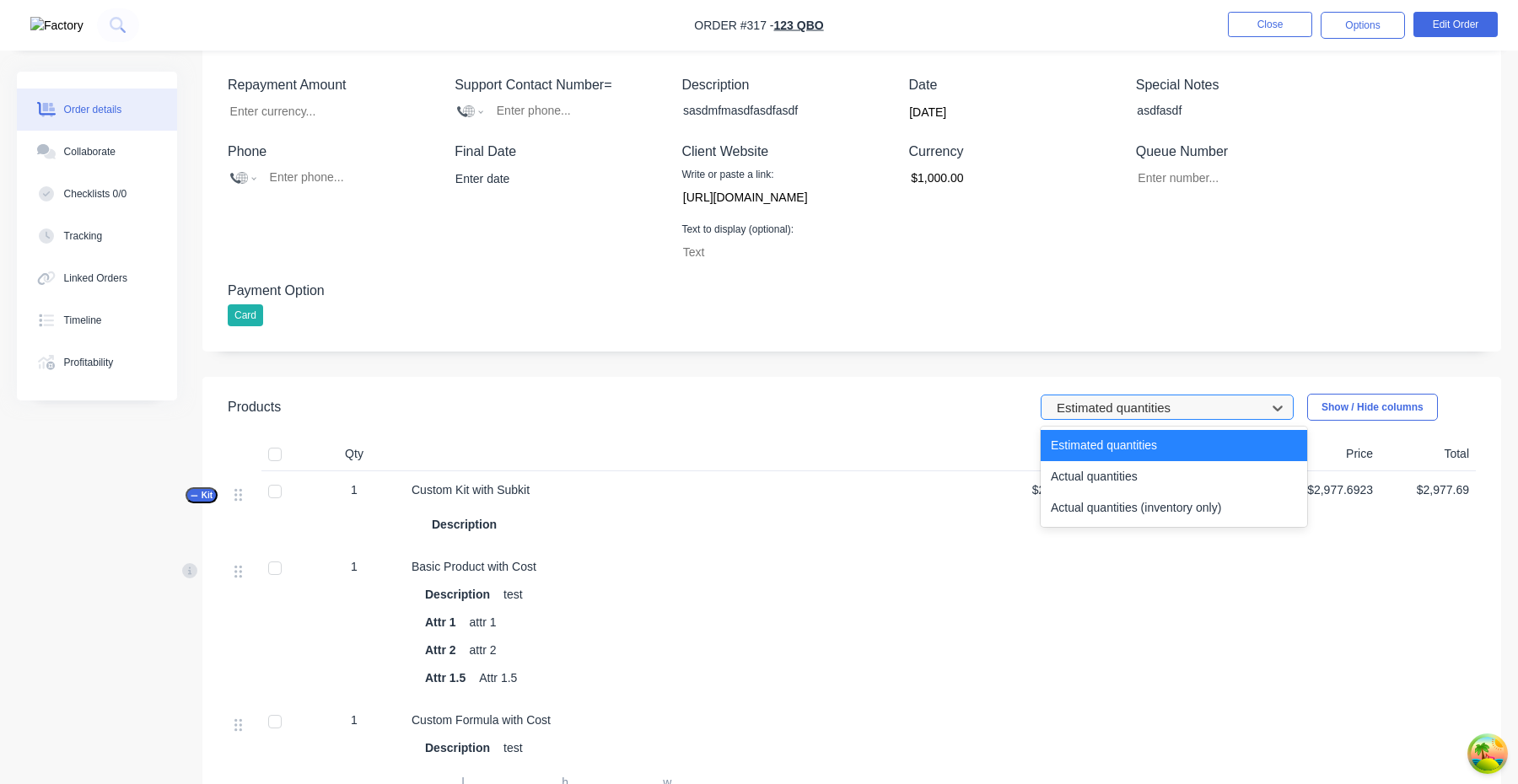
click at [1138, 400] on div at bounding box center [1156, 408] width 202 height 21
click at [1133, 505] on div "Actual quantities (inventory only)" at bounding box center [1174, 507] width 267 height 31
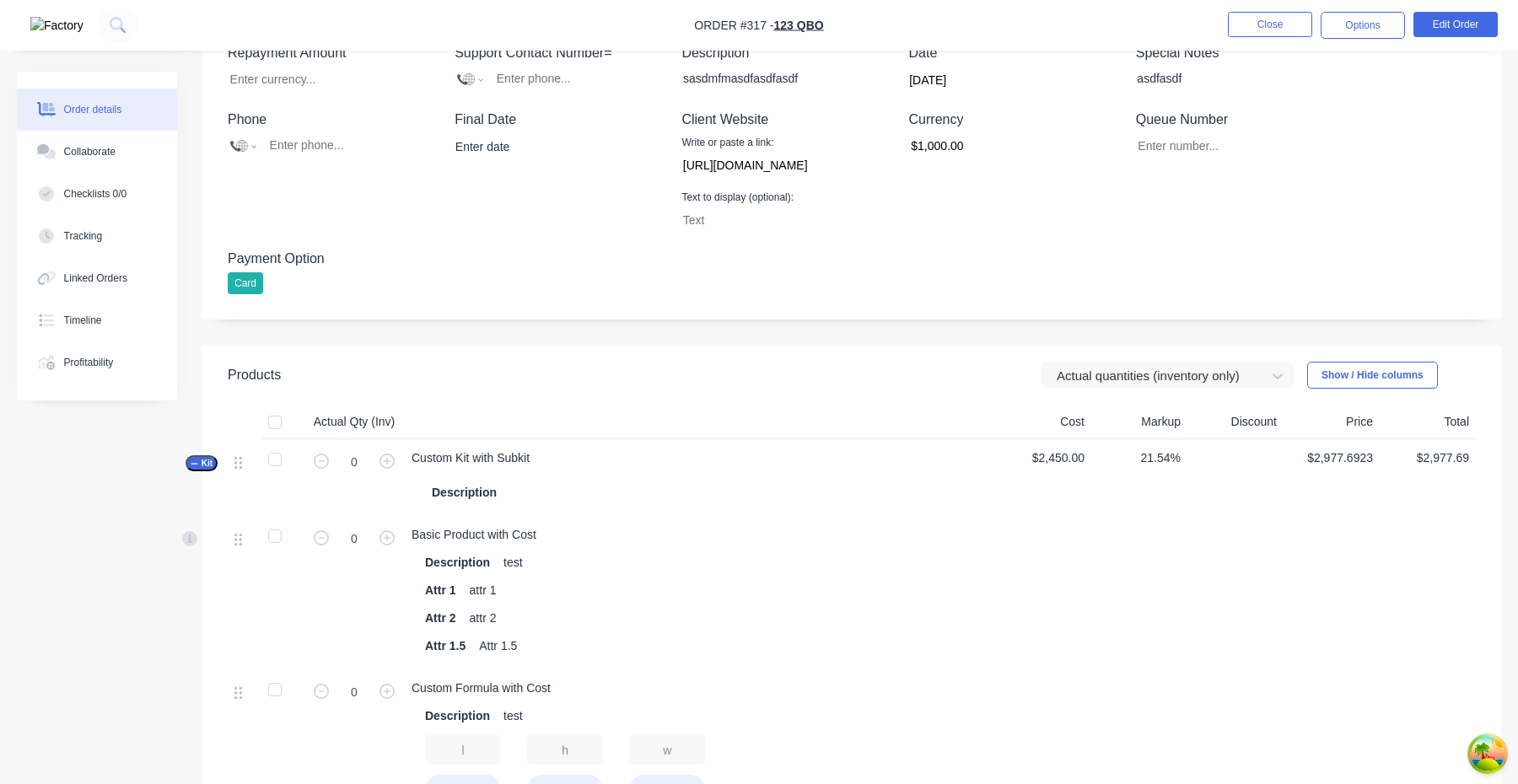
scroll to position [519, 0]
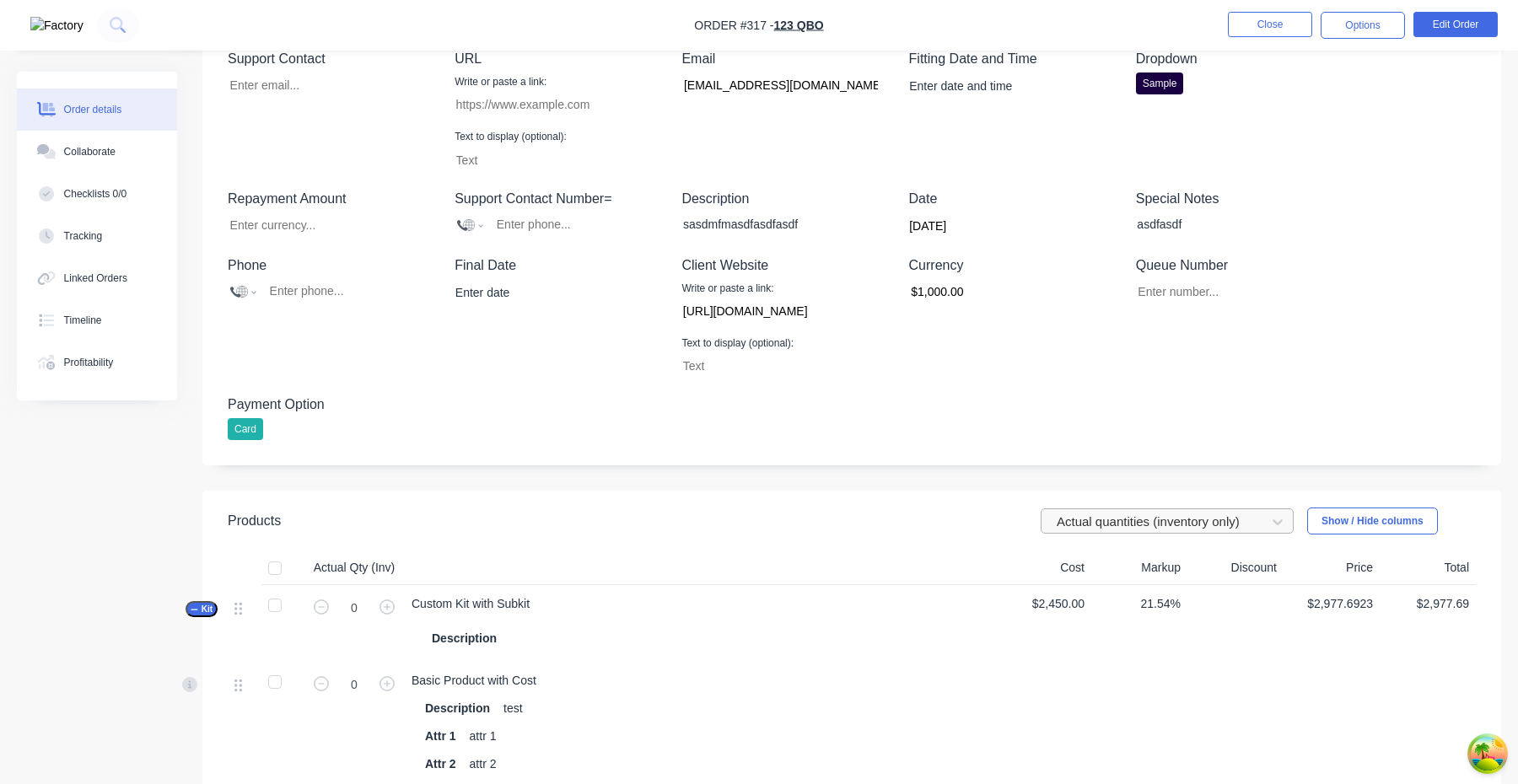
click at [1143, 525] on div at bounding box center [1156, 522] width 202 height 21
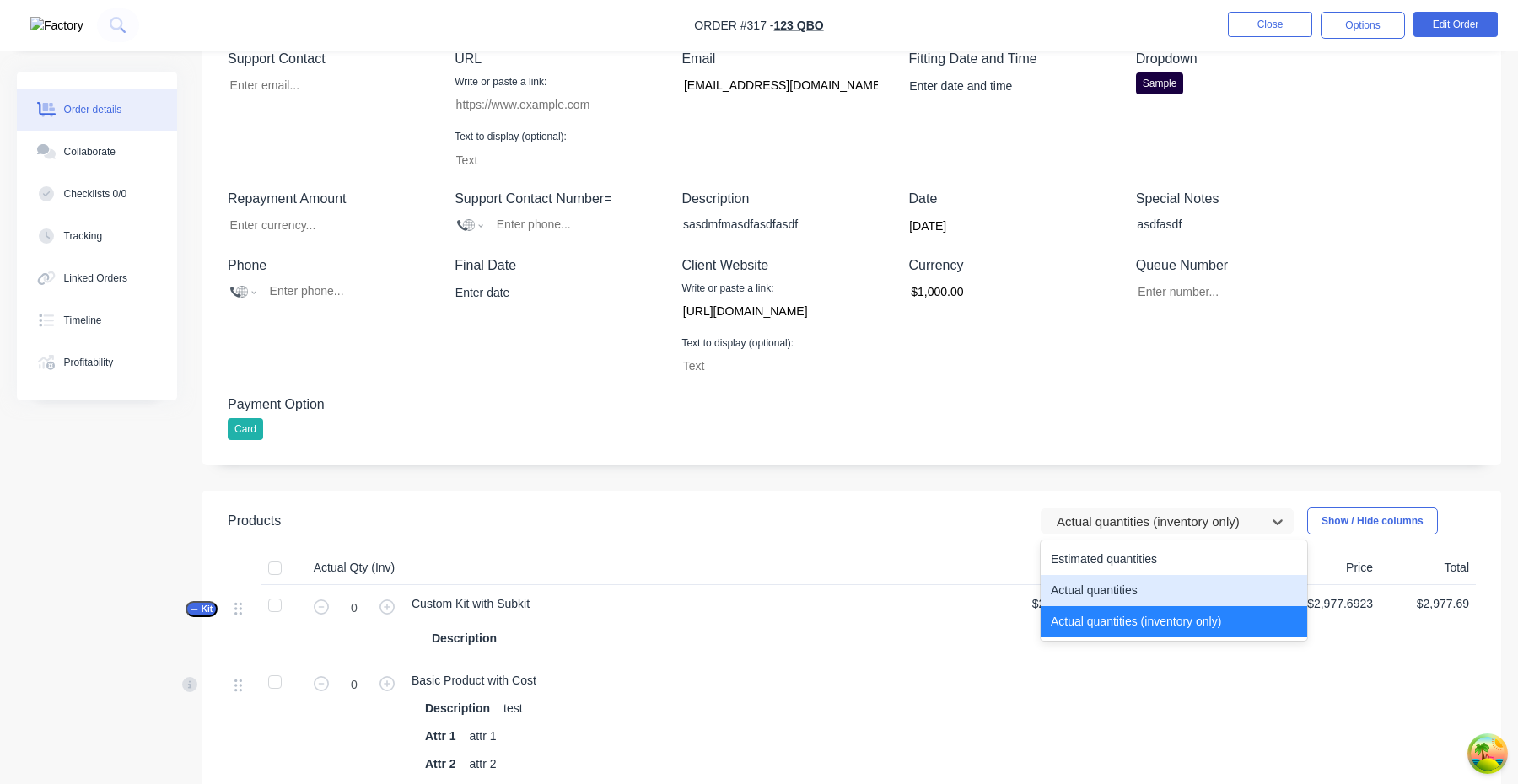
click at [1117, 586] on div "Actual quantities" at bounding box center [1174, 590] width 267 height 31
type input "1"
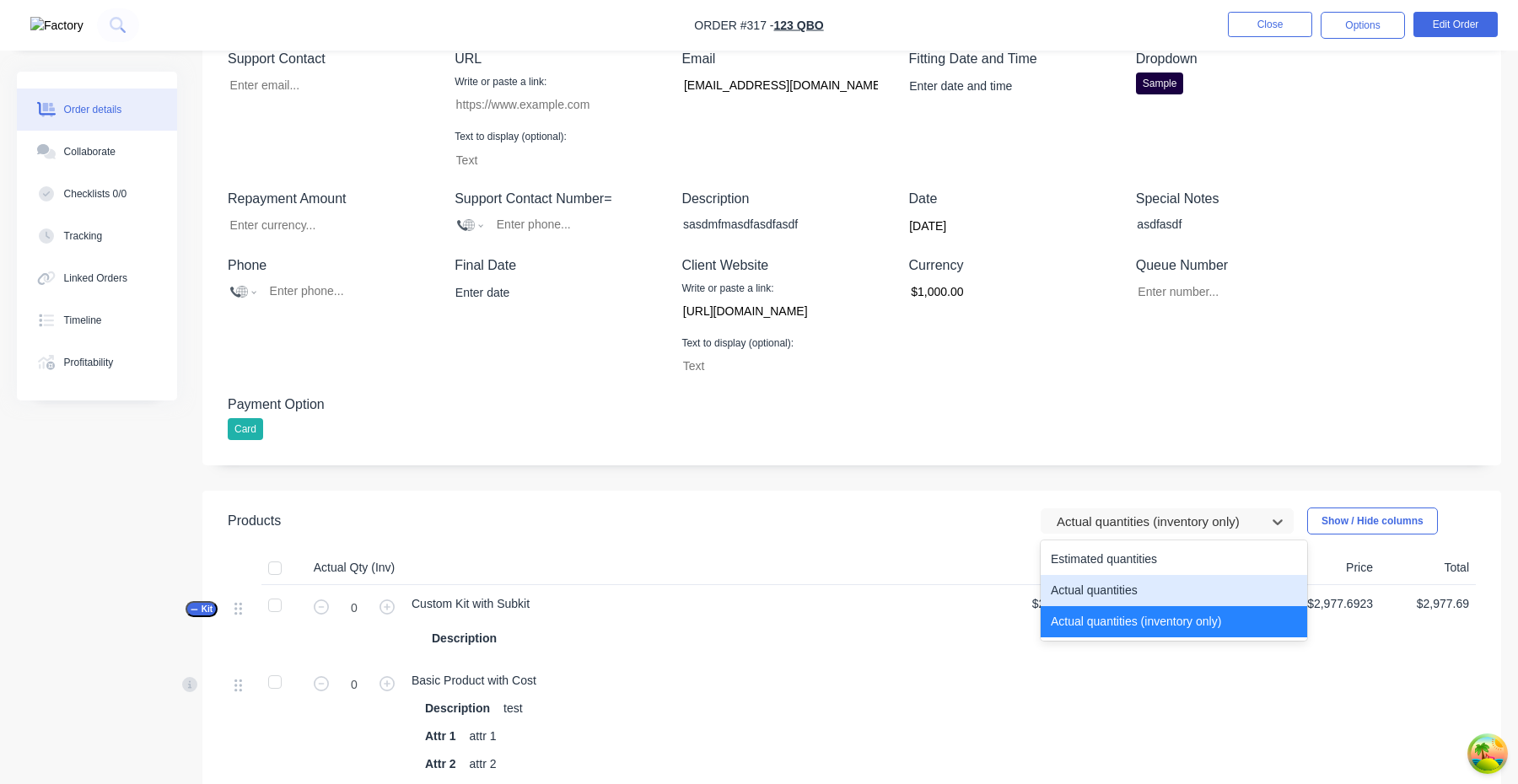
type input "3"
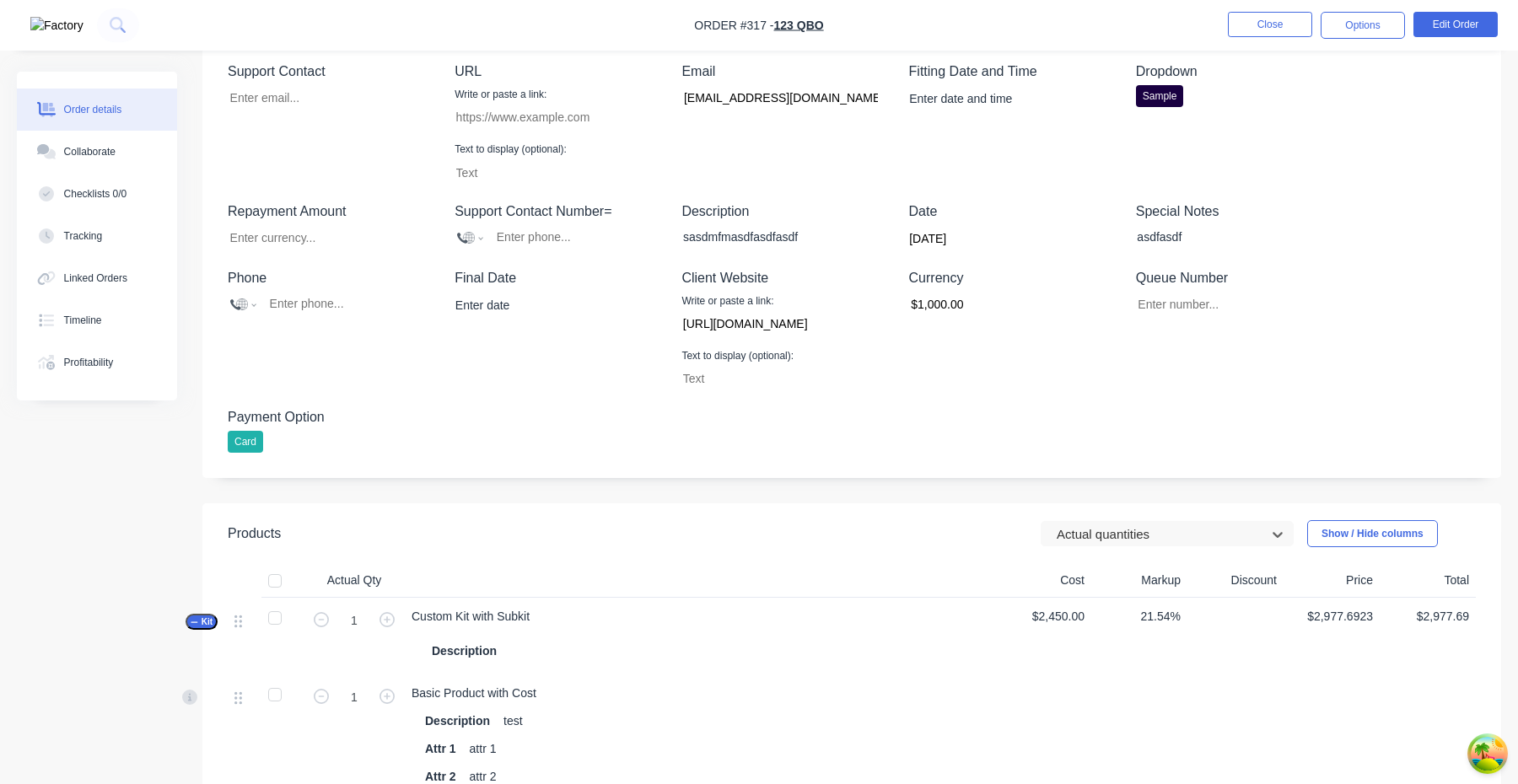
scroll to position [275, 0]
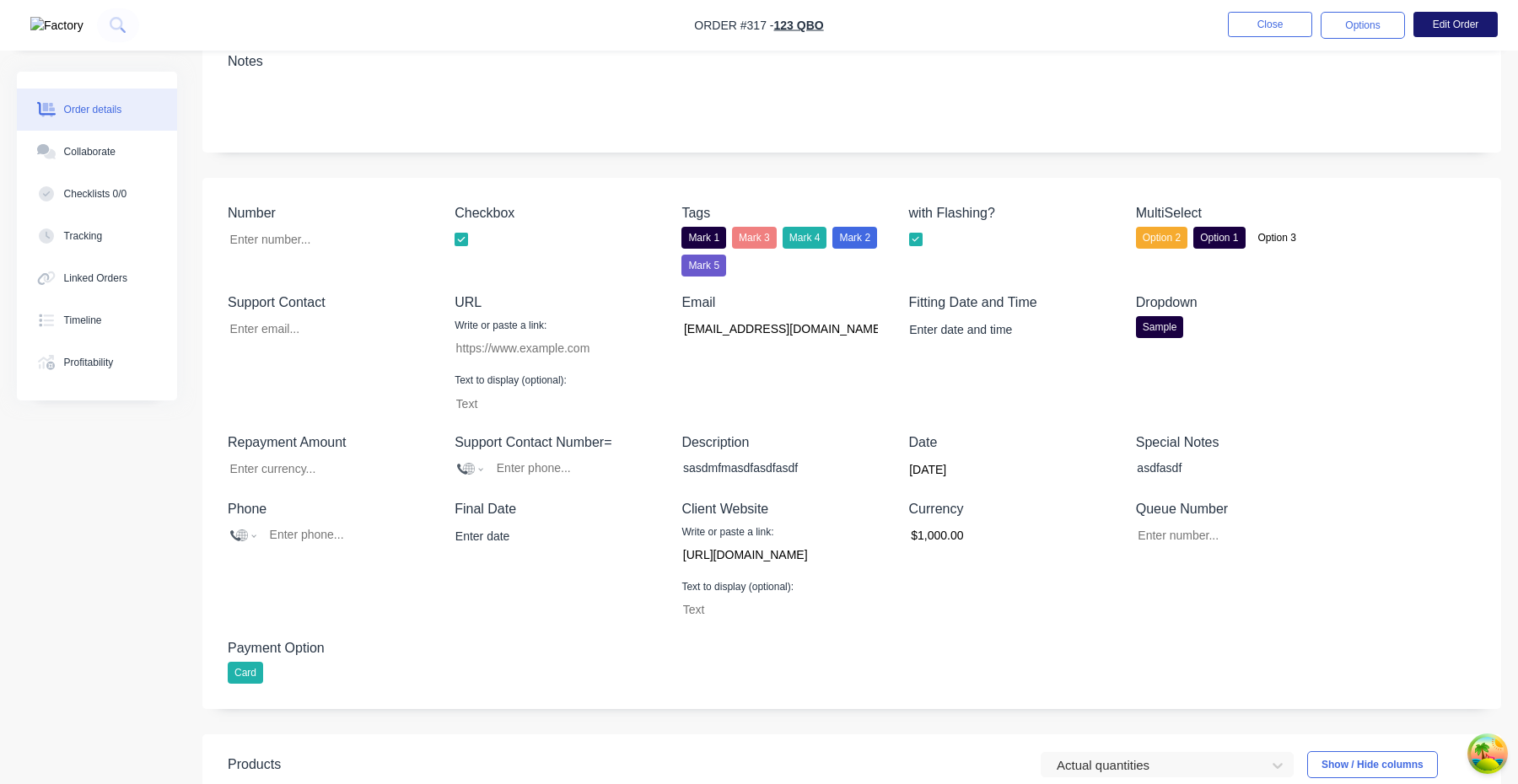
click at [1446, 29] on button "Edit Order" at bounding box center [1456, 24] width 84 height 25
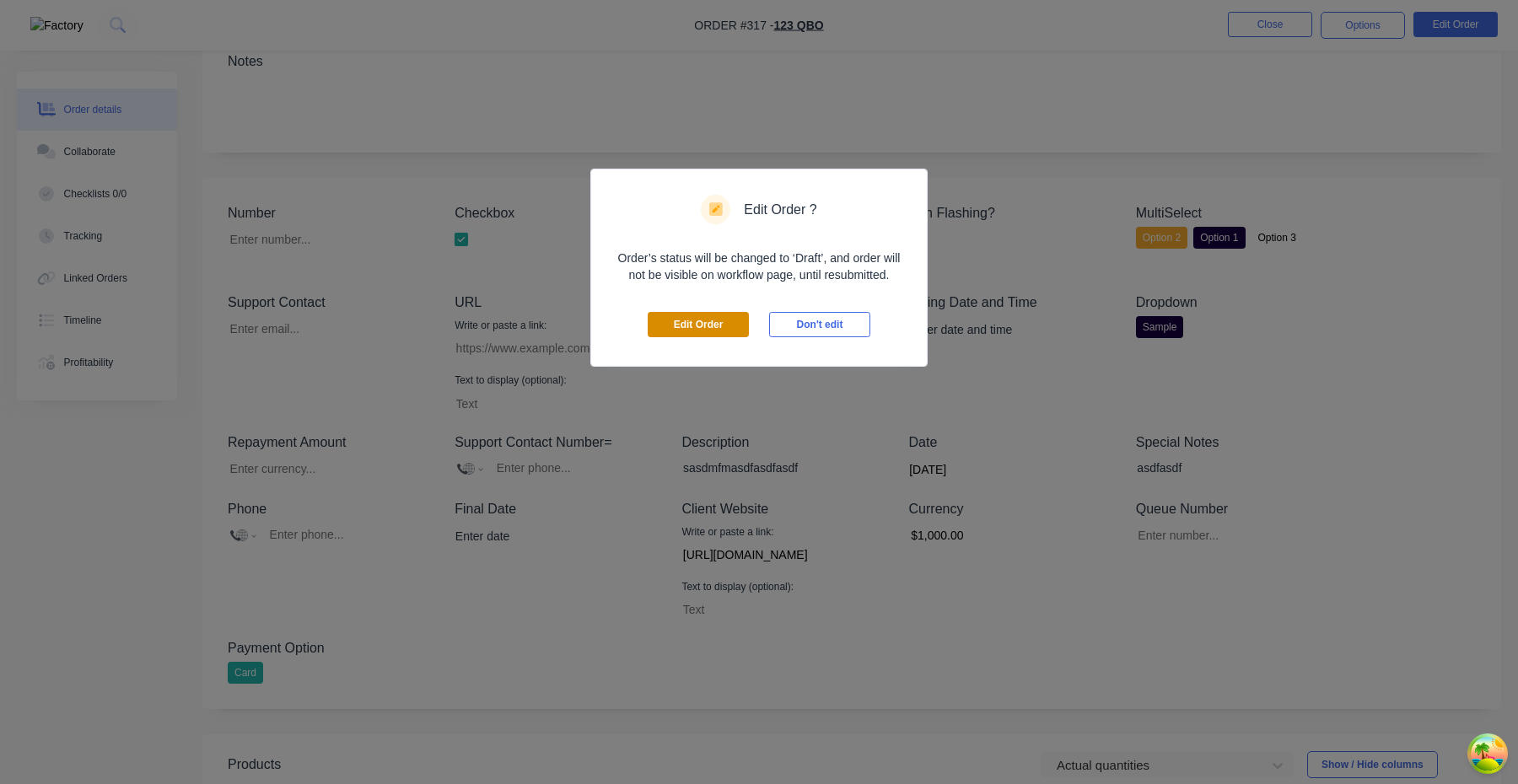
click at [720, 325] on button "Edit Order" at bounding box center [698, 324] width 101 height 25
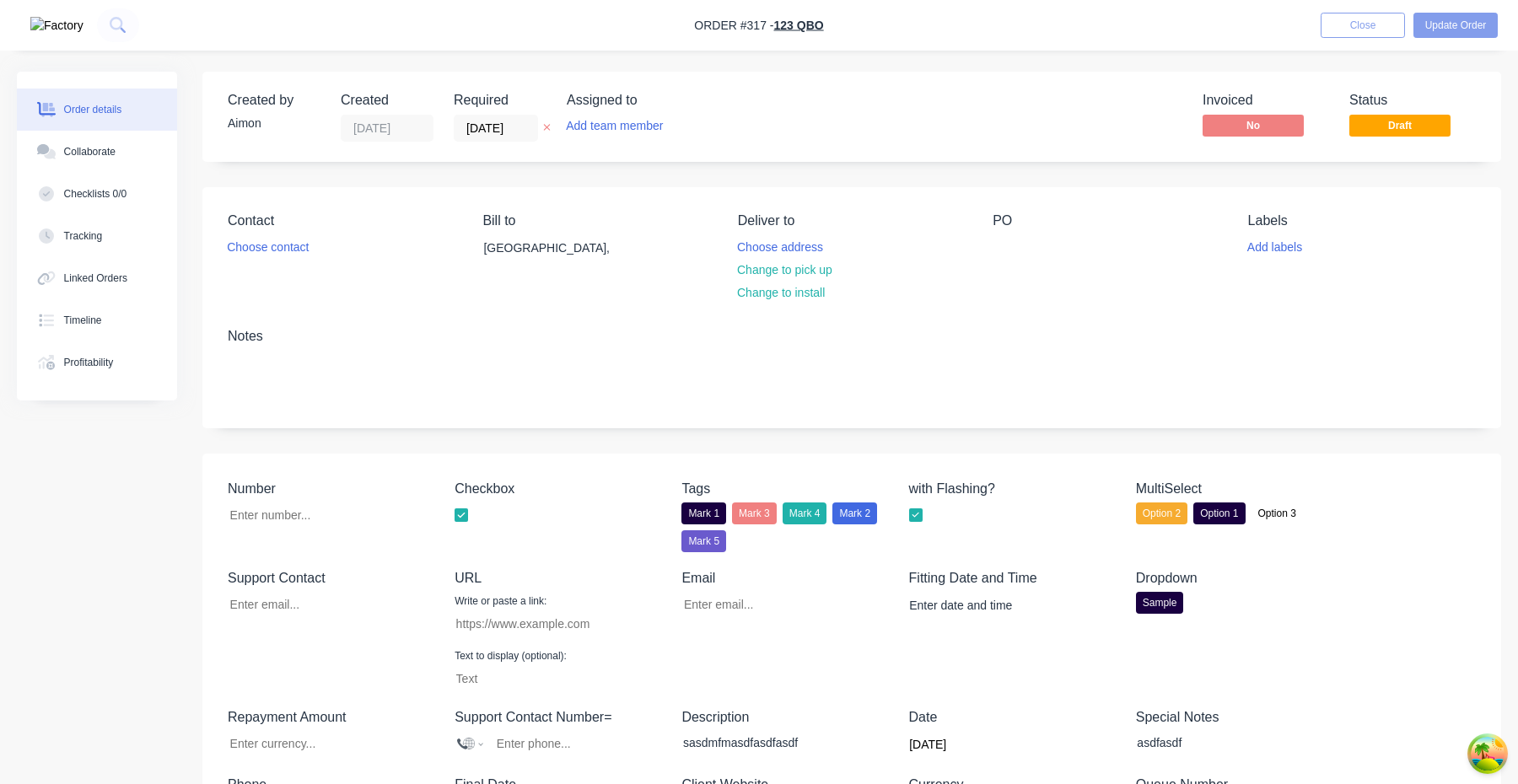
type input "[EMAIL_ADDRESS][DOMAIN_NAME]"
type input "[URL][DOMAIN_NAME]"
type input "$1,000.00"
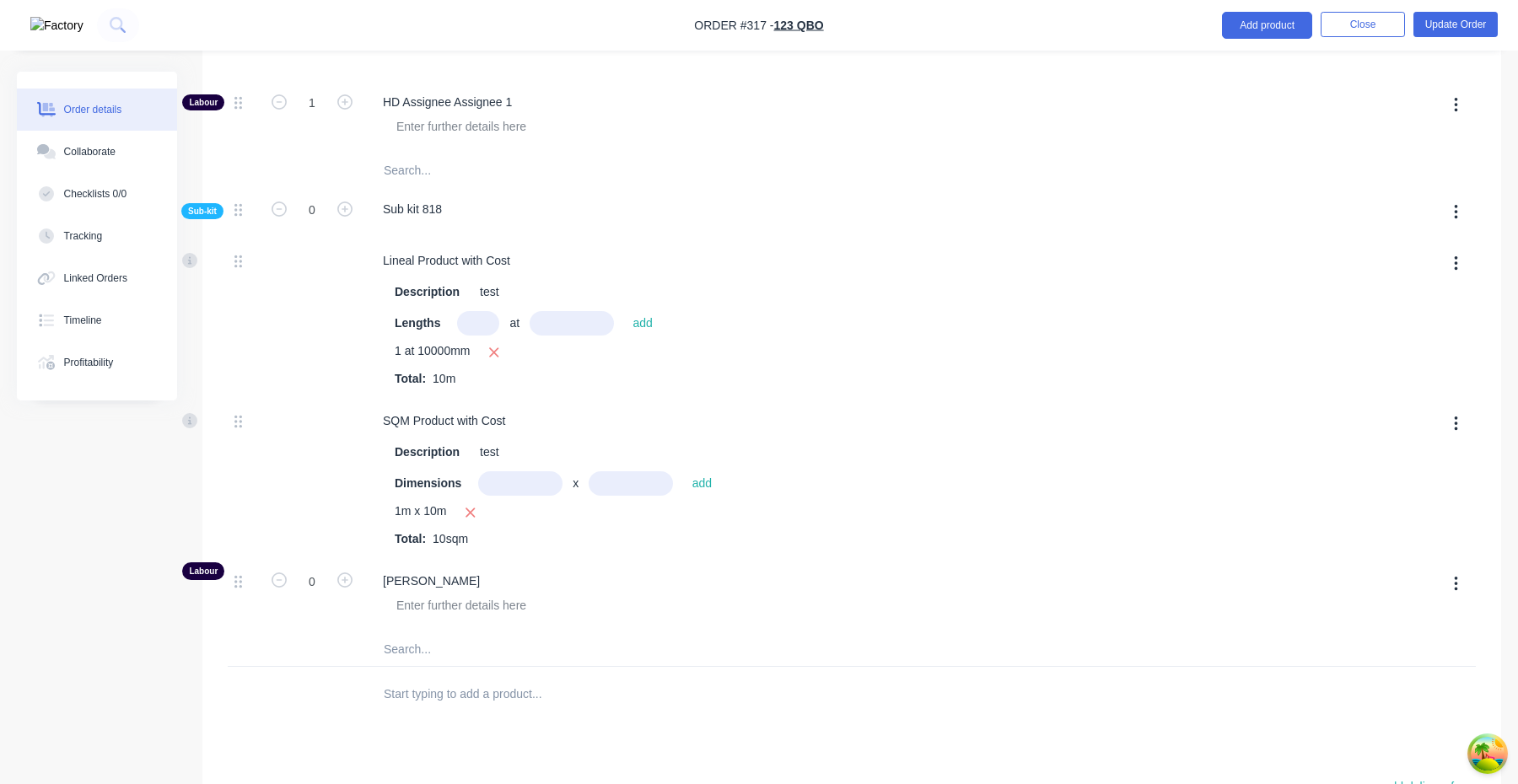
scroll to position [1484, 0]
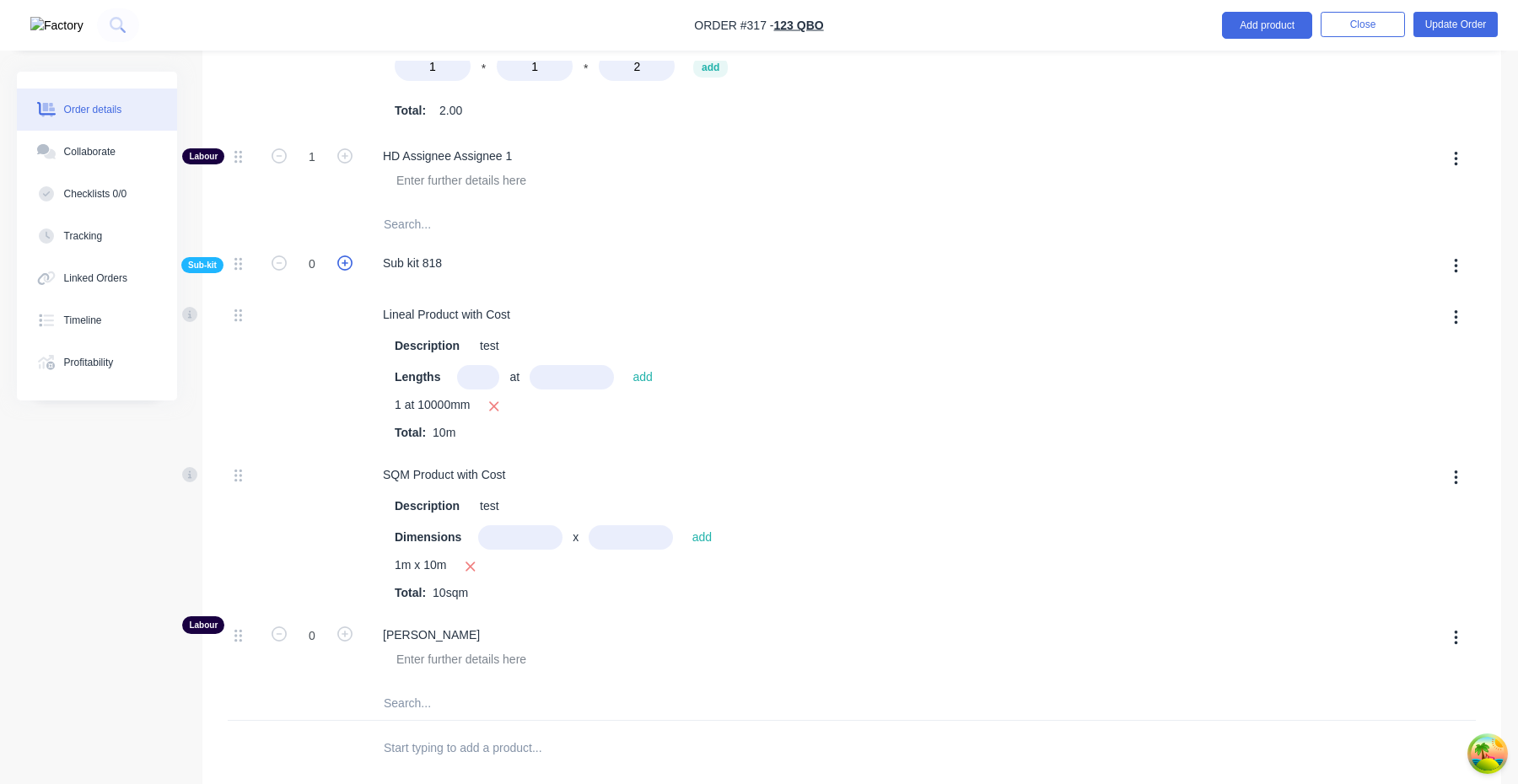
click at [348, 269] on icon "button" at bounding box center [345, 263] width 15 height 15
type input "$3,160.00"
type input "1"
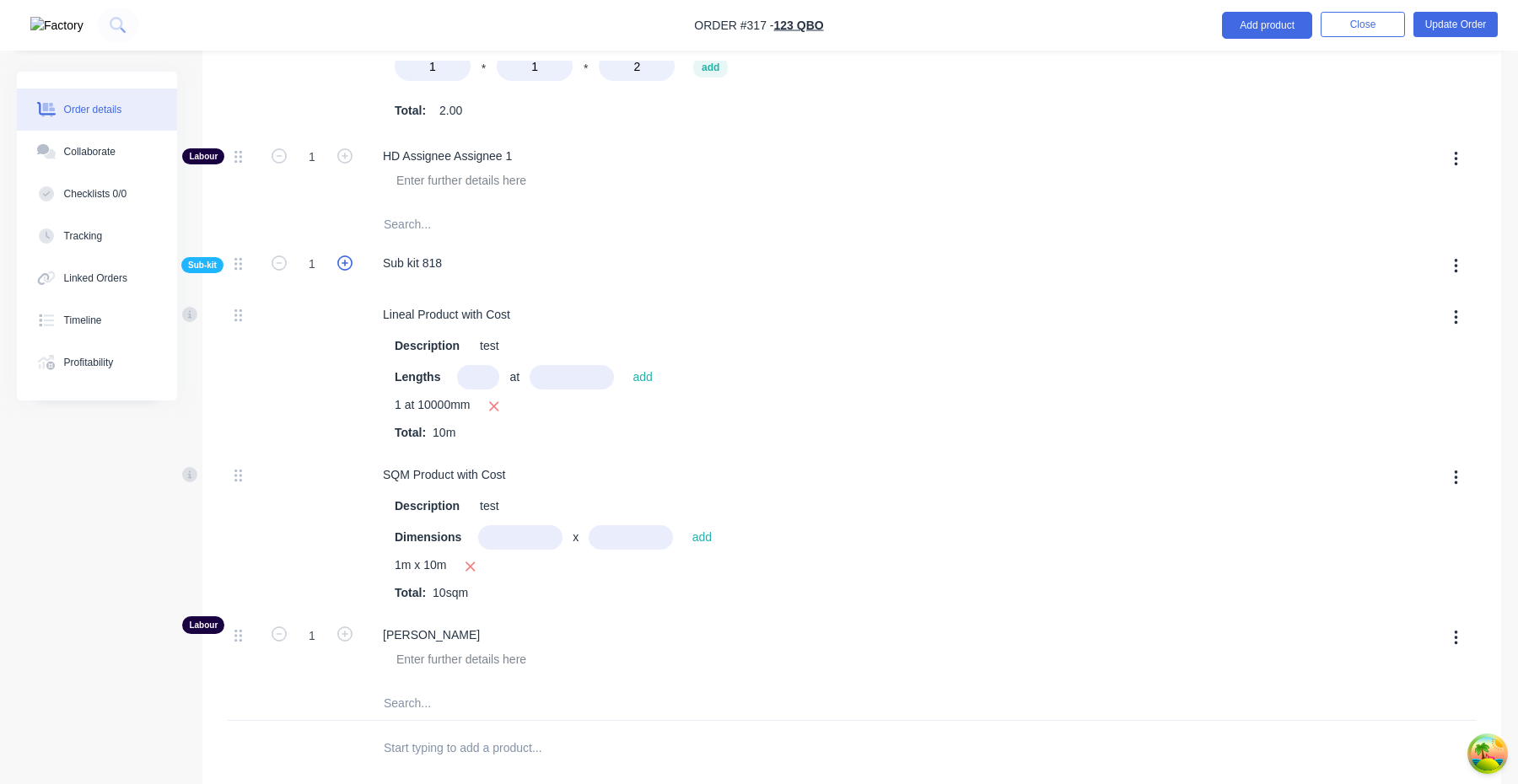
click at [348, 269] on icon "button" at bounding box center [345, 263] width 15 height 15
type input "$3,342.3077"
type input "$3,342.31"
type input "2"
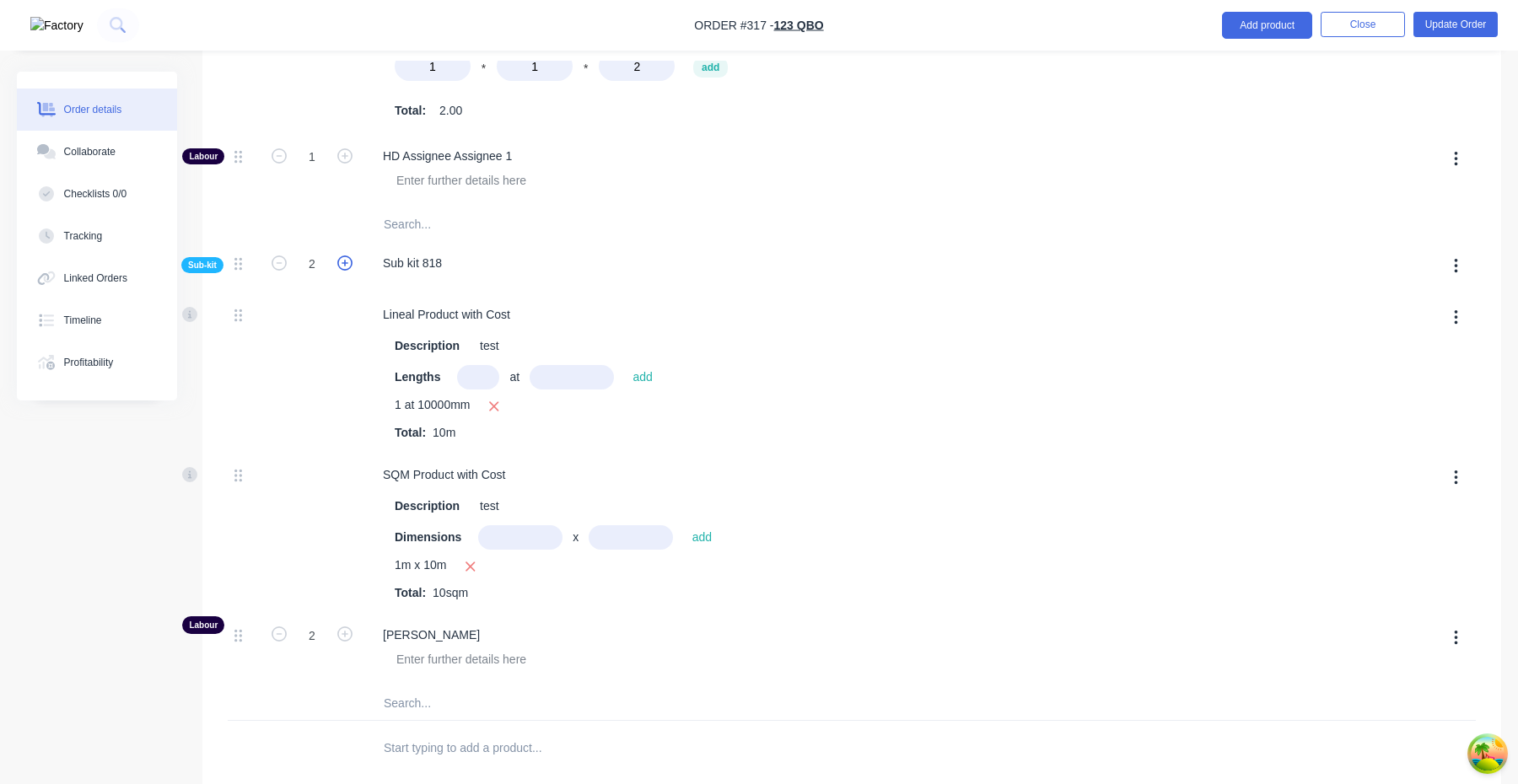
click at [348, 269] on icon "button" at bounding box center [345, 263] width 15 height 15
type input "$3,524.6154"
type input "$3,524.62"
type input "3"
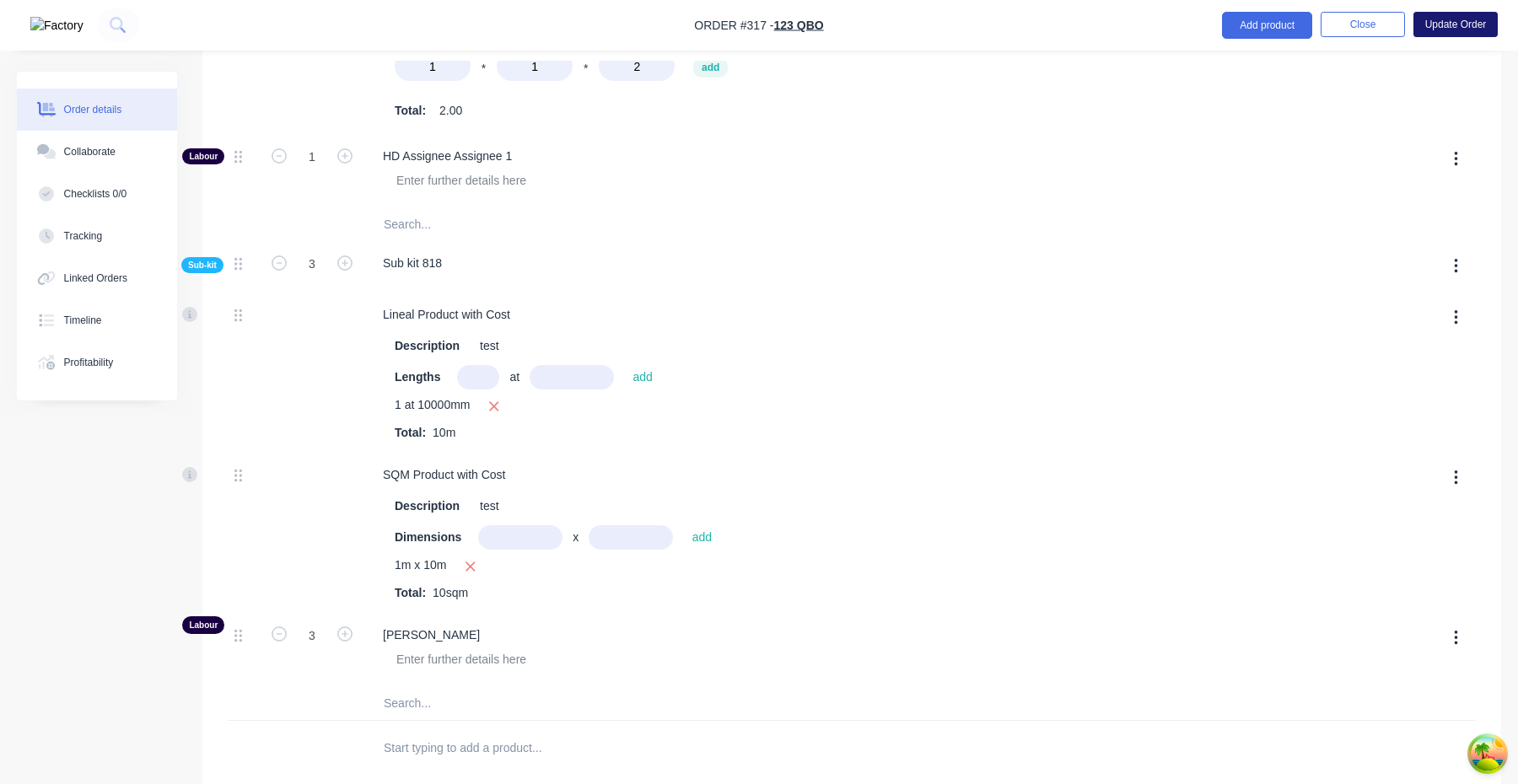
click at [1469, 26] on button "Update Order" at bounding box center [1456, 24] width 84 height 25
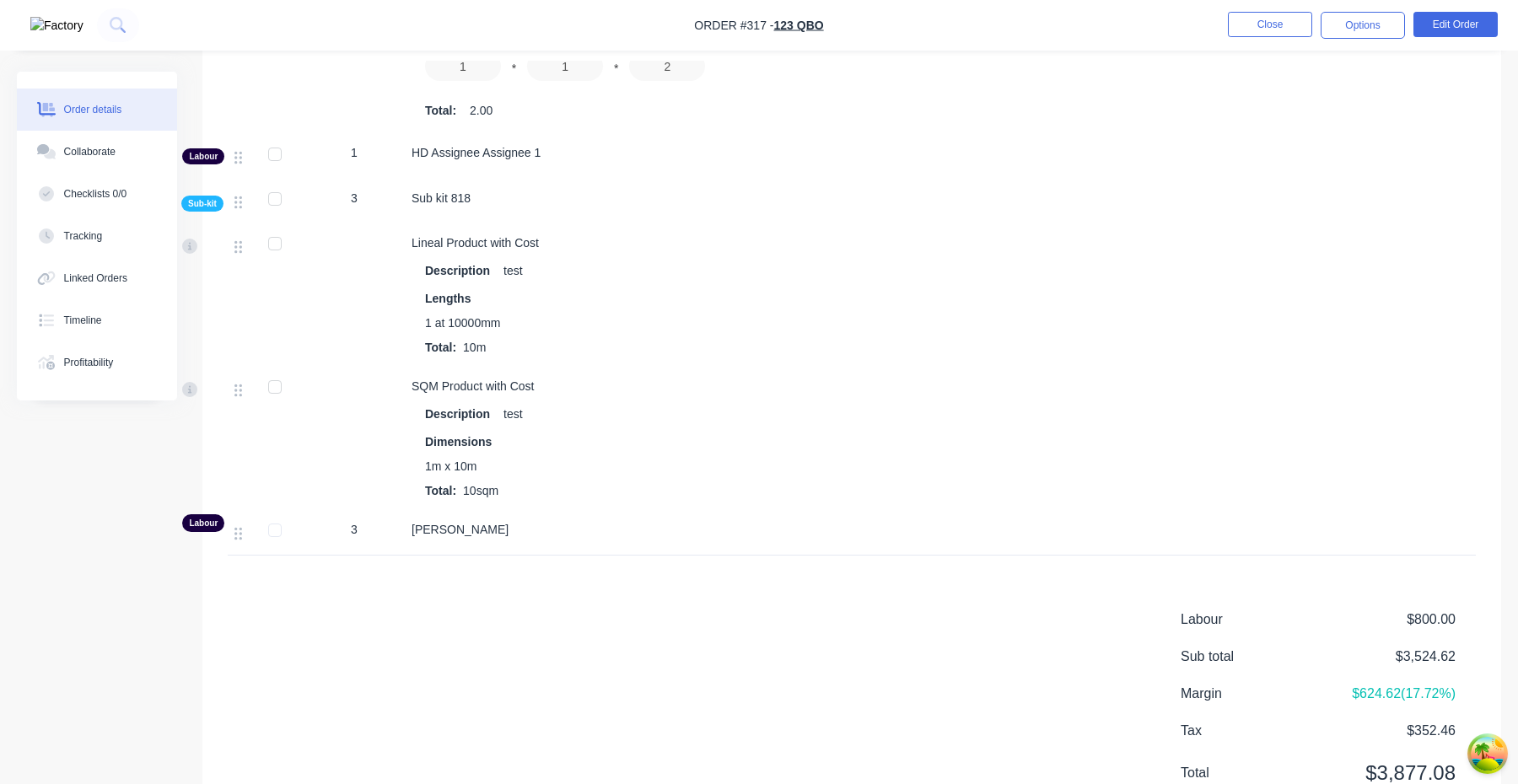
scroll to position [796, 0]
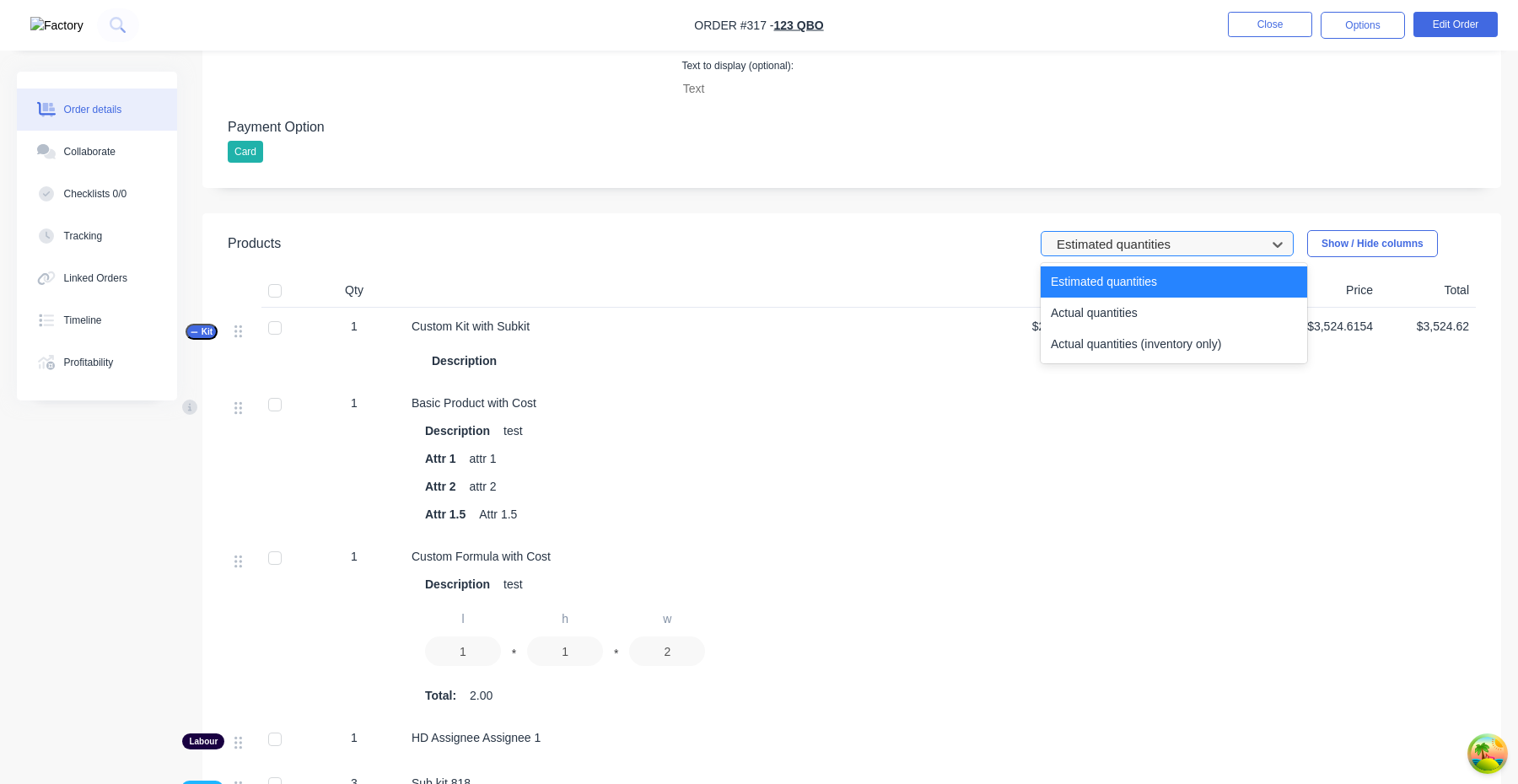
click at [1174, 245] on div at bounding box center [1156, 244] width 202 height 21
click at [1108, 305] on div "Actual quantities" at bounding box center [1174, 313] width 267 height 31
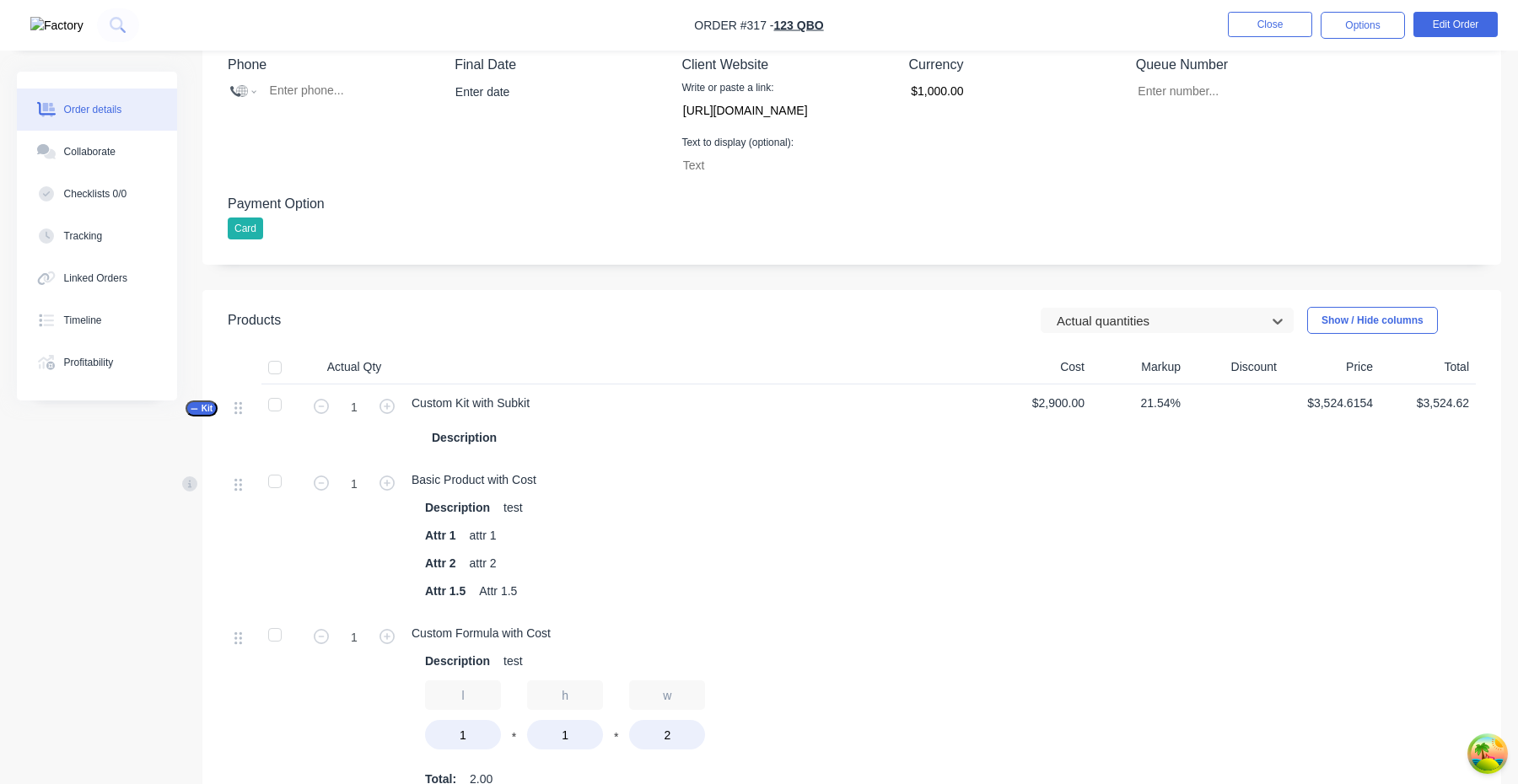
scroll to position [637, 0]
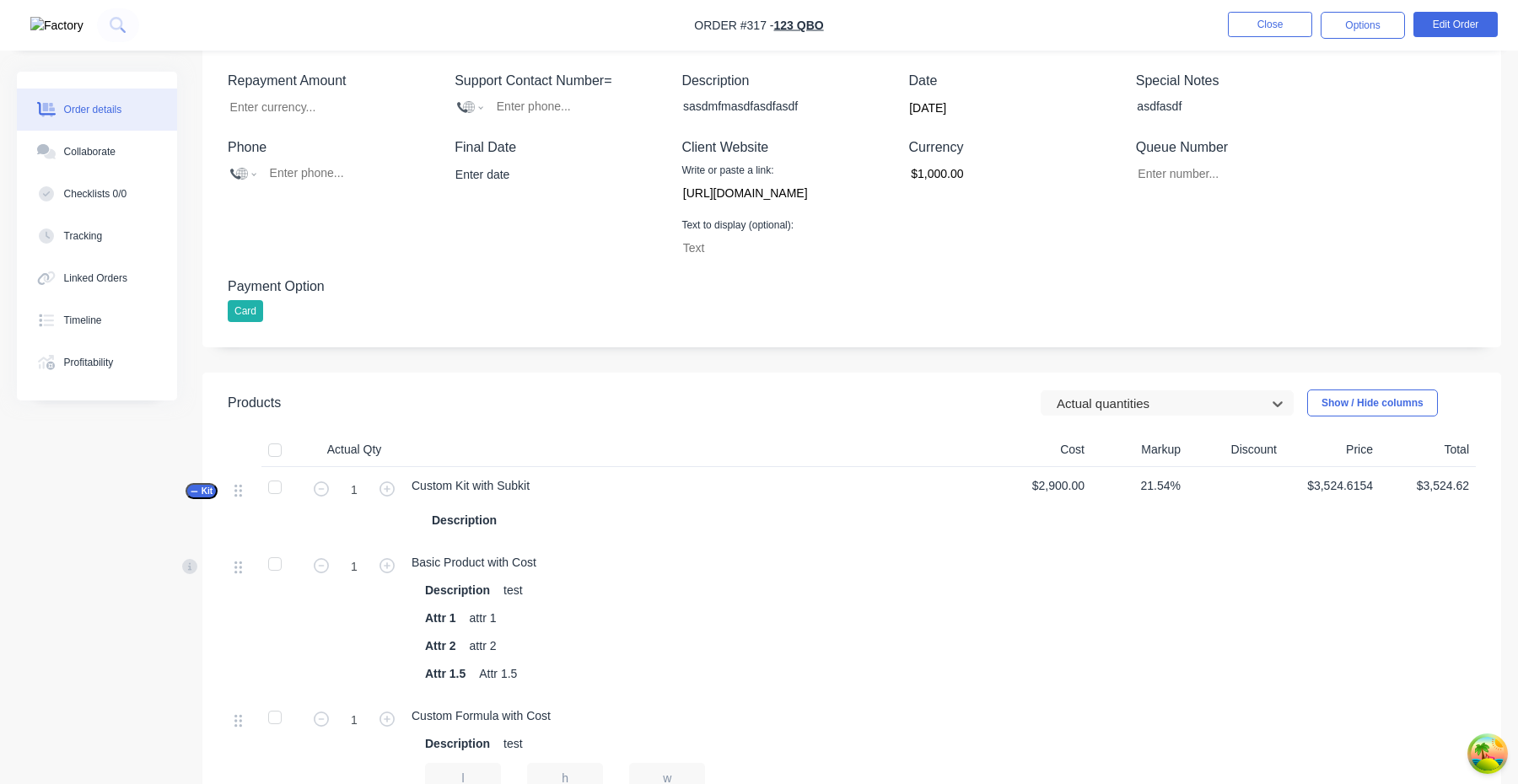
drag, startPoint x: 1201, startPoint y: 411, endPoint x: 1196, endPoint y: 419, distance: 9.4
click at [1201, 412] on div at bounding box center [1156, 404] width 202 height 21
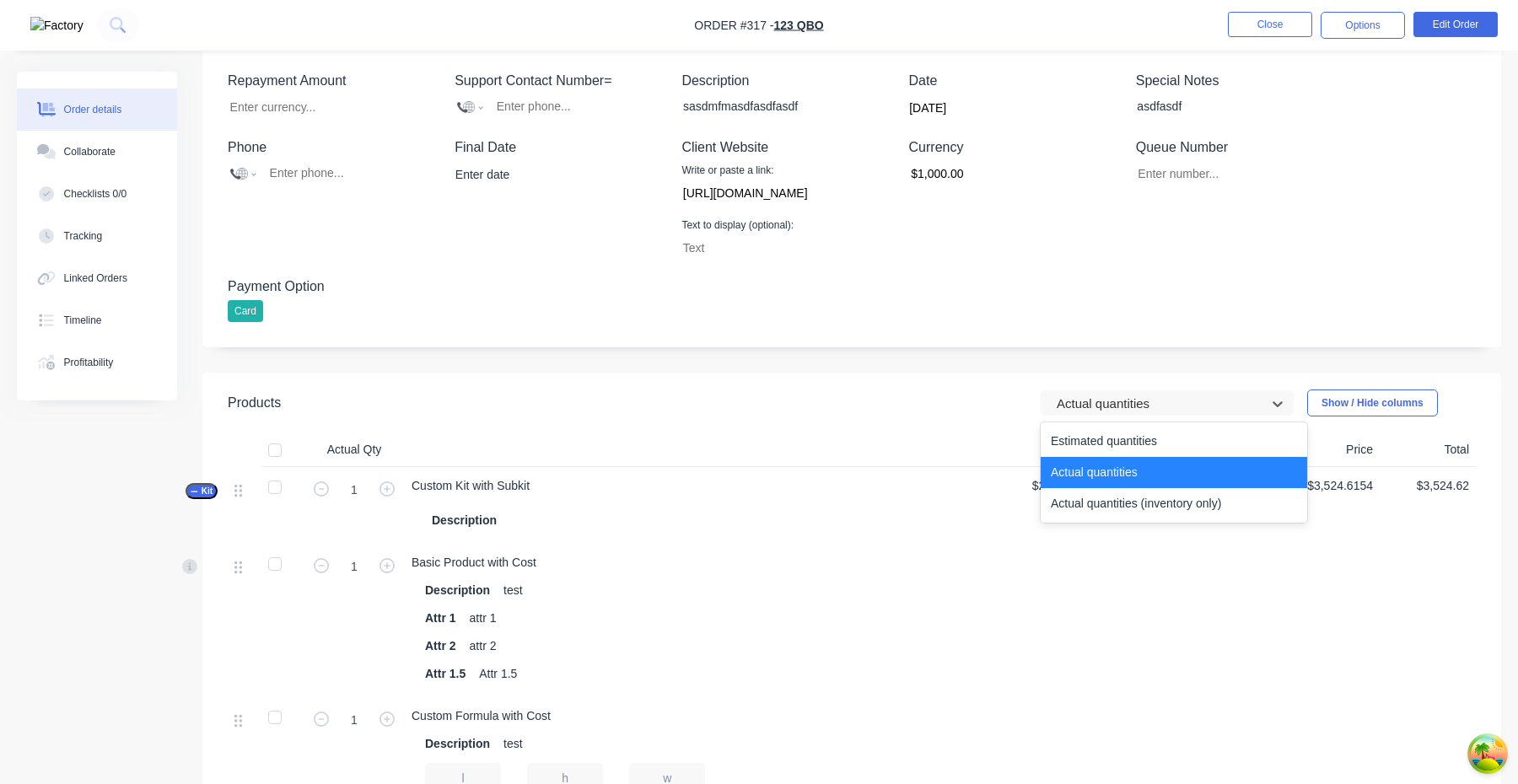
click at [1132, 488] on div "Actual quantities" at bounding box center [1174, 472] width 267 height 31
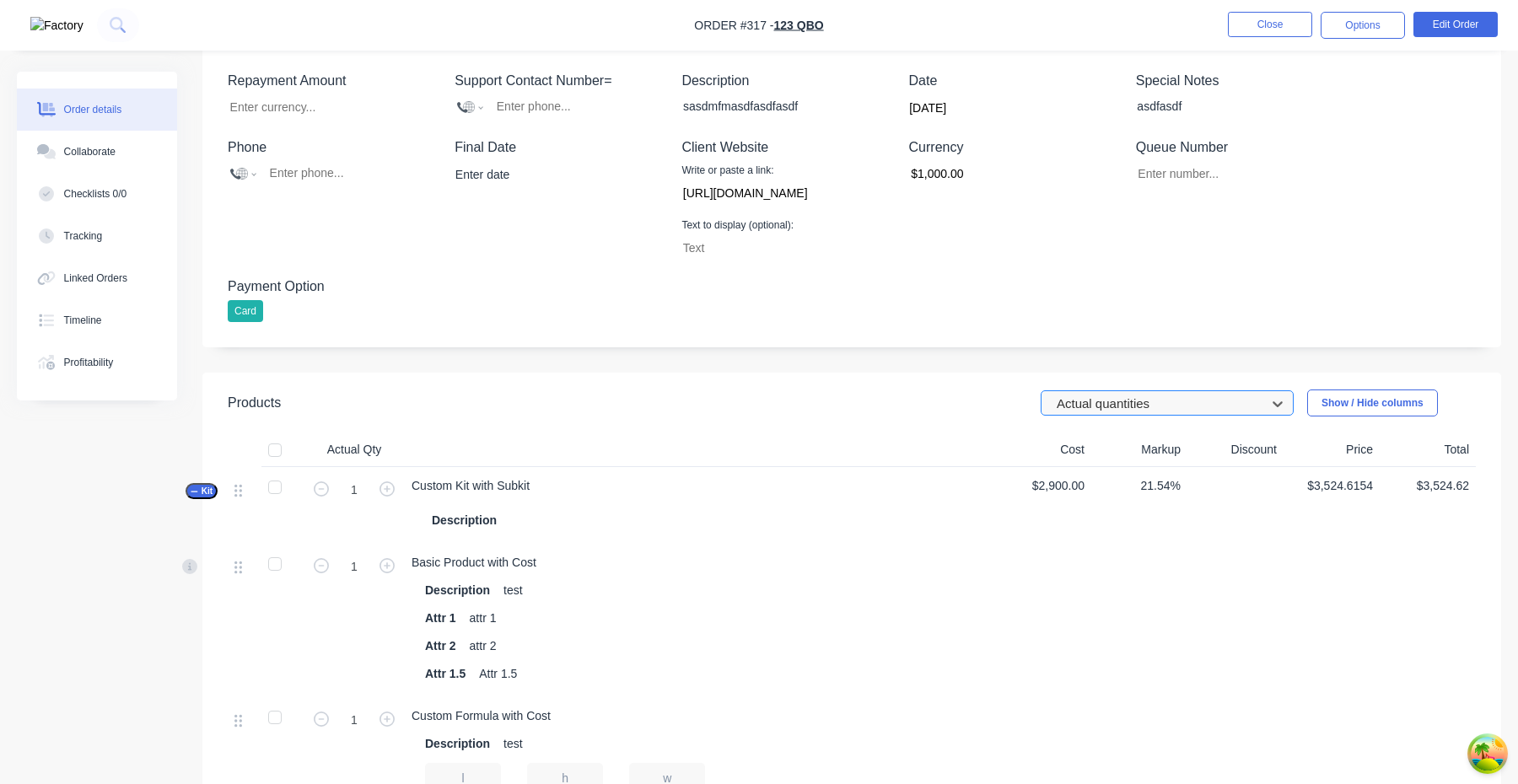
click at [1156, 404] on div at bounding box center [1156, 404] width 202 height 21
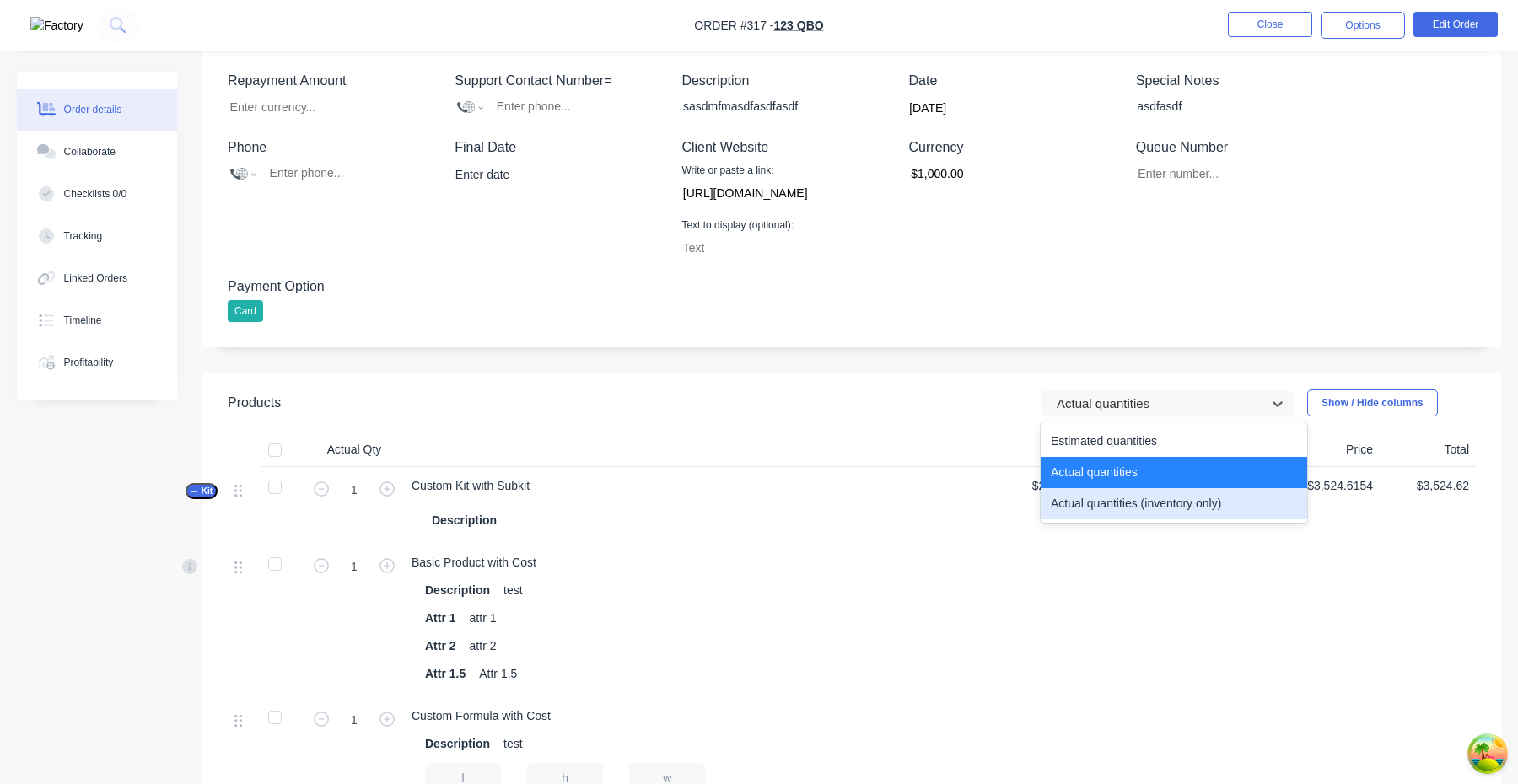
click at [1119, 516] on div "Actual quantities (inventory only)" at bounding box center [1174, 504] width 267 height 31
type input "0"
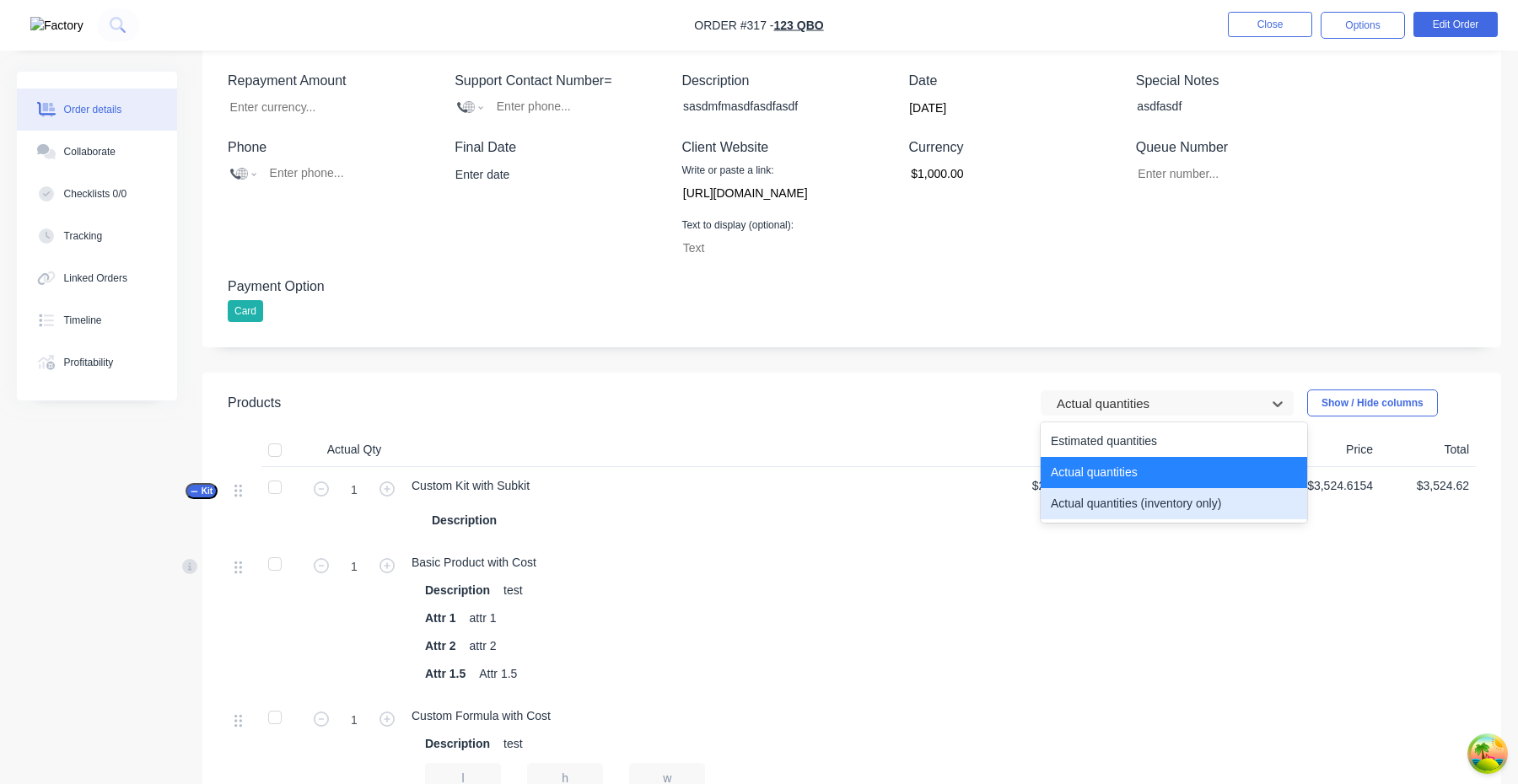
type input "0"
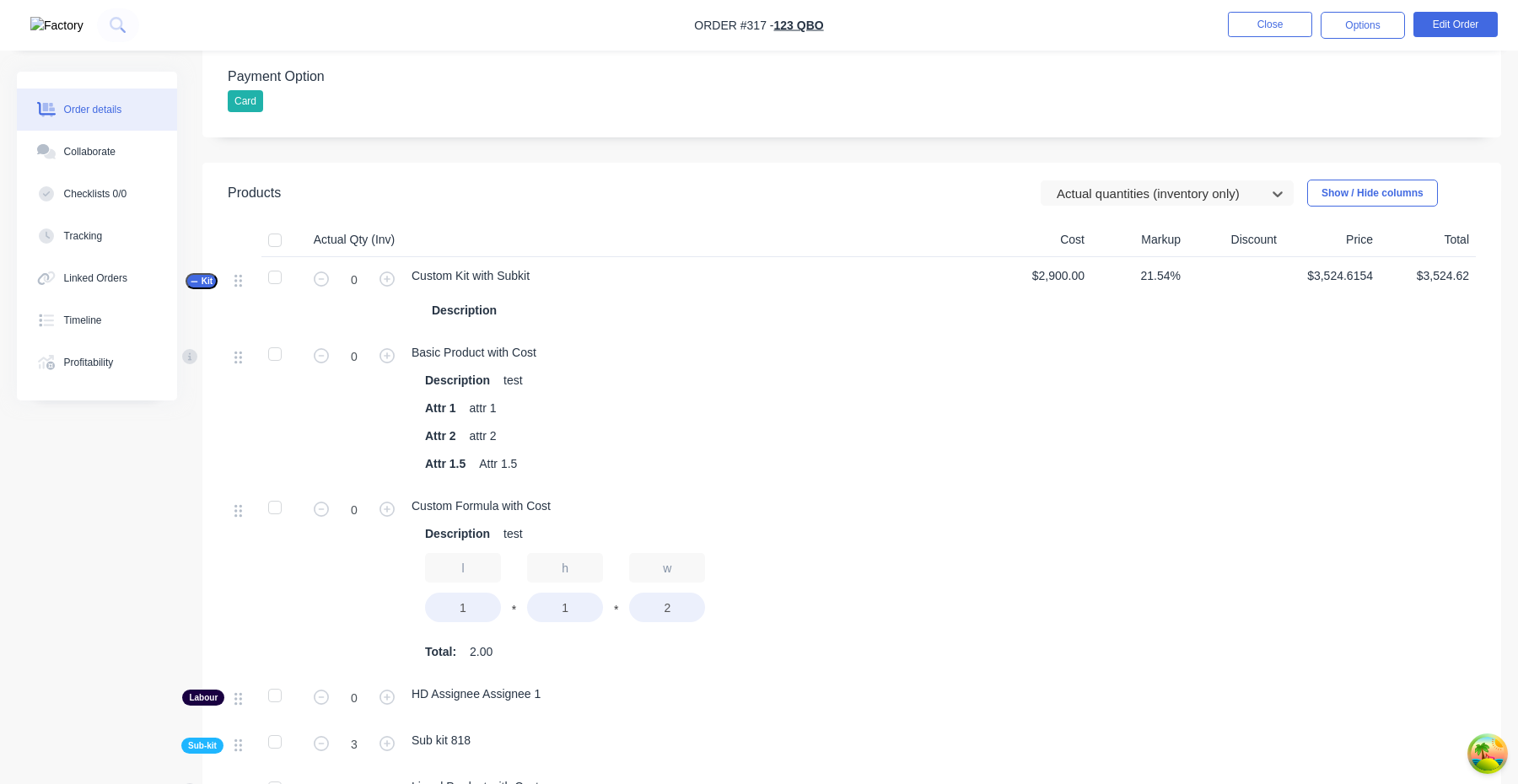
scroll to position [1315, 0]
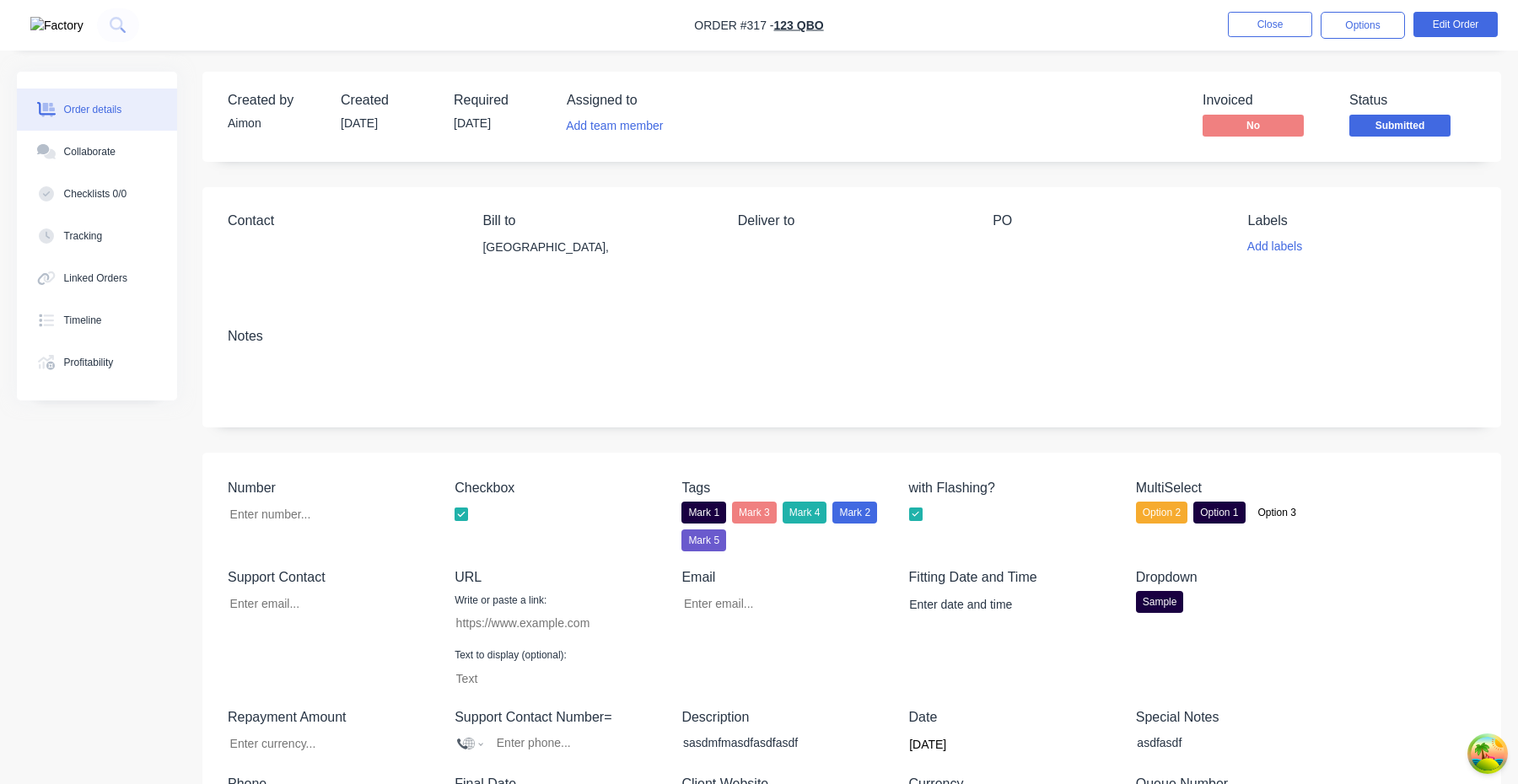
type input "[EMAIL_ADDRESS][DOMAIN_NAME]"
type input "[URL][DOMAIN_NAME]"
type input "$1,000.00"
type input "[EMAIL_ADDRESS][DOMAIN_NAME]"
type input "[URL][DOMAIN_NAME]"
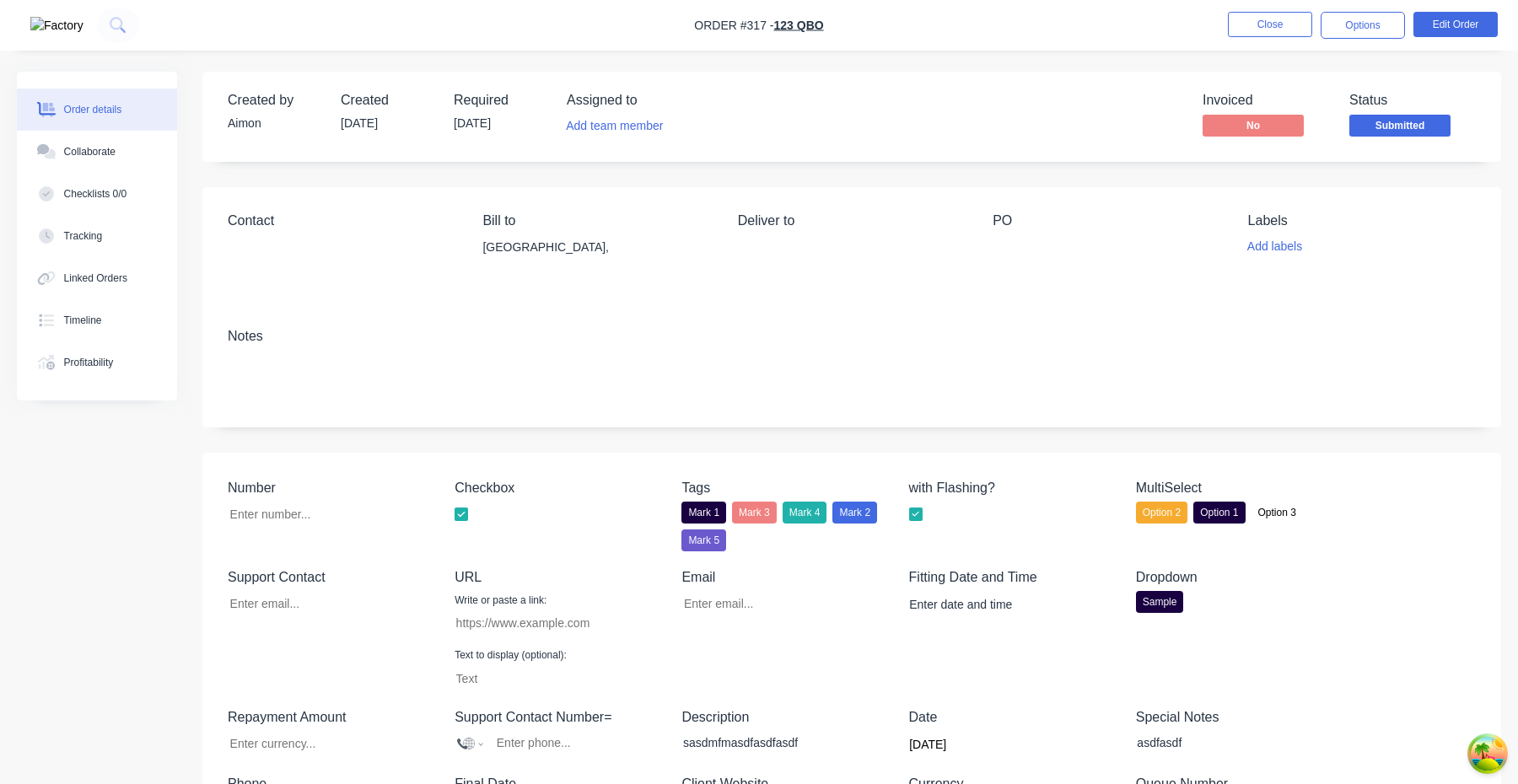
type input "$1,000.00"
type input "[EMAIL_ADDRESS][DOMAIN_NAME]"
type input "[URL][DOMAIN_NAME]"
type input "$1,000.00"
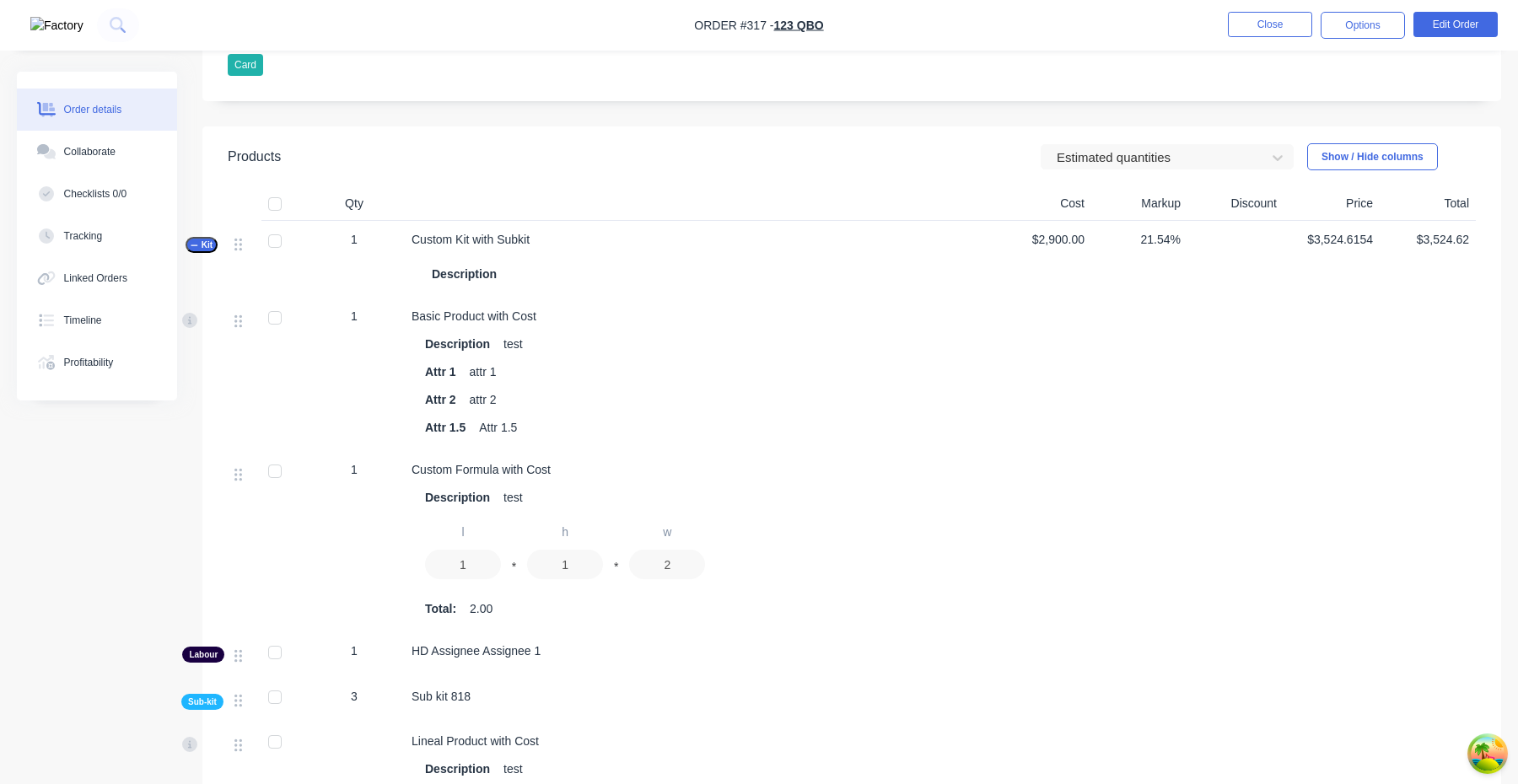
scroll to position [876, 0]
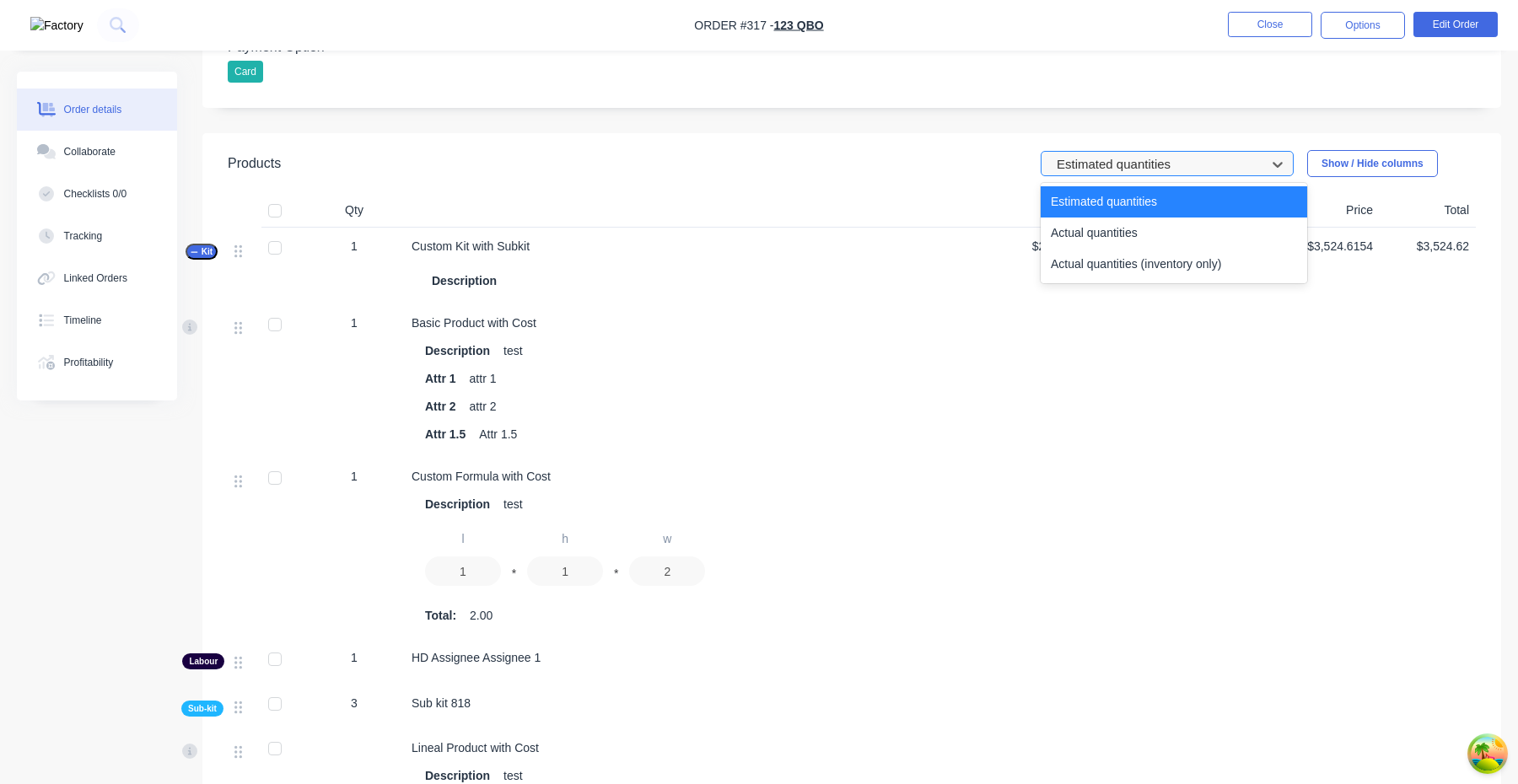
click at [1142, 161] on div at bounding box center [1156, 164] width 202 height 21
click at [1142, 234] on div "Actual quantities" at bounding box center [1174, 233] width 267 height 31
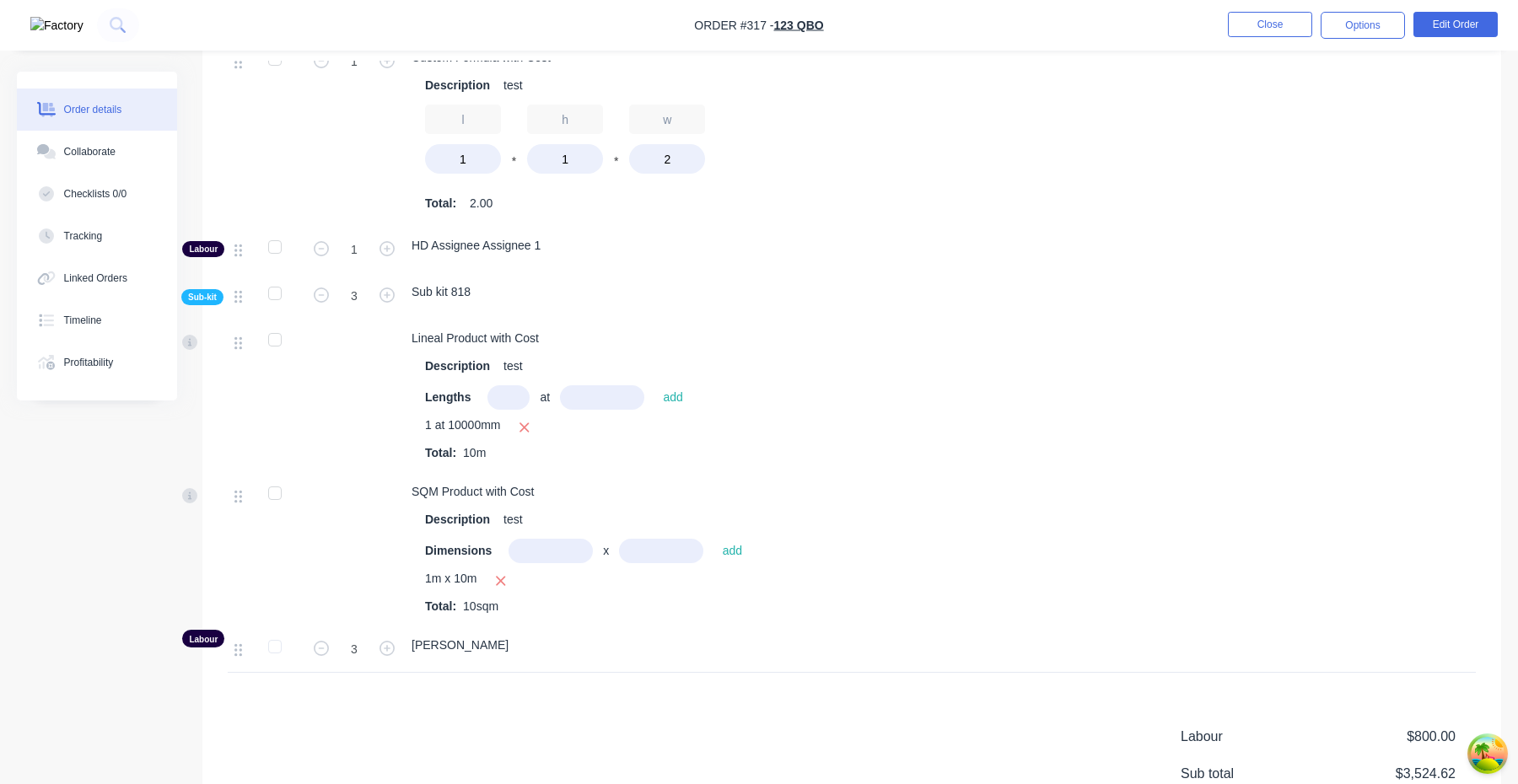
scroll to position [1322, 0]
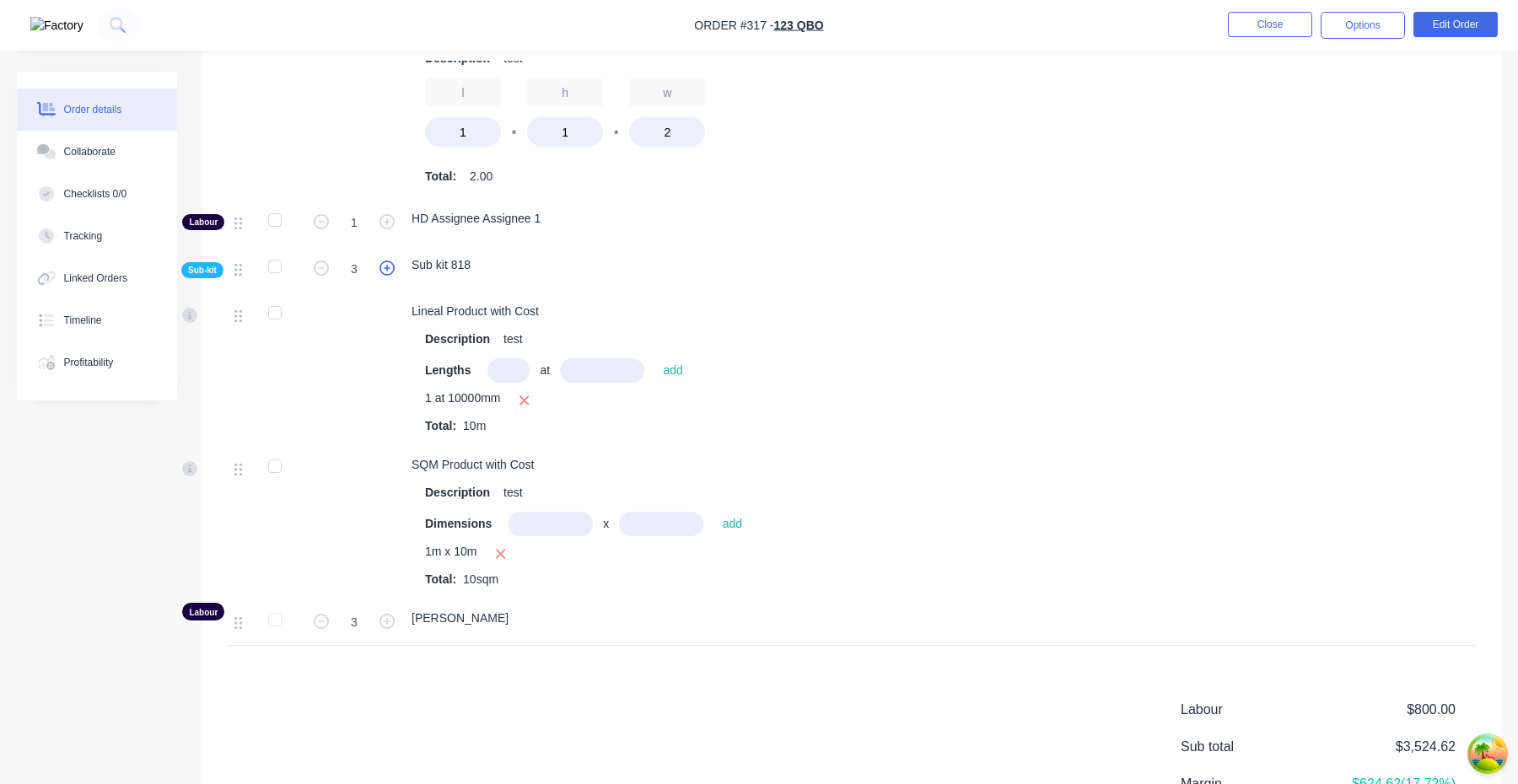
click at [391, 272] on icon "button" at bounding box center [387, 268] width 15 height 15
type input "4"
click at [391, 272] on icon "button" at bounding box center [387, 268] width 15 height 15
type input "5"
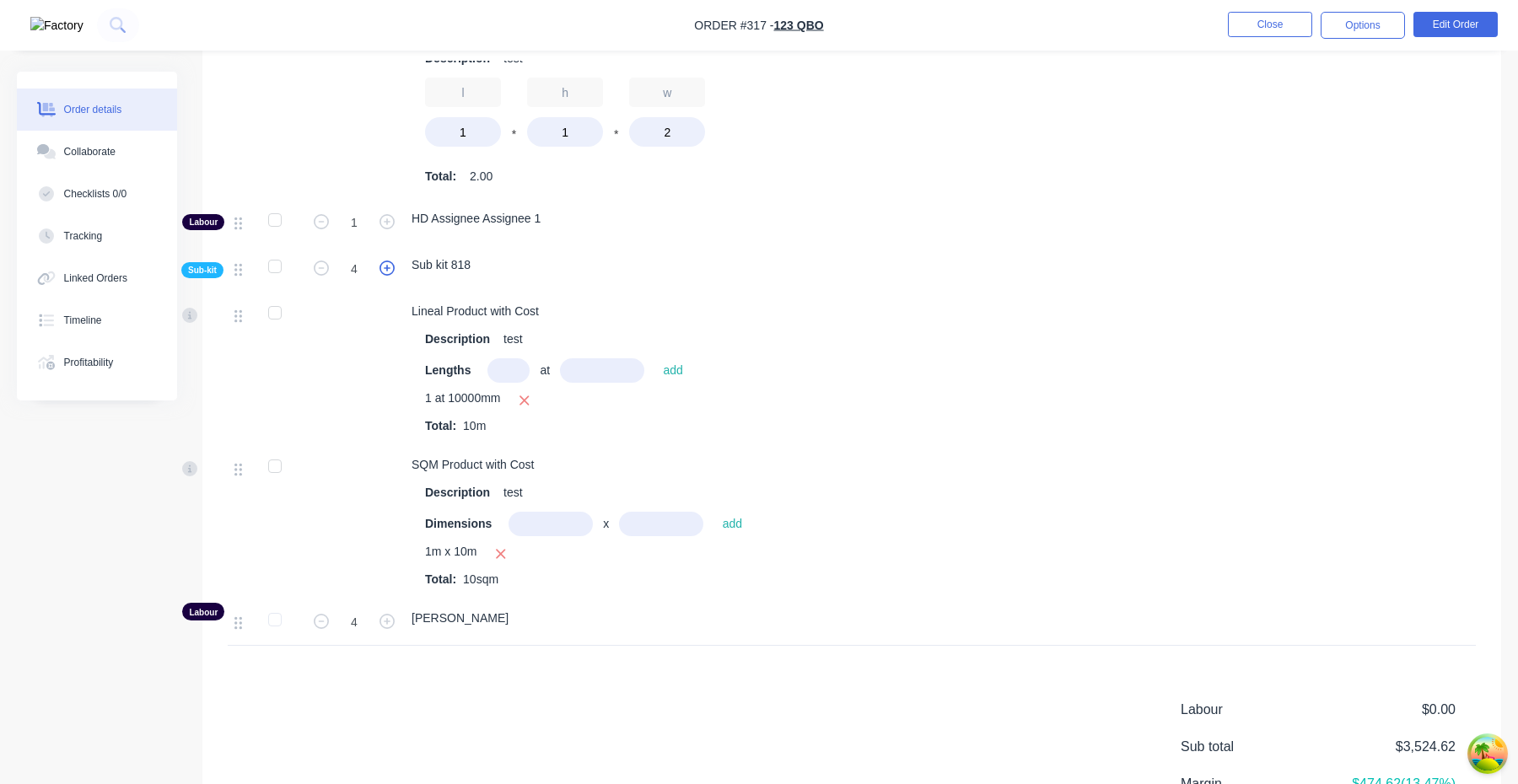
type input "5"
click at [391, 272] on icon "button" at bounding box center [387, 268] width 15 height 15
type input "6"
click at [318, 274] on icon "button" at bounding box center [321, 268] width 15 height 15
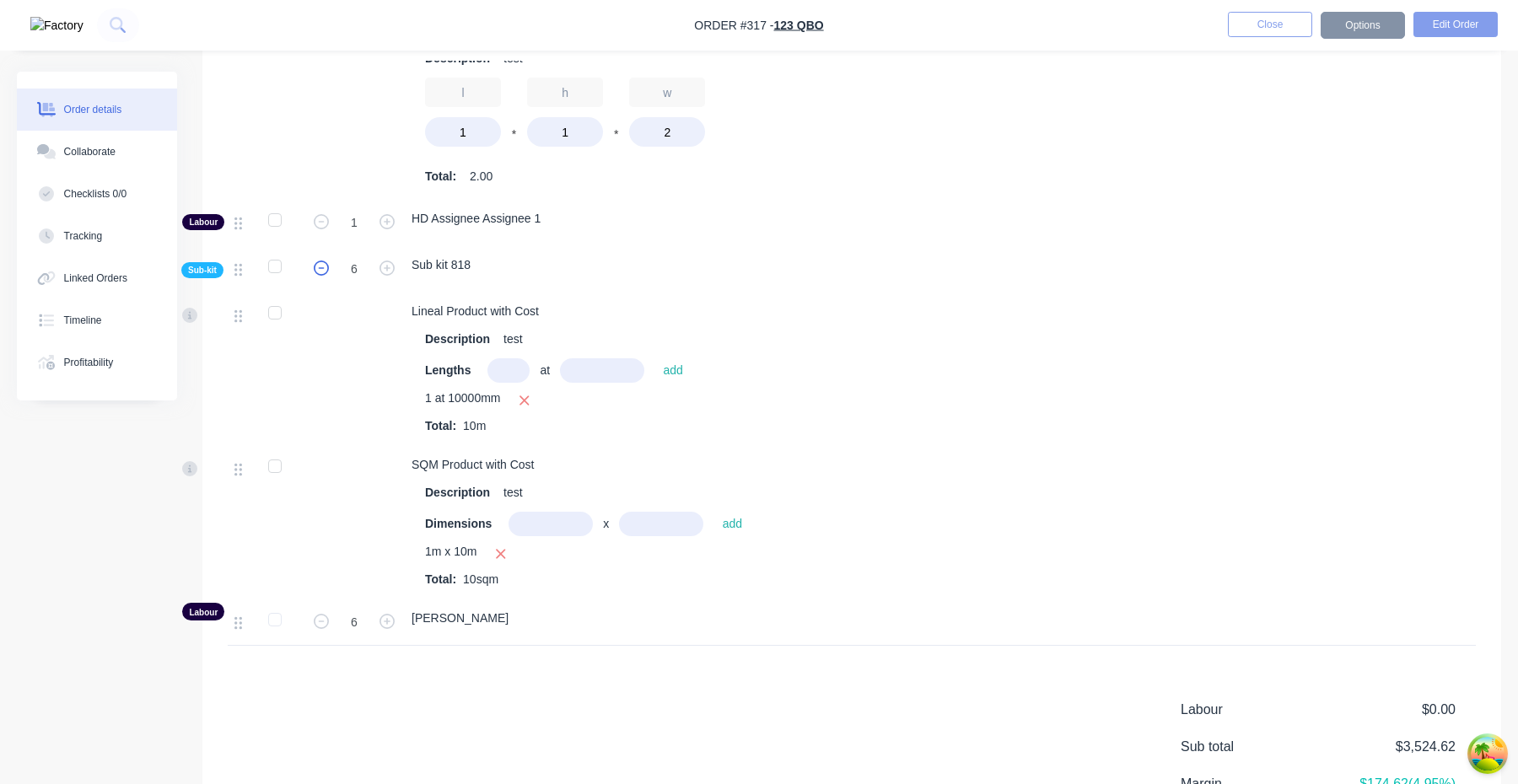
type input "5"
click at [318, 274] on icon "button" at bounding box center [321, 268] width 15 height 15
type input "4"
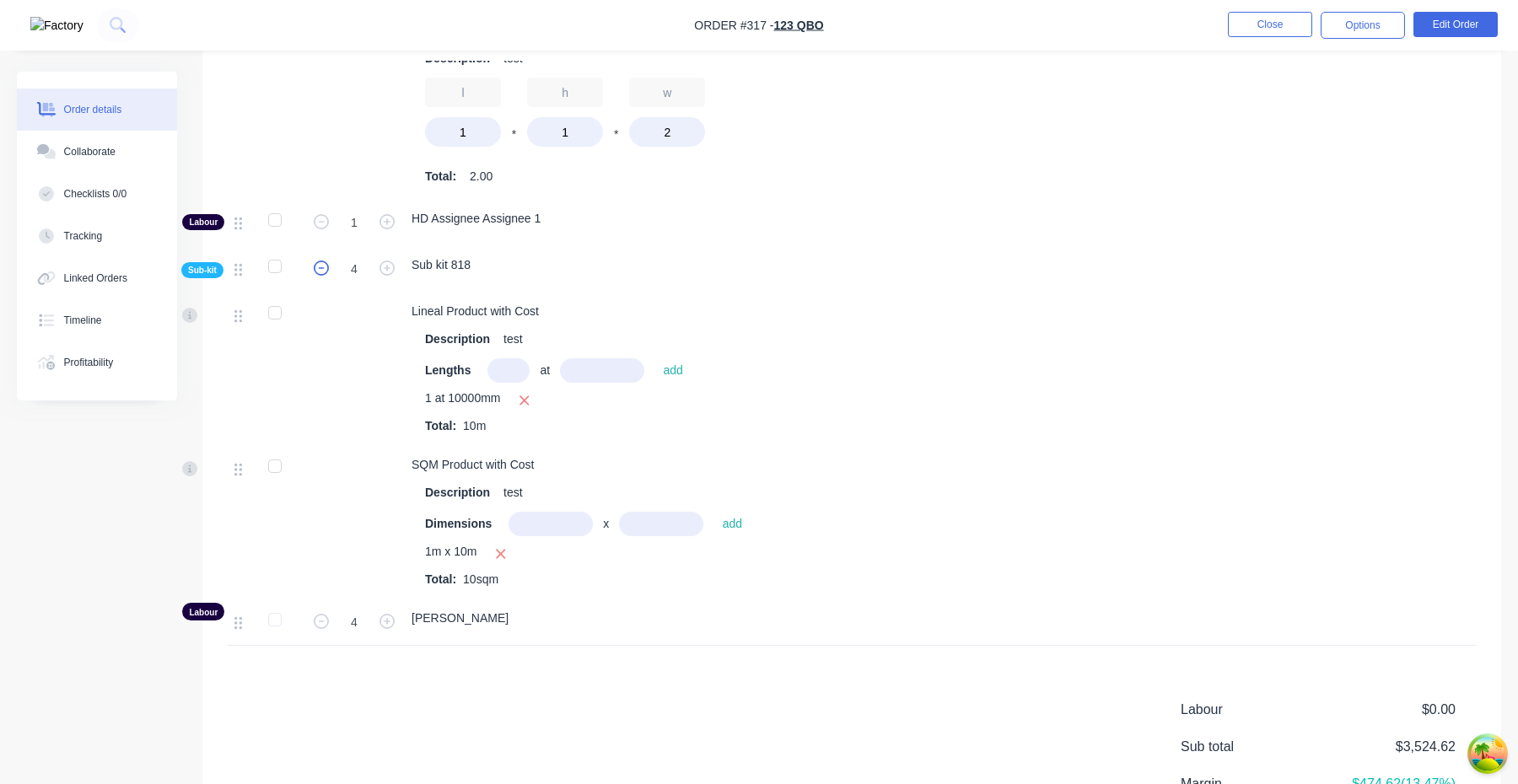
click at [323, 274] on icon "button" at bounding box center [321, 268] width 15 height 15
type input "3"
click at [378, 272] on button "button" at bounding box center [387, 268] width 22 height 18
type input "4"
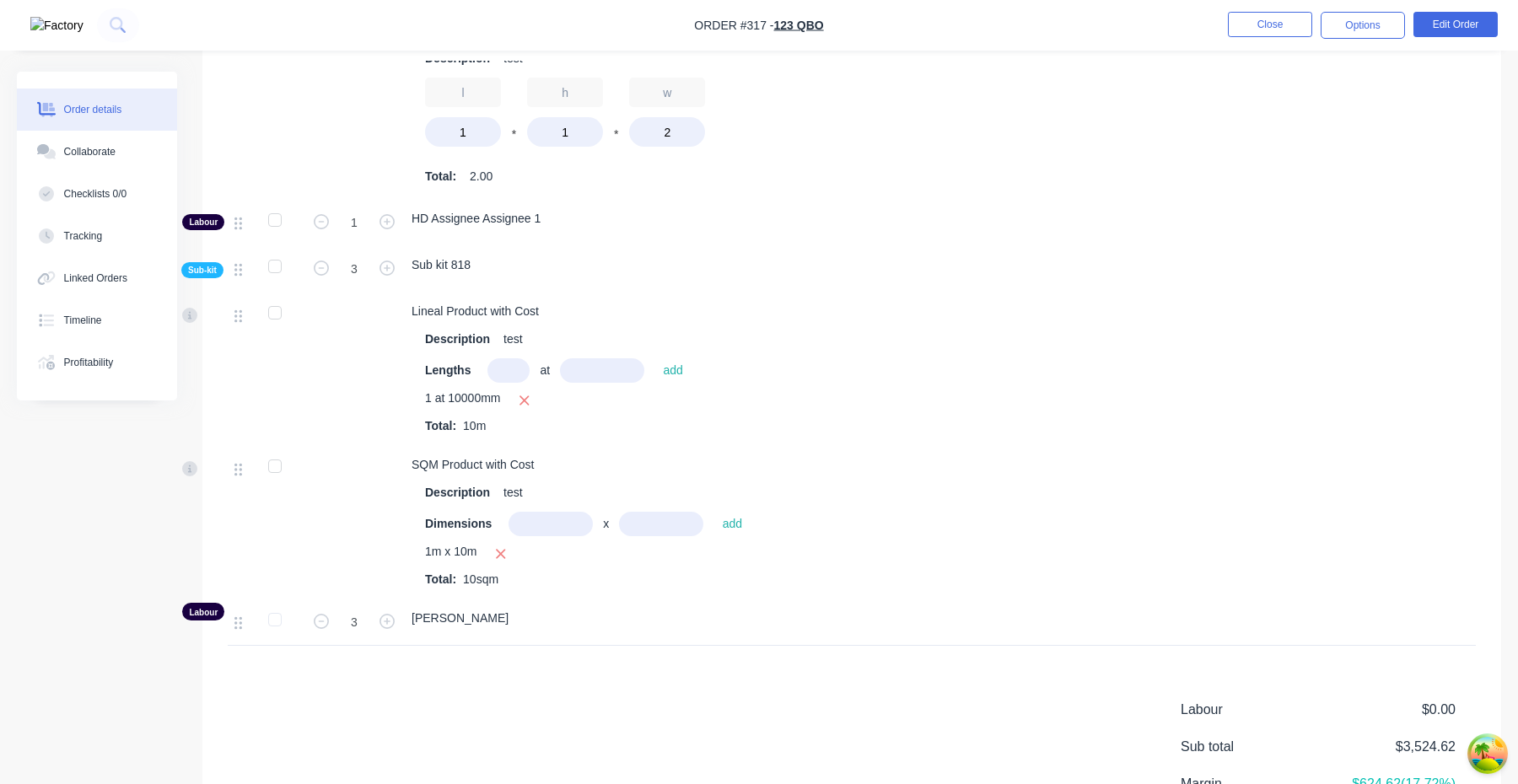
type input "4"
click at [391, 272] on icon "button" at bounding box center [387, 268] width 15 height 15
type input "5"
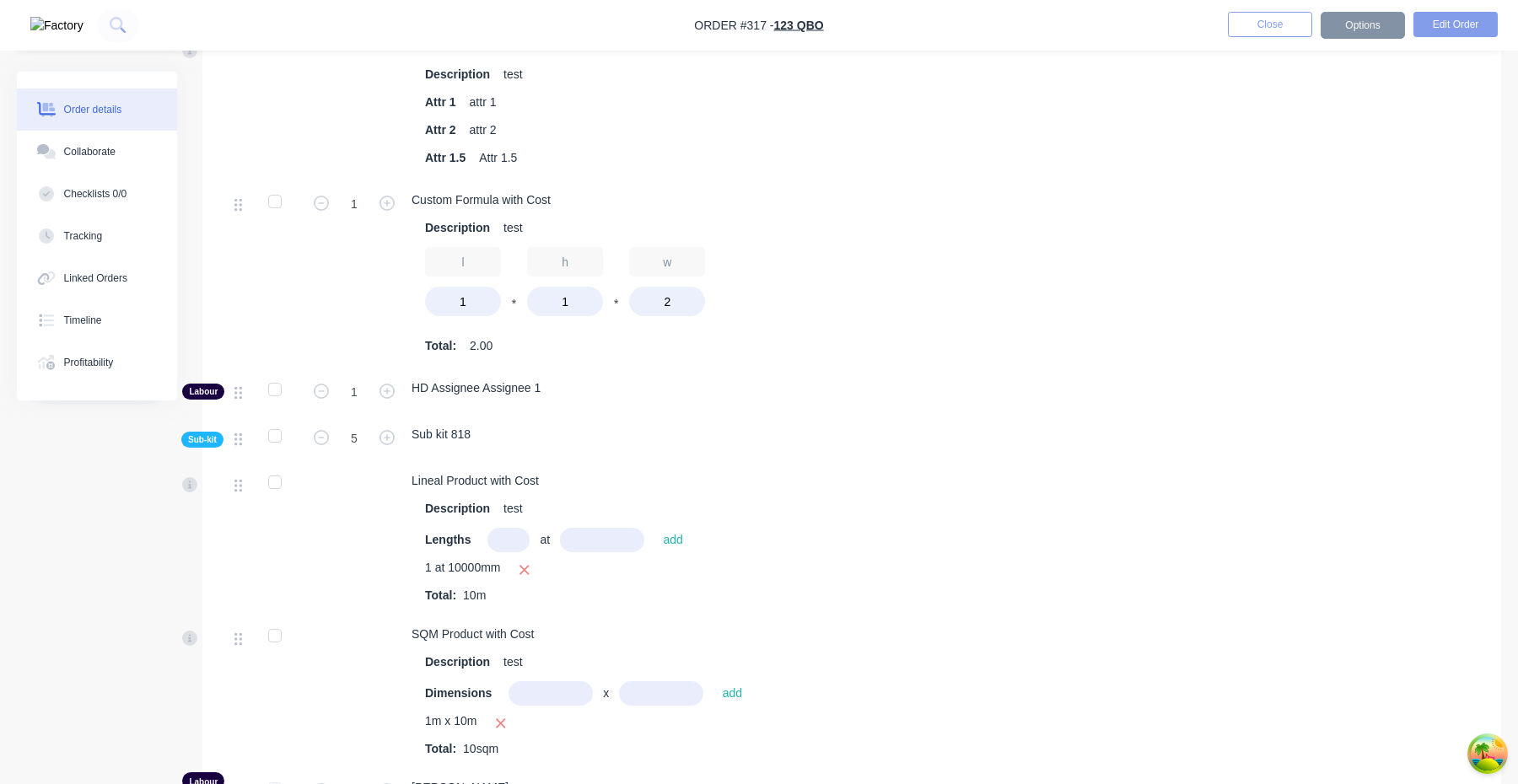
scroll to position [884, 0]
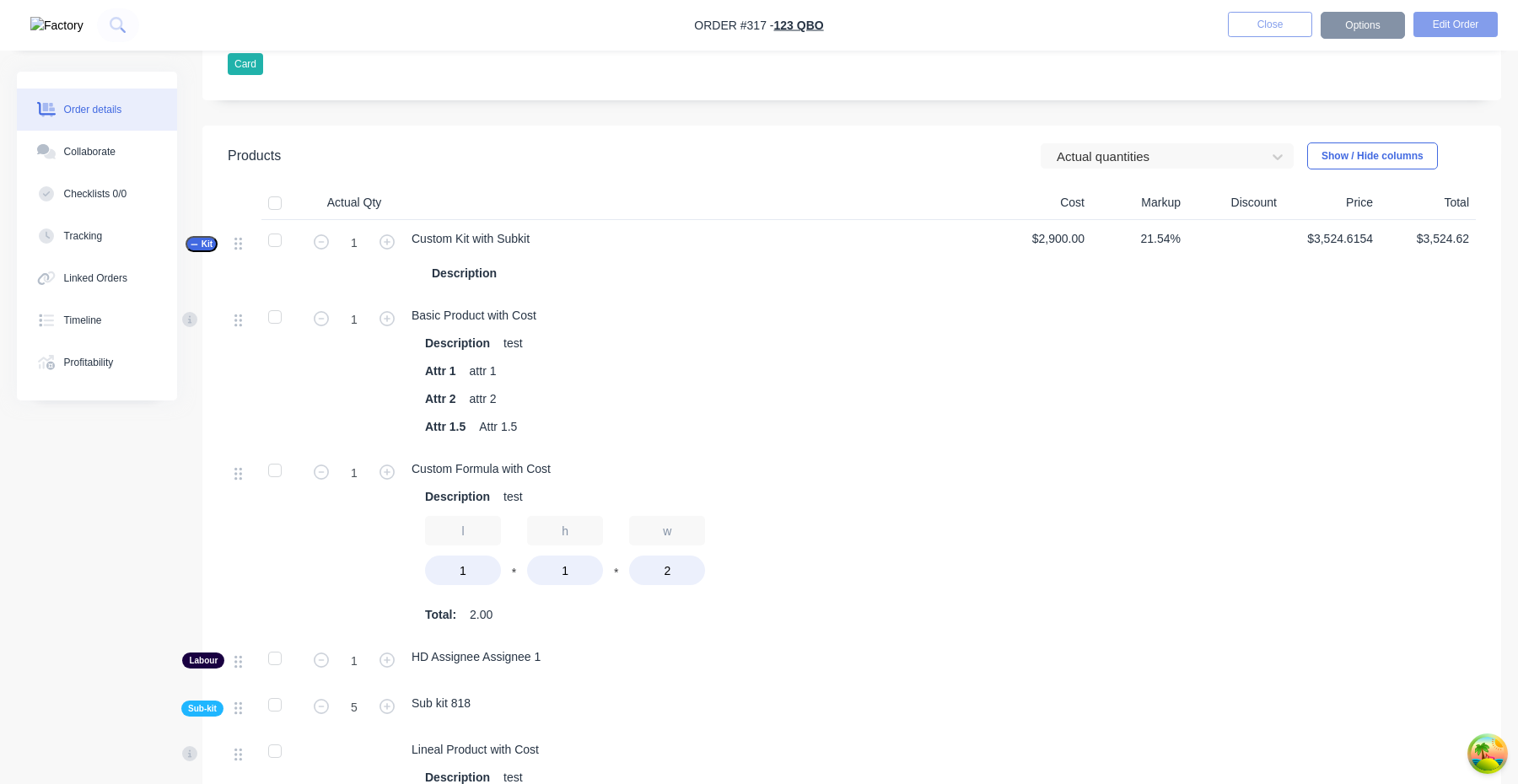
click at [1113, 173] on header "Products Actual quantities Show / Hide columns" at bounding box center [852, 156] width 1299 height 61
click at [1114, 164] on div at bounding box center [1156, 156] width 202 height 21
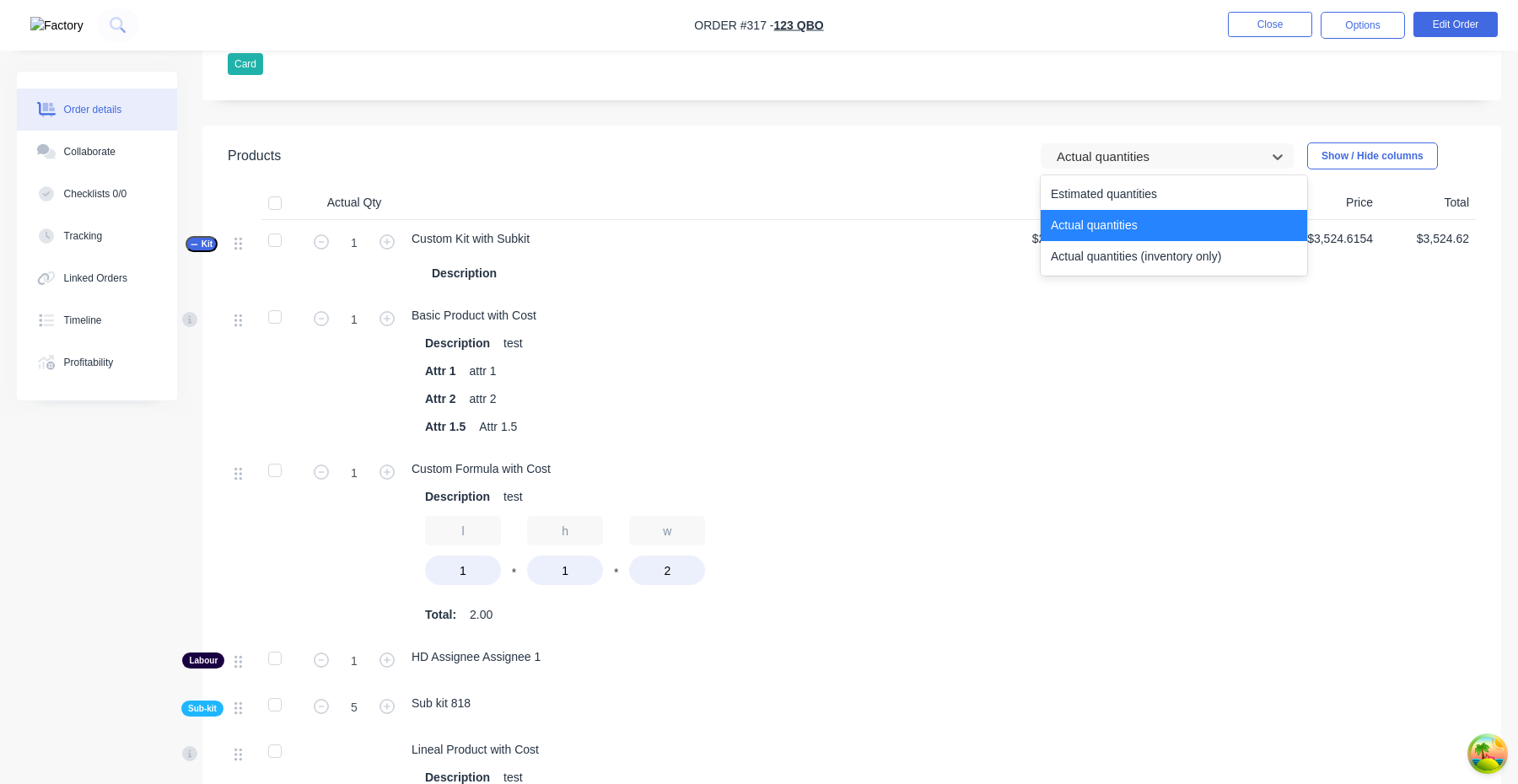
type input "0"
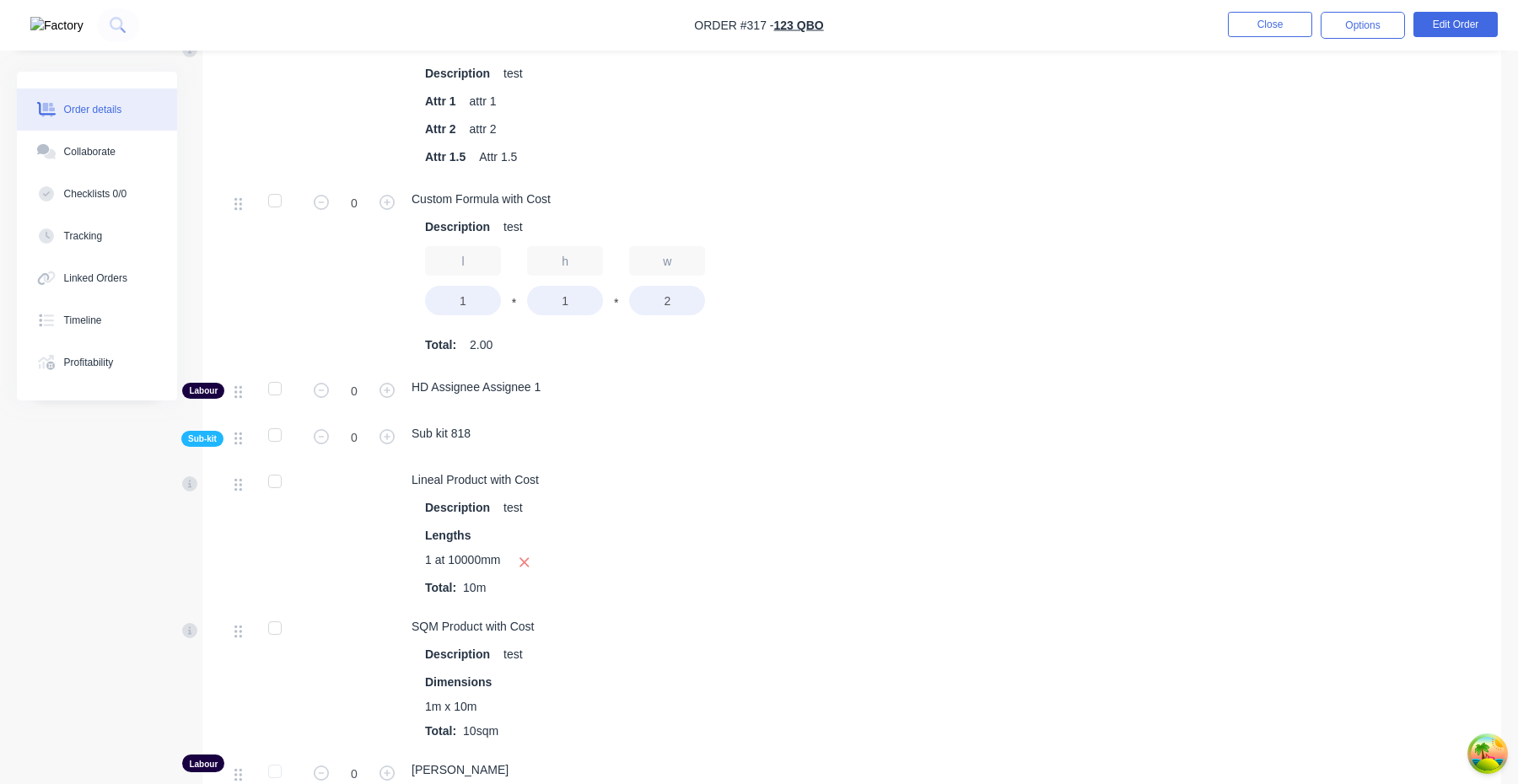
scroll to position [1306, 0]
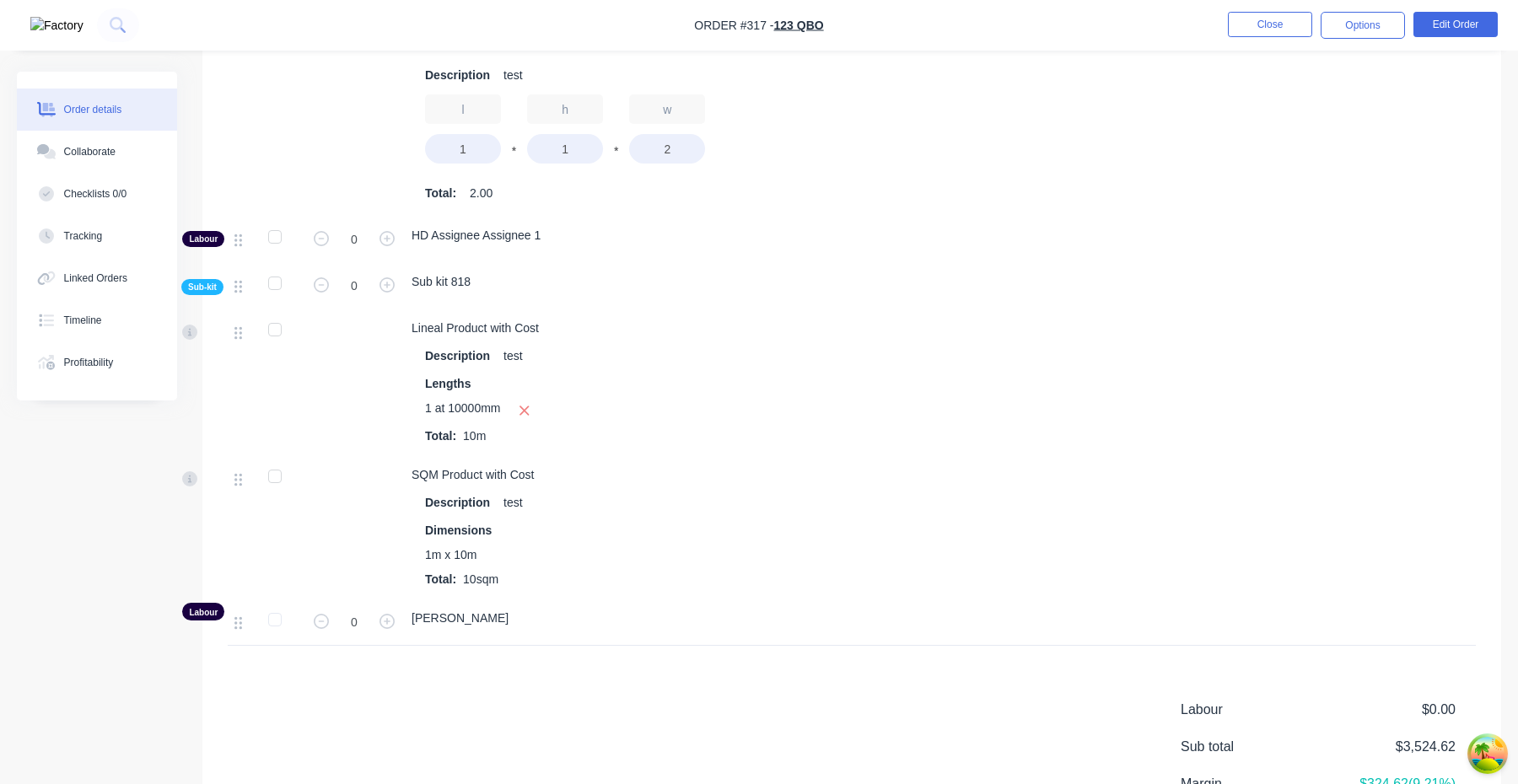
click at [400, 284] on div "0" at bounding box center [354, 286] width 101 height 47
click at [396, 619] on button "button" at bounding box center [387, 621] width 22 height 18
click at [391, 620] on icon "button" at bounding box center [387, 621] width 15 height 15
click at [391, 622] on icon "button" at bounding box center [387, 621] width 15 height 15
click at [330, 626] on button "button" at bounding box center [322, 621] width 22 height 18
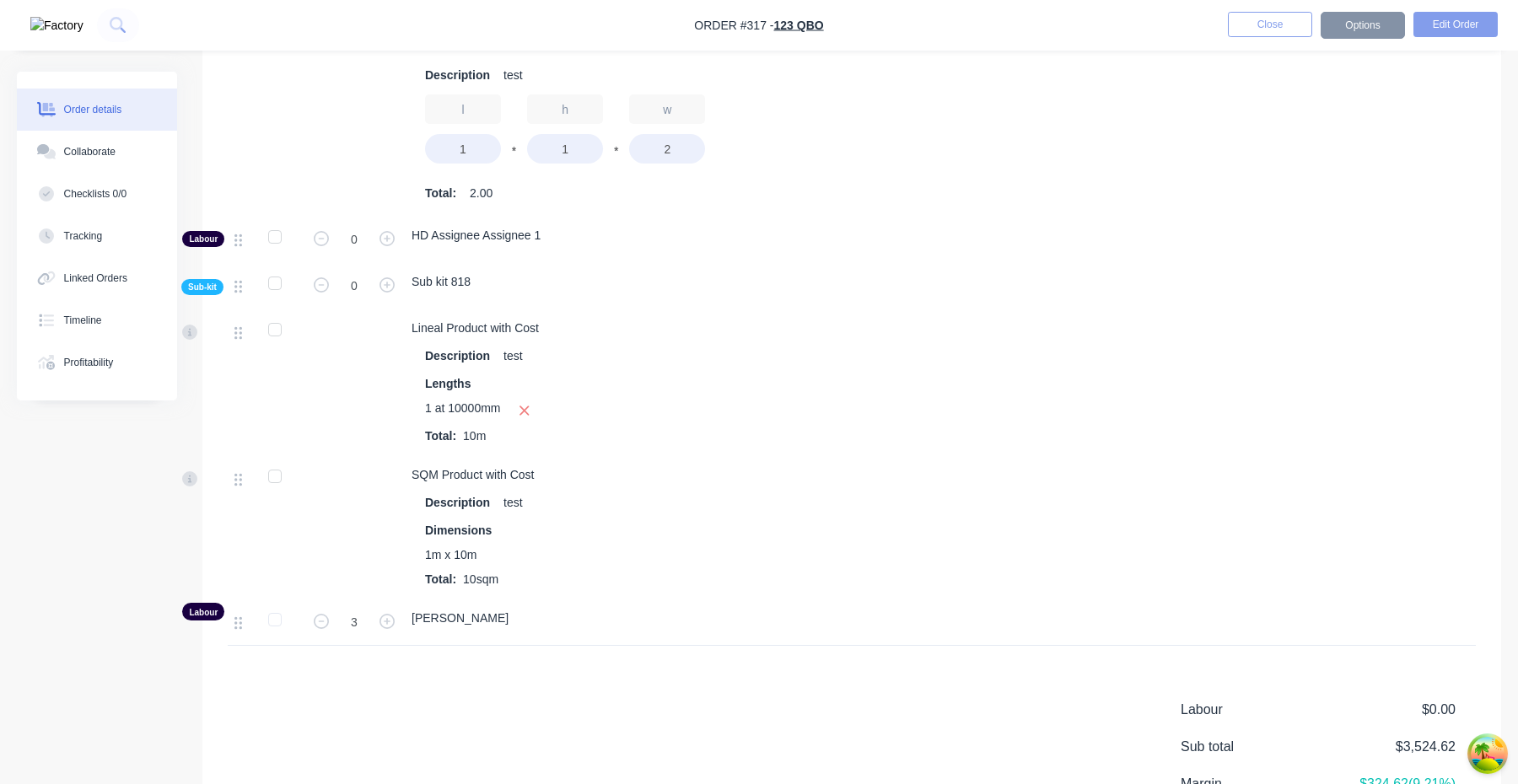
type input "2"
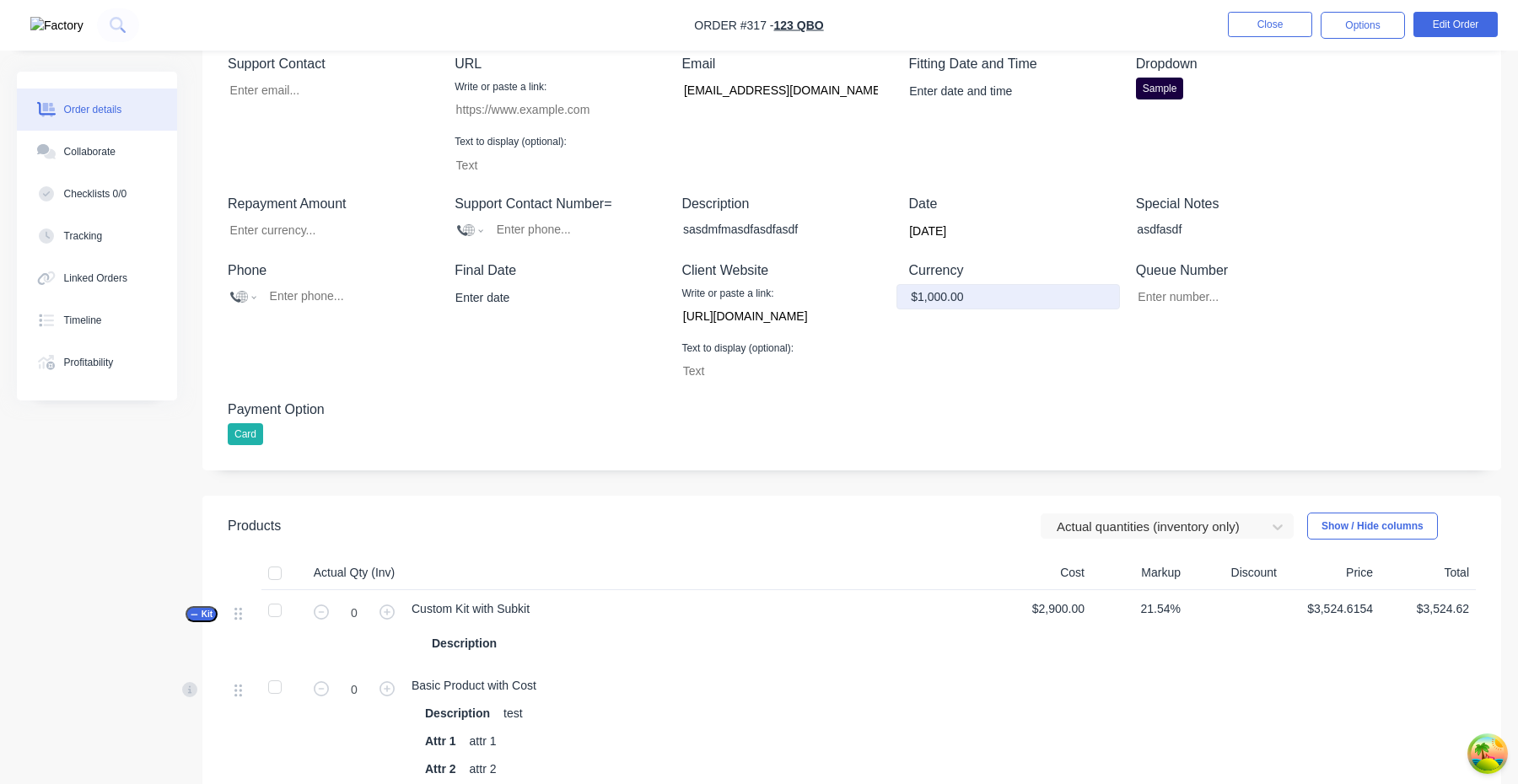
scroll to position [675, 0]
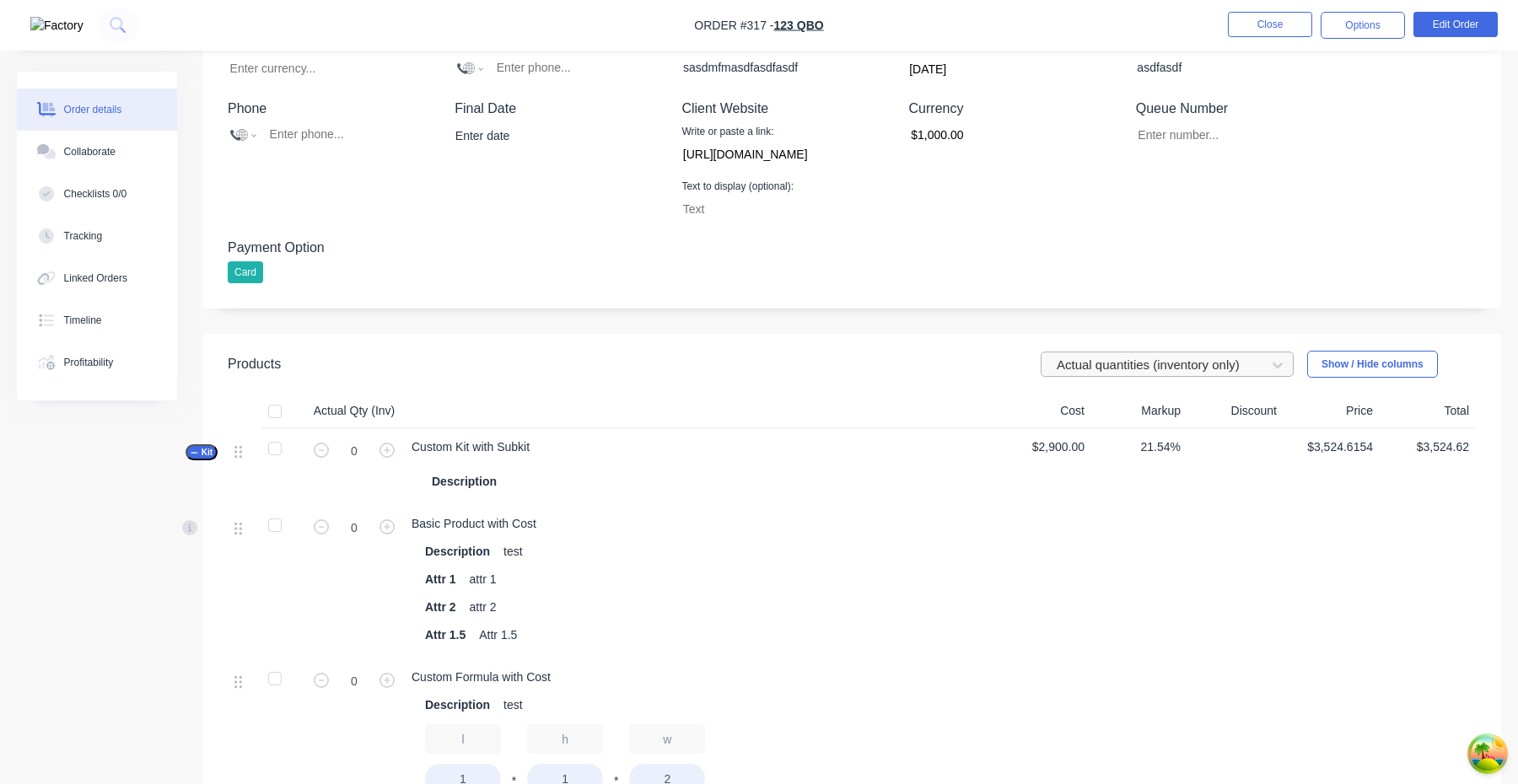
click at [1192, 373] on div at bounding box center [1156, 365] width 202 height 21
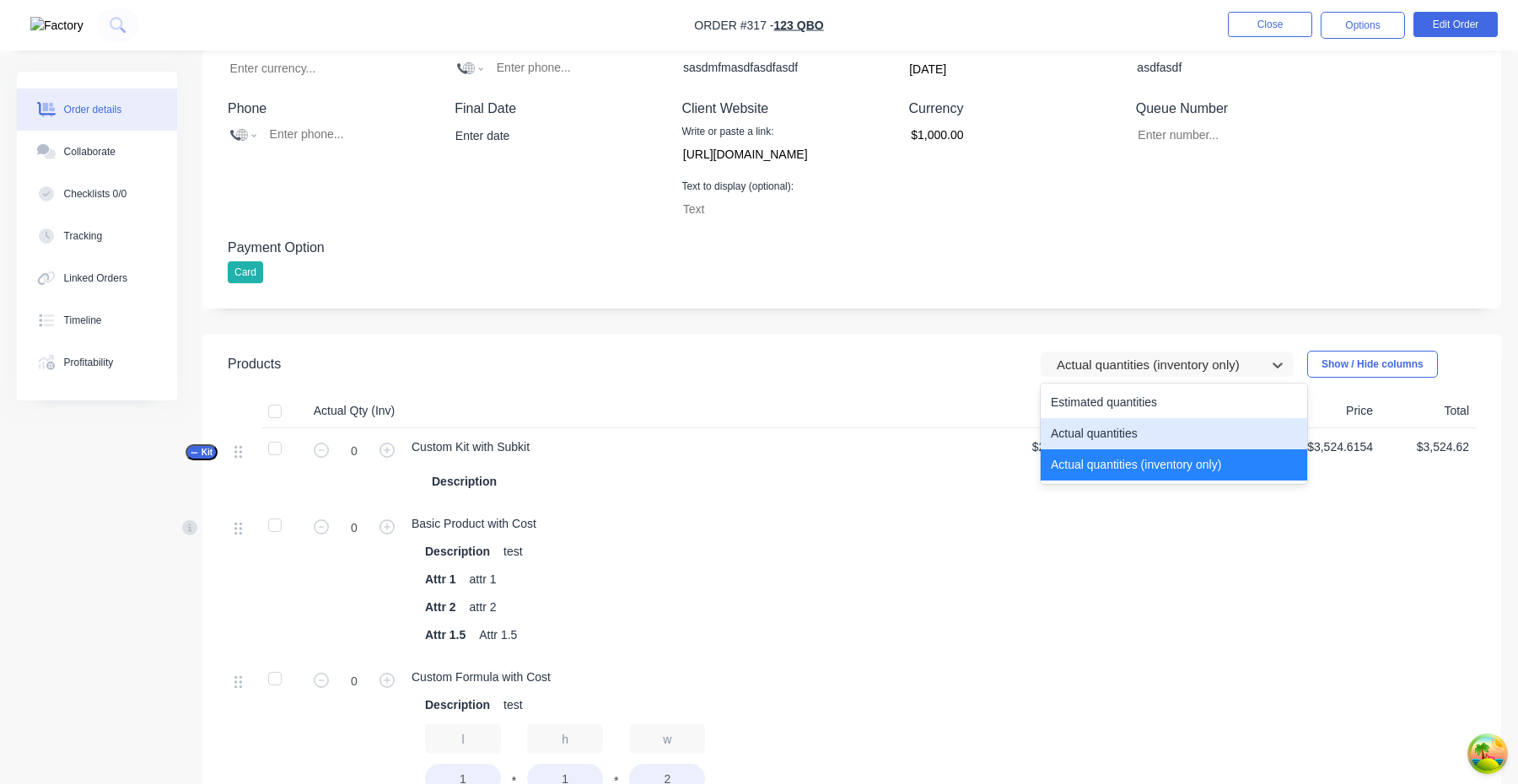
click at [1161, 435] on div "Actual quantities" at bounding box center [1174, 434] width 267 height 31
type input "1"
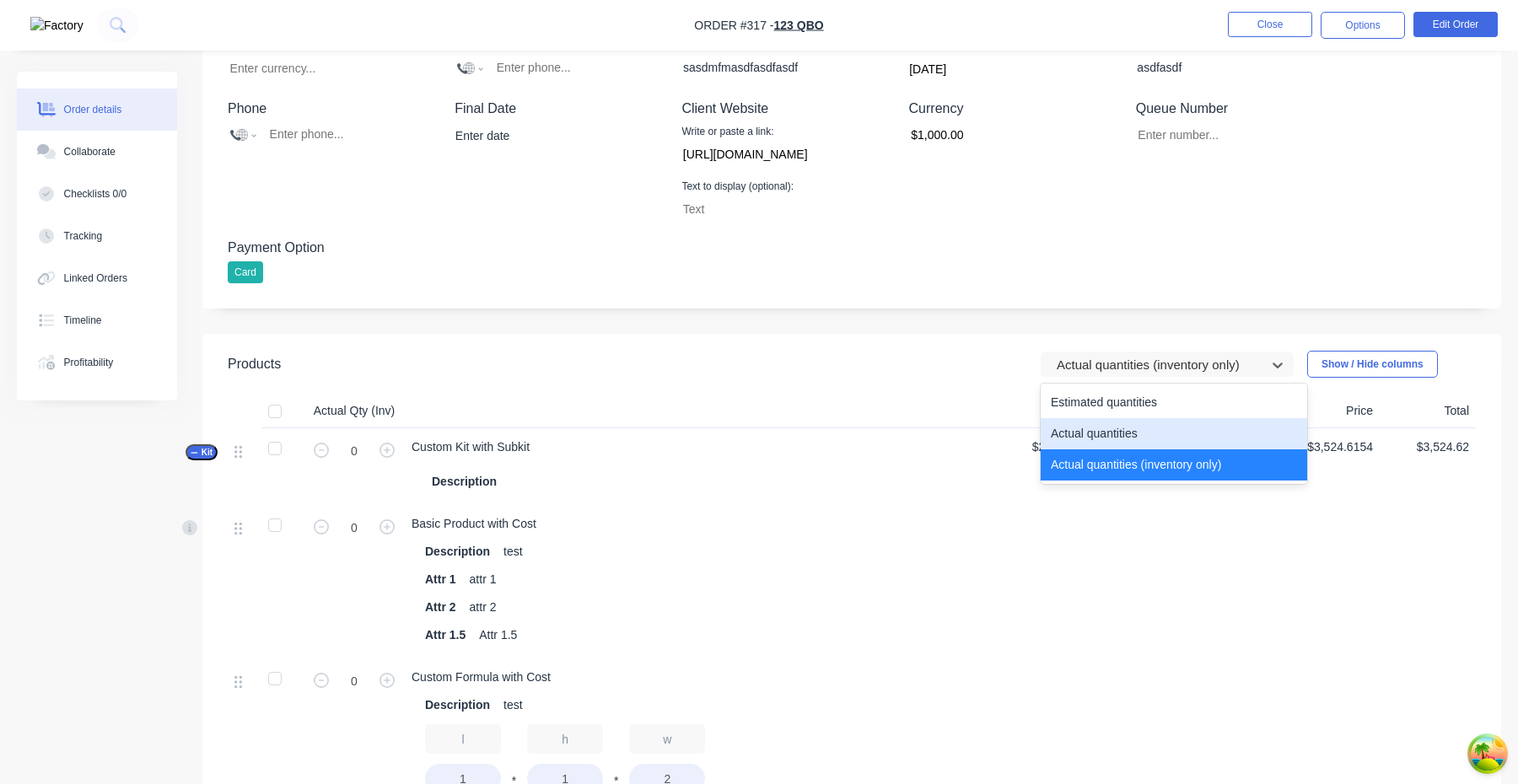
type input "5"
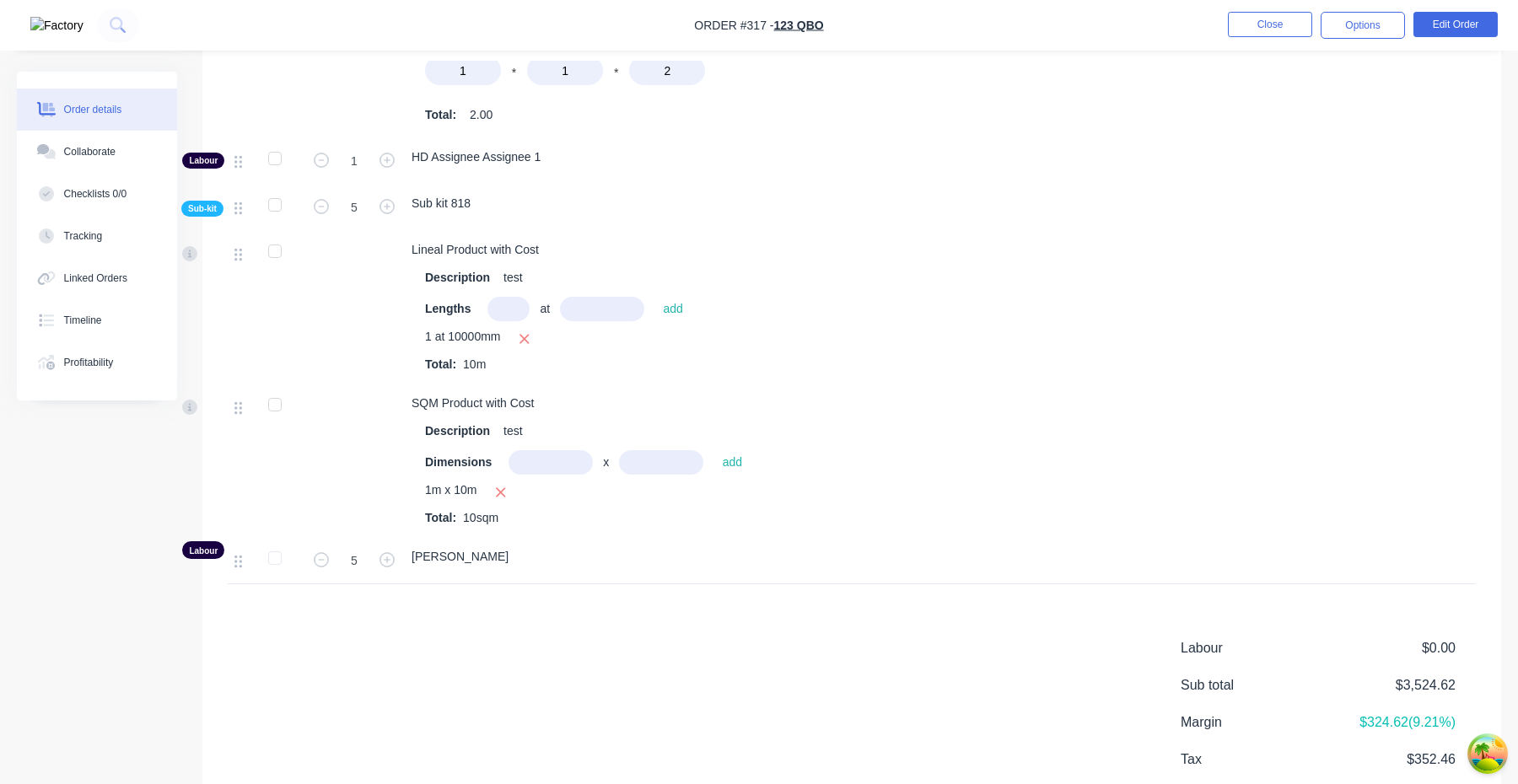
scroll to position [1430, 0]
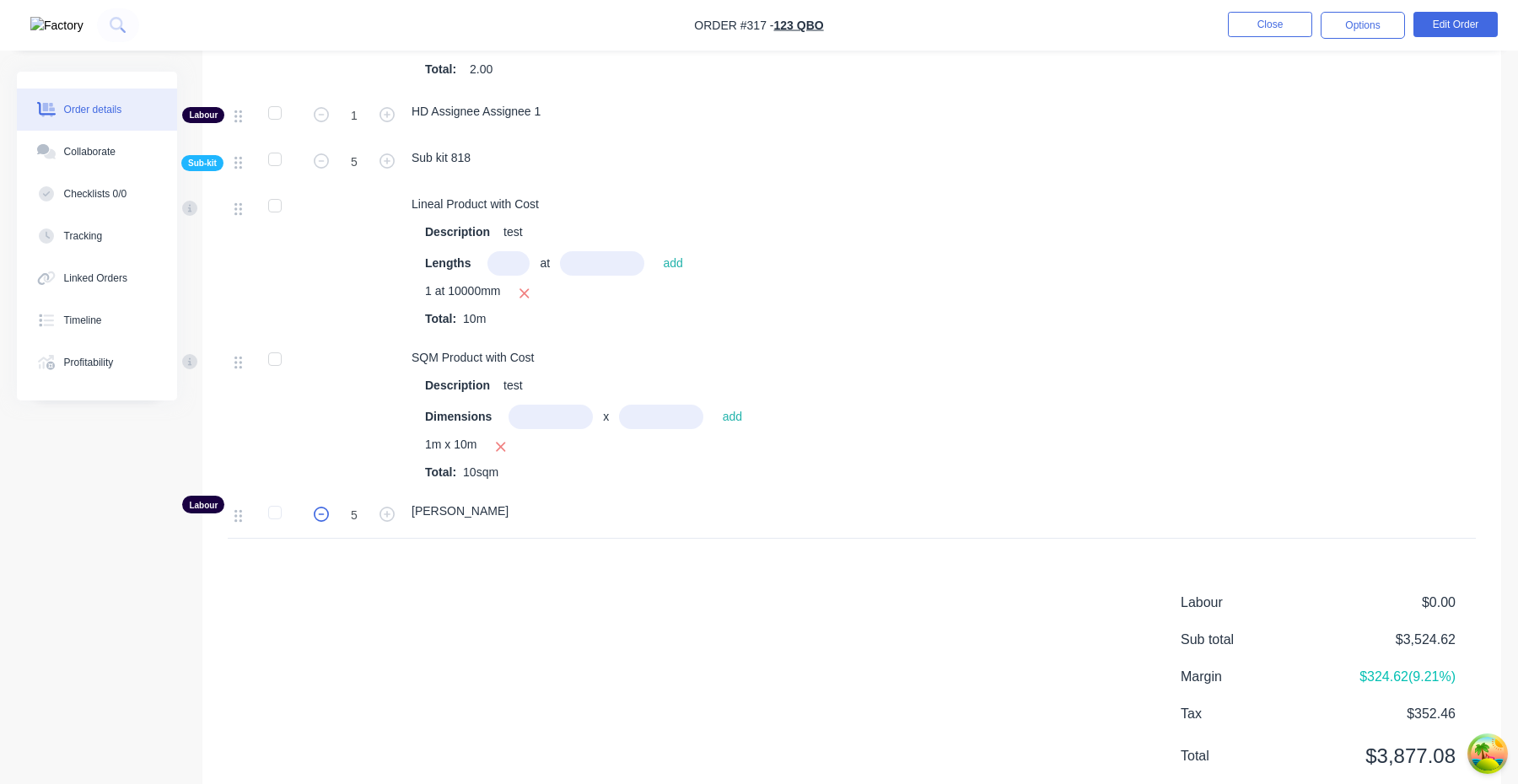
click at [313, 519] on icon "button" at bounding box center [321, 514] width 15 height 15
type input "3"
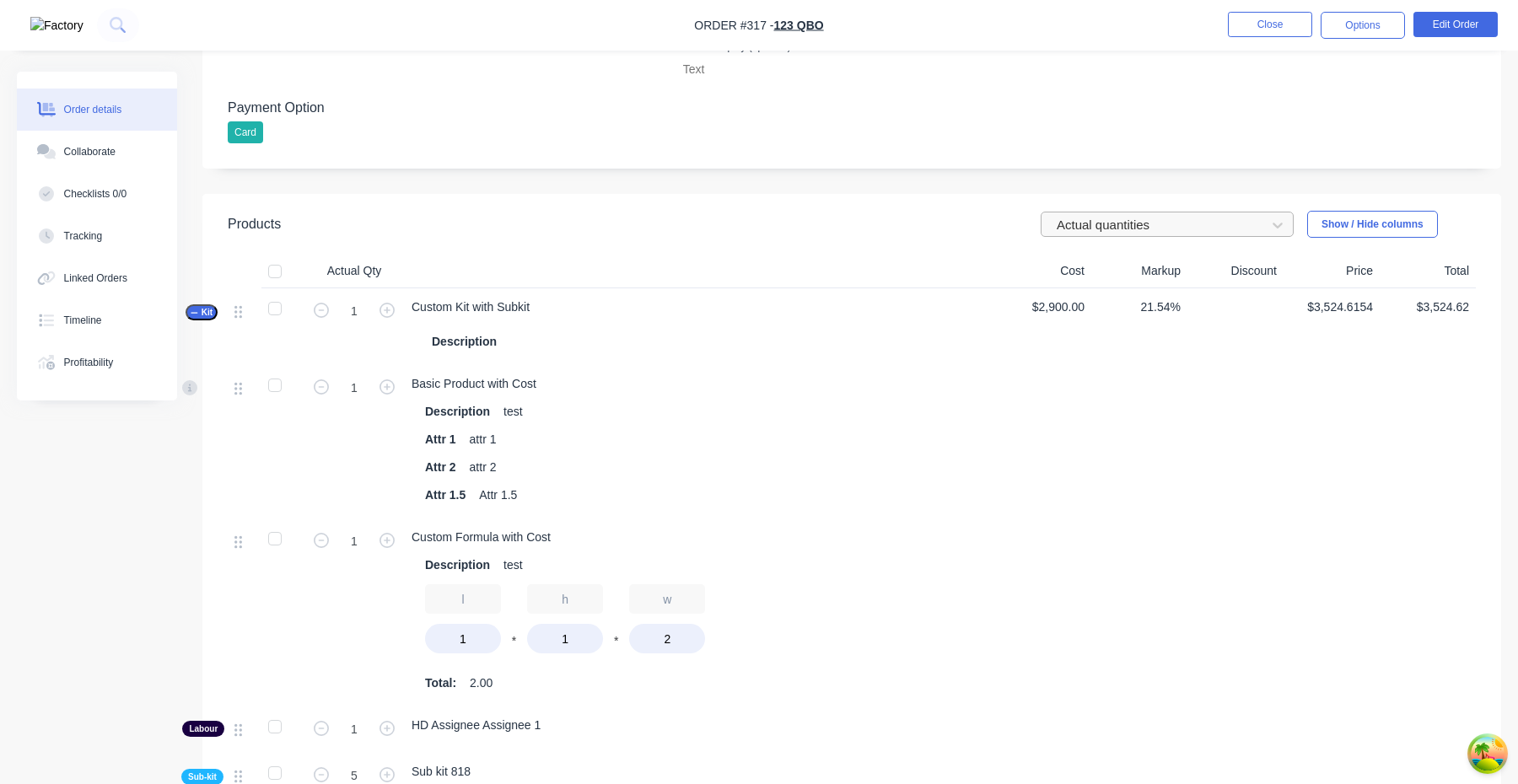
click at [1156, 227] on div at bounding box center [1156, 225] width 202 height 21
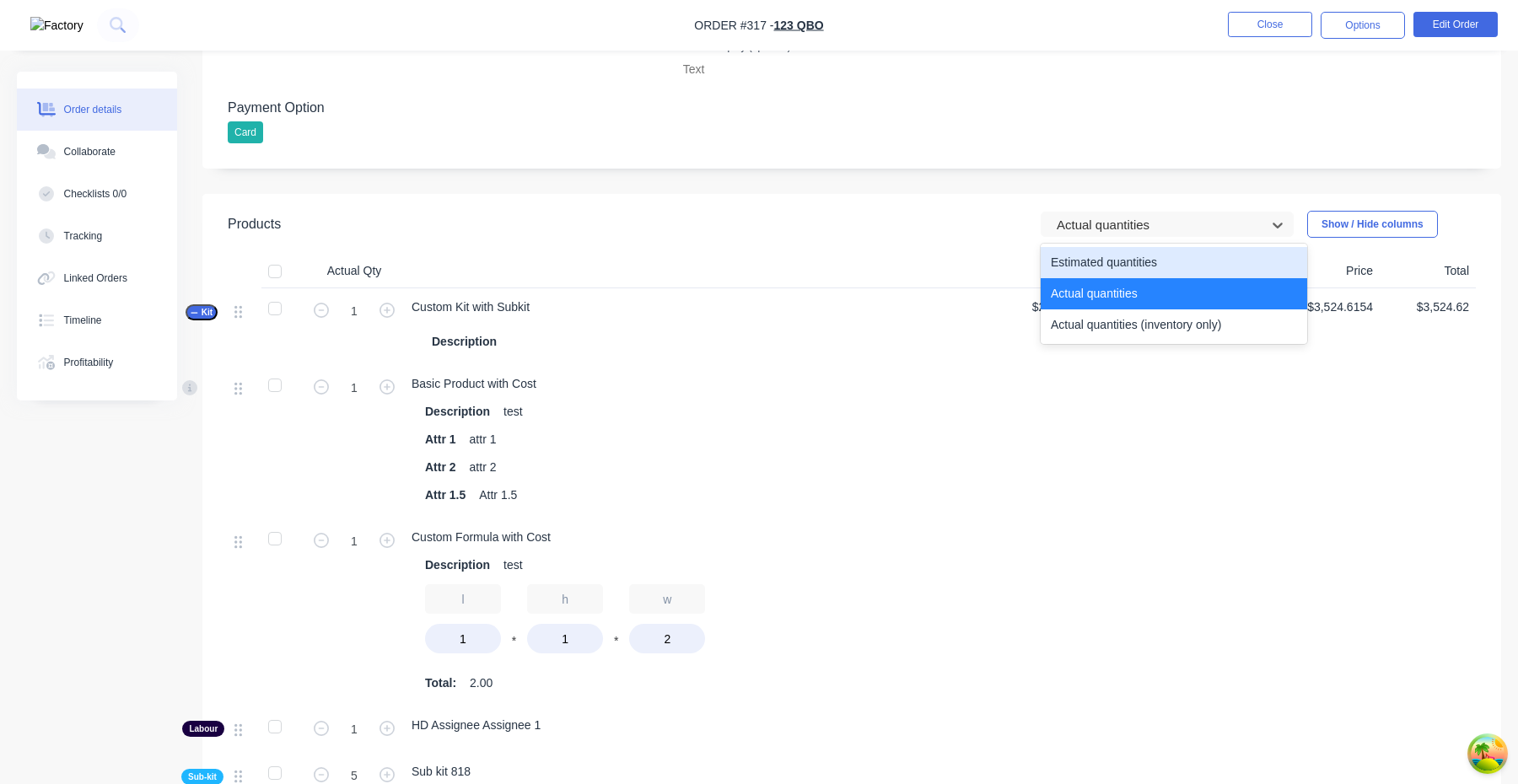
click at [1128, 267] on div "Estimated quantities" at bounding box center [1174, 262] width 267 height 31
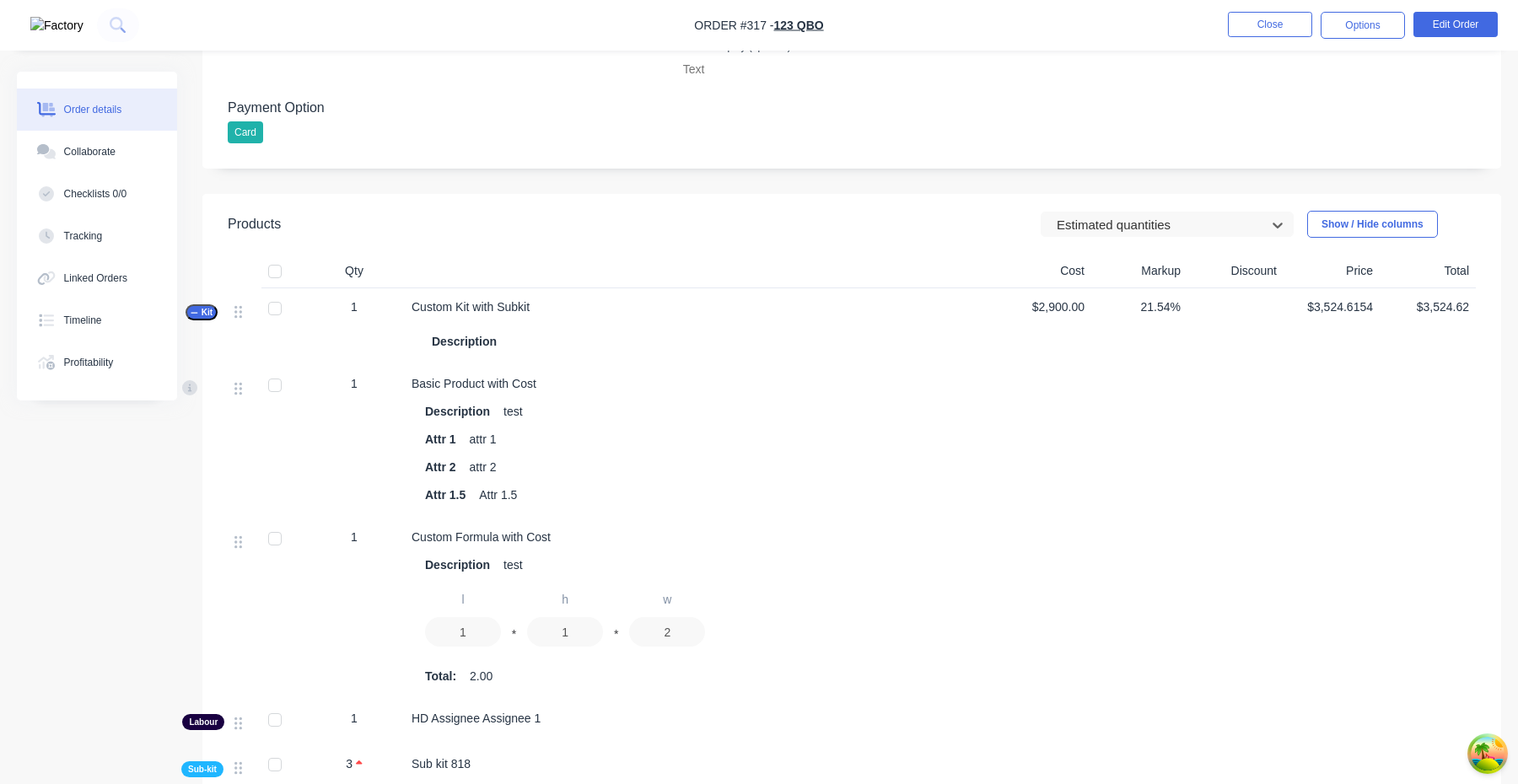
click at [1137, 233] on div at bounding box center [1156, 225] width 202 height 21
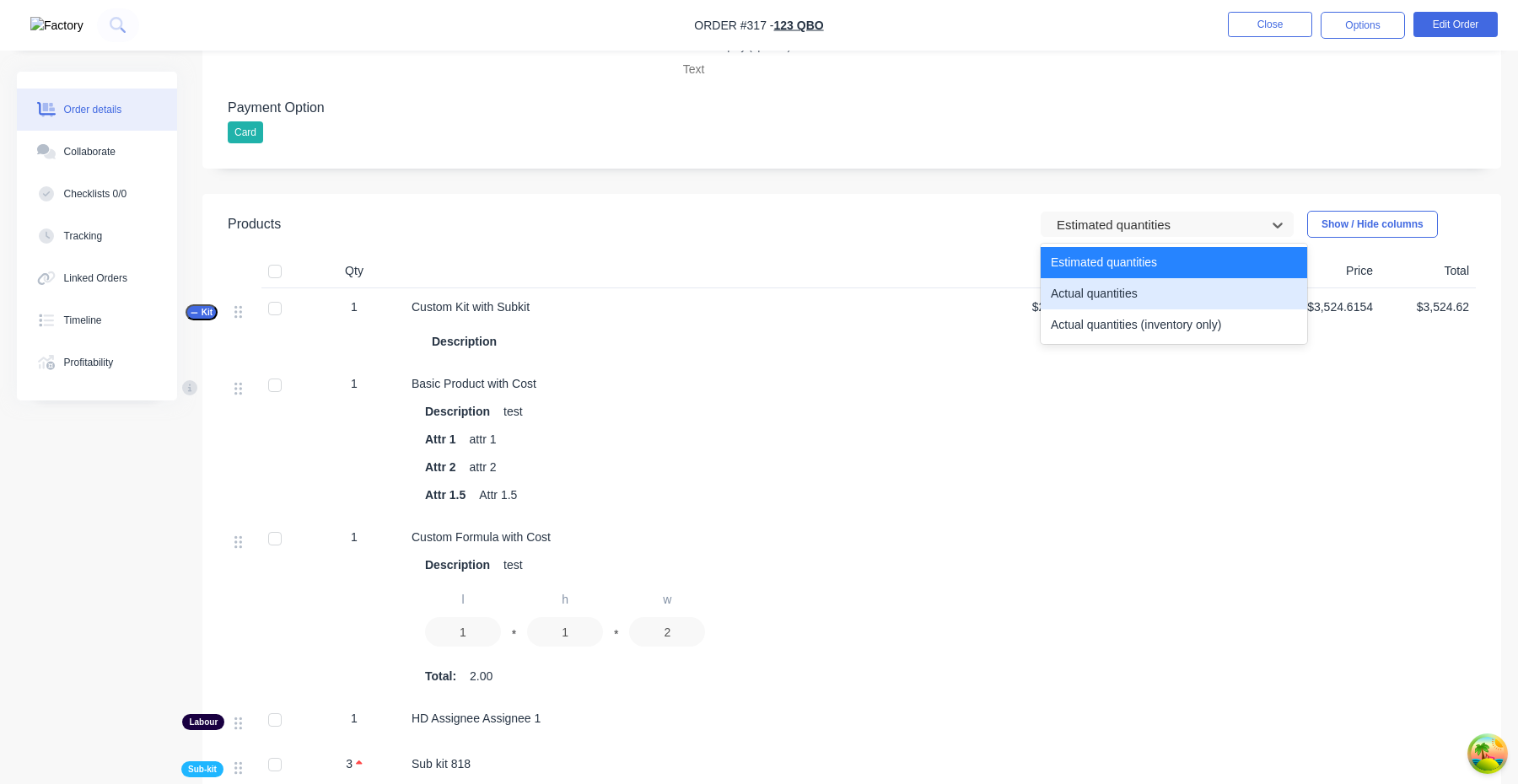
click at [1135, 297] on div "Actual quantities" at bounding box center [1174, 294] width 267 height 31
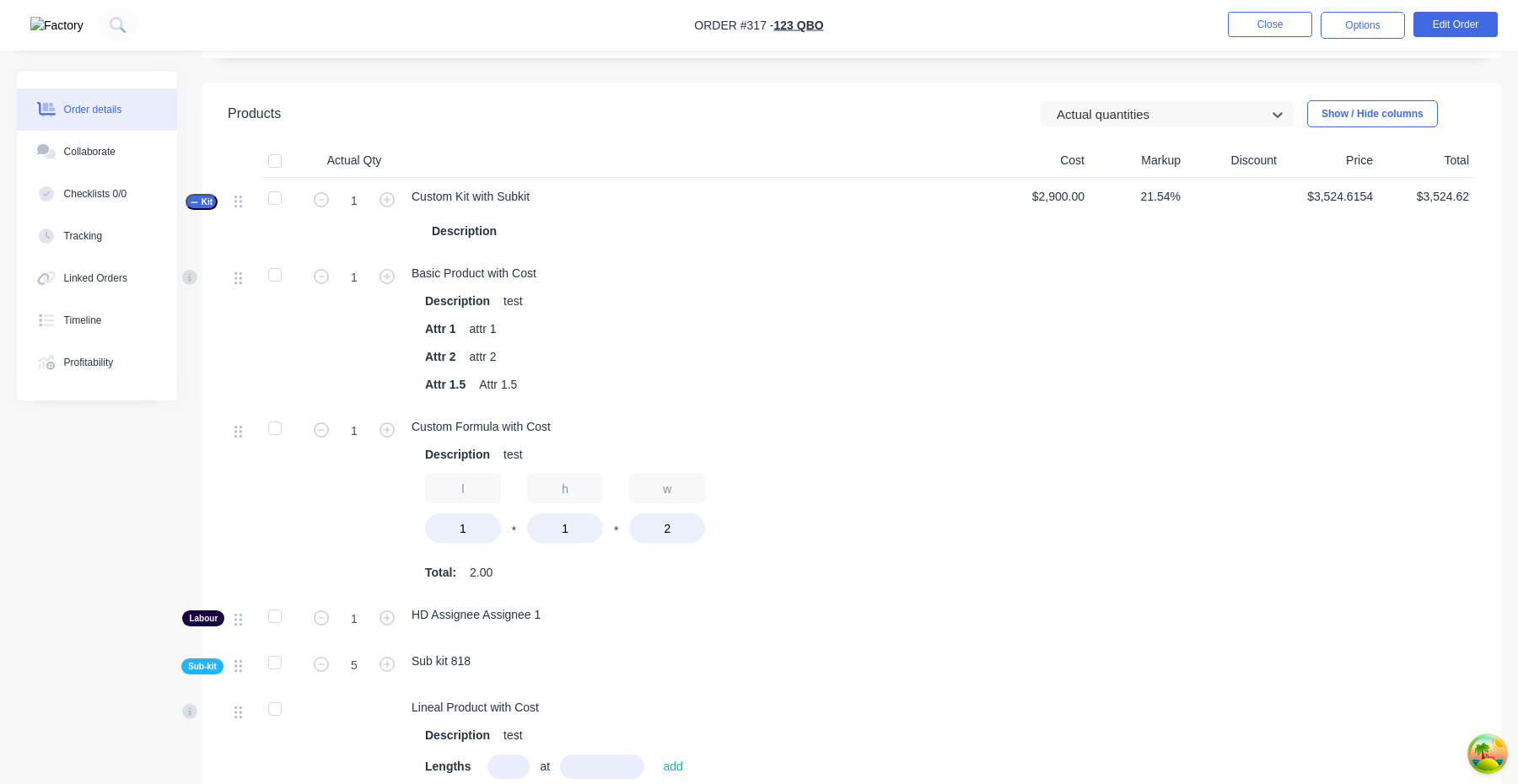
scroll to position [901, 0]
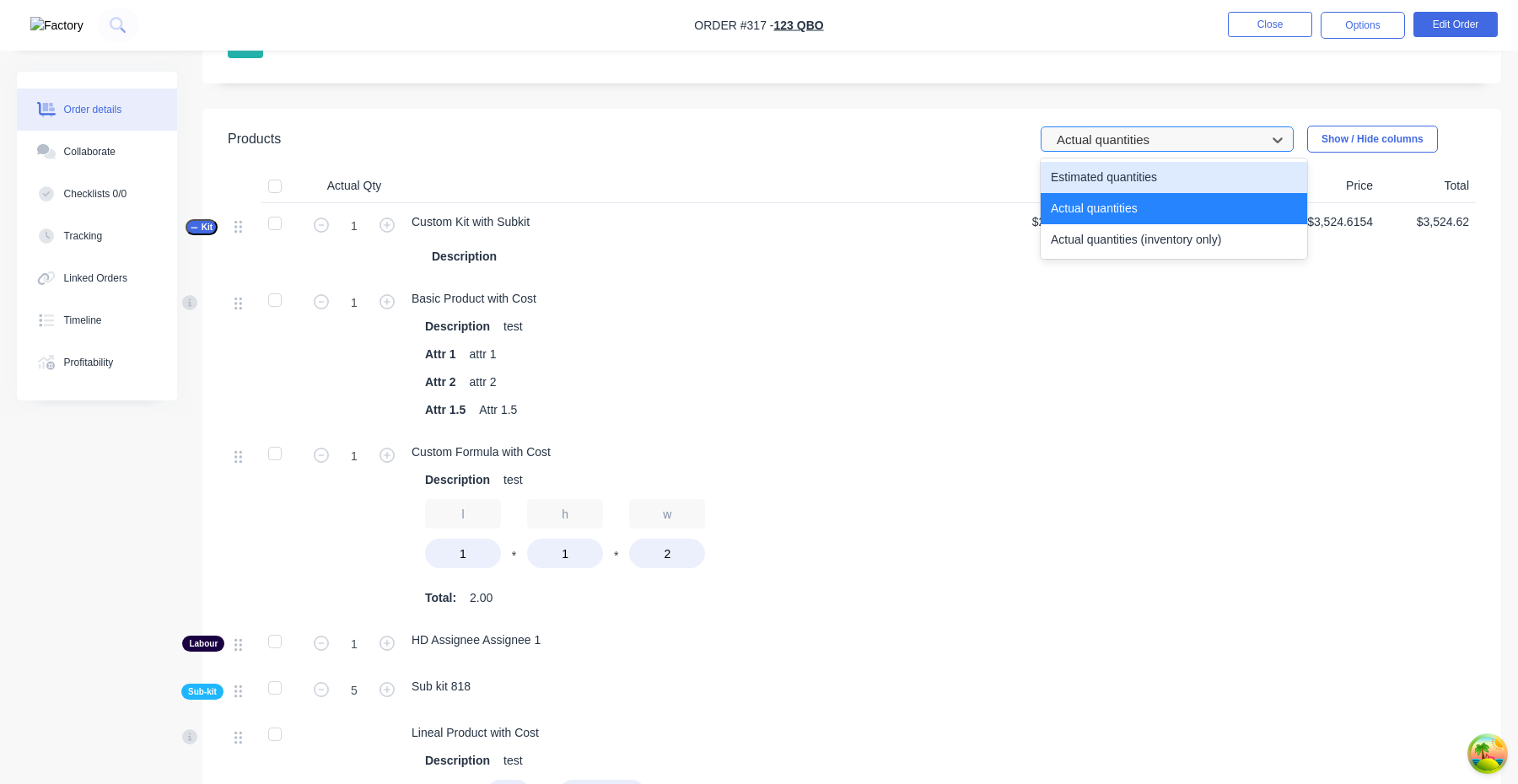
click at [1169, 144] on div at bounding box center [1156, 140] width 202 height 21
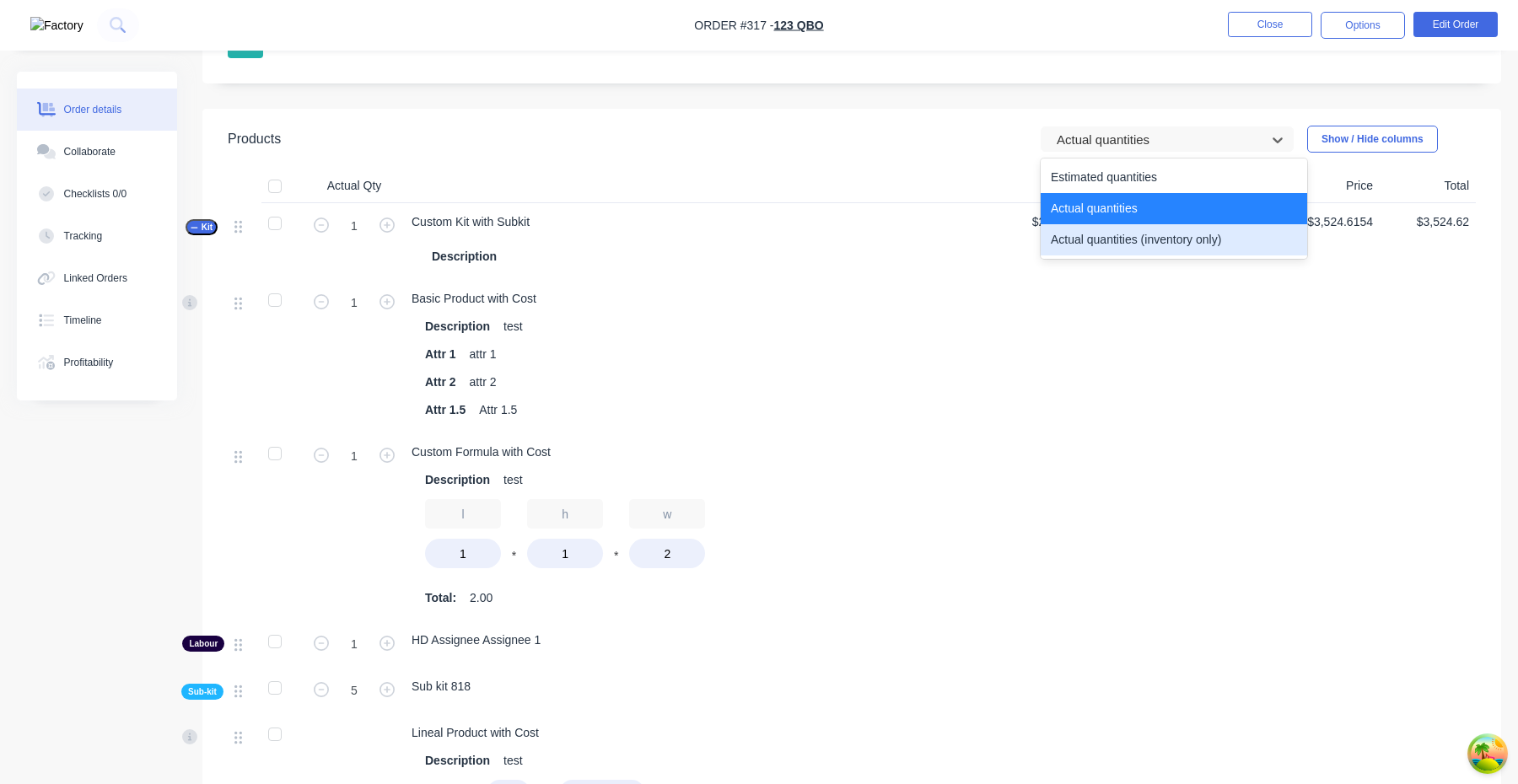
click at [1156, 247] on div "Actual quantities (inventory only)" at bounding box center [1174, 240] width 267 height 31
type input "0"
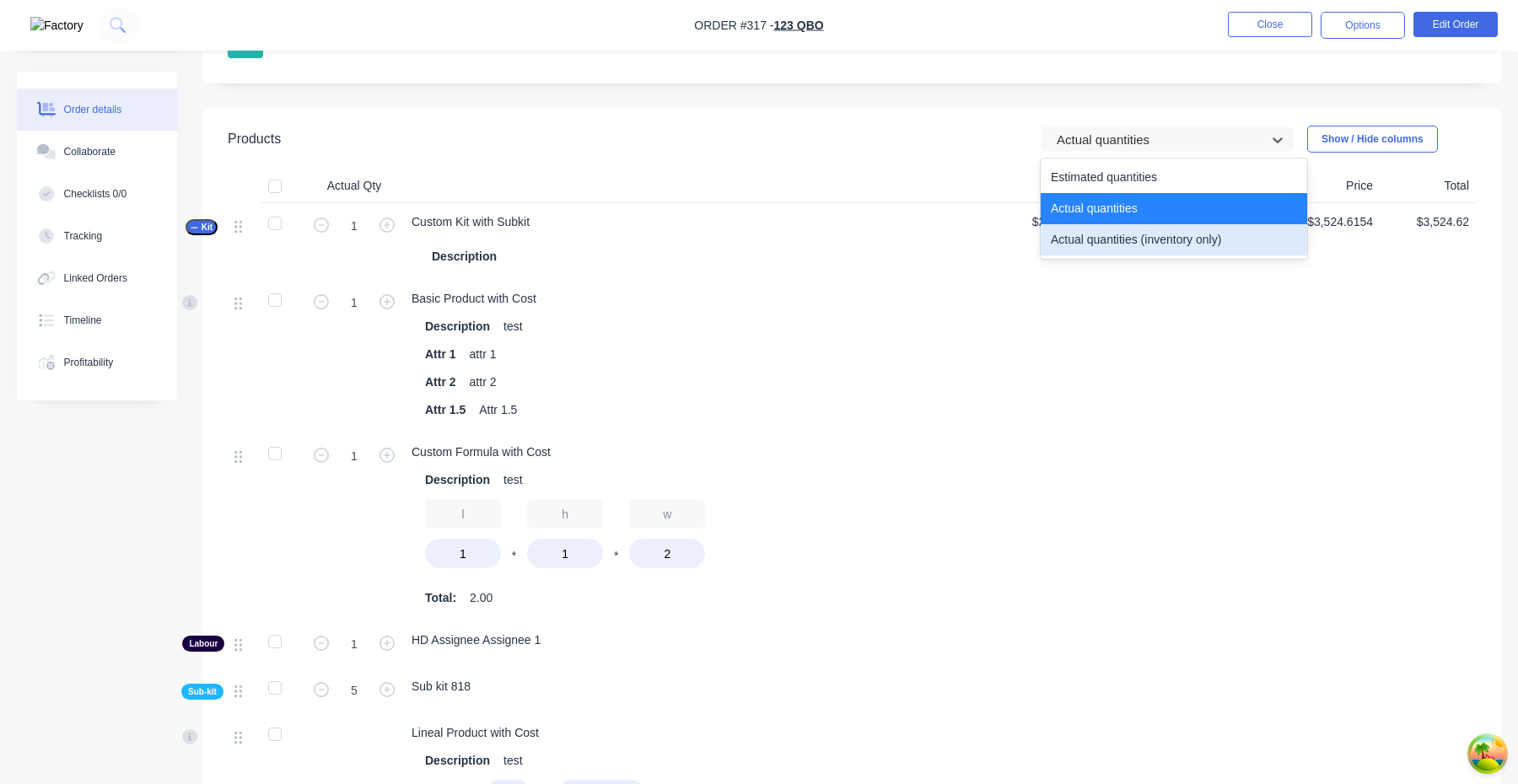
type input "0"
type input "2"
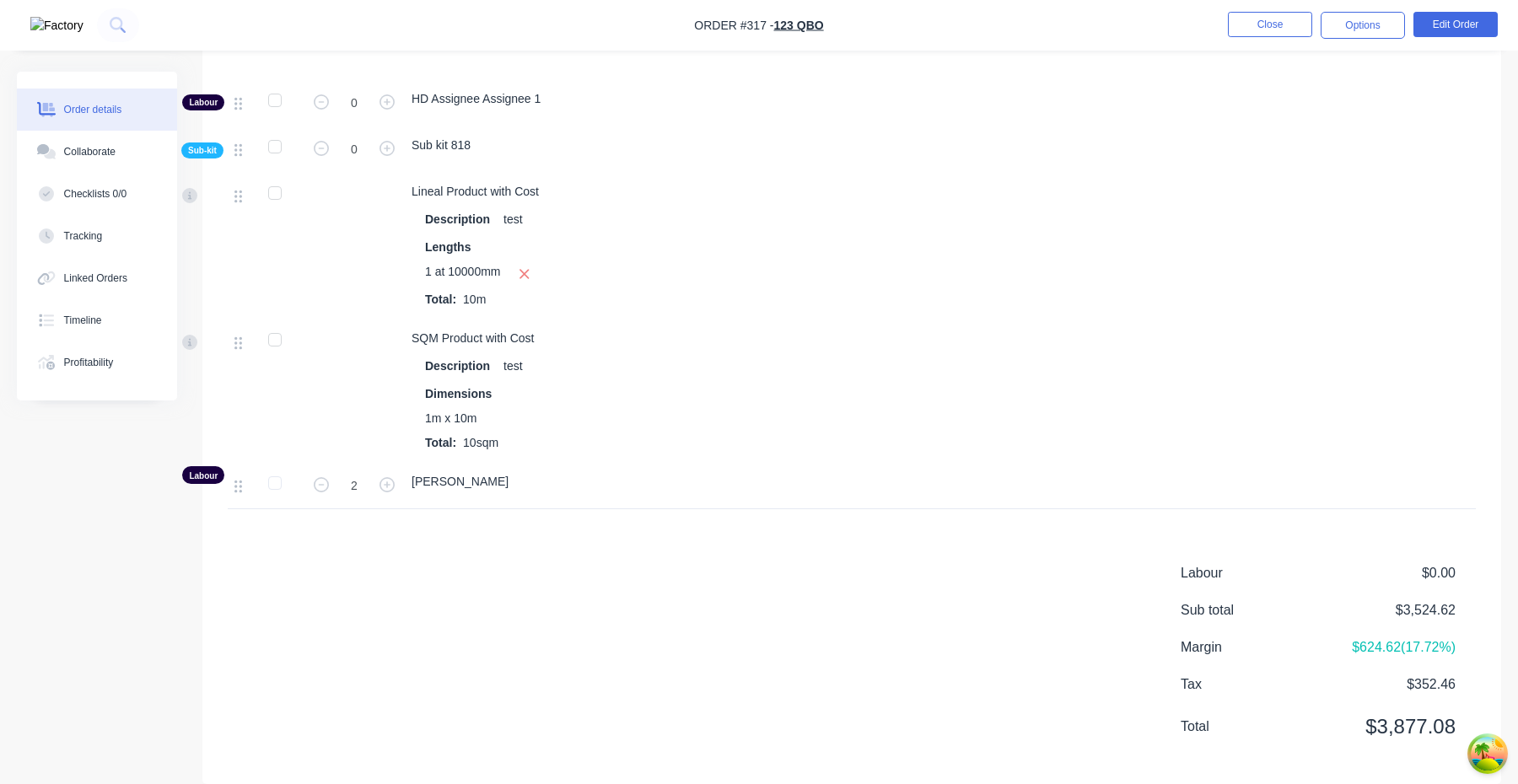
scroll to position [1399, 0]
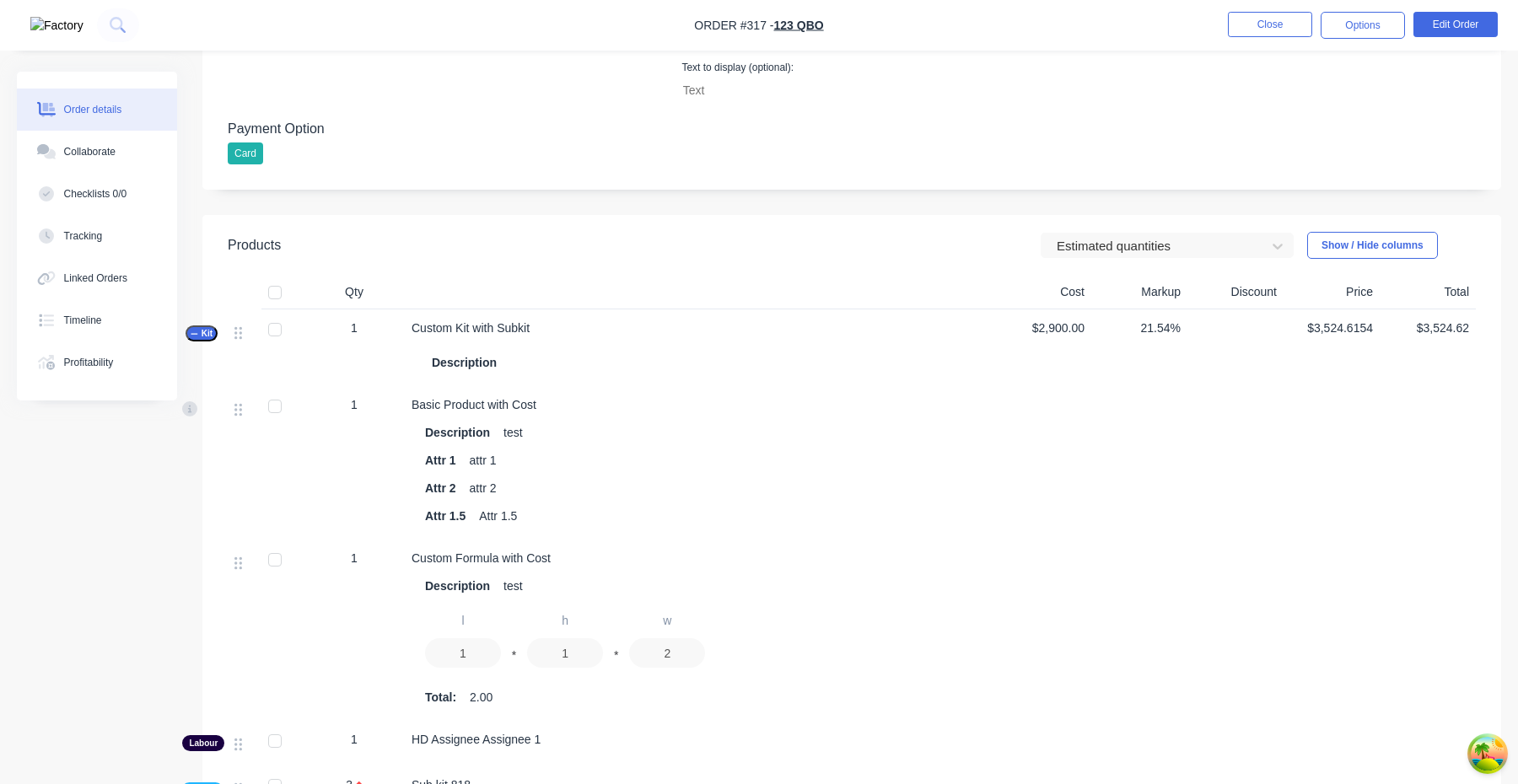
scroll to position [672, 0]
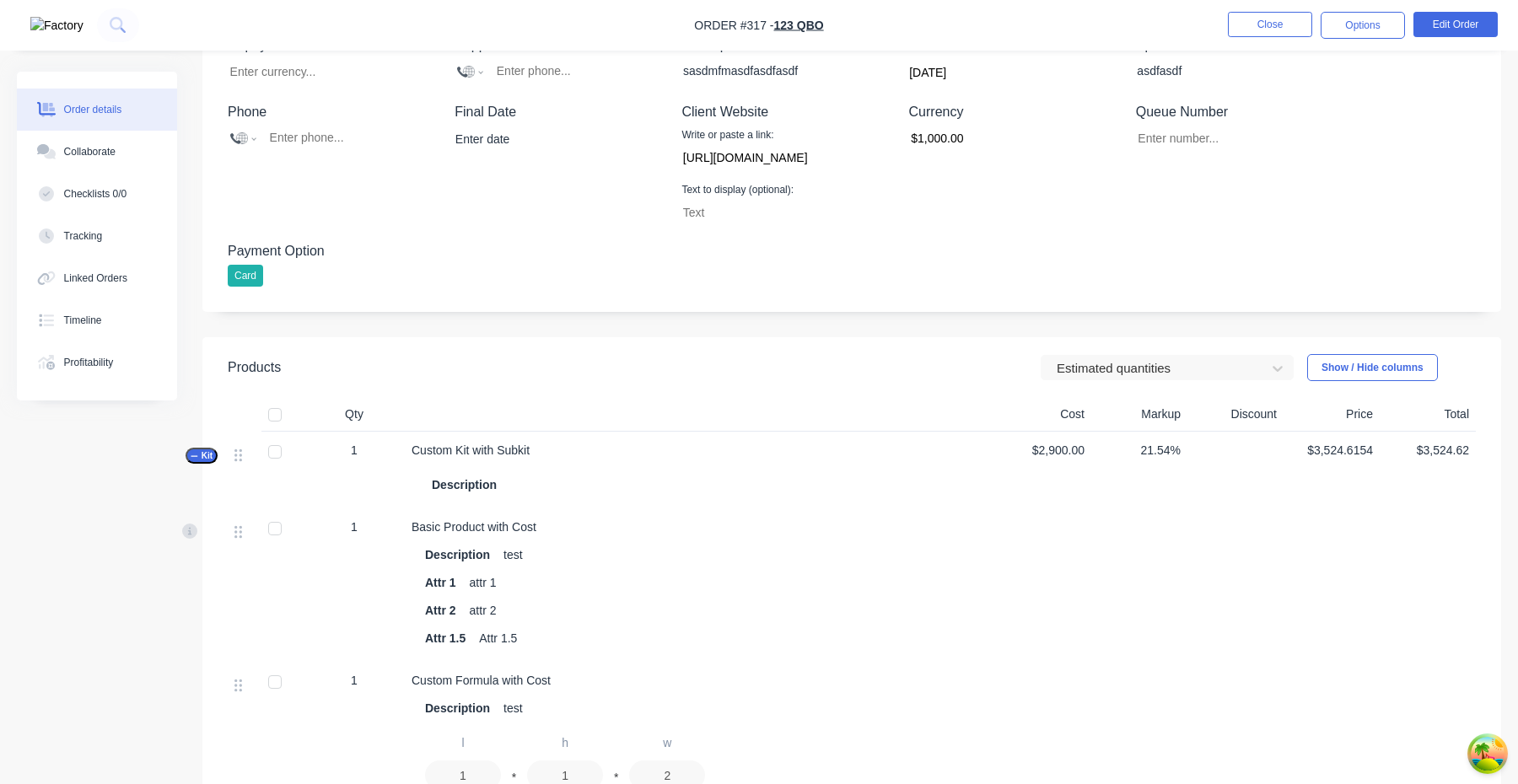
click at [1123, 383] on header "Products Estimated quantities Show / Hide columns" at bounding box center [852, 368] width 1299 height 61
click at [1111, 365] on div at bounding box center [1156, 368] width 202 height 21
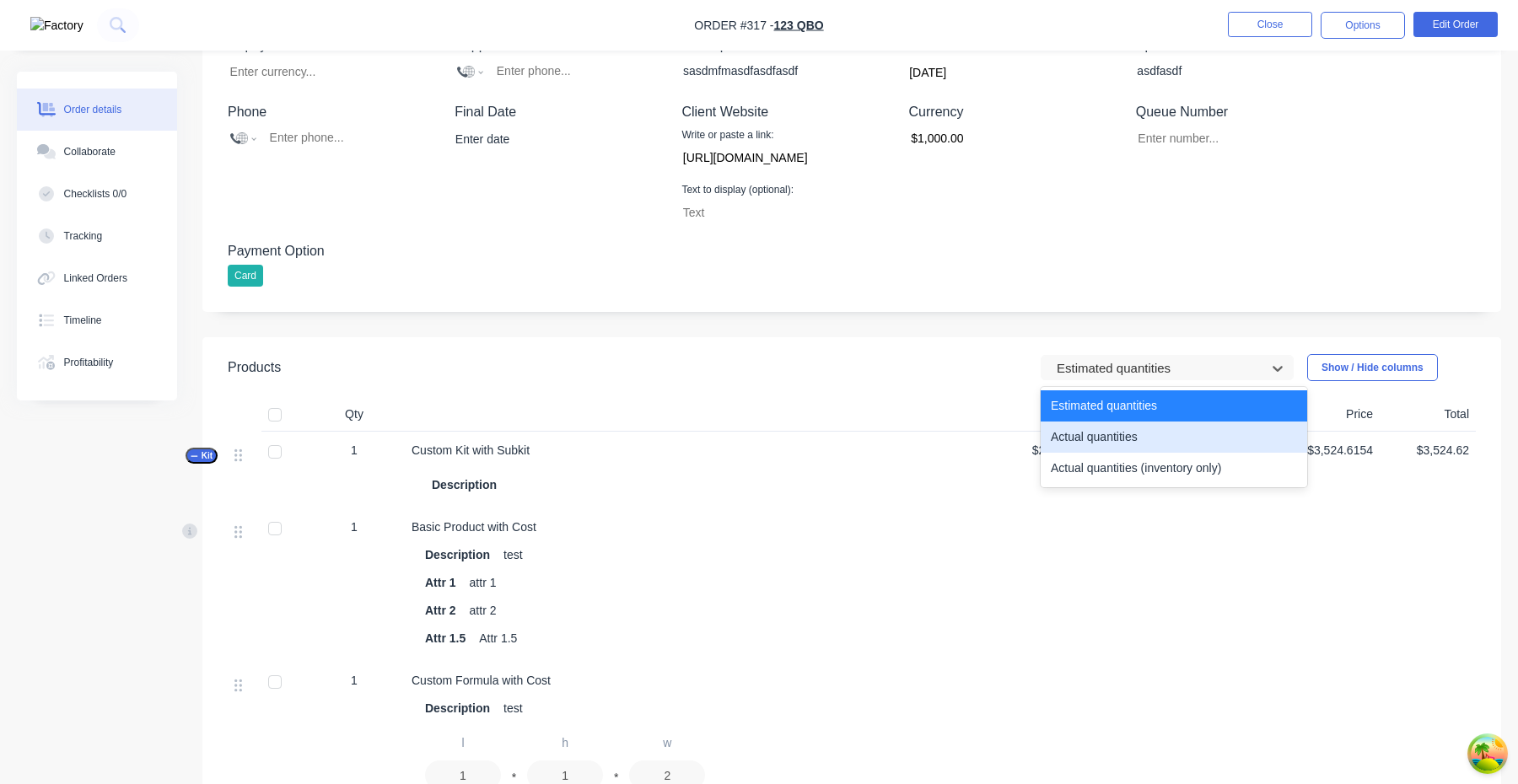
click at [1108, 435] on div "Actual quantities" at bounding box center [1174, 437] width 267 height 31
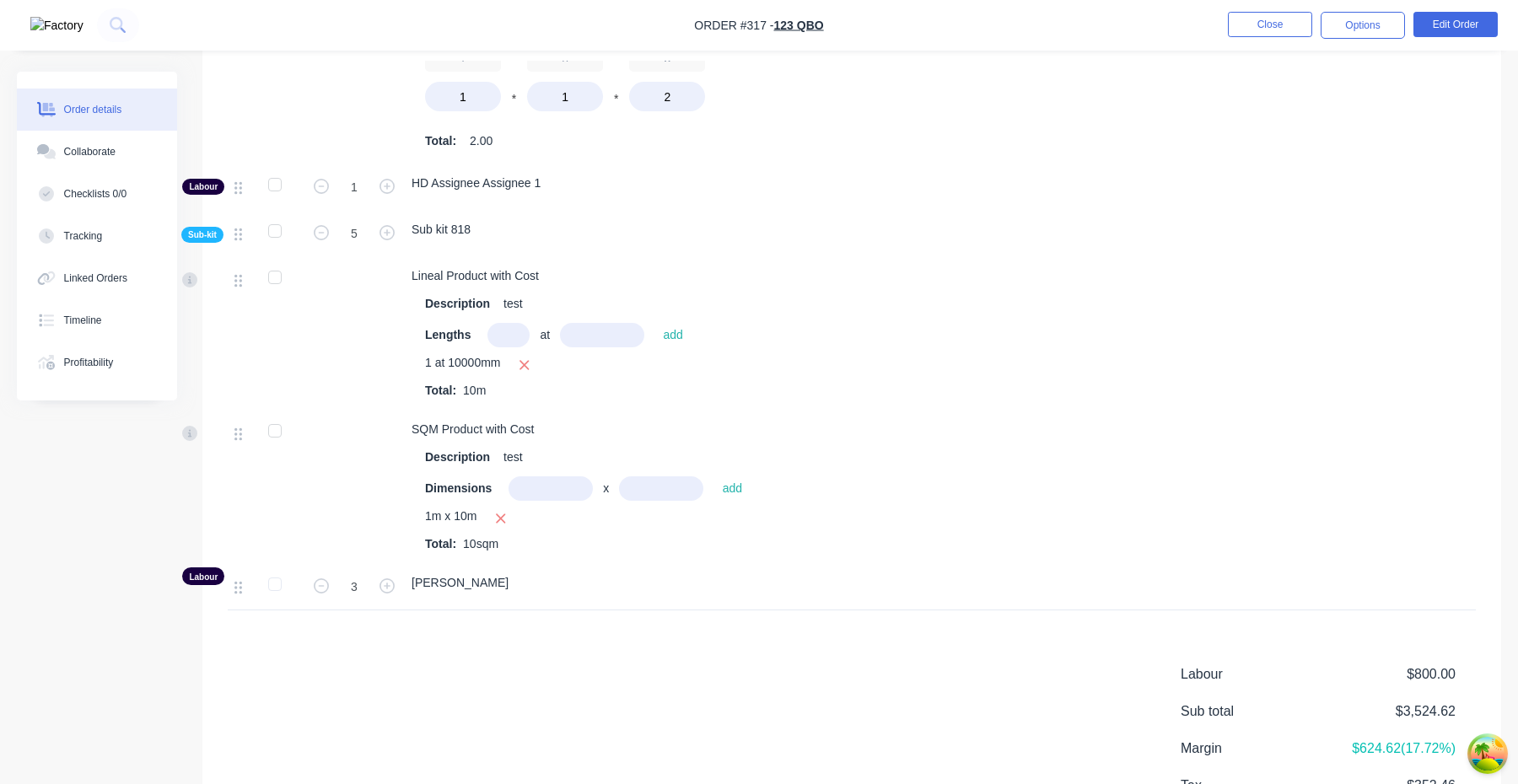
scroll to position [1286, 0]
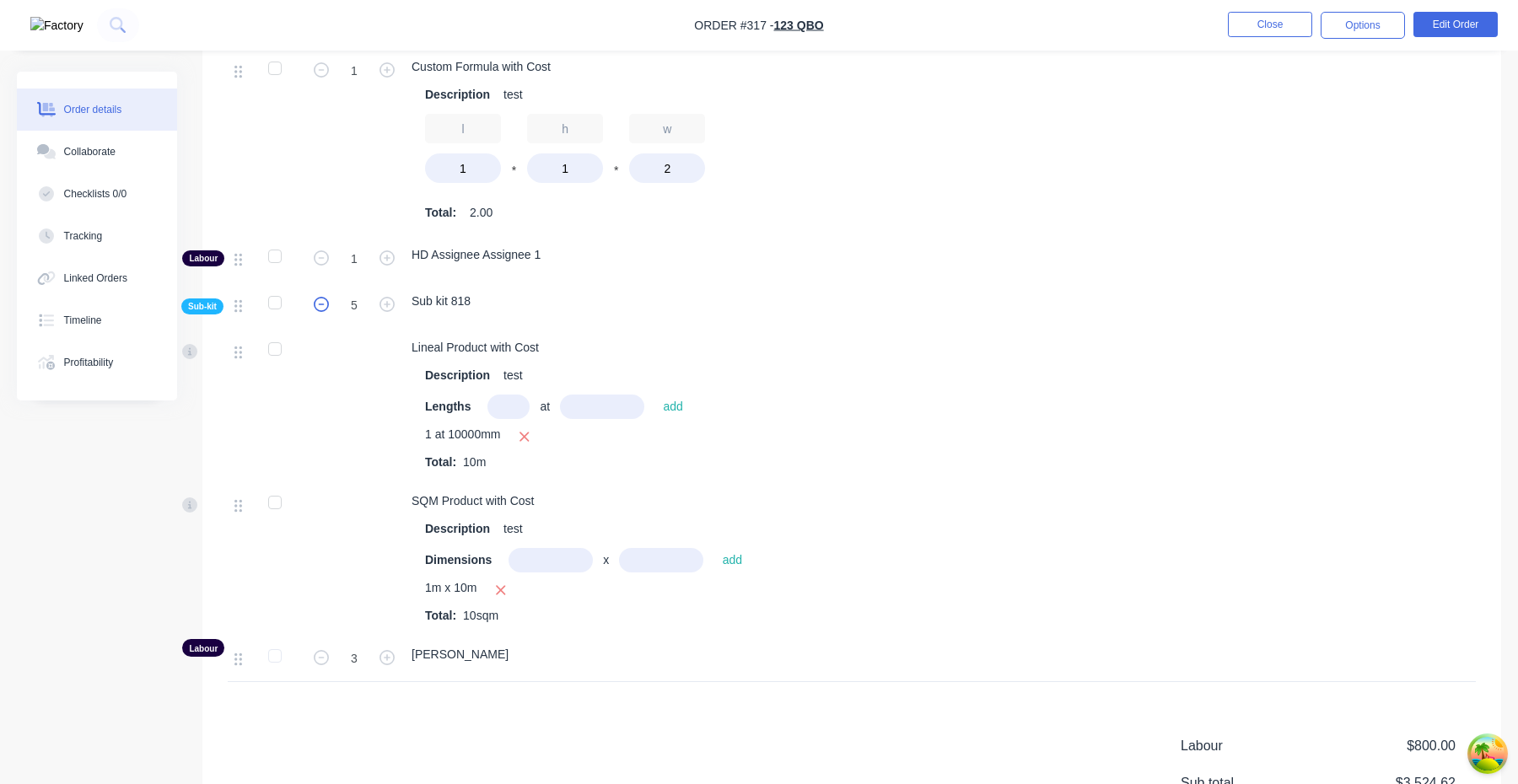
click at [326, 299] on icon "button" at bounding box center [321, 304] width 15 height 15
type input "4"
click at [324, 299] on icon "button" at bounding box center [321, 304] width 15 height 15
type input "3"
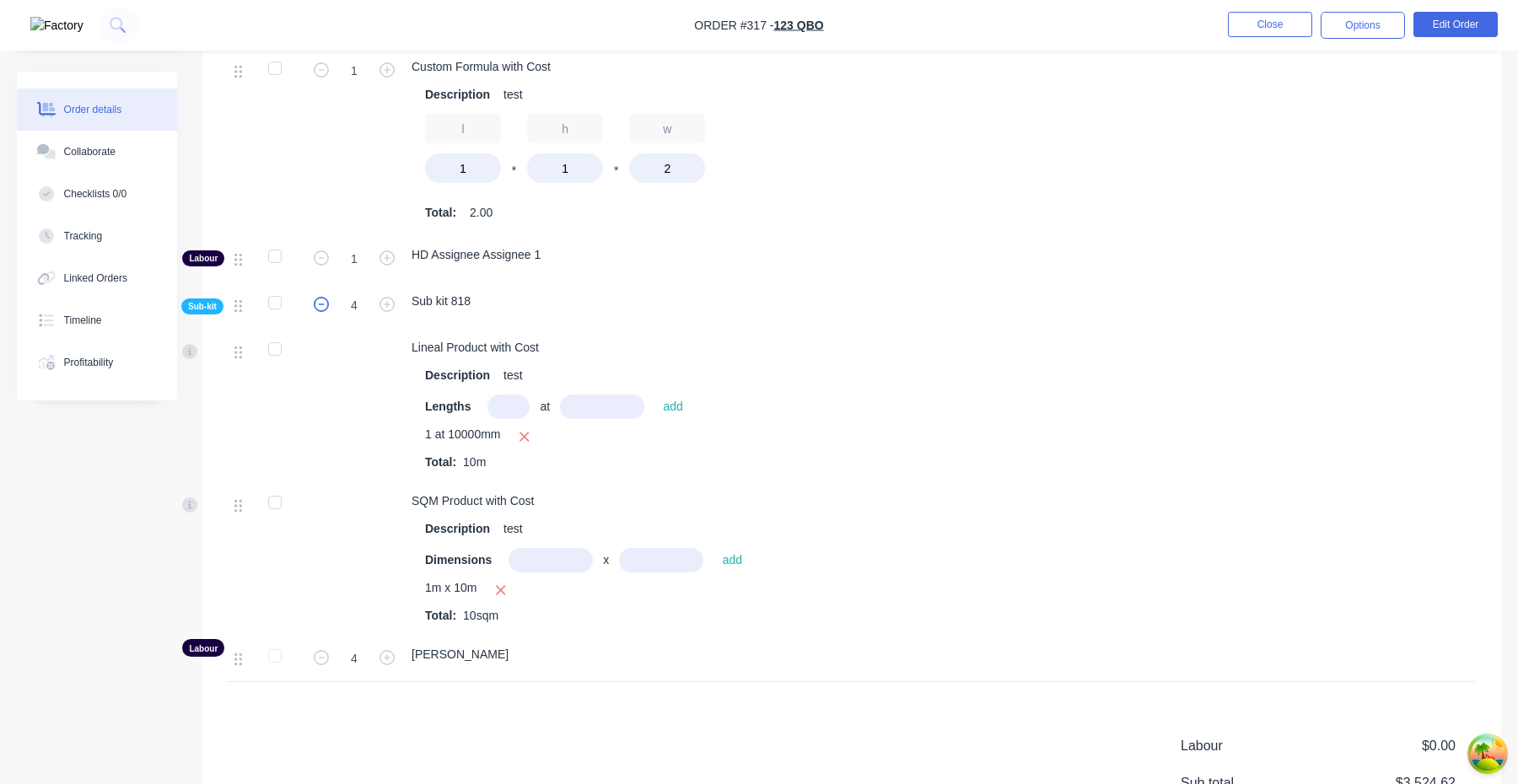
type input "3"
click at [324, 299] on icon "button" at bounding box center [321, 304] width 15 height 15
type input "2"
click at [390, 299] on icon "button" at bounding box center [387, 304] width 15 height 15
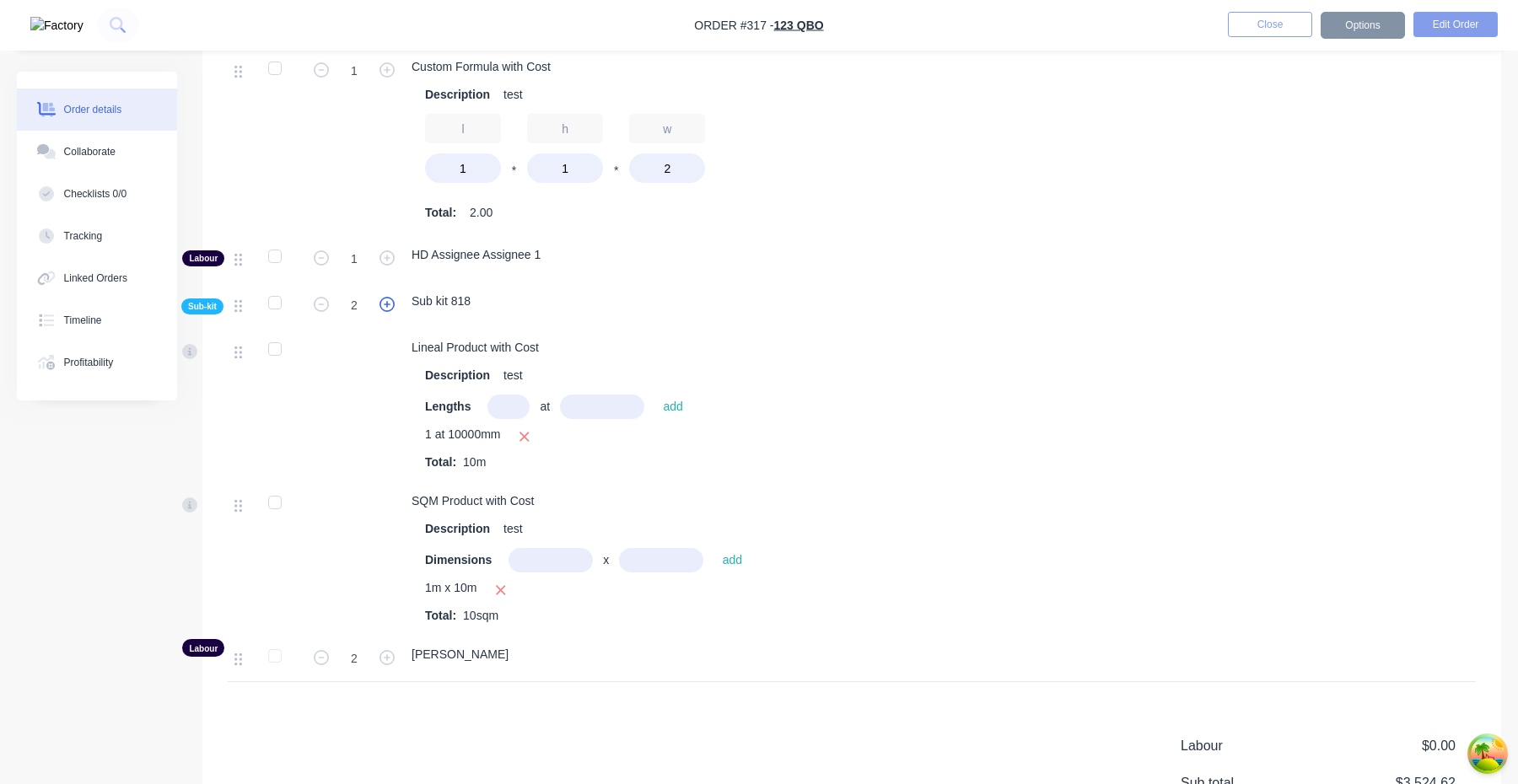
type input "3"
click at [390, 304] on icon "button" at bounding box center [387, 304] width 15 height 15
type input "4"
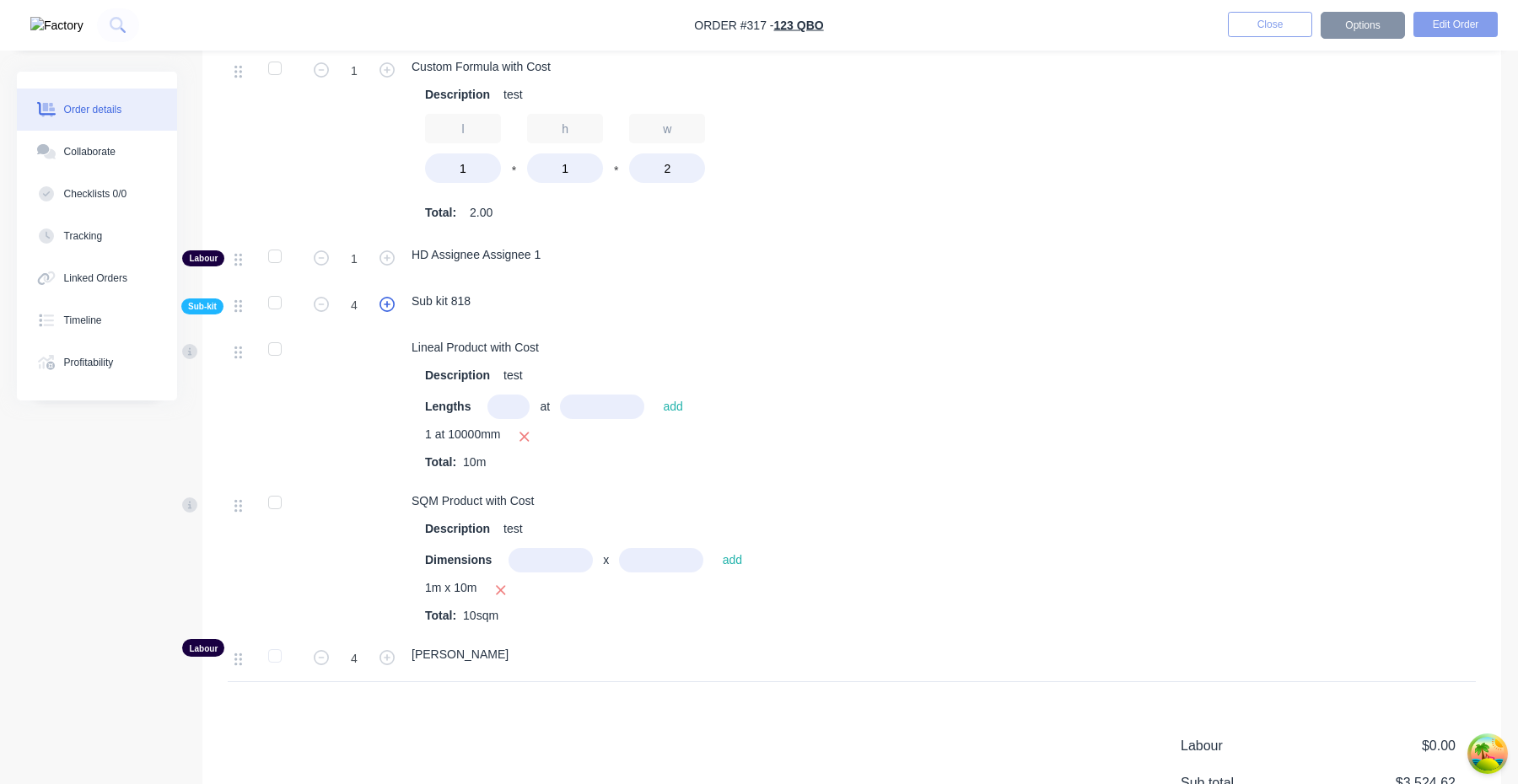
click at [390, 304] on icon "button" at bounding box center [387, 304] width 15 height 15
type input "5"
click at [391, 656] on icon "button" at bounding box center [387, 657] width 15 height 15
type input "7"
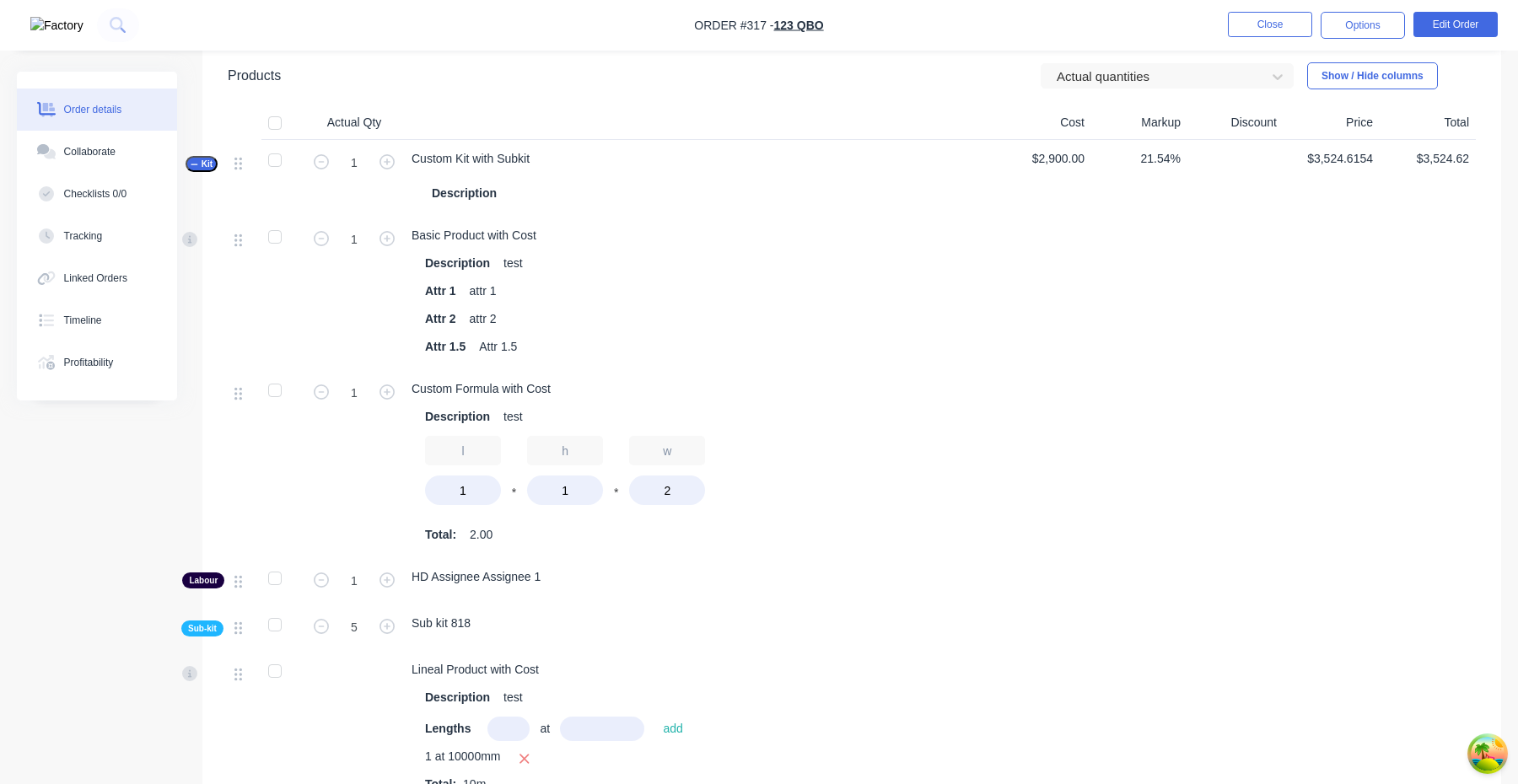
scroll to position [780, 0]
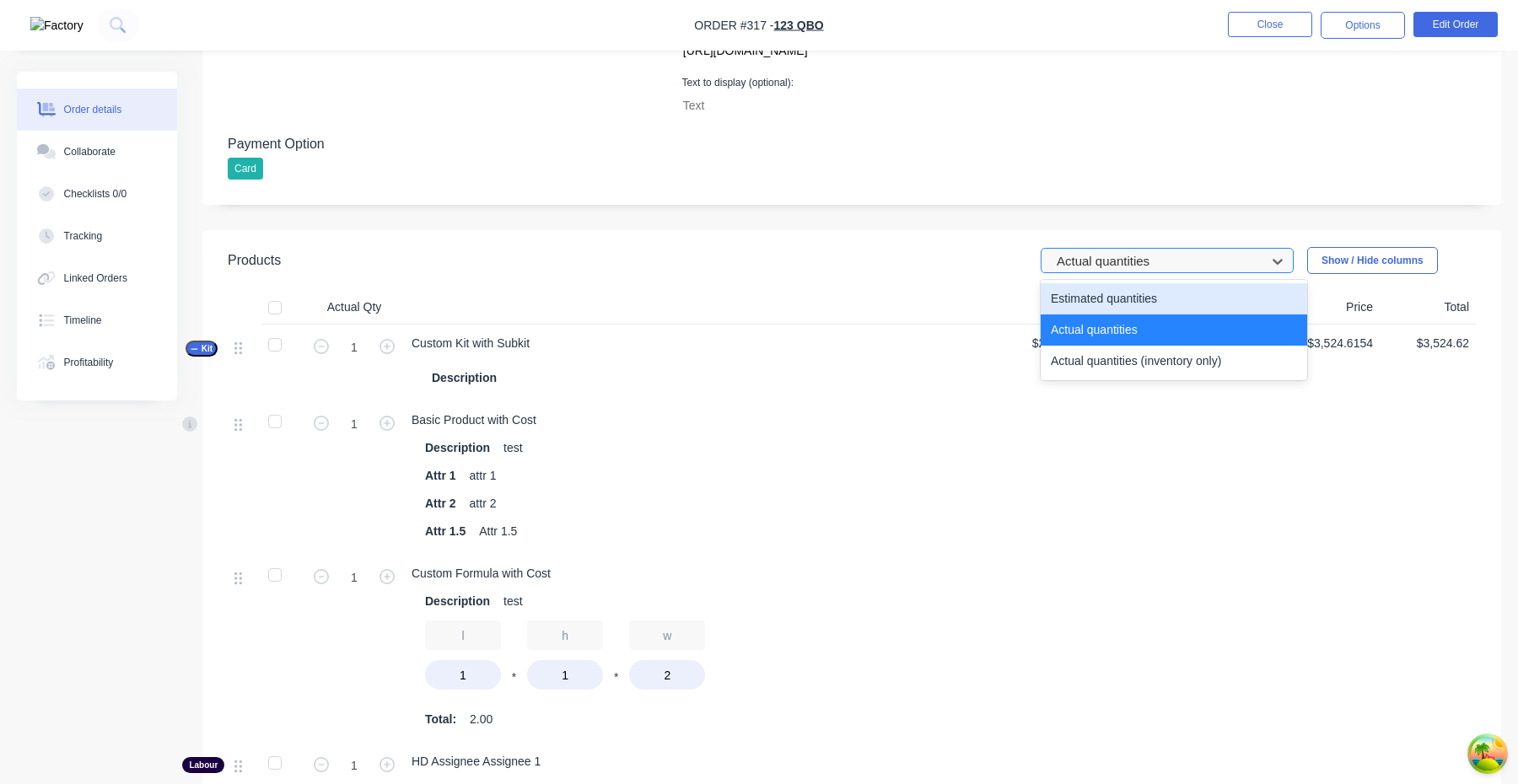
click at [1157, 254] on div at bounding box center [1156, 261] width 202 height 21
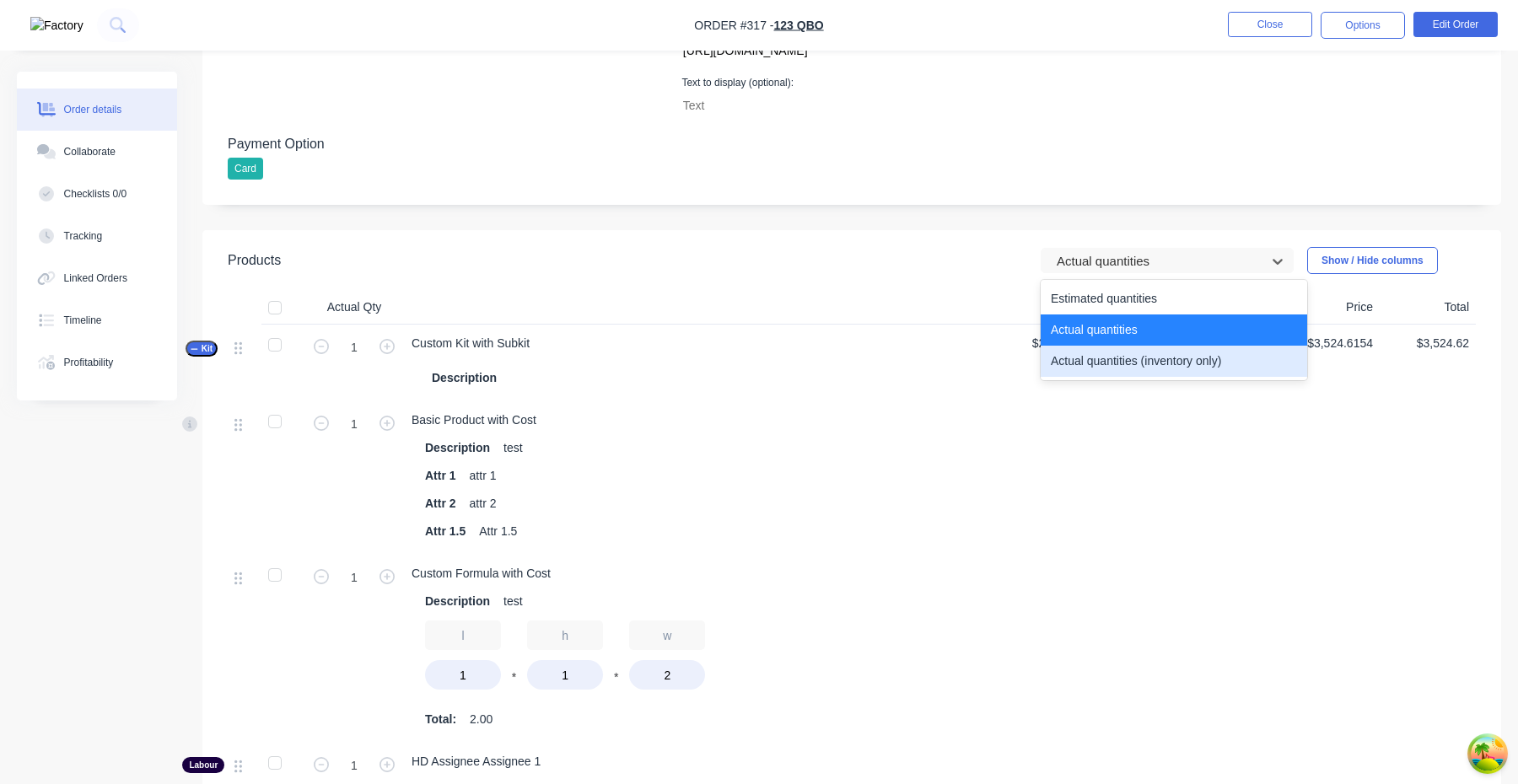
click at [1136, 372] on div "Actual quantities (inventory only)" at bounding box center [1174, 361] width 267 height 31
type input "0"
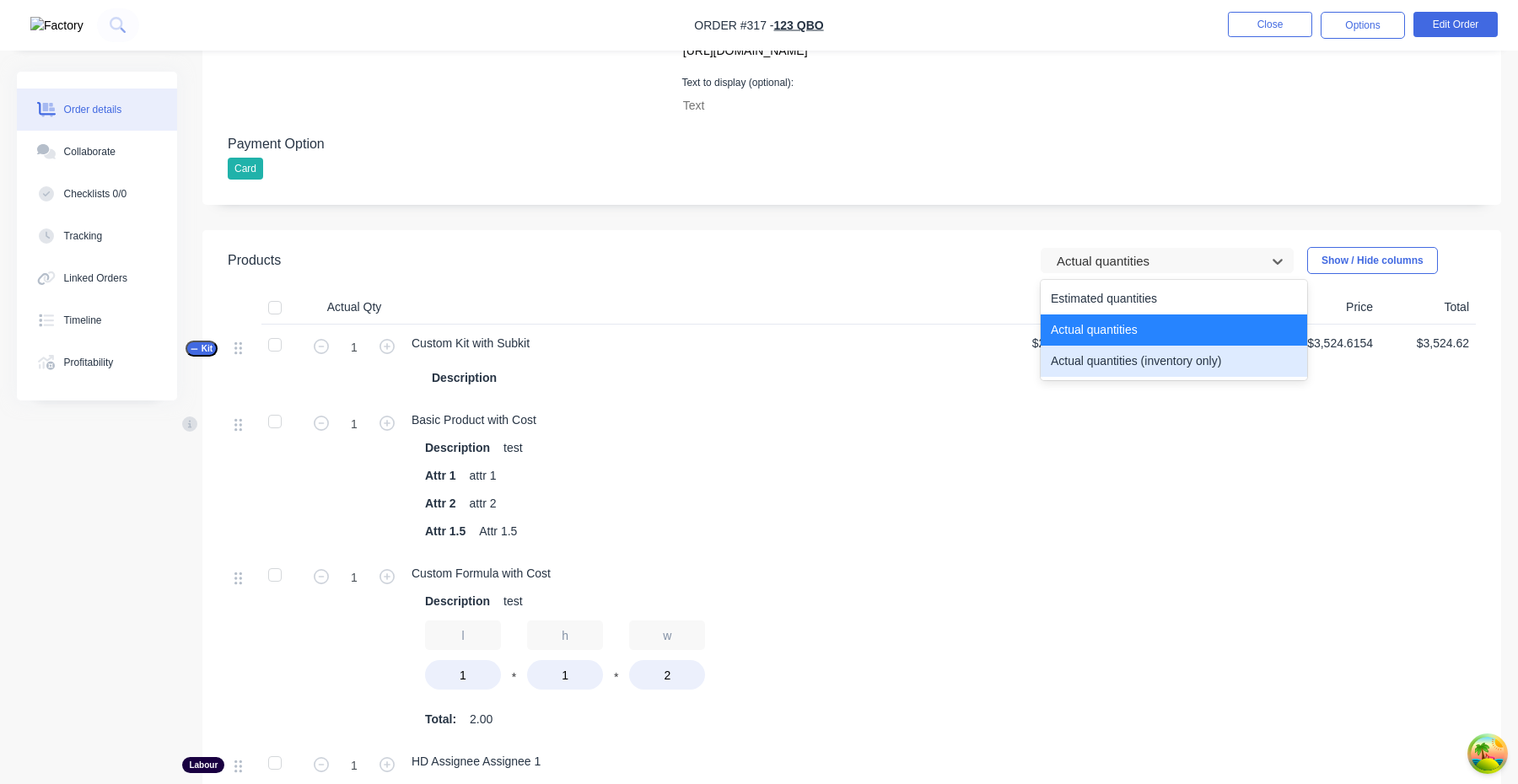
type input "0"
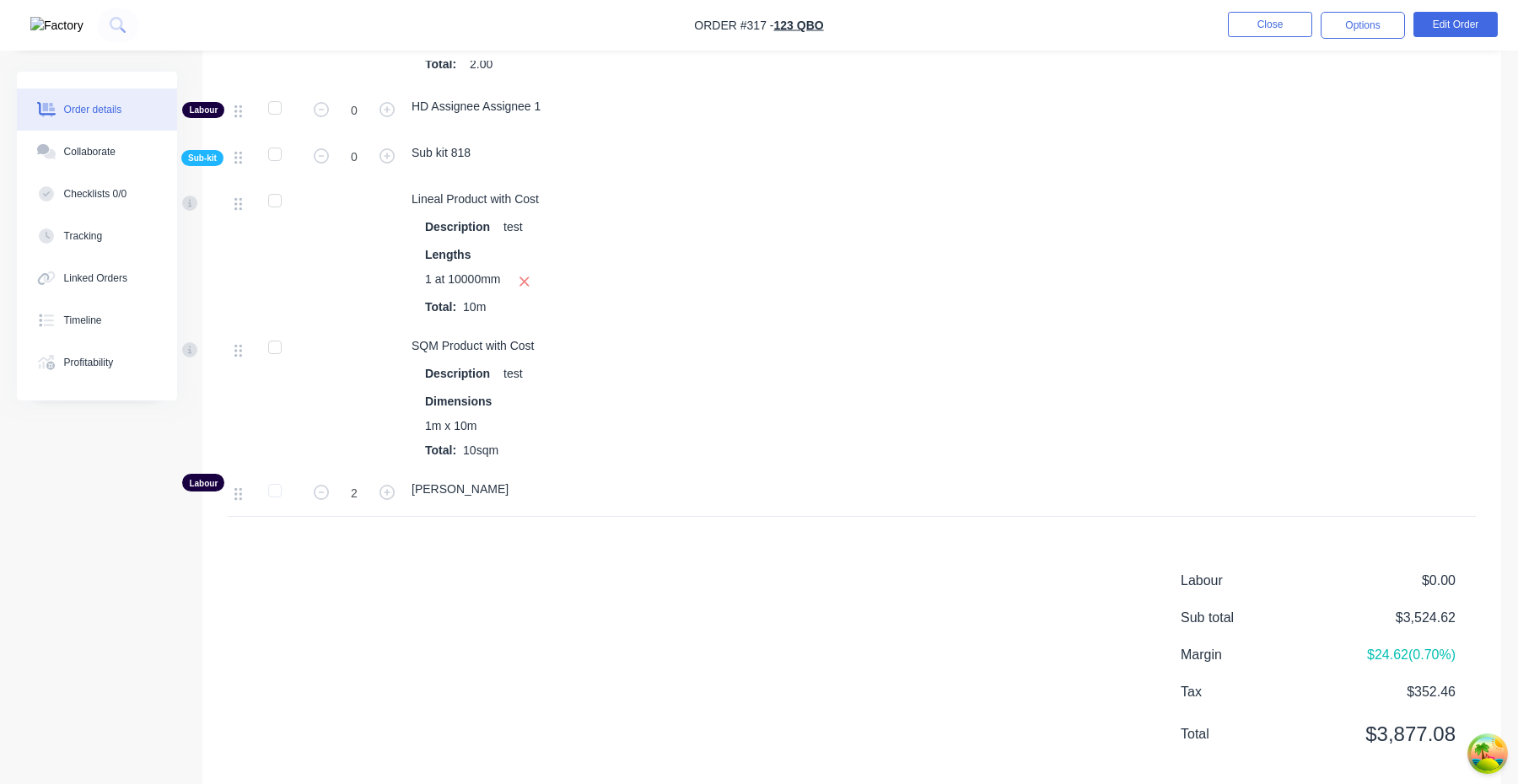
scroll to position [1468, 0]
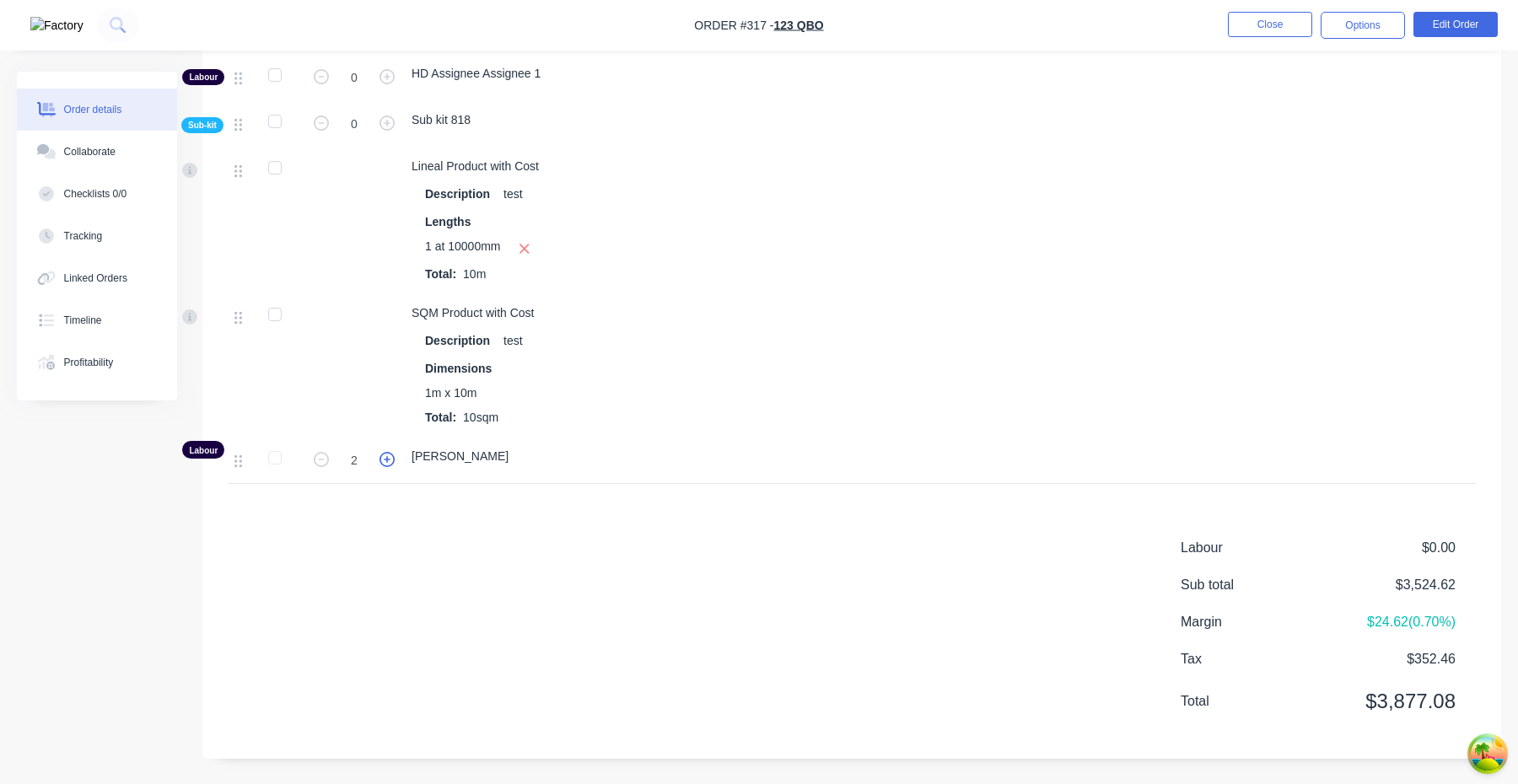
click at [391, 458] on icon "button" at bounding box center [387, 459] width 15 height 15
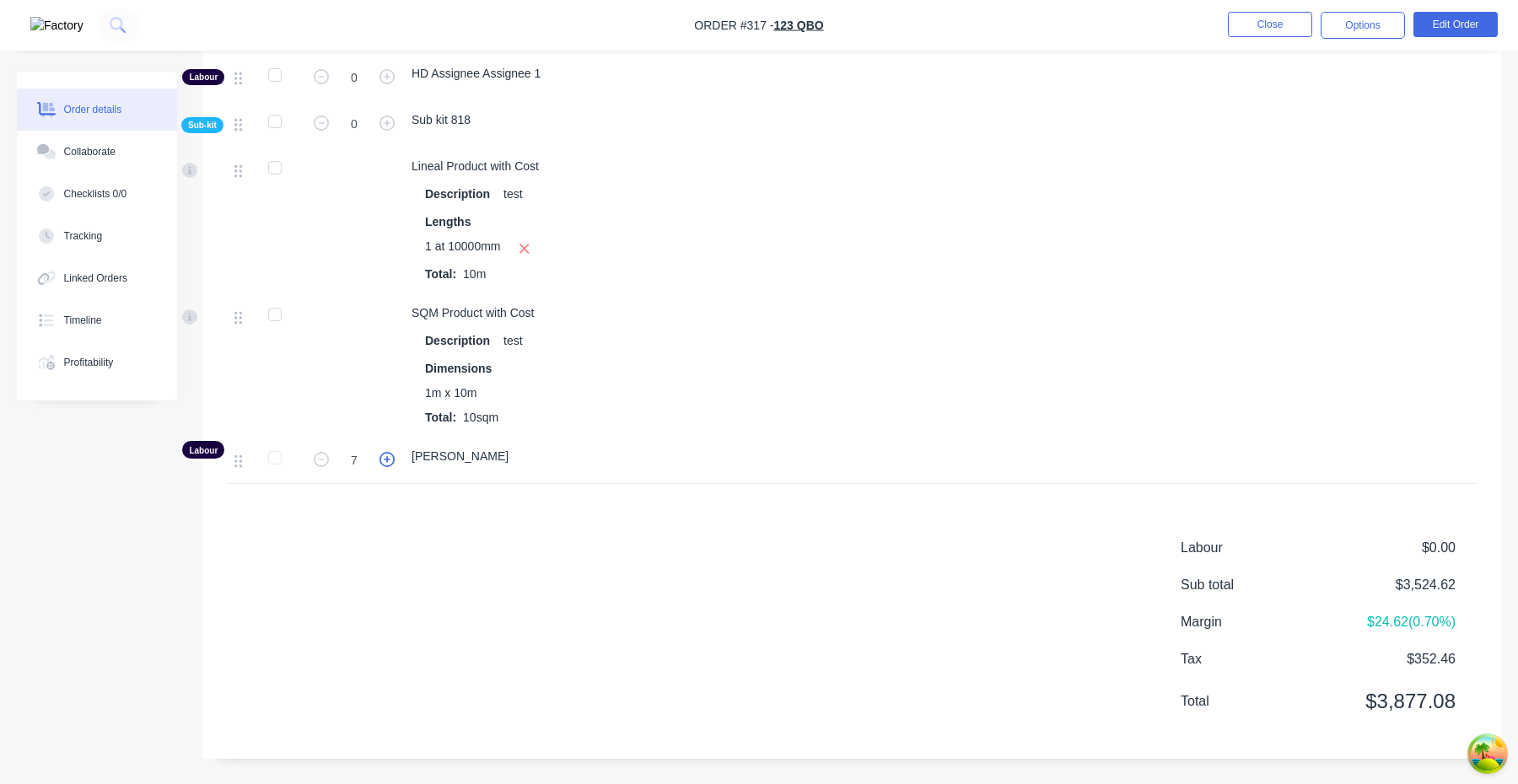
click at [391, 458] on icon "button" at bounding box center [387, 459] width 15 height 15
type input "10"
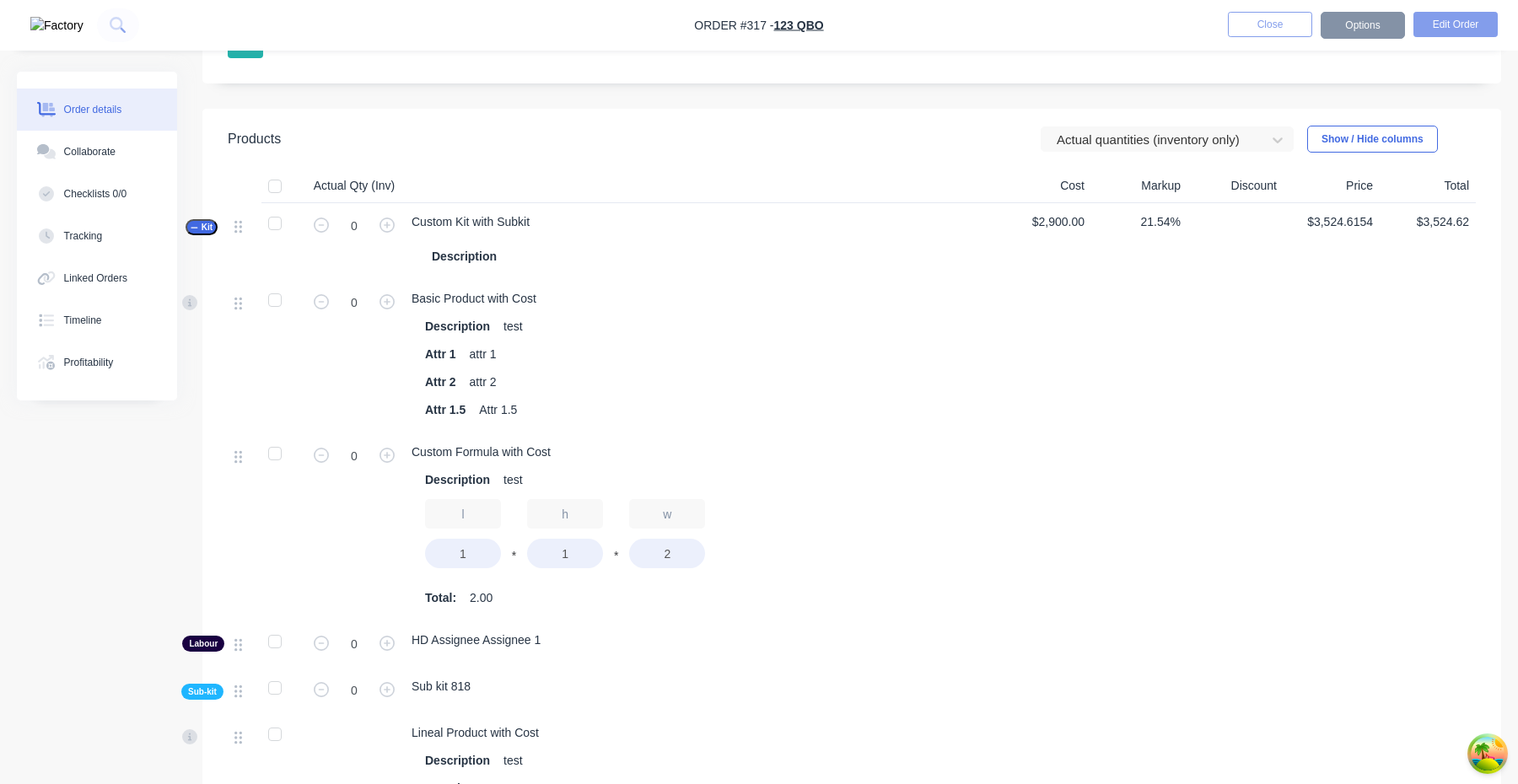
scroll to position [772, 0]
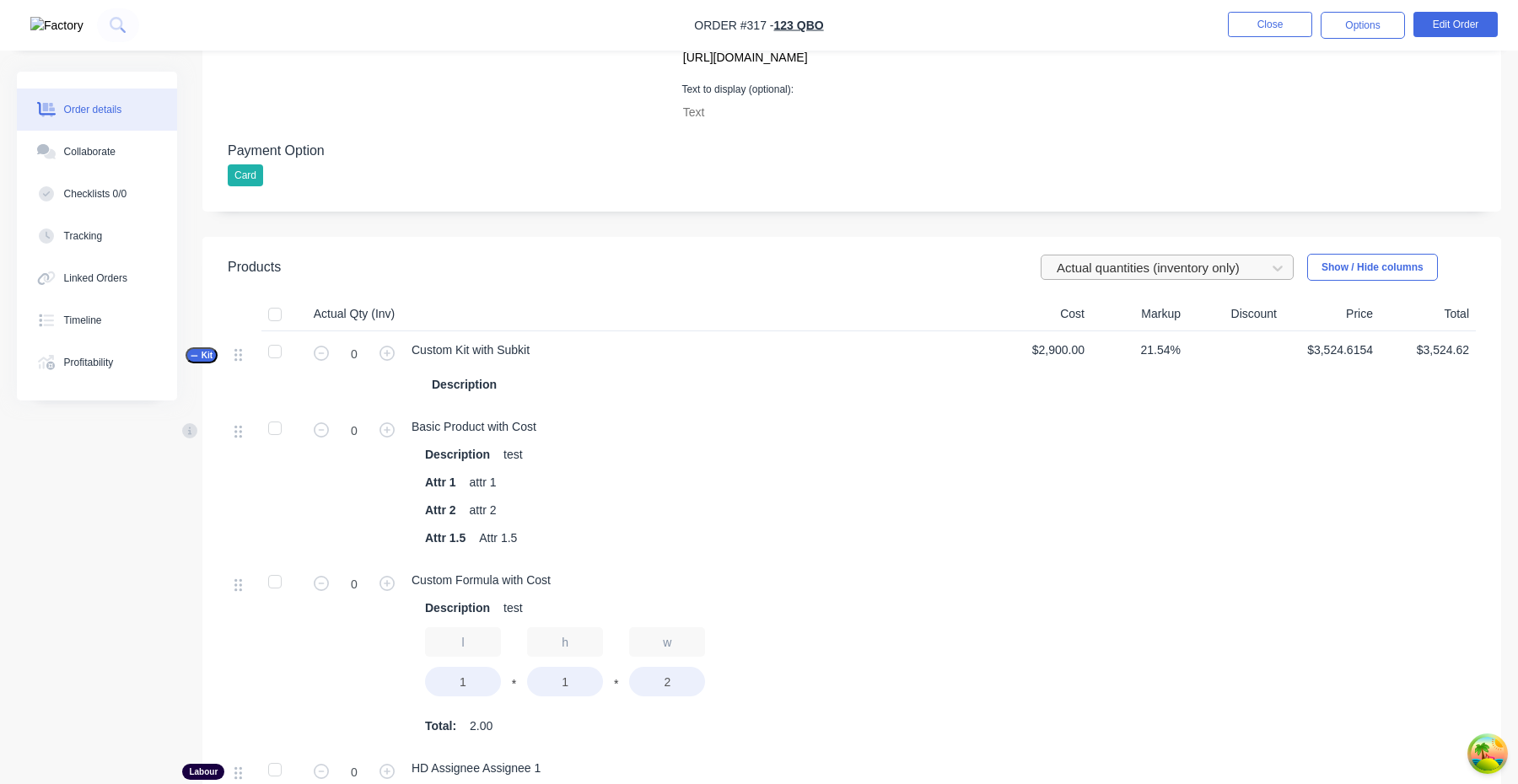
click at [1146, 266] on div at bounding box center [1156, 268] width 202 height 21
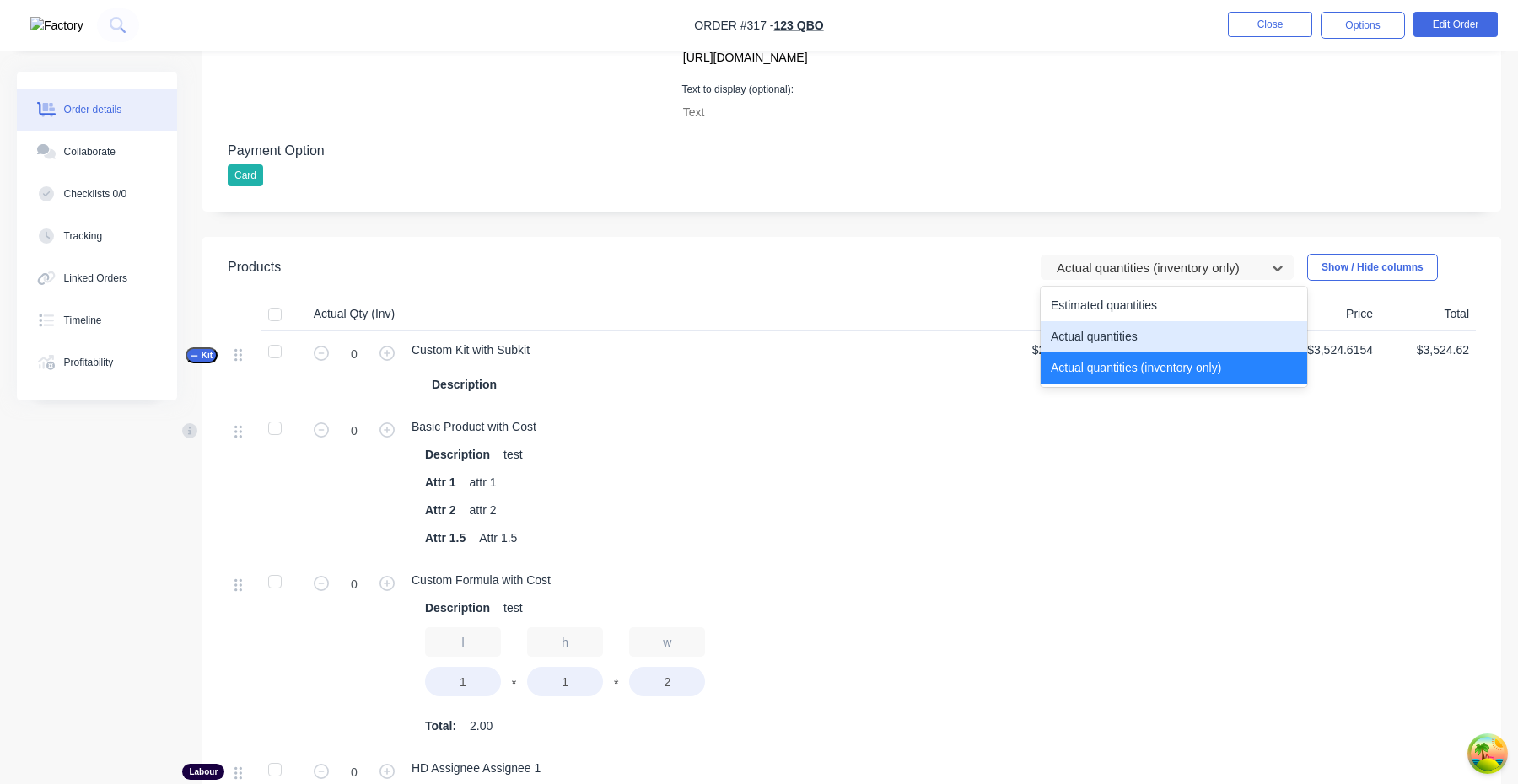
click at [1145, 339] on div "Actual quantities" at bounding box center [1174, 337] width 267 height 31
type input "1"
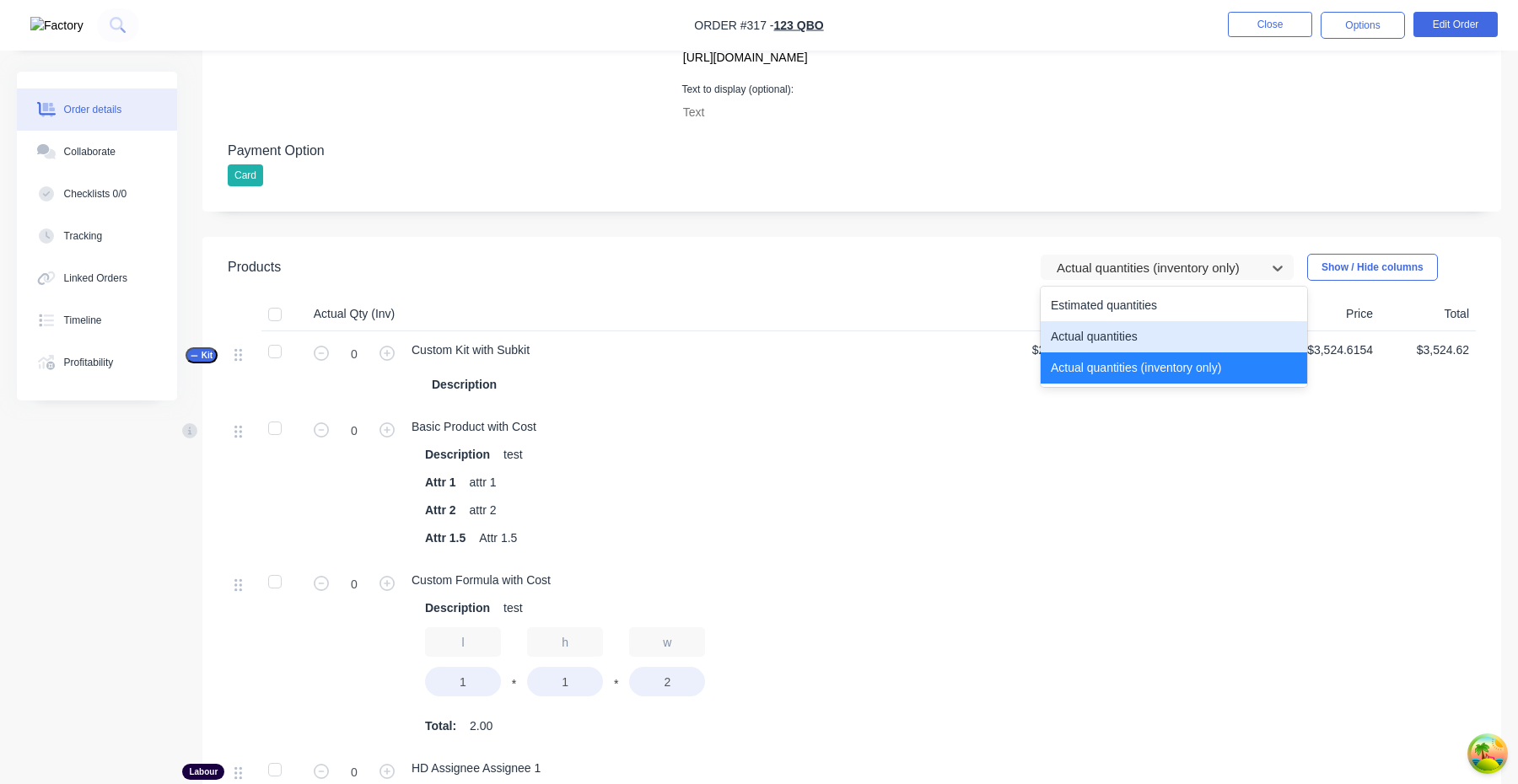
type input "5"
type input "7"
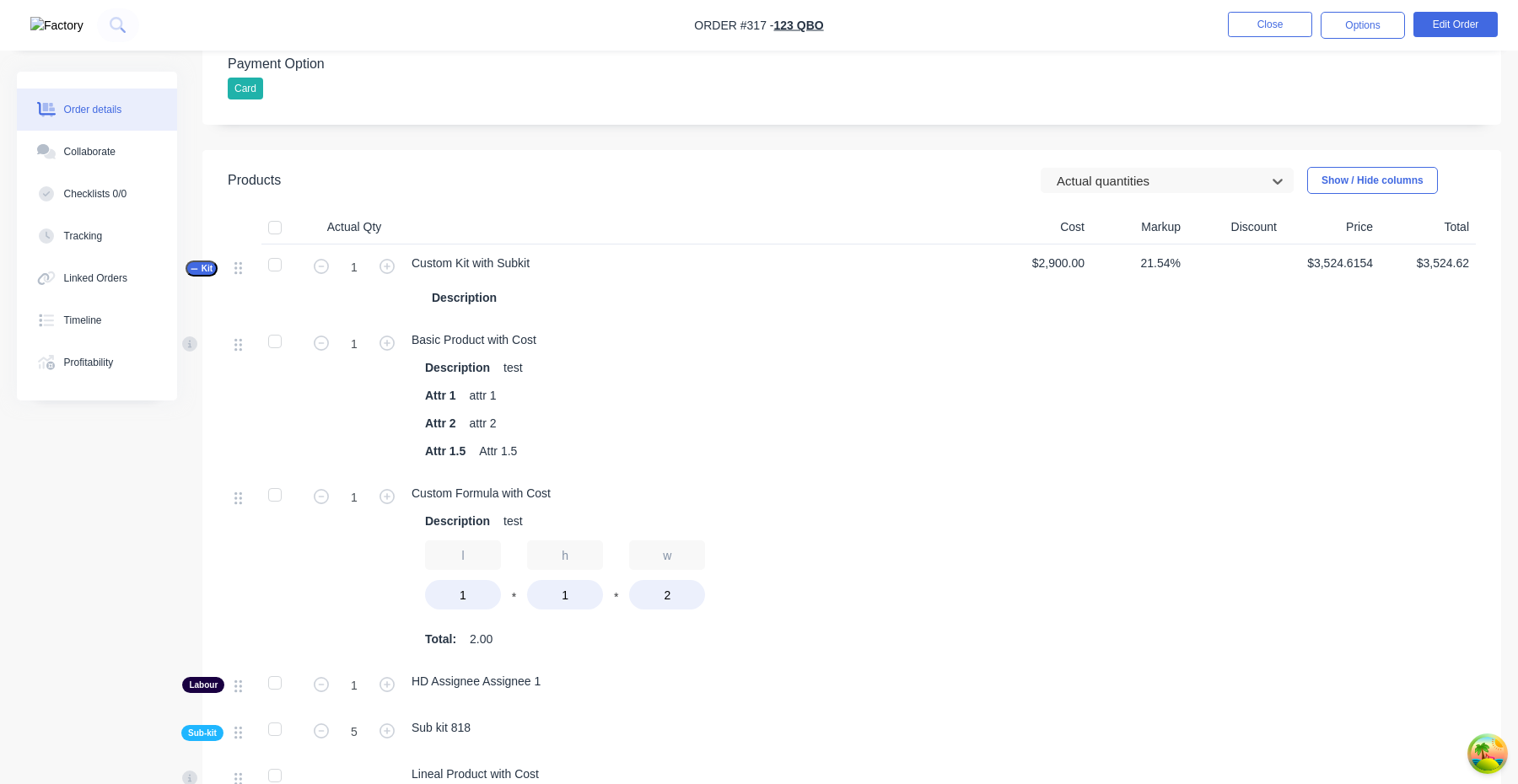
scroll to position [796, 0]
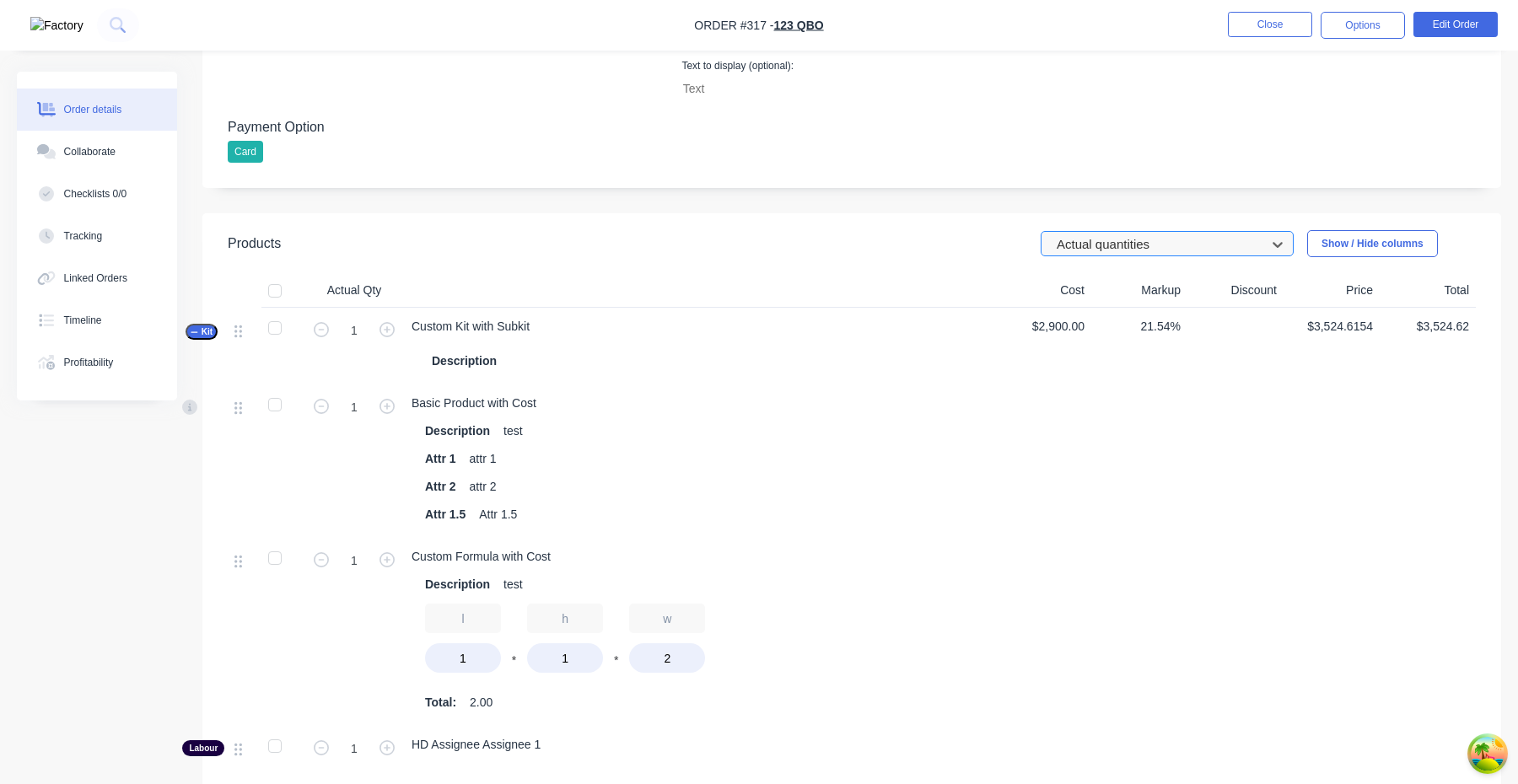
click at [1140, 256] on div "Actual quantities" at bounding box center [1156, 244] width 213 height 25
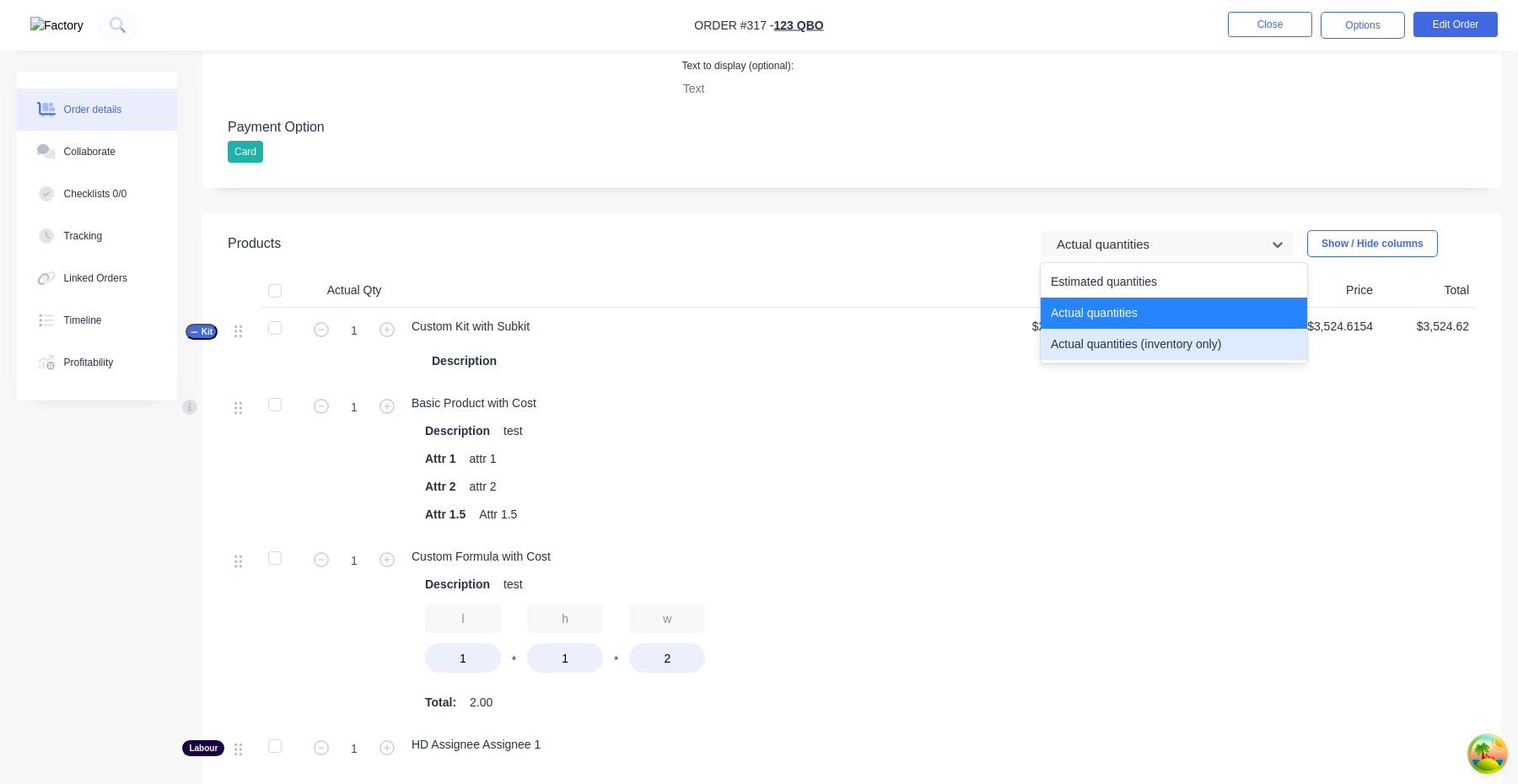
click at [1115, 353] on div "Actual quantities (inventory only)" at bounding box center [1174, 344] width 267 height 31
type input "0"
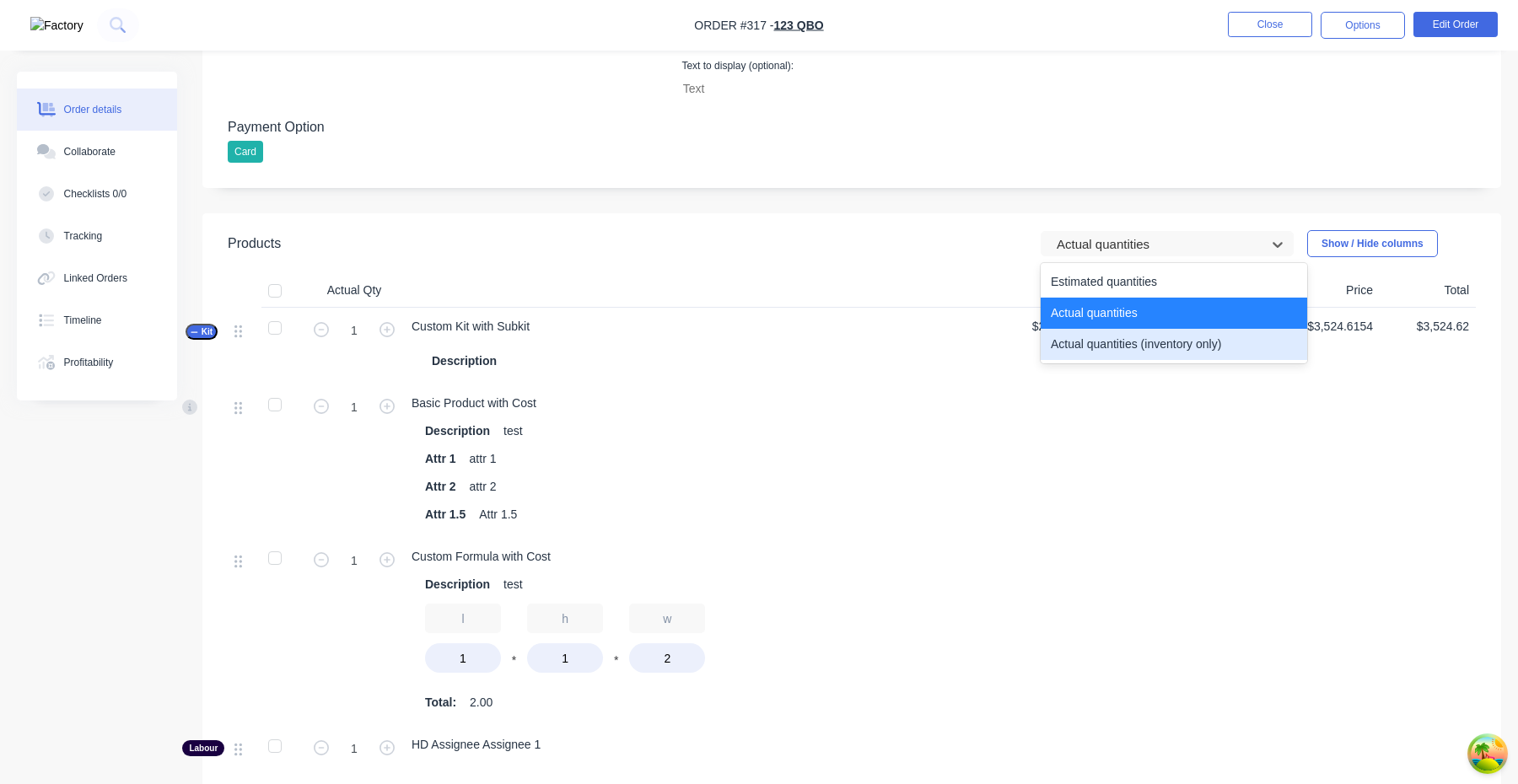
type input "0"
type input "10"
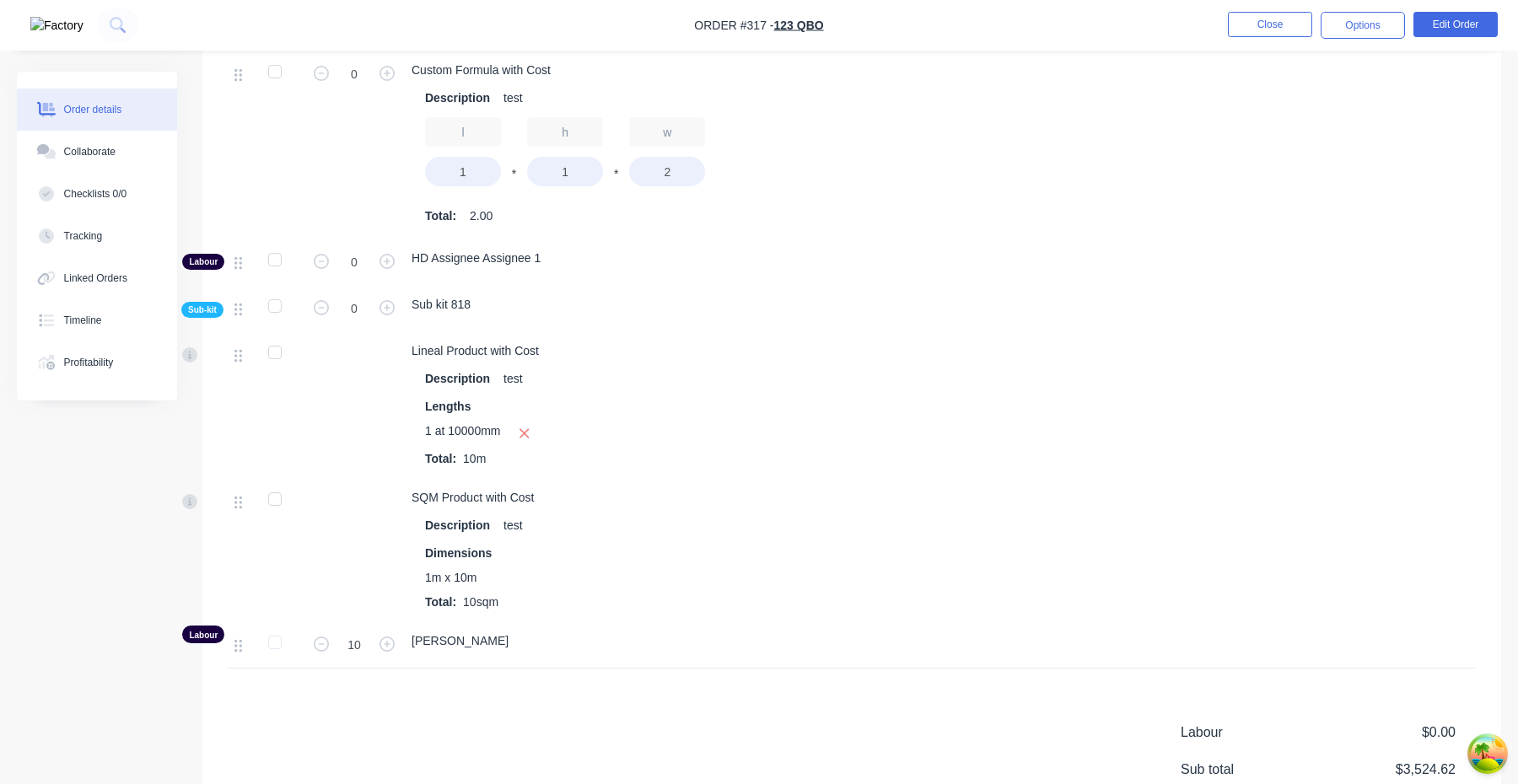
scroll to position [1468, 0]
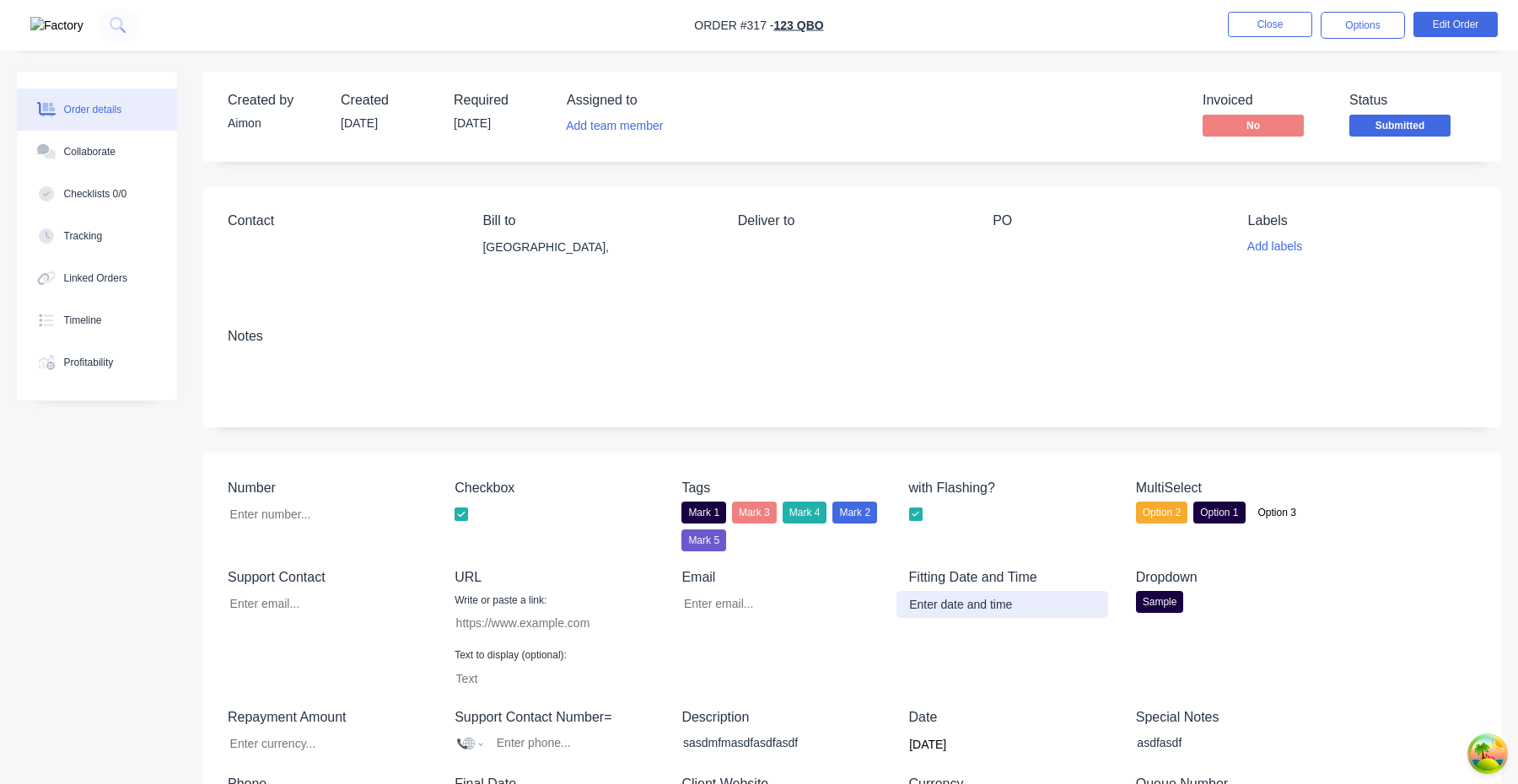
type input "[EMAIL_ADDRESS][DOMAIN_NAME]"
type input "[URL][DOMAIN_NAME]"
type input "$1,000.00"
